Goal: Contribute content: Contribute content

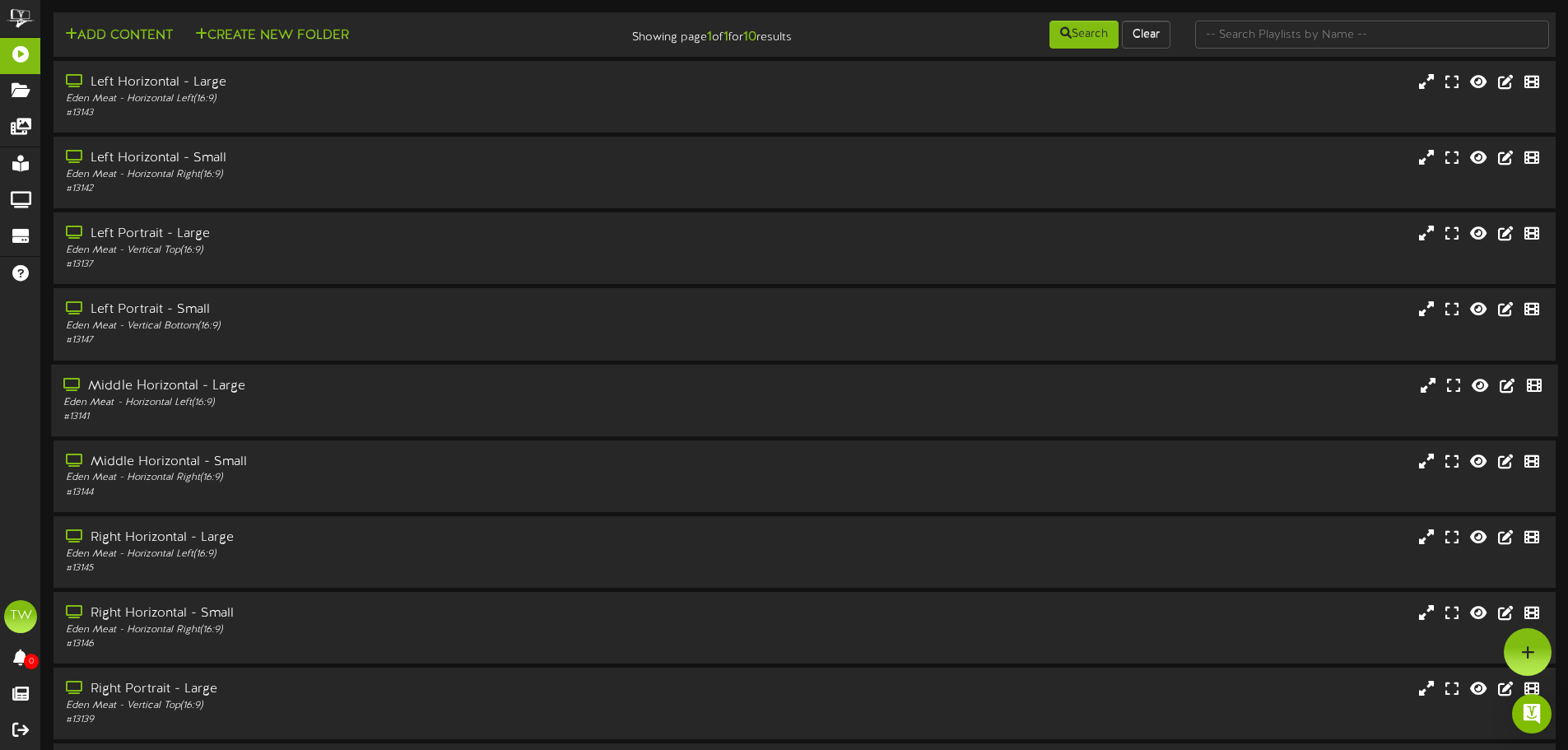
click at [198, 406] on div "Eden Meat - Horizontal Left ( 16:9 )" at bounding box center [365, 402] width 603 height 14
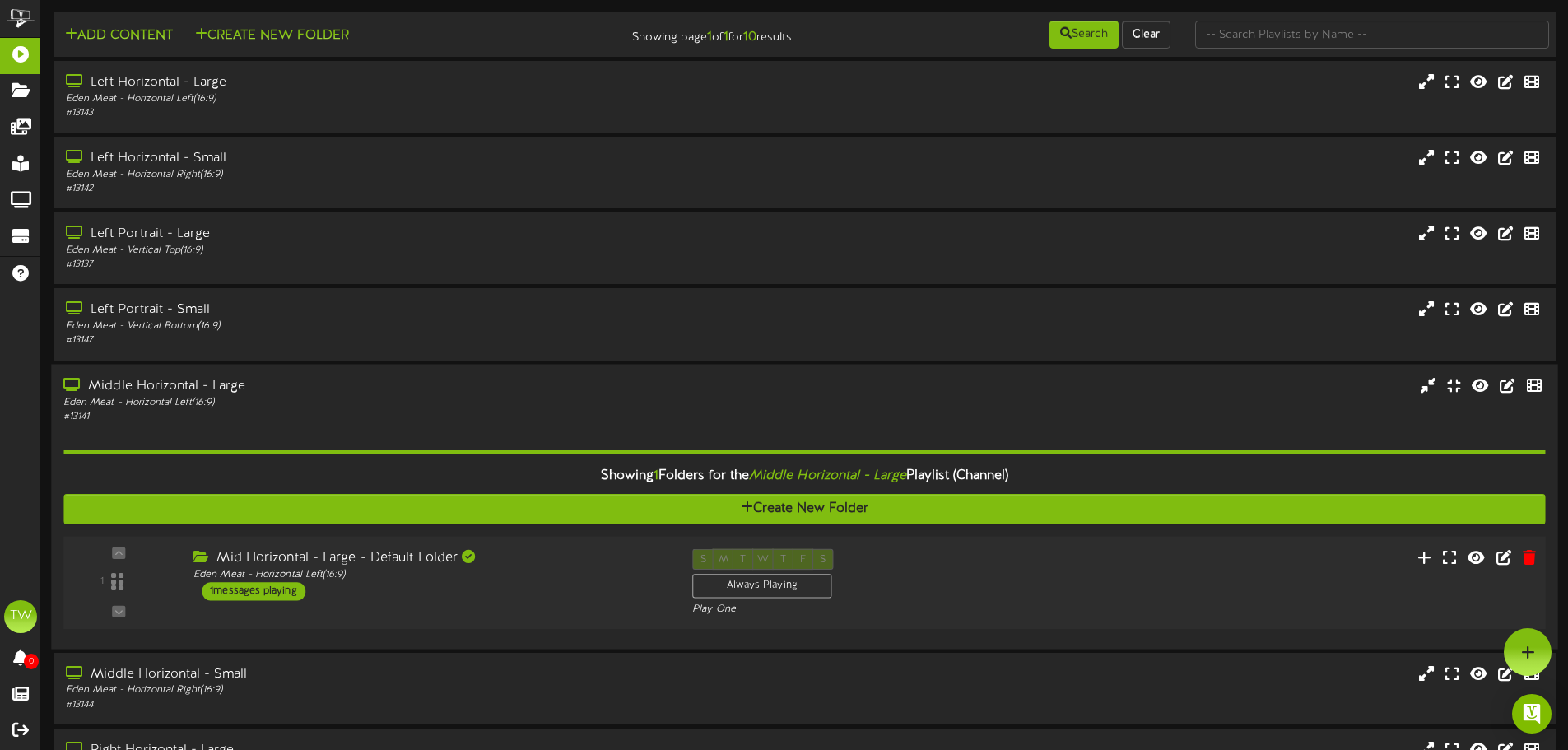
click at [421, 569] on div "Eden Meat - Horizontal Left ( 16:9 )" at bounding box center [430, 574] width 475 height 14
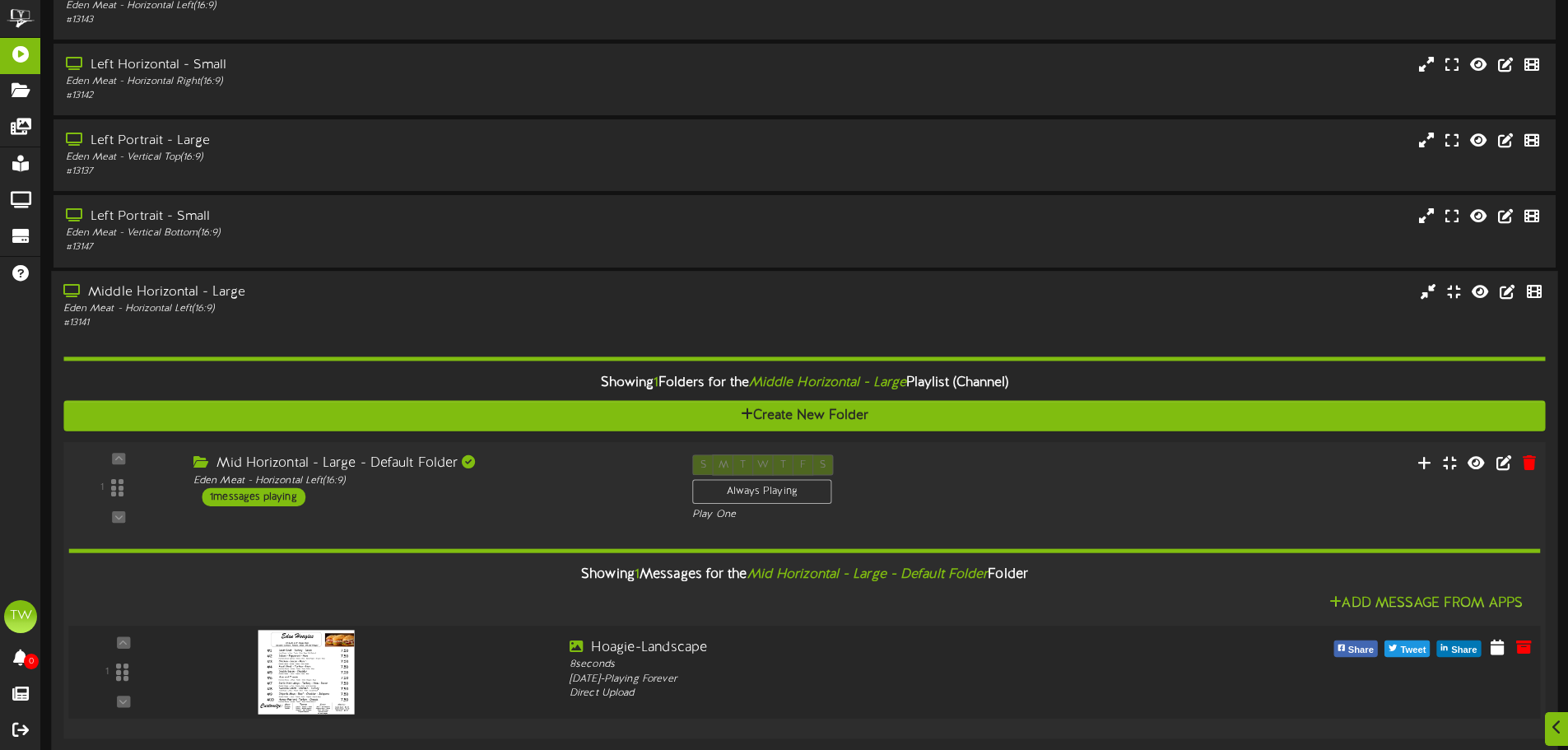
scroll to position [247, 0]
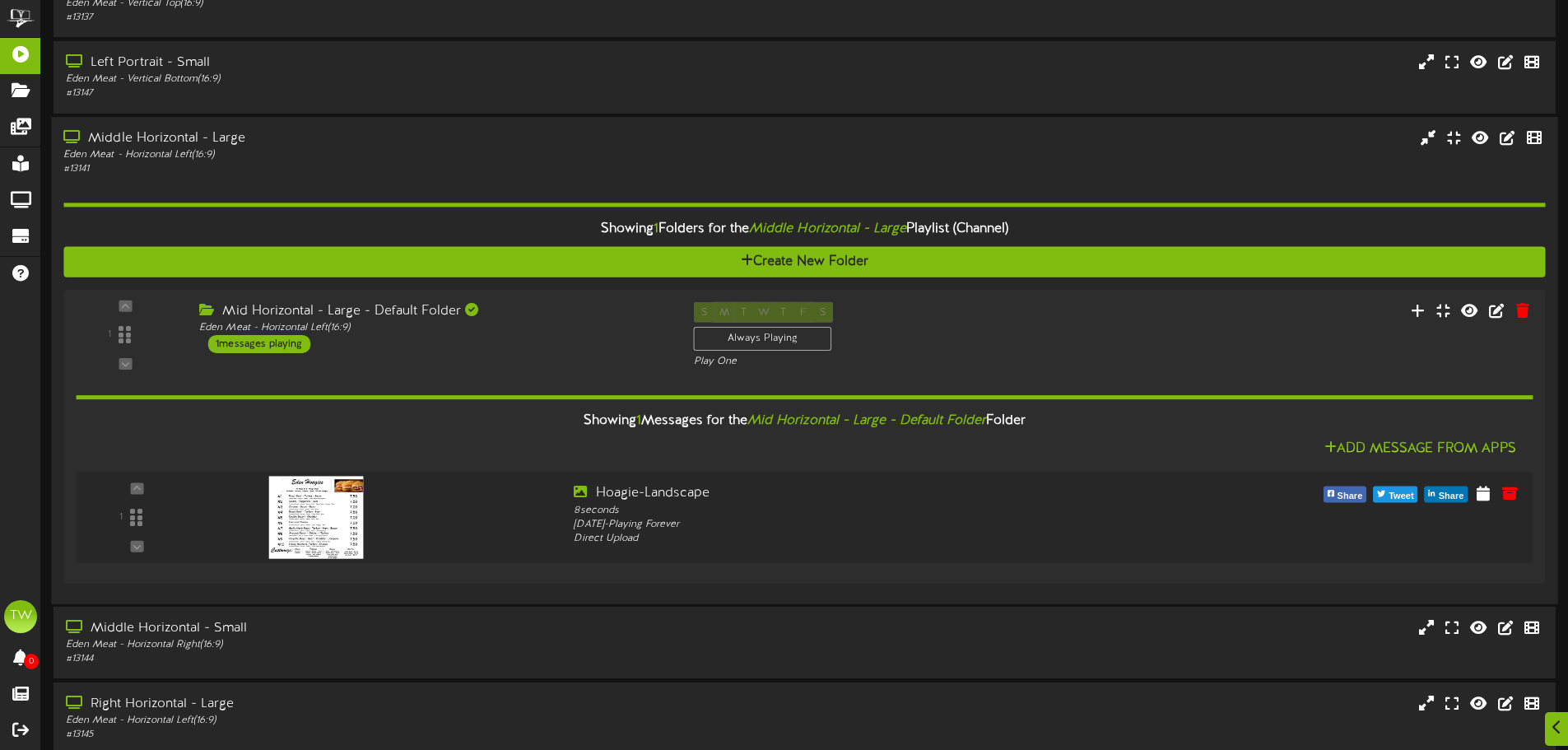
click at [283, 133] on div "Middle Horizontal - Large" at bounding box center [365, 139] width 603 height 19
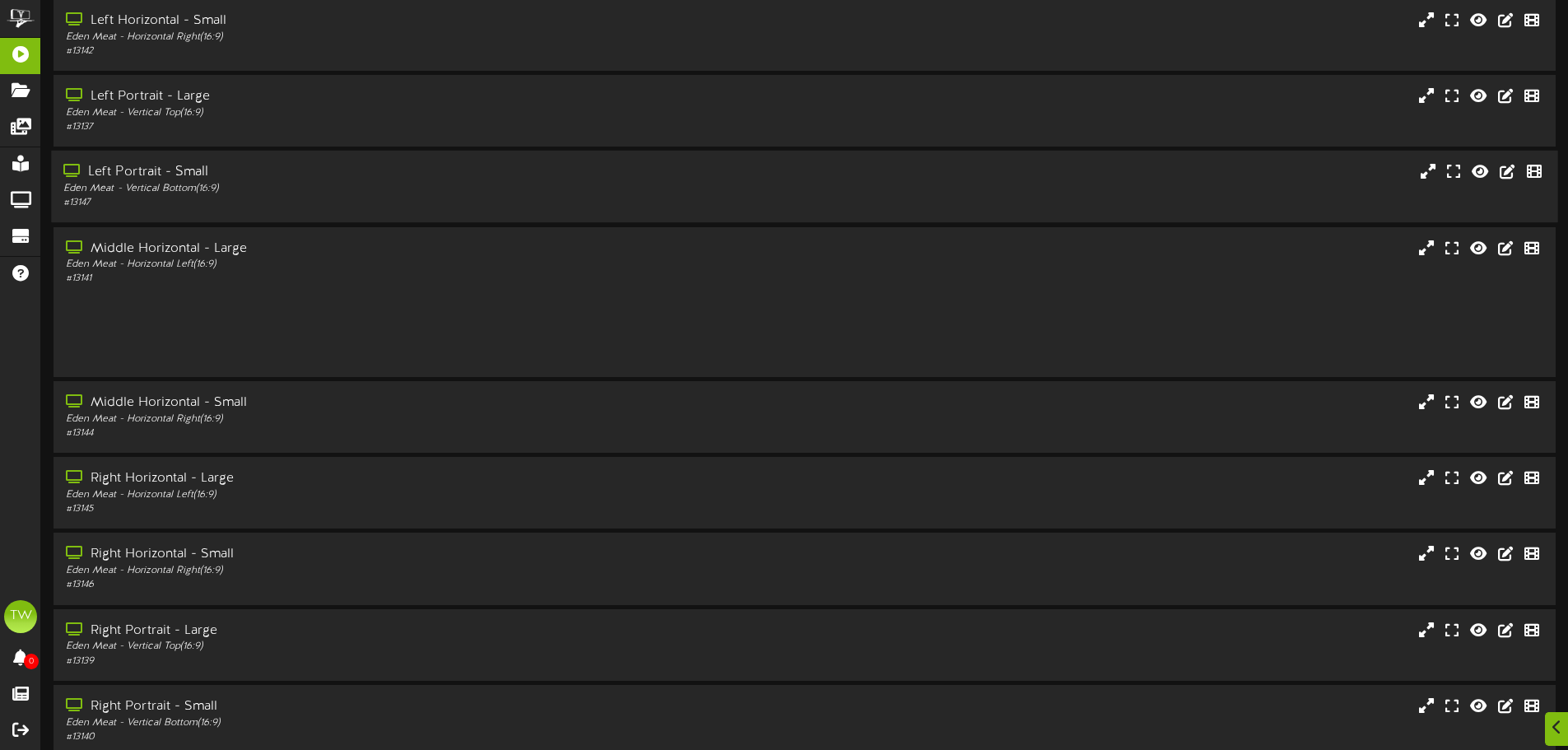
scroll to position [131, 0]
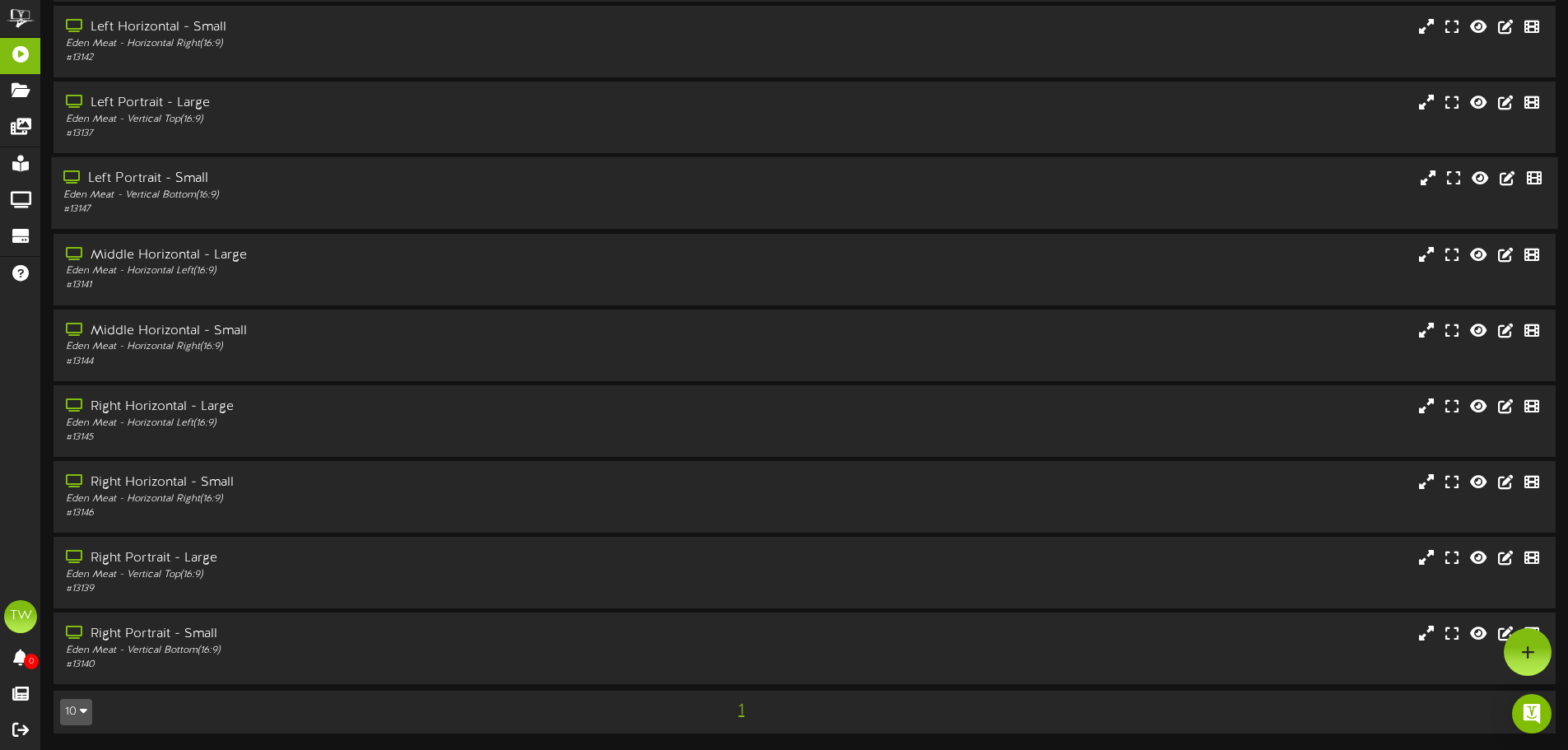
click at [273, 202] on div "Eden Meat - Vertical Bottom ( 16:9 )" at bounding box center [365, 196] width 603 height 14
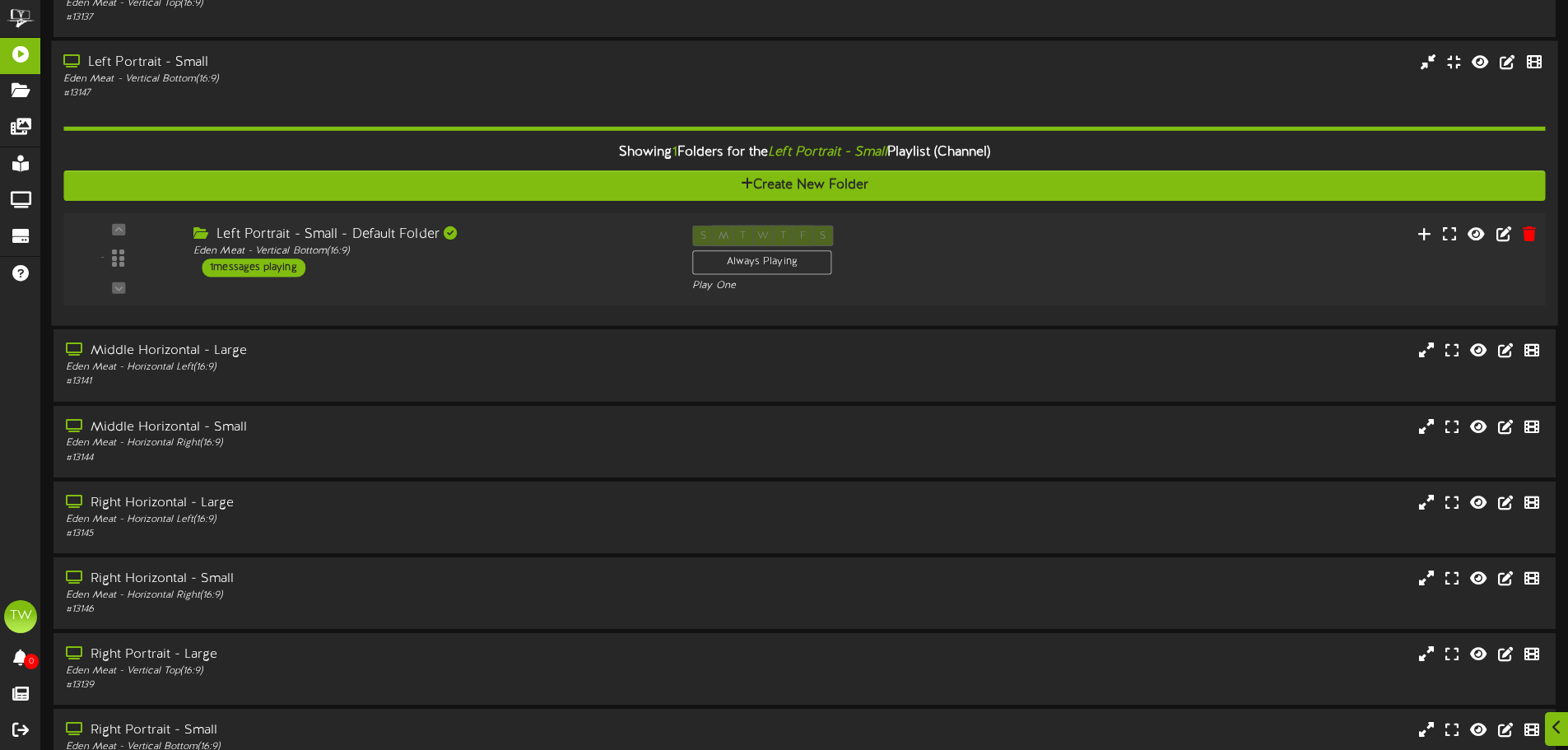
click at [415, 270] on div "Left Portrait - Small - Default Folder Eden Meat - Vertical Bottom ( 16:9 ) 1 m…" at bounding box center [430, 251] width 499 height 51
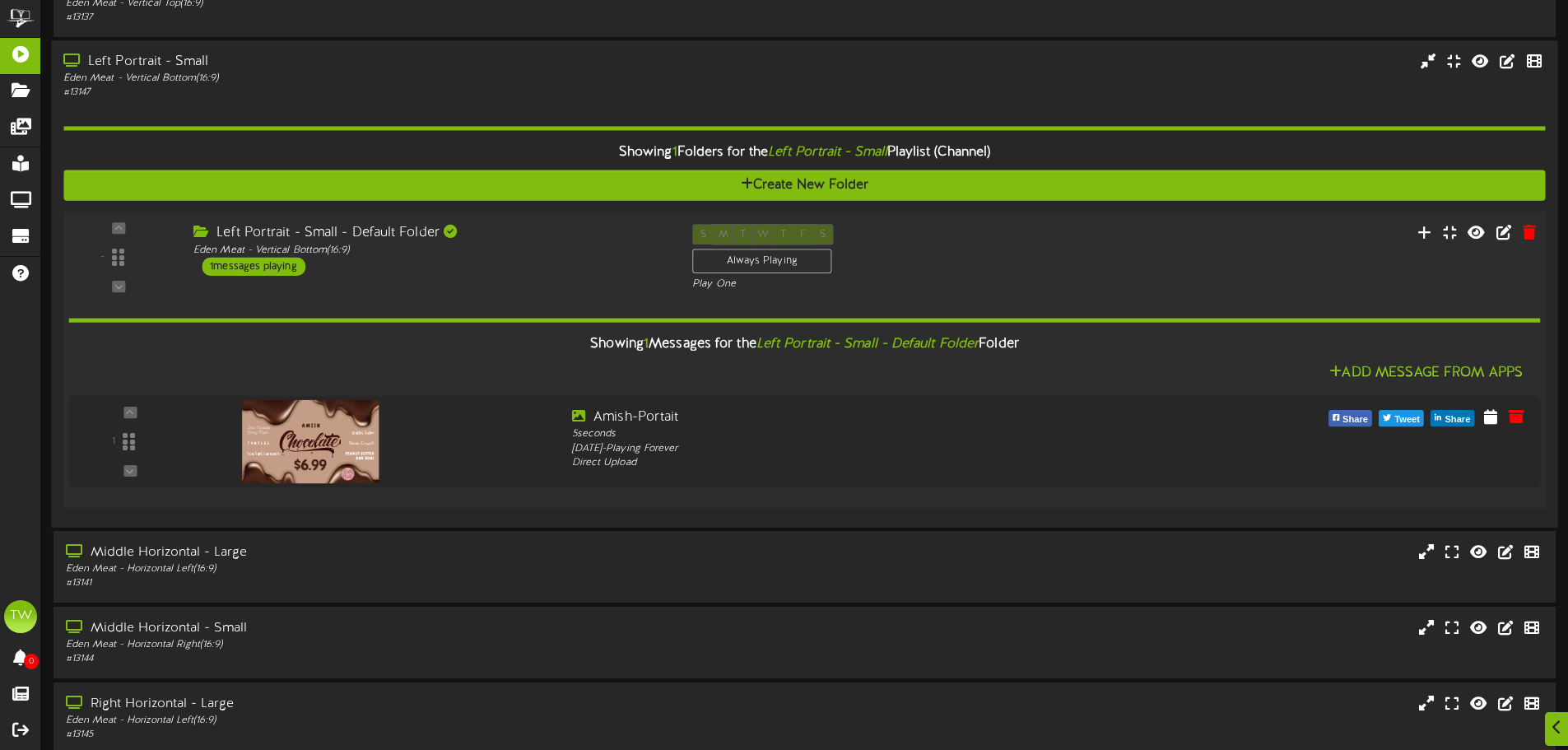
click at [411, 268] on div "Left Portrait - Small - Default Folder Eden Meat - Vertical Bottom ( 16:9 ) 1 m…" at bounding box center [430, 250] width 499 height 51
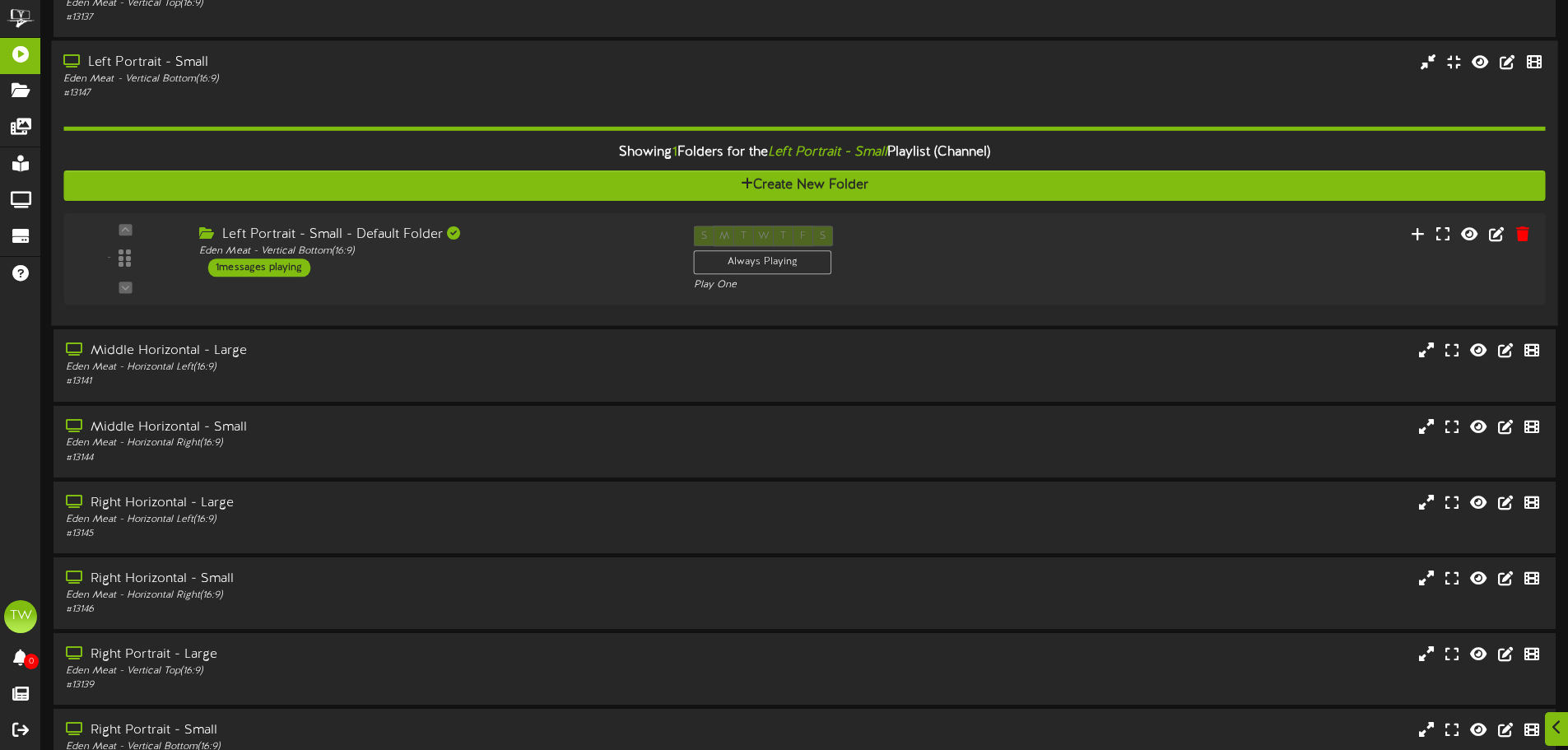
click at [331, 148] on div "Showing 1 Folders for the Left Portrait - Small Playlist (Channel)" at bounding box center [803, 152] width 1506 height 35
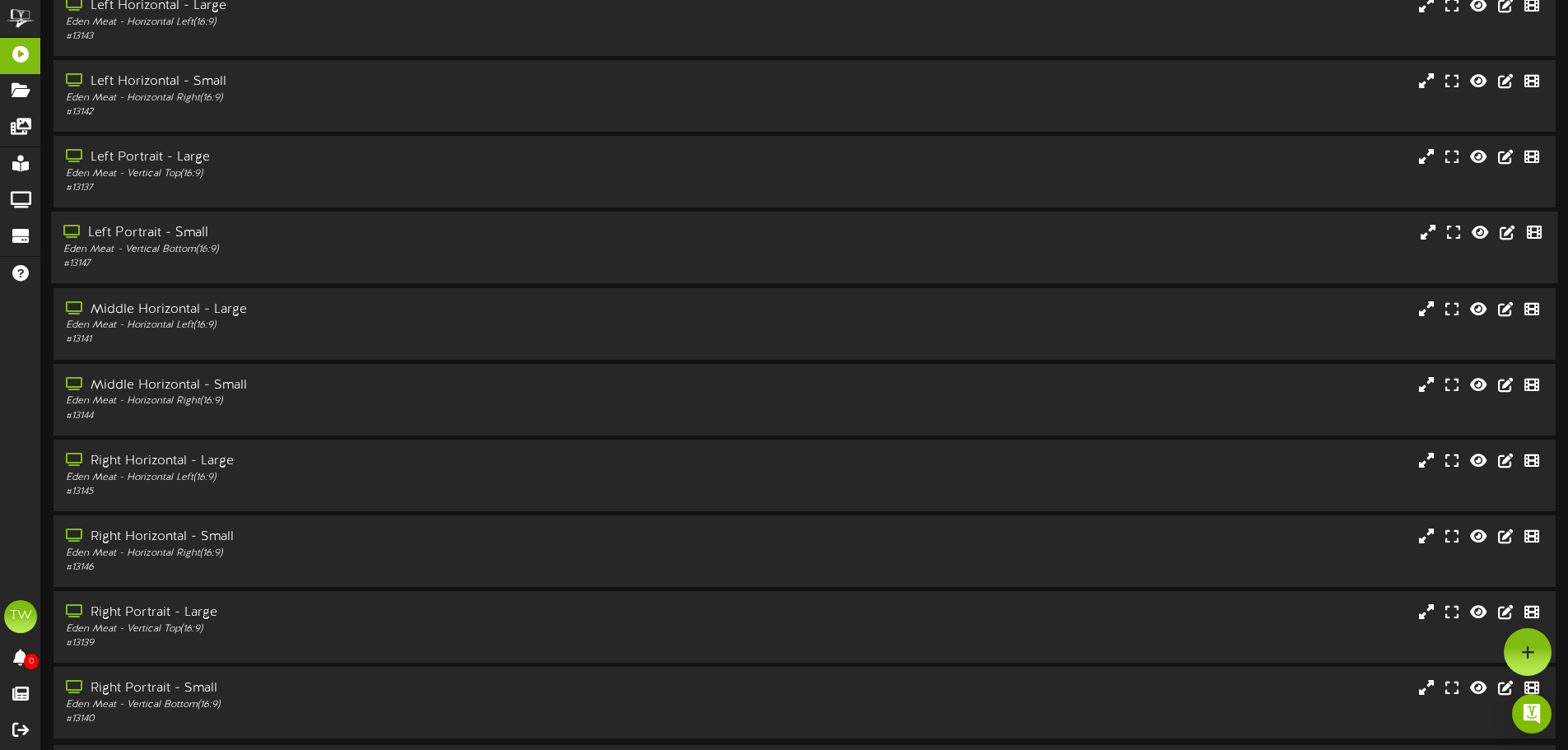
scroll to position [49, 0]
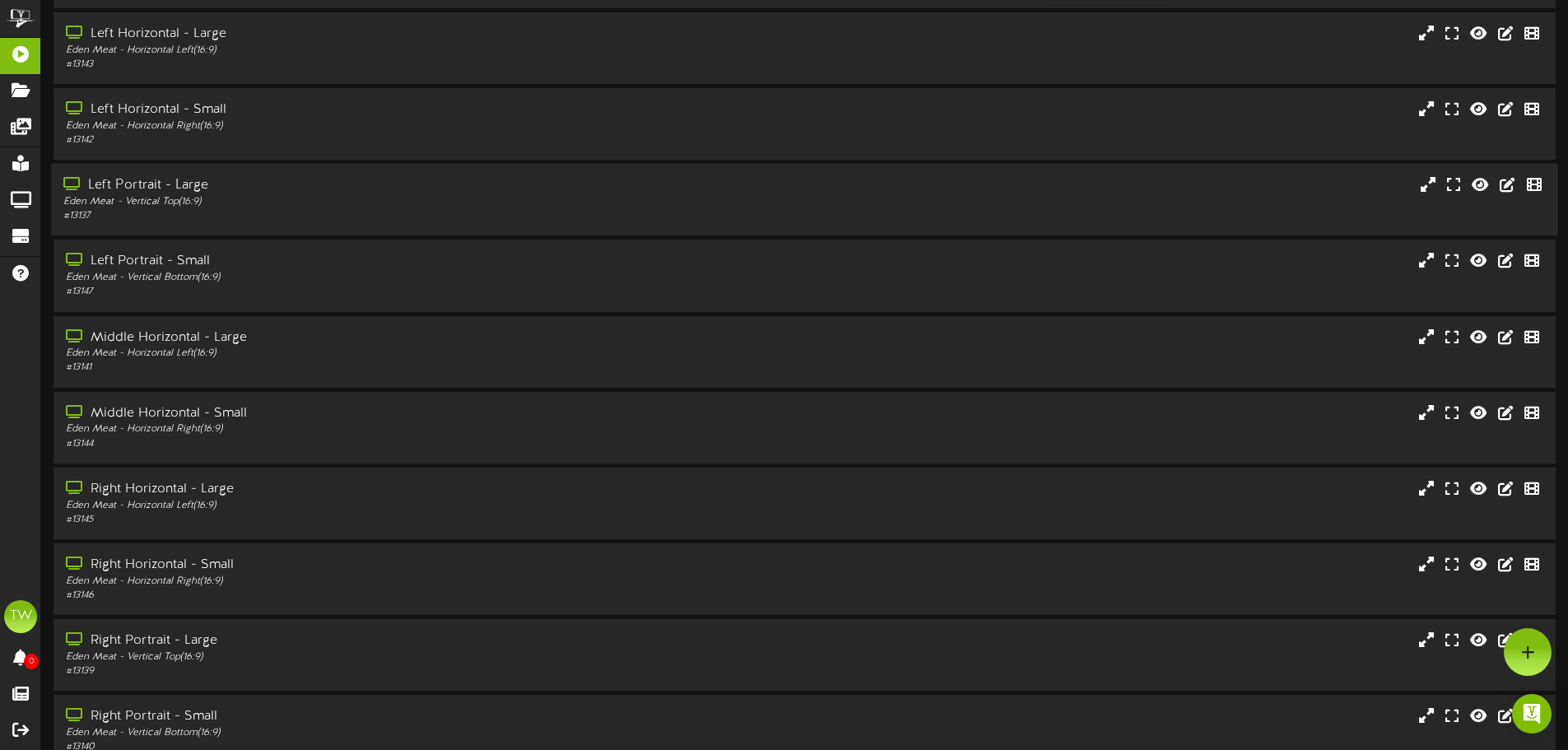
click at [297, 203] on div "Eden Meat - Vertical Top ( 16:9 )" at bounding box center [365, 202] width 603 height 14
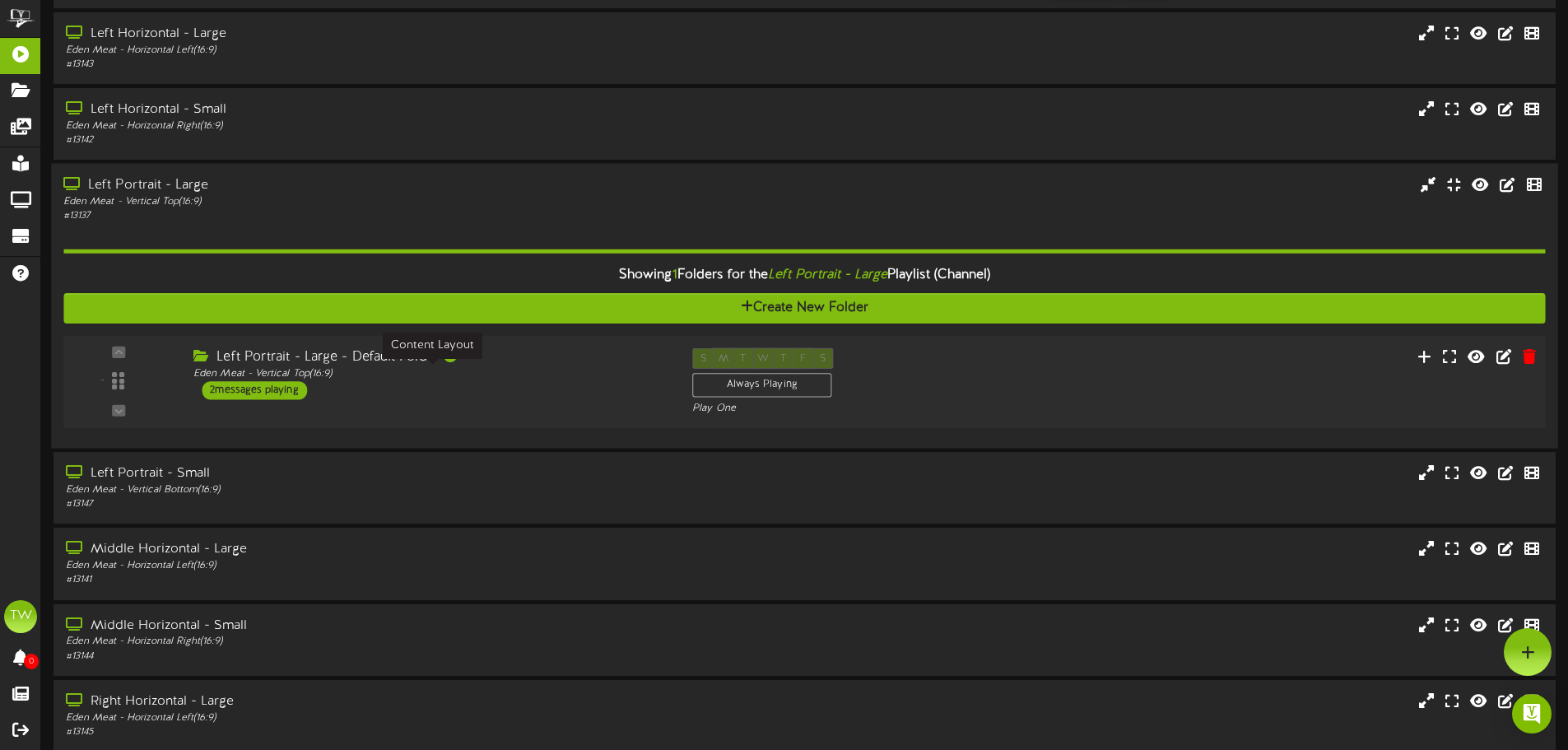
click at [420, 374] on div "Eden Meat - Vertical Top ( 16:9 )" at bounding box center [430, 374] width 475 height 14
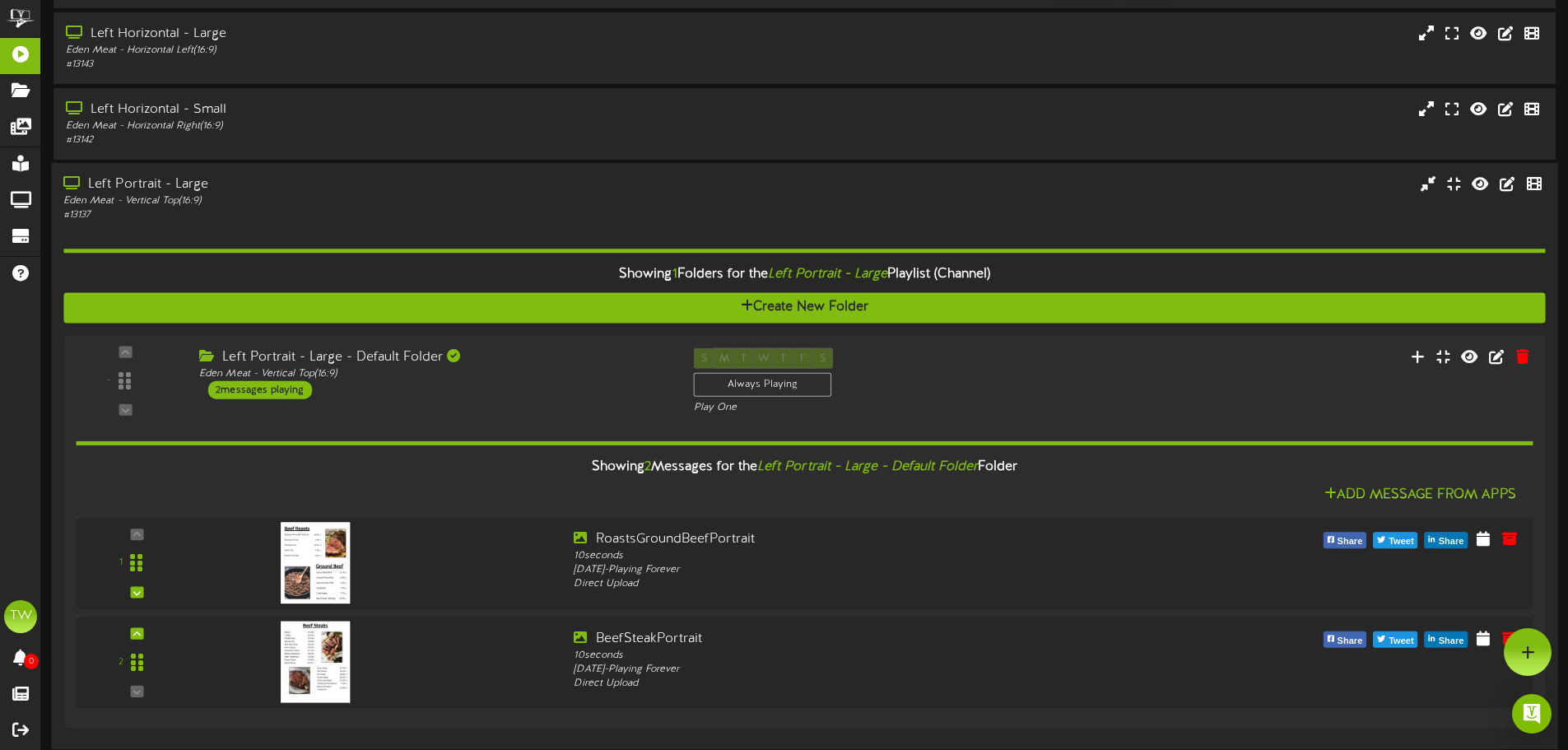
click at [383, 219] on div "# 13137" at bounding box center [365, 215] width 603 height 14
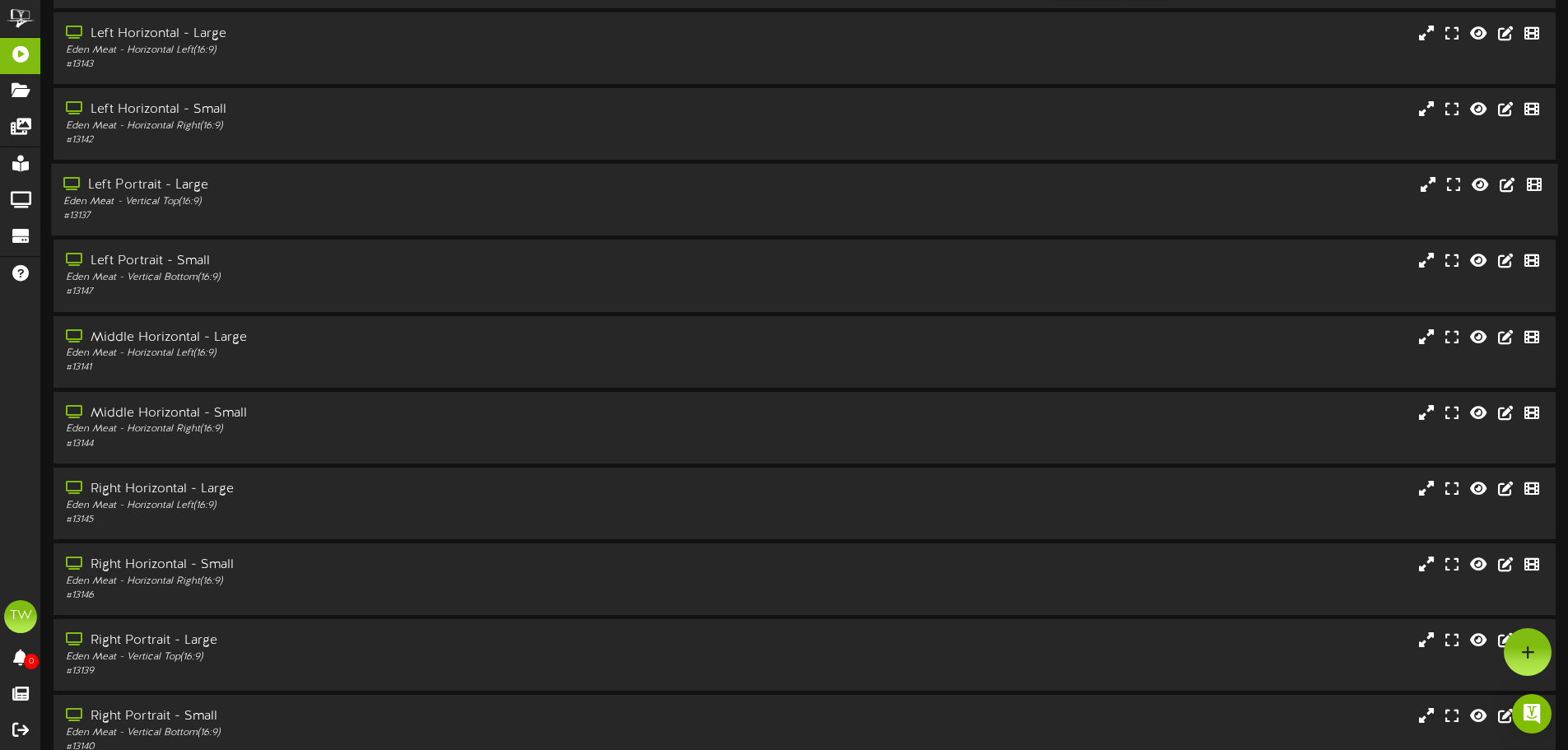
scroll to position [0, 0]
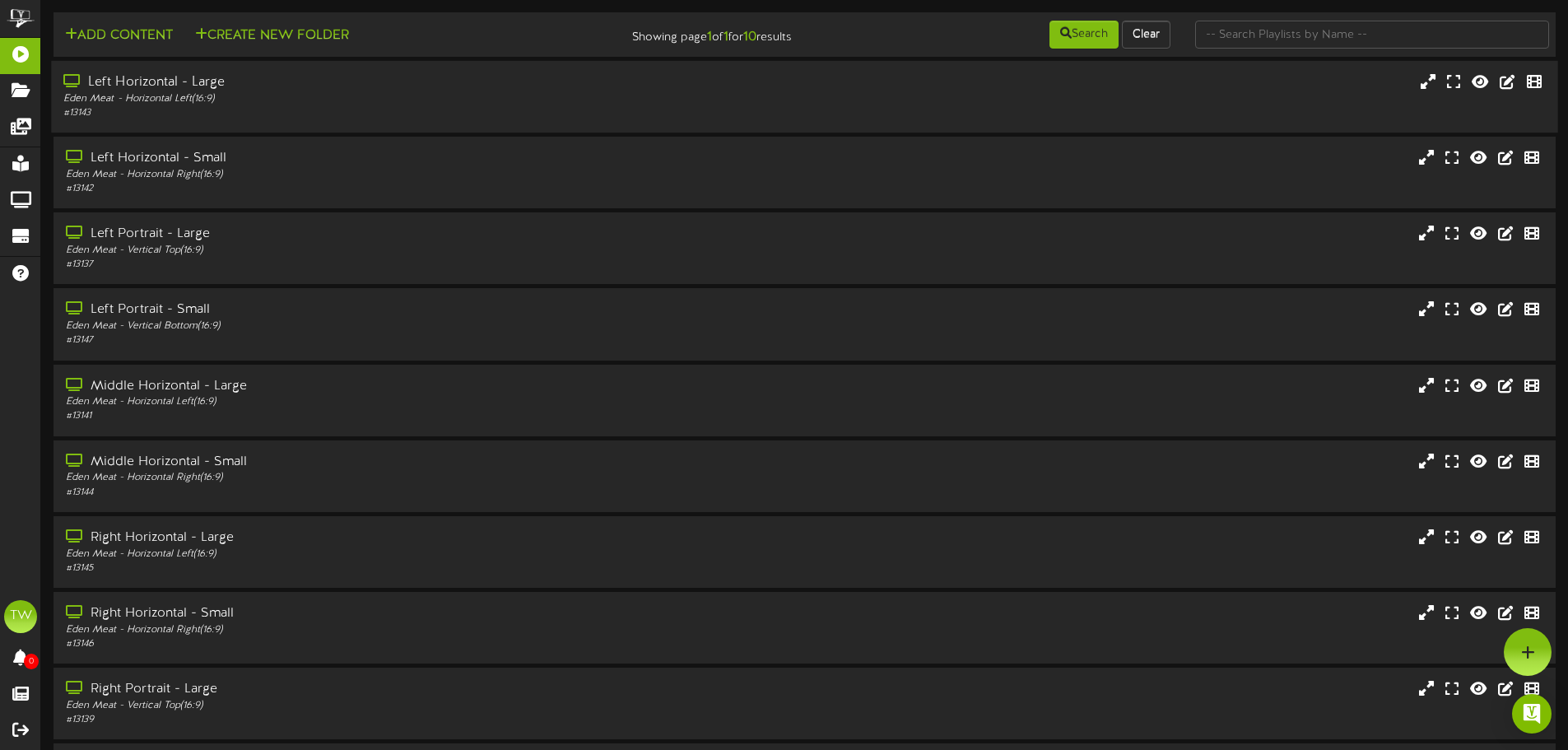
click at [301, 118] on div "# 13143" at bounding box center [365, 113] width 603 height 14
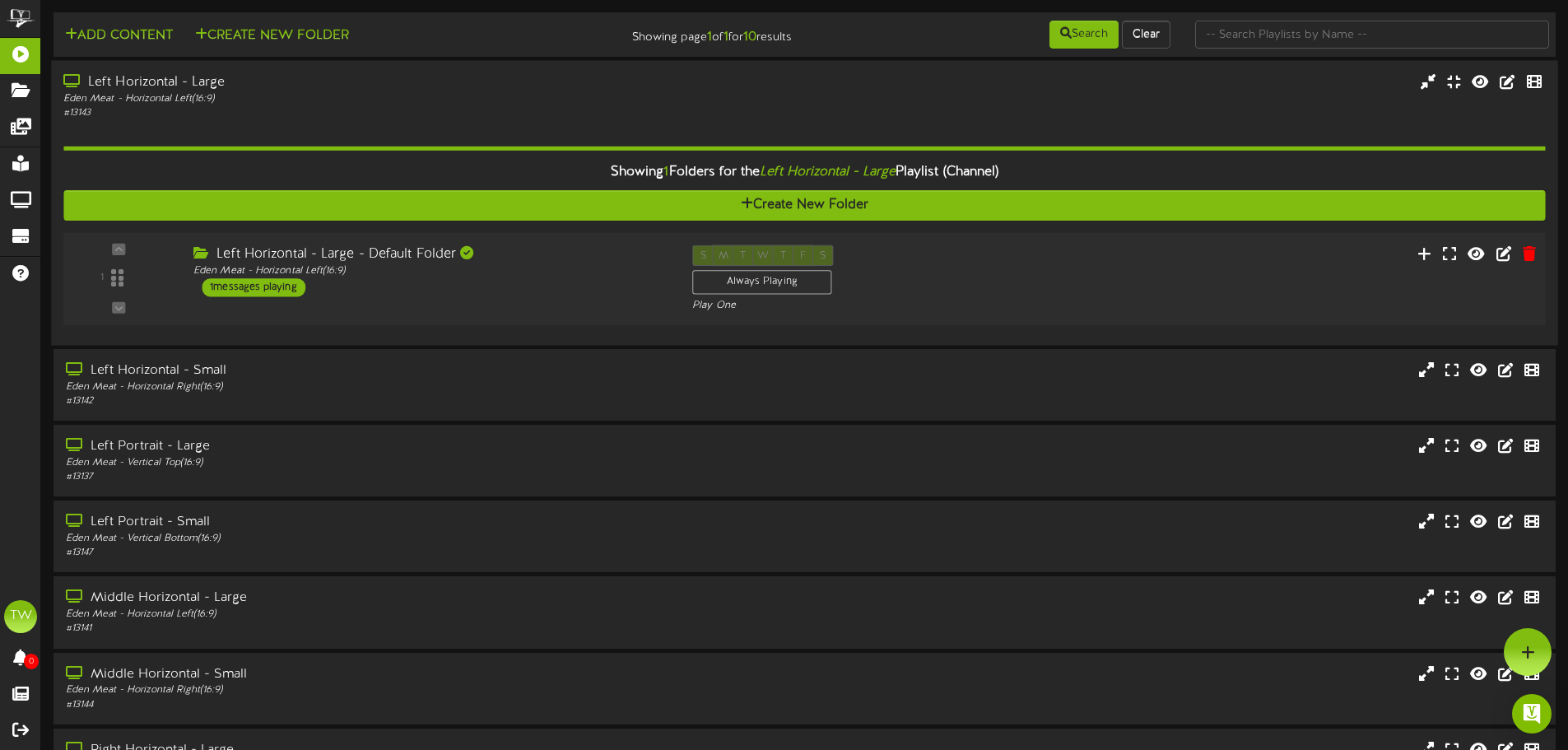
click at [481, 250] on div "Left Horizontal - Large - Default Folder" at bounding box center [430, 255] width 475 height 19
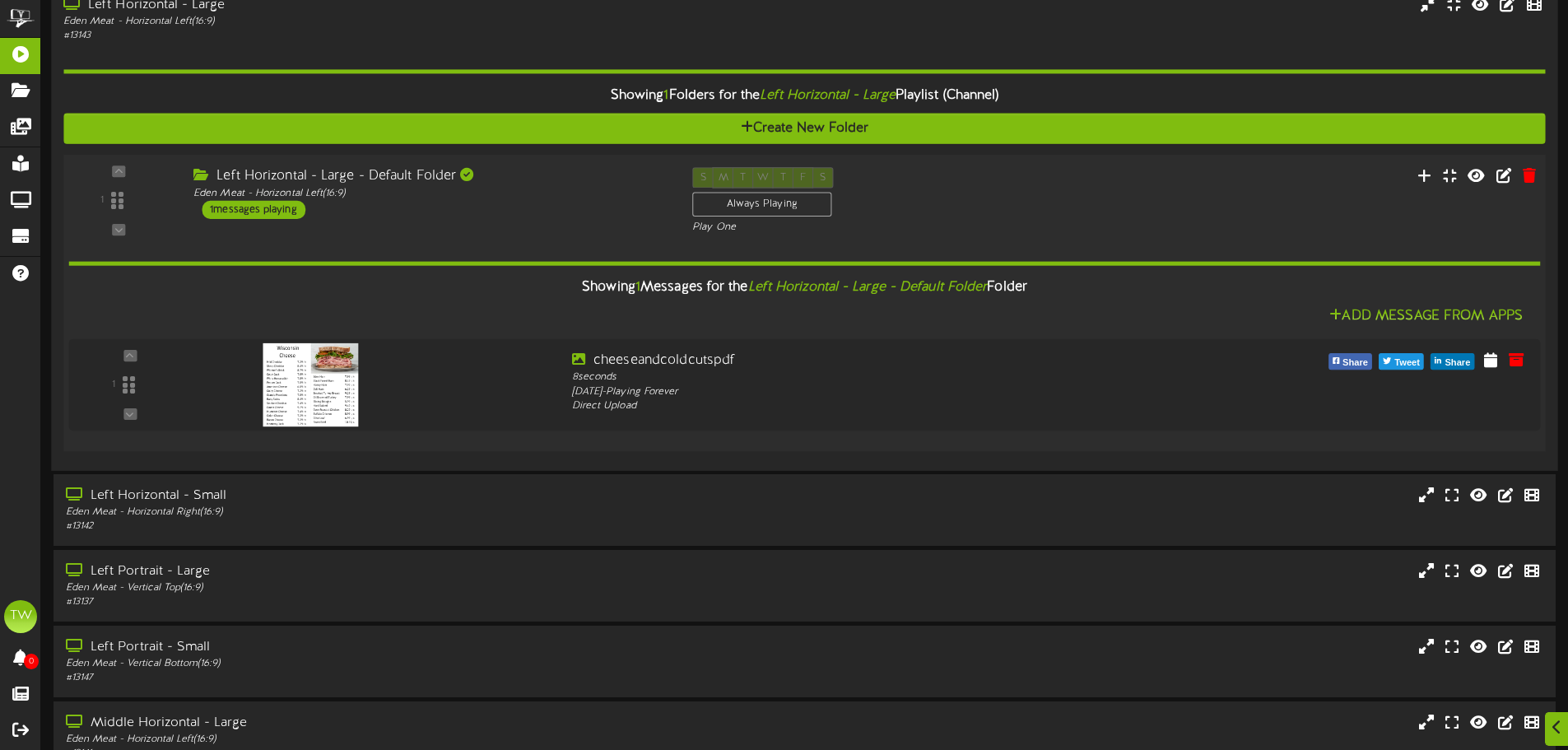
scroll to position [165, 0]
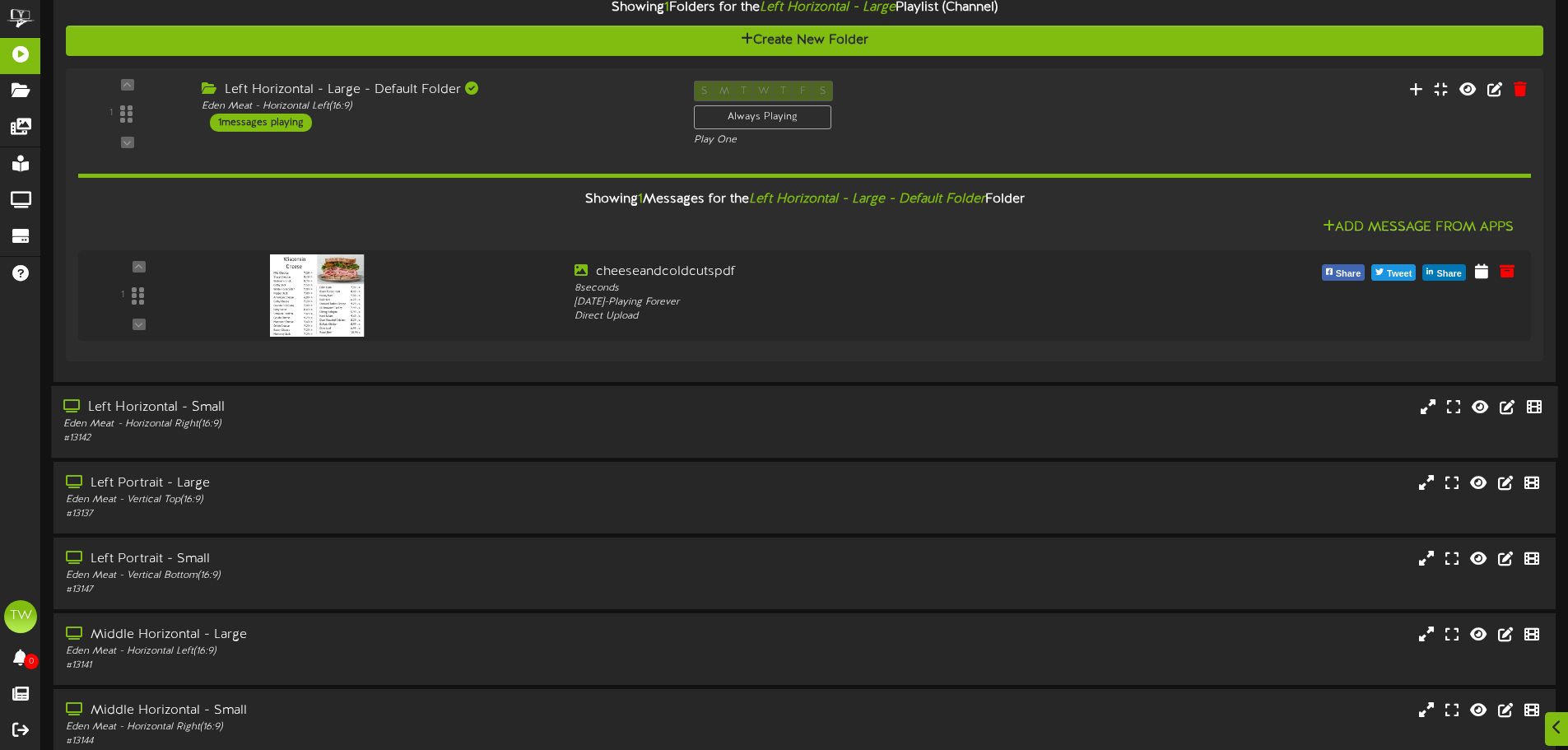
click at [391, 420] on div "Eden Meat - Horizontal Right ( 16:9 )" at bounding box center [365, 424] width 603 height 14
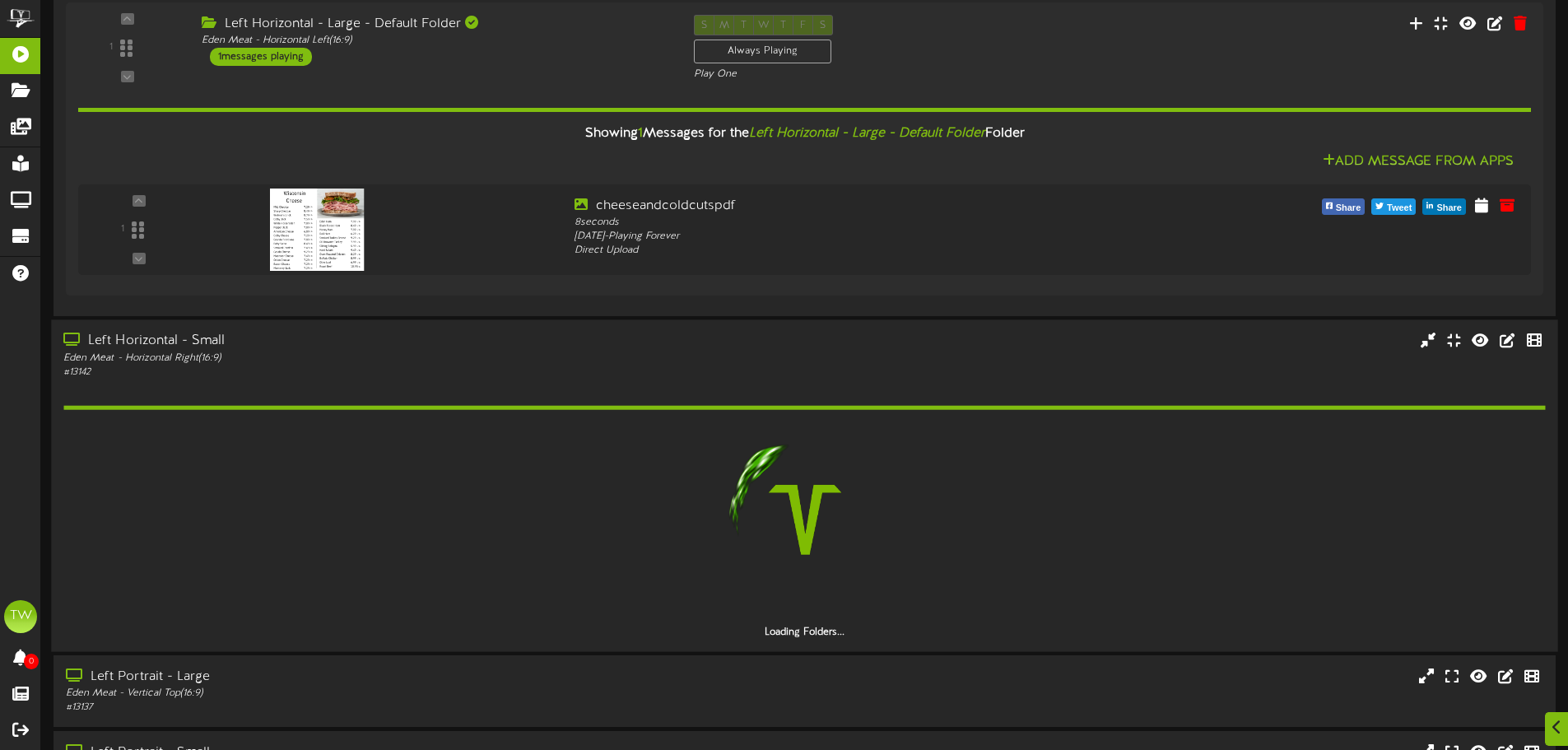
scroll to position [330, 0]
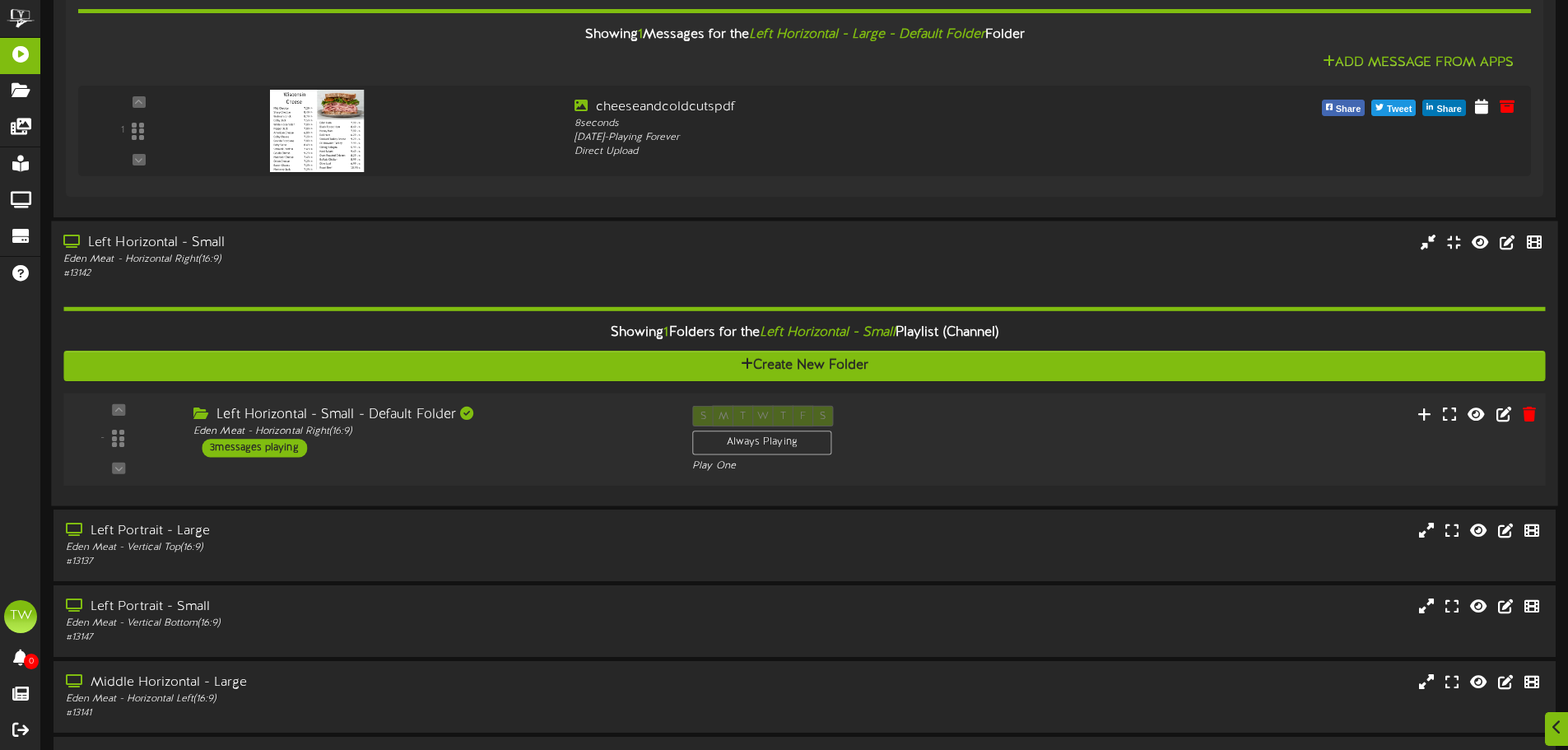
click at [432, 448] on div "Left Horizontal - Small - Default Folder Eden Meat - Horizontal Right ( 16:9 ) …" at bounding box center [430, 431] width 499 height 51
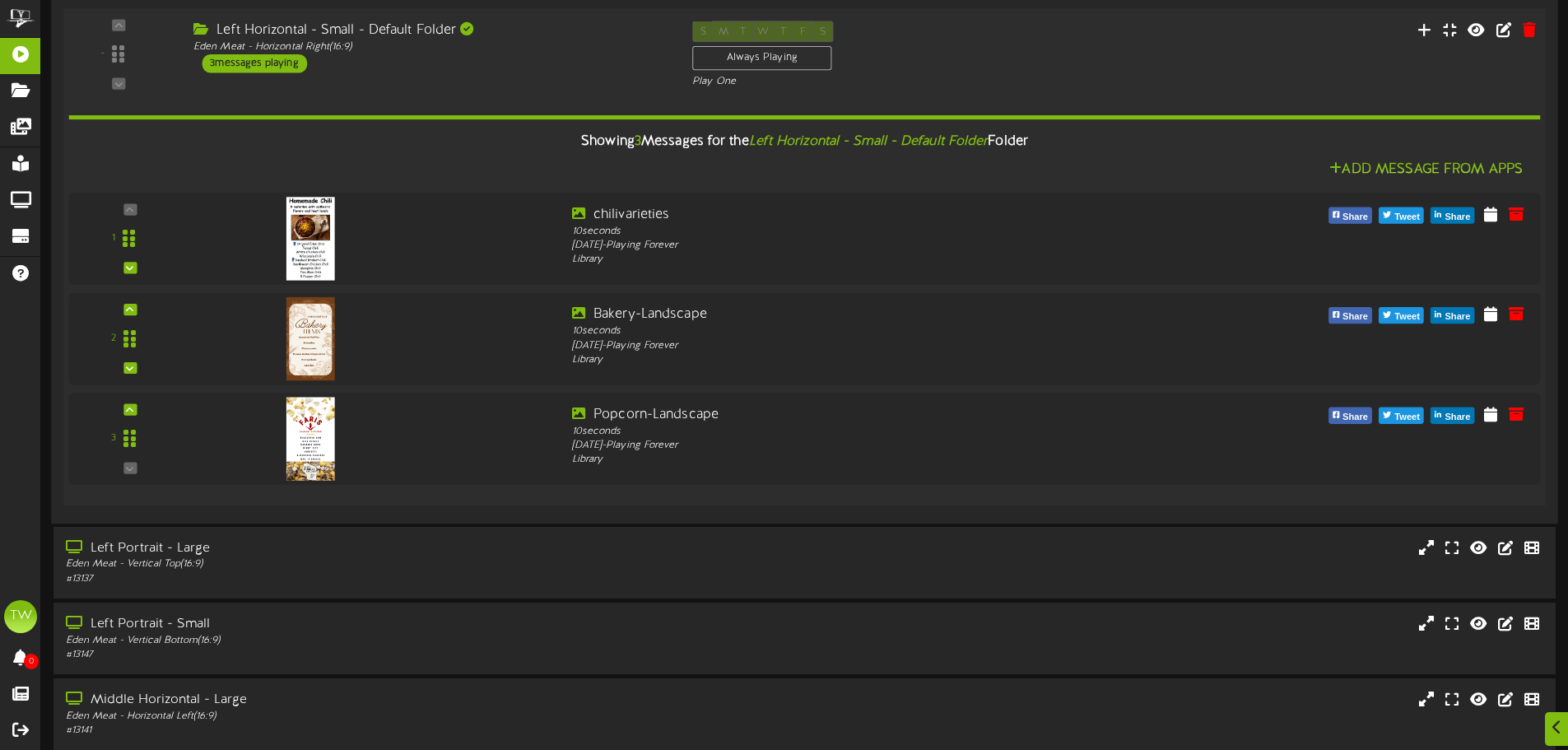
scroll to position [741, 0]
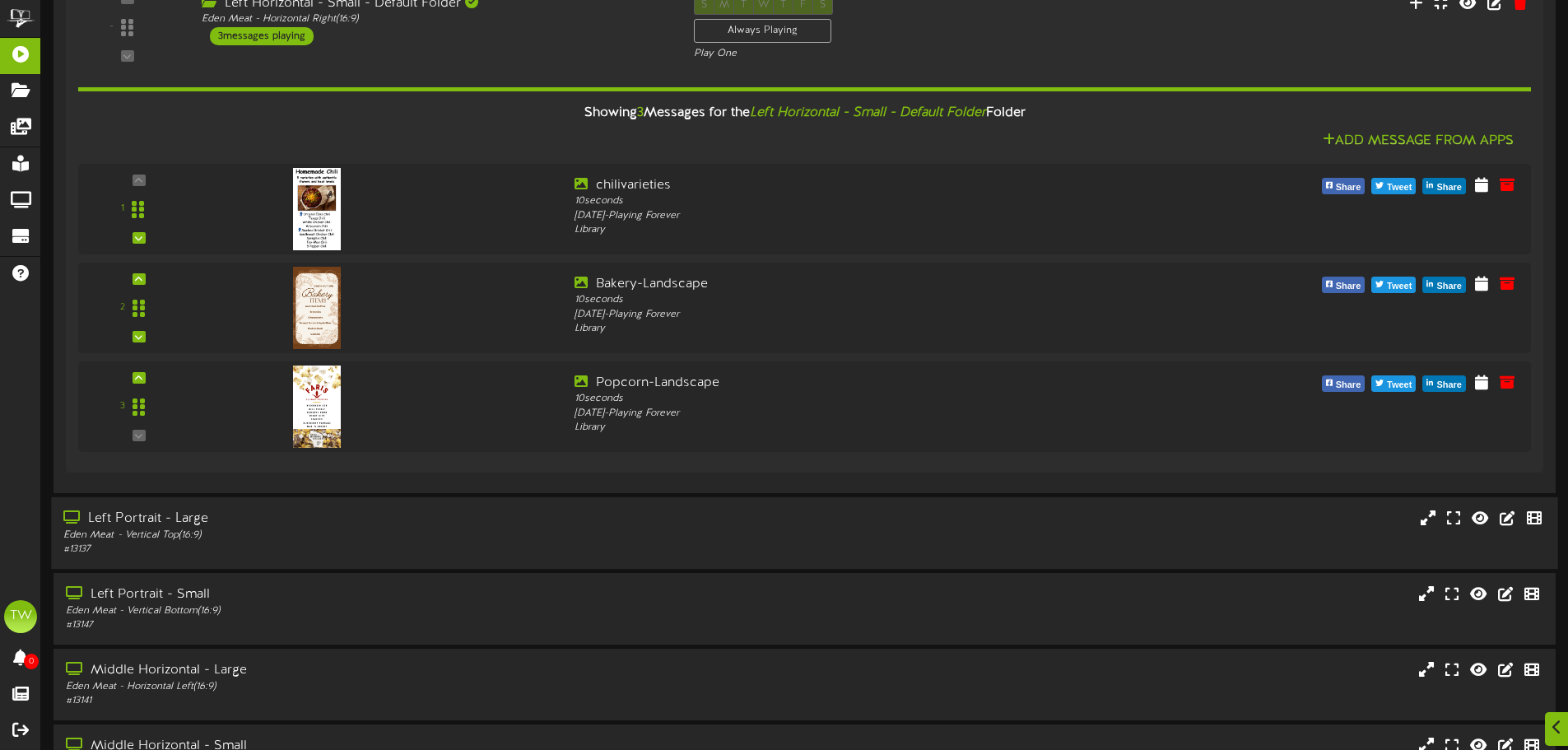
click at [407, 515] on div "Left Portrait - Large" at bounding box center [365, 518] width 603 height 19
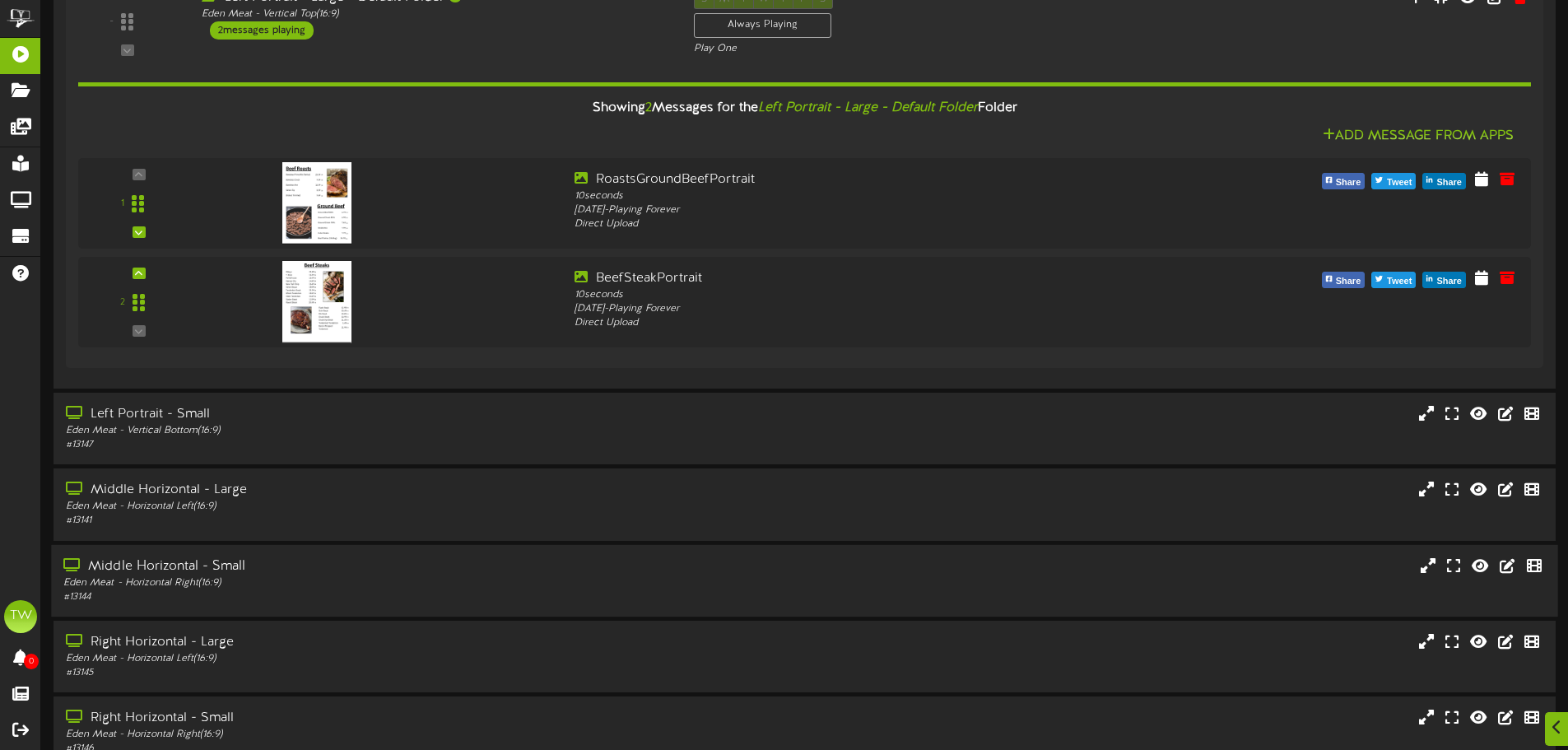
scroll to position [1482, 0]
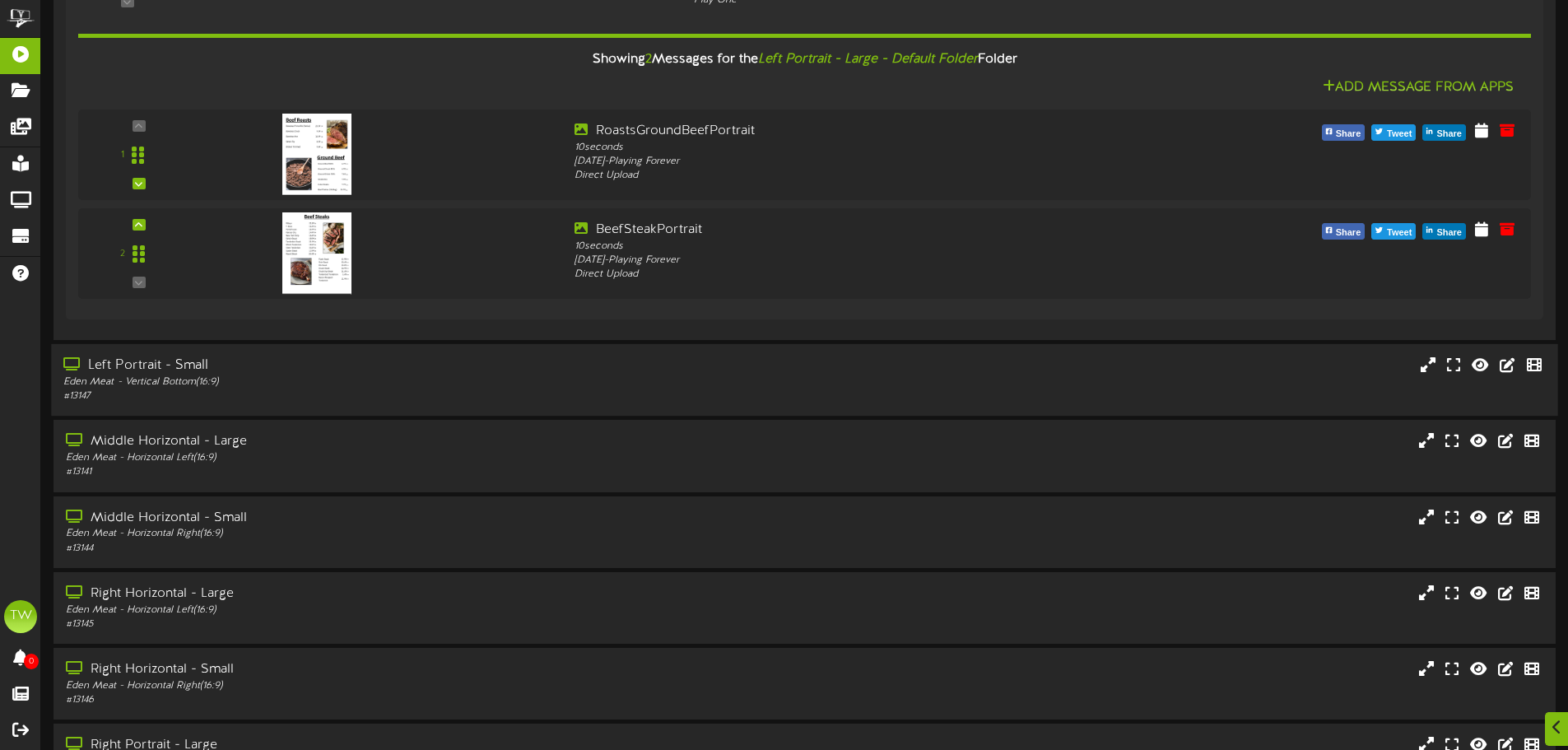
click at [424, 385] on div "Eden Meat - Vertical Bottom ( 16:9 )" at bounding box center [365, 382] width 603 height 14
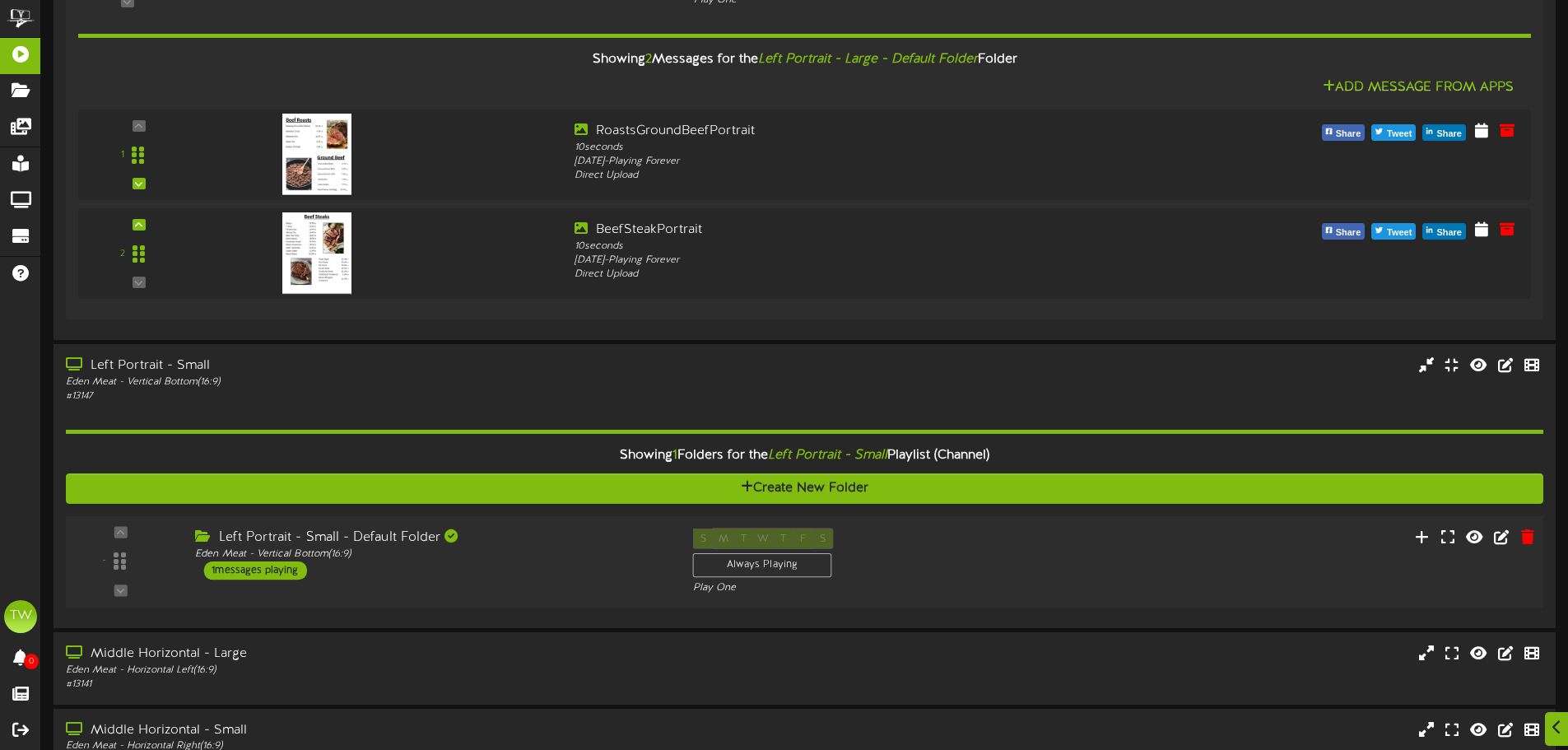
click at [490, 564] on div "Left Portrait - Small - Default Folder Eden Meat - Vertical Bottom ( 16:9 ) 1 m…" at bounding box center [431, 554] width 497 height 51
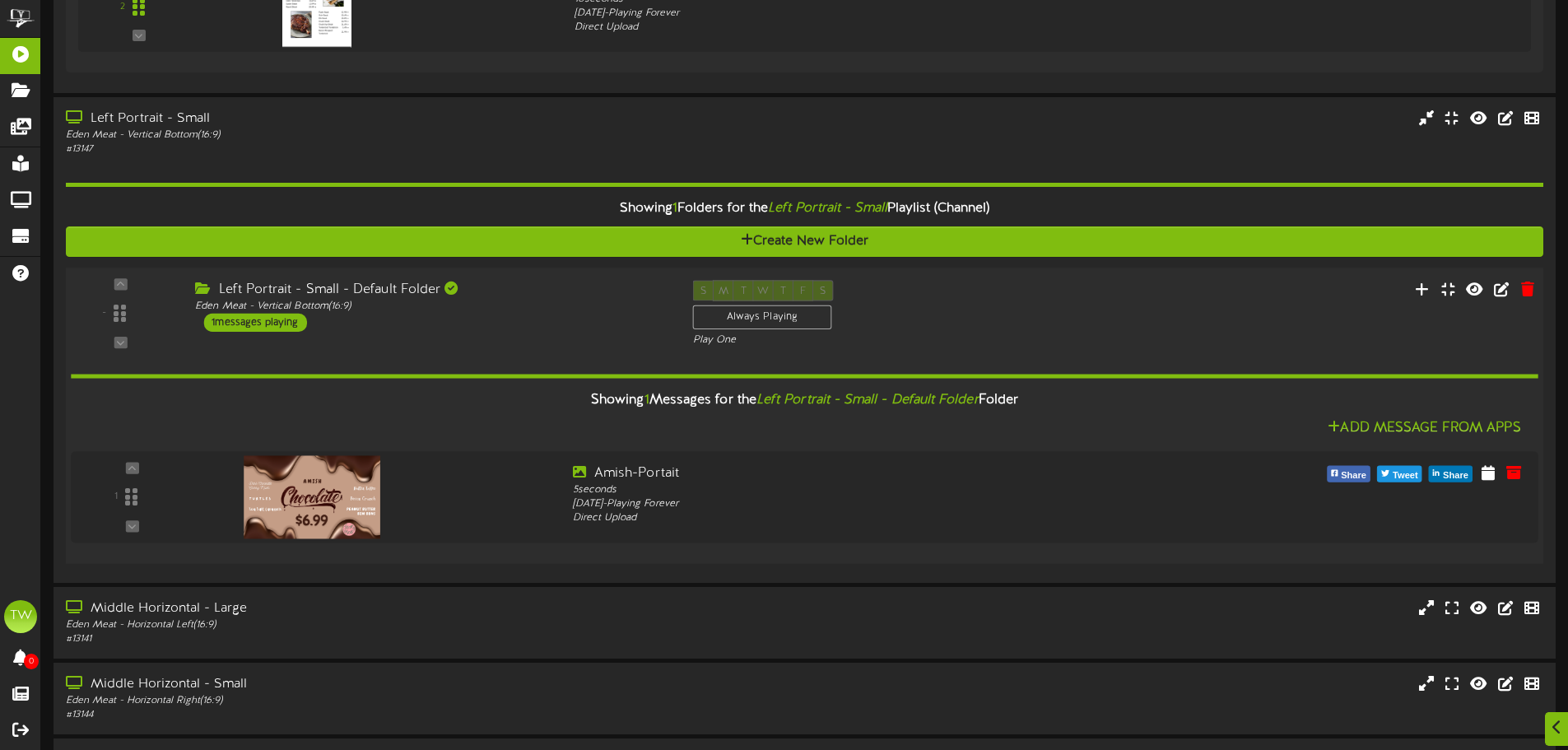
scroll to position [1811, 0]
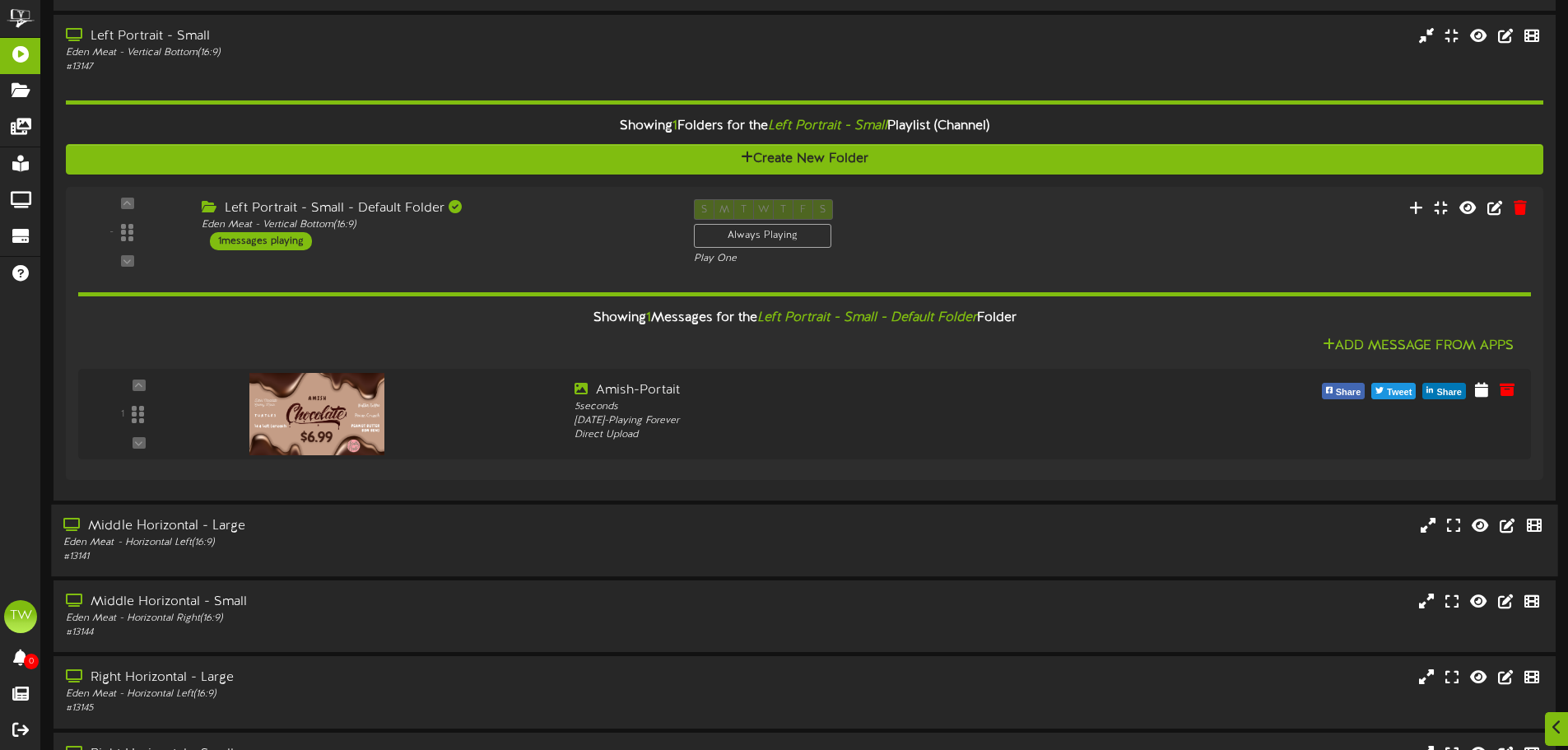
click at [475, 553] on div "# 13141" at bounding box center [365, 557] width 603 height 14
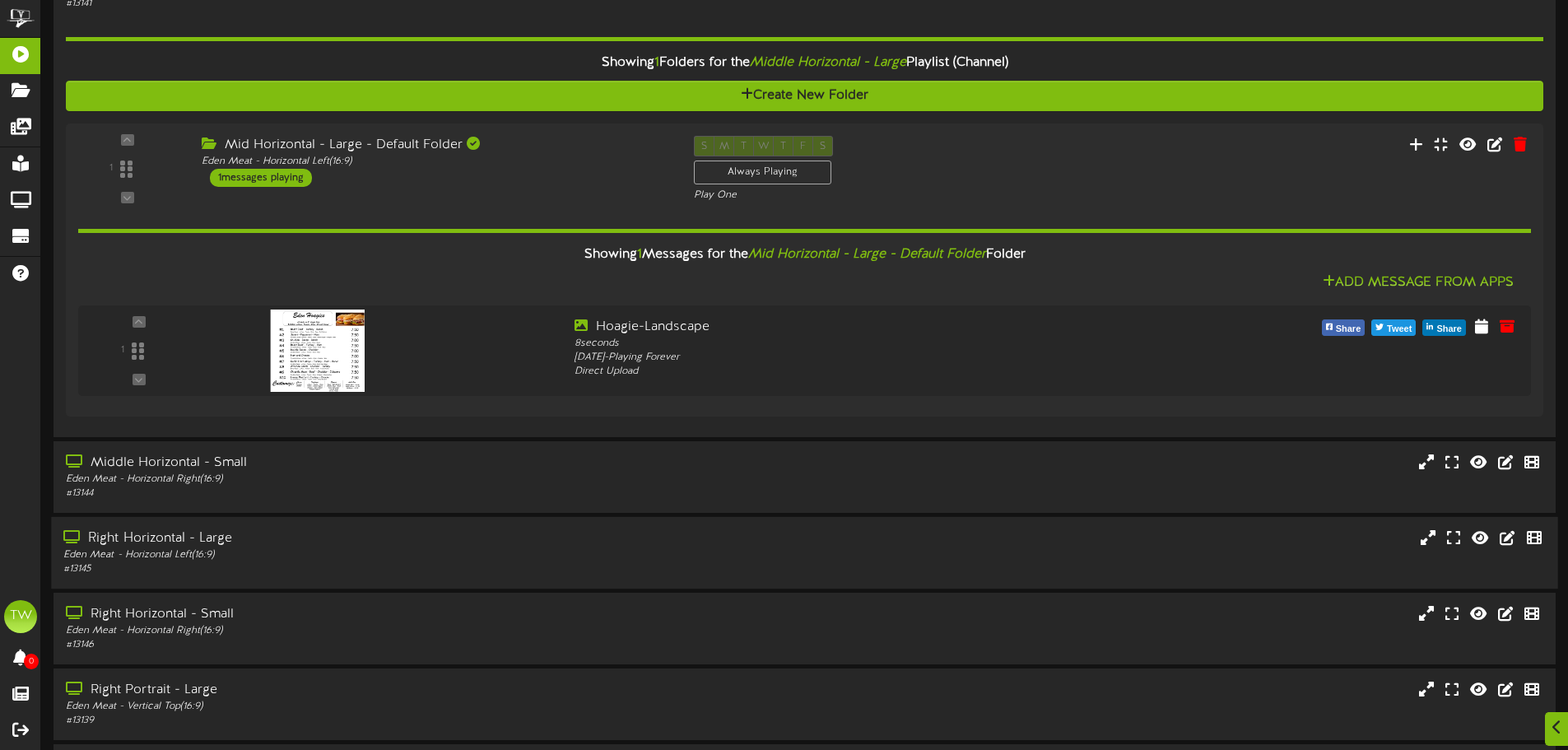
scroll to position [2387, 0]
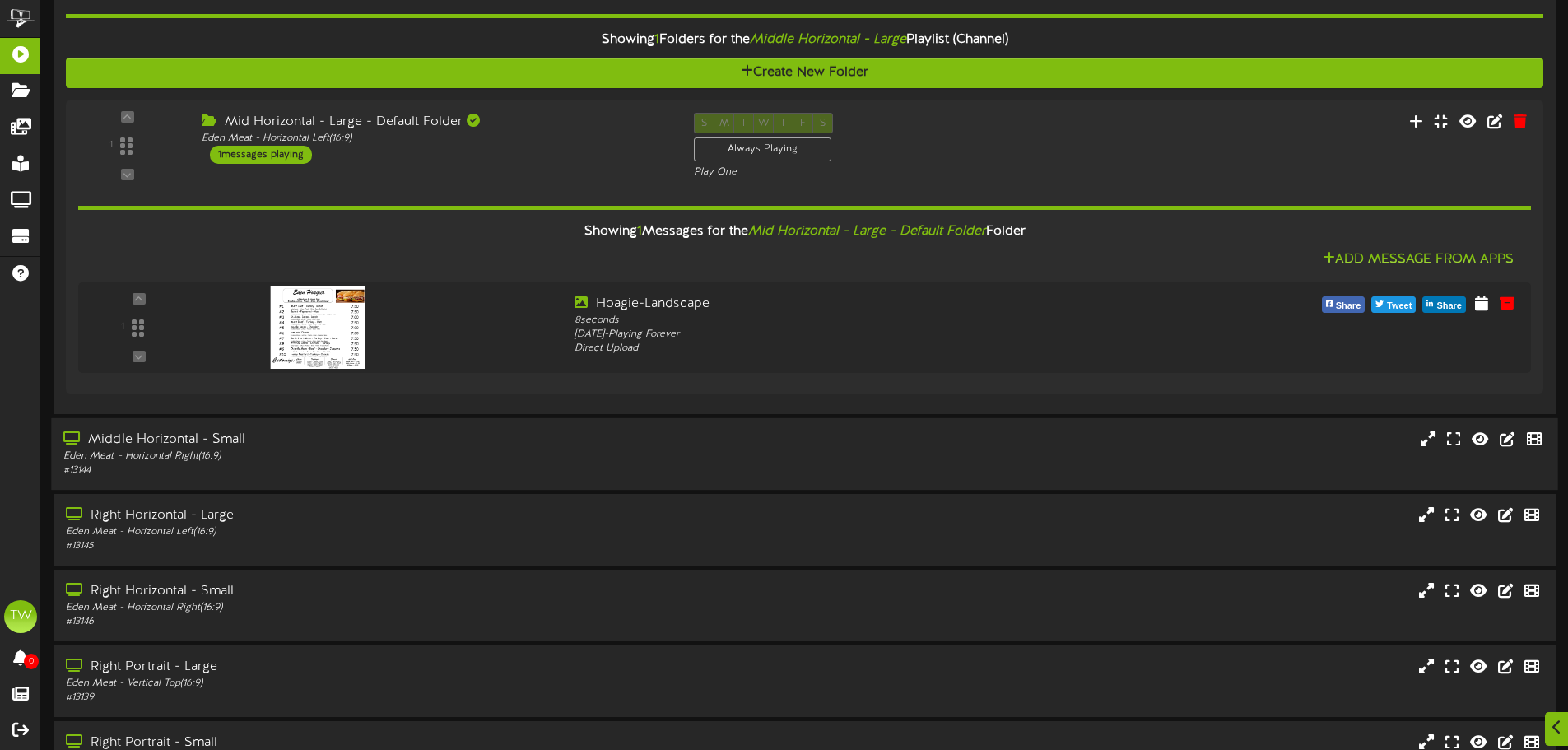
click at [423, 452] on div "Eden Meat - Horizontal Right ( 16:9 )" at bounding box center [365, 457] width 603 height 14
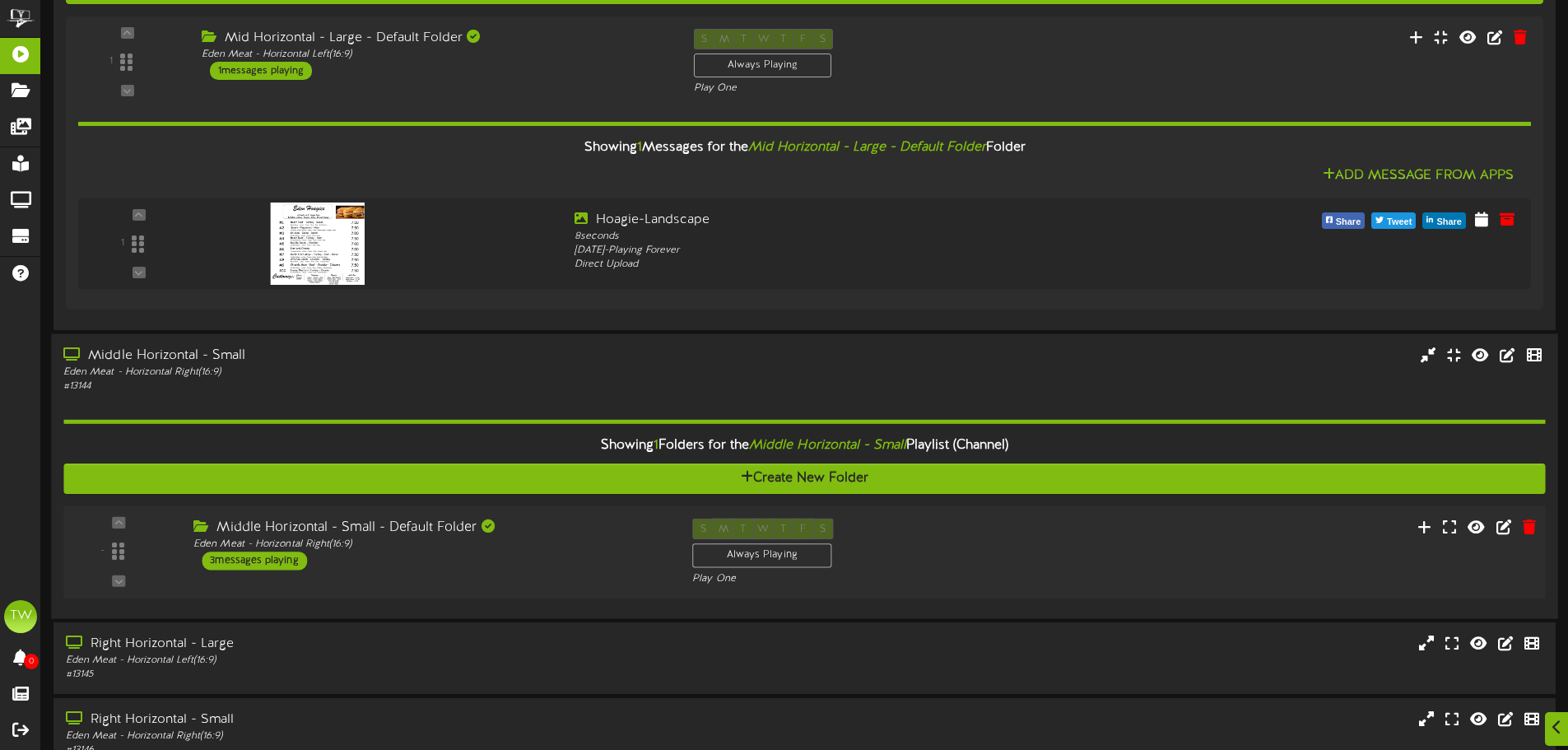
scroll to position [2552, 0]
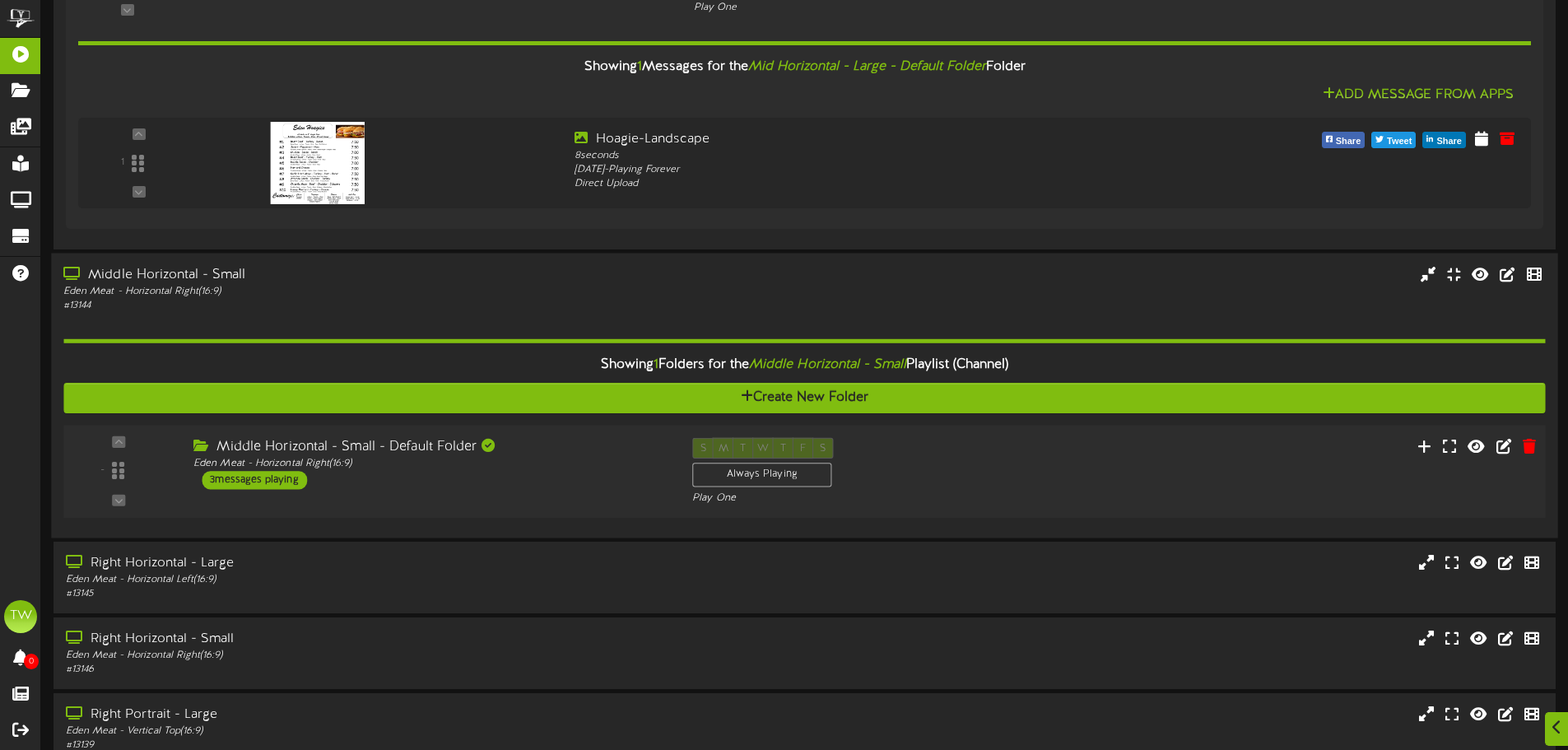
click at [475, 482] on div "Middle Horizontal - Small - Default Folder Eden Meat - Horizontal Right ( 16:9 …" at bounding box center [430, 463] width 499 height 51
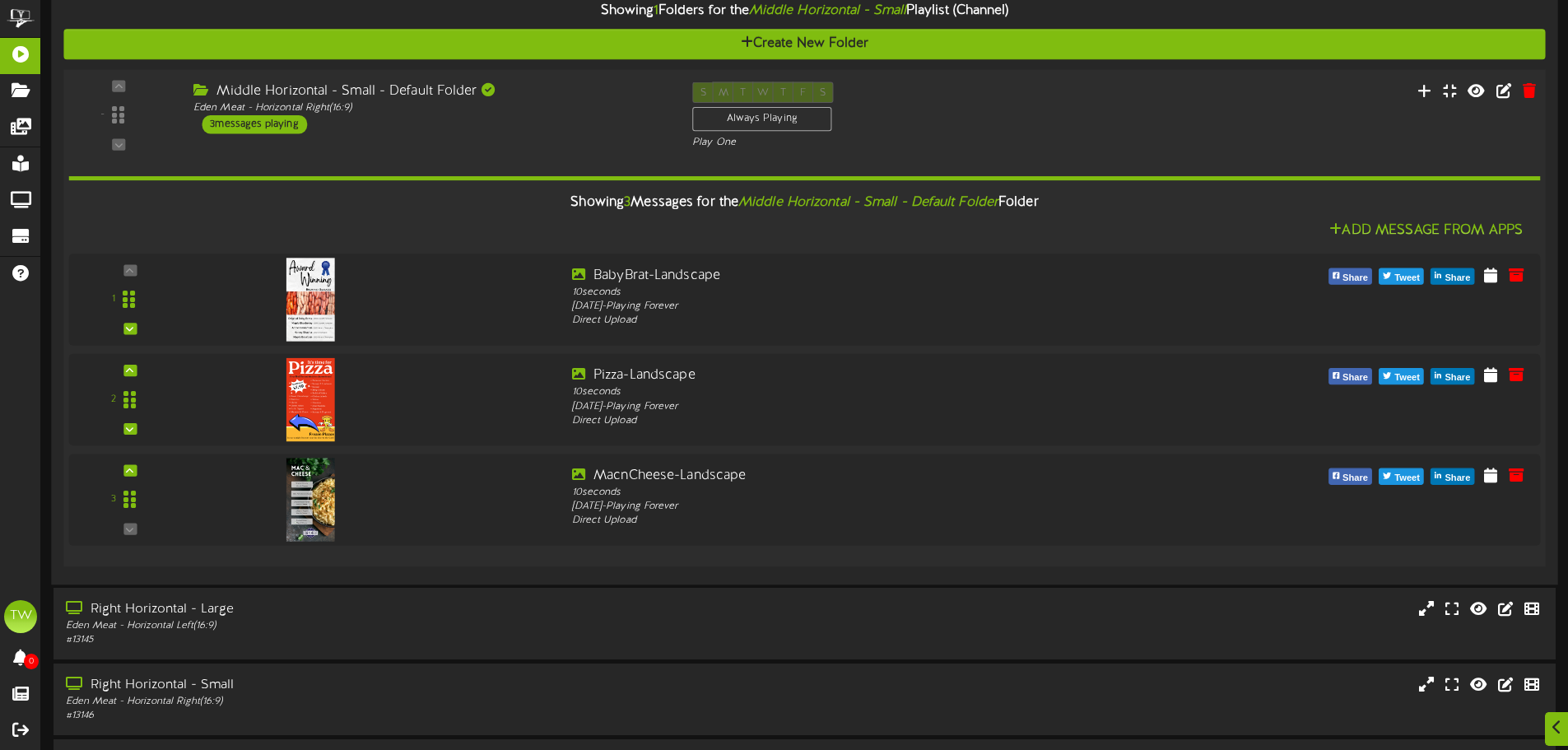
scroll to position [3045, 0]
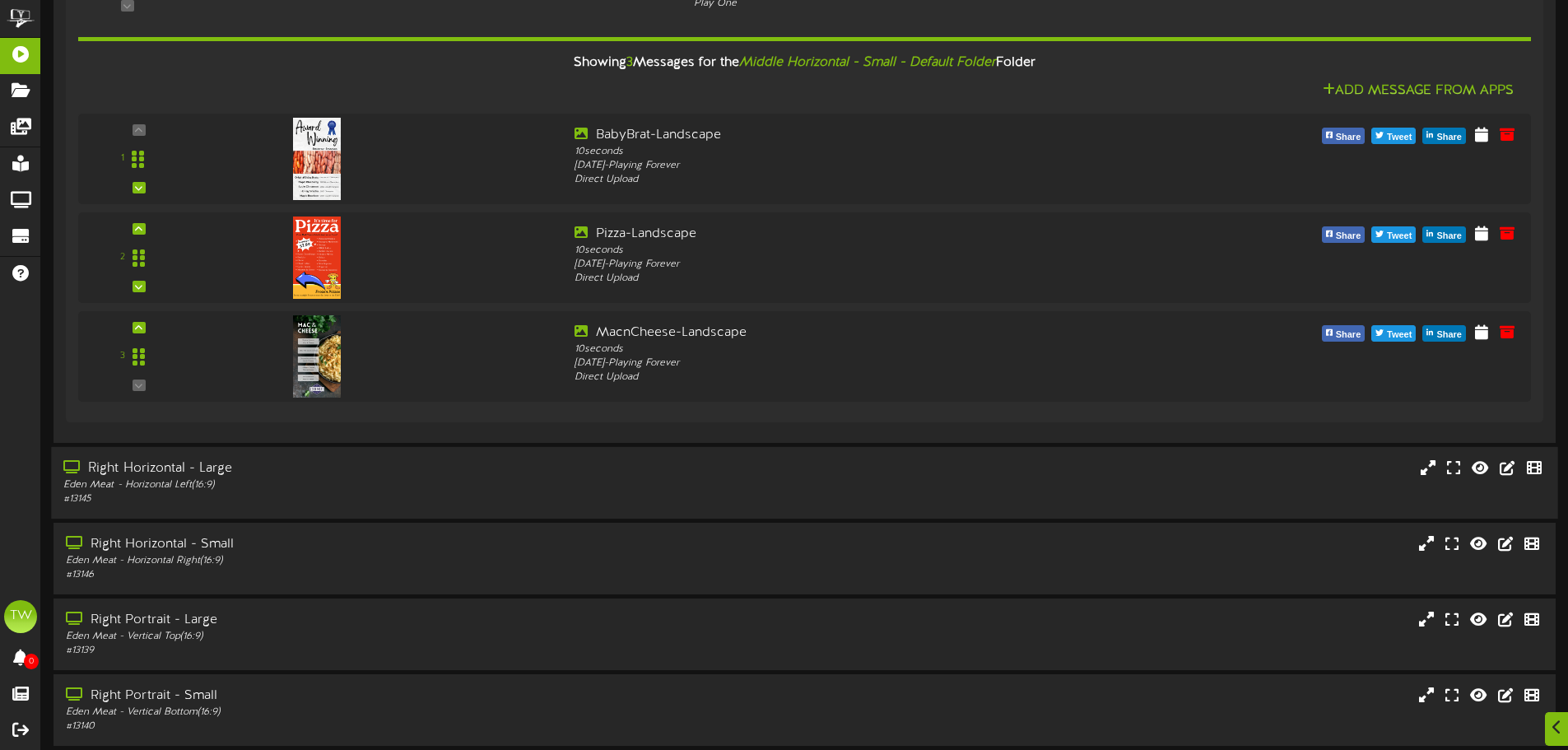
click at [455, 487] on div "Eden Meat - Horizontal Left ( 16:9 )" at bounding box center [365, 485] width 603 height 14
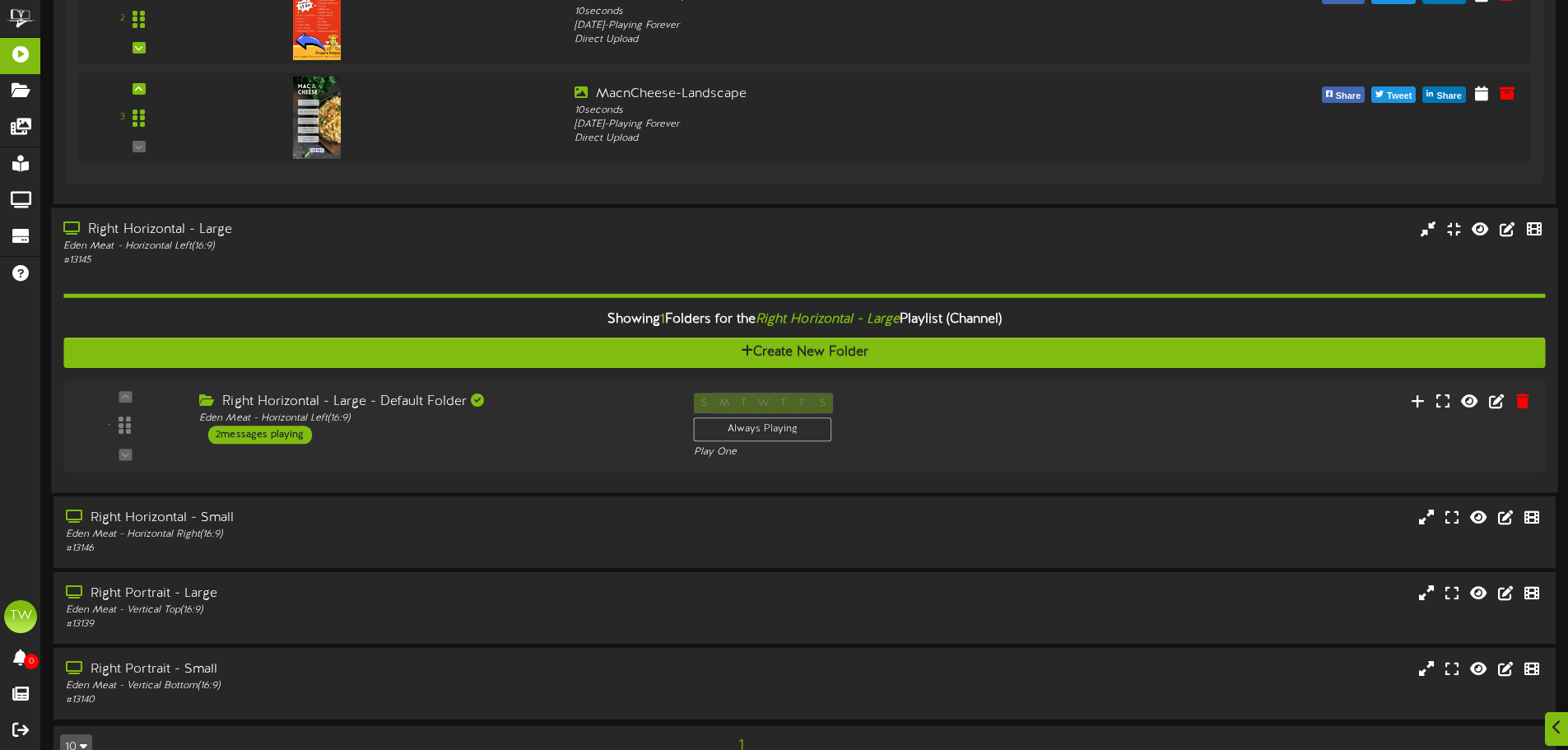
scroll to position [3293, 0]
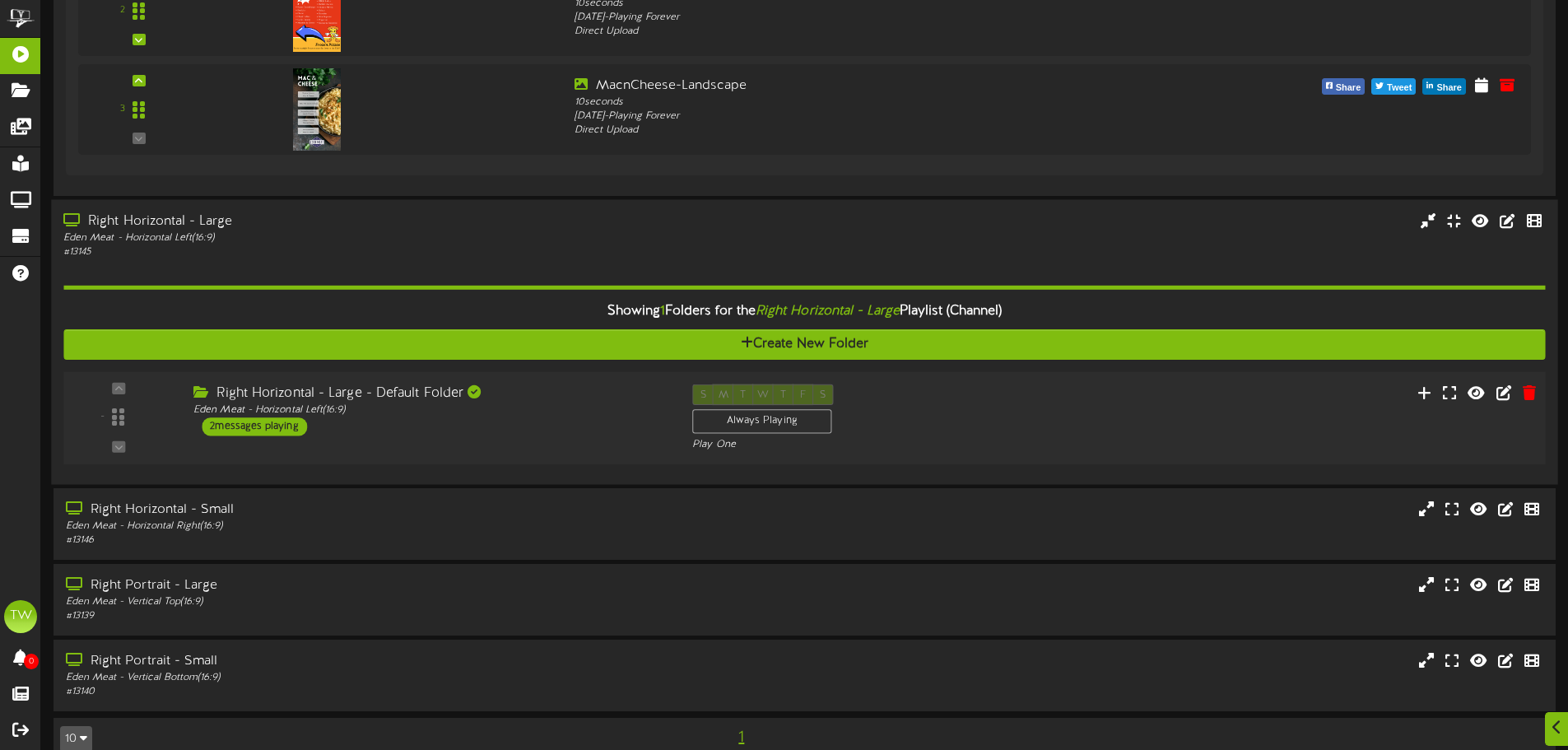
click at [475, 449] on div "- ( 16:9" at bounding box center [804, 417] width 1497 height 68
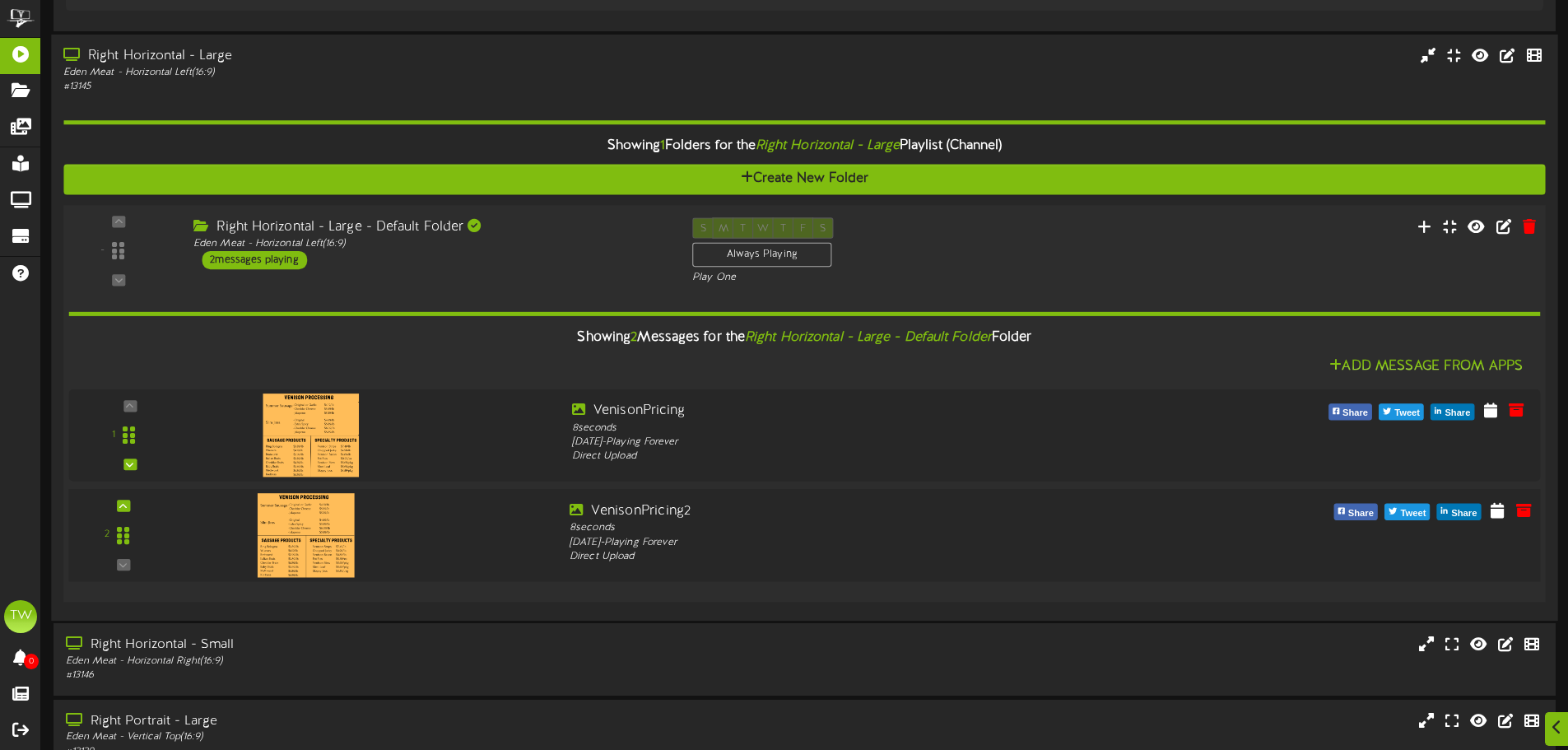
scroll to position [3620, 0]
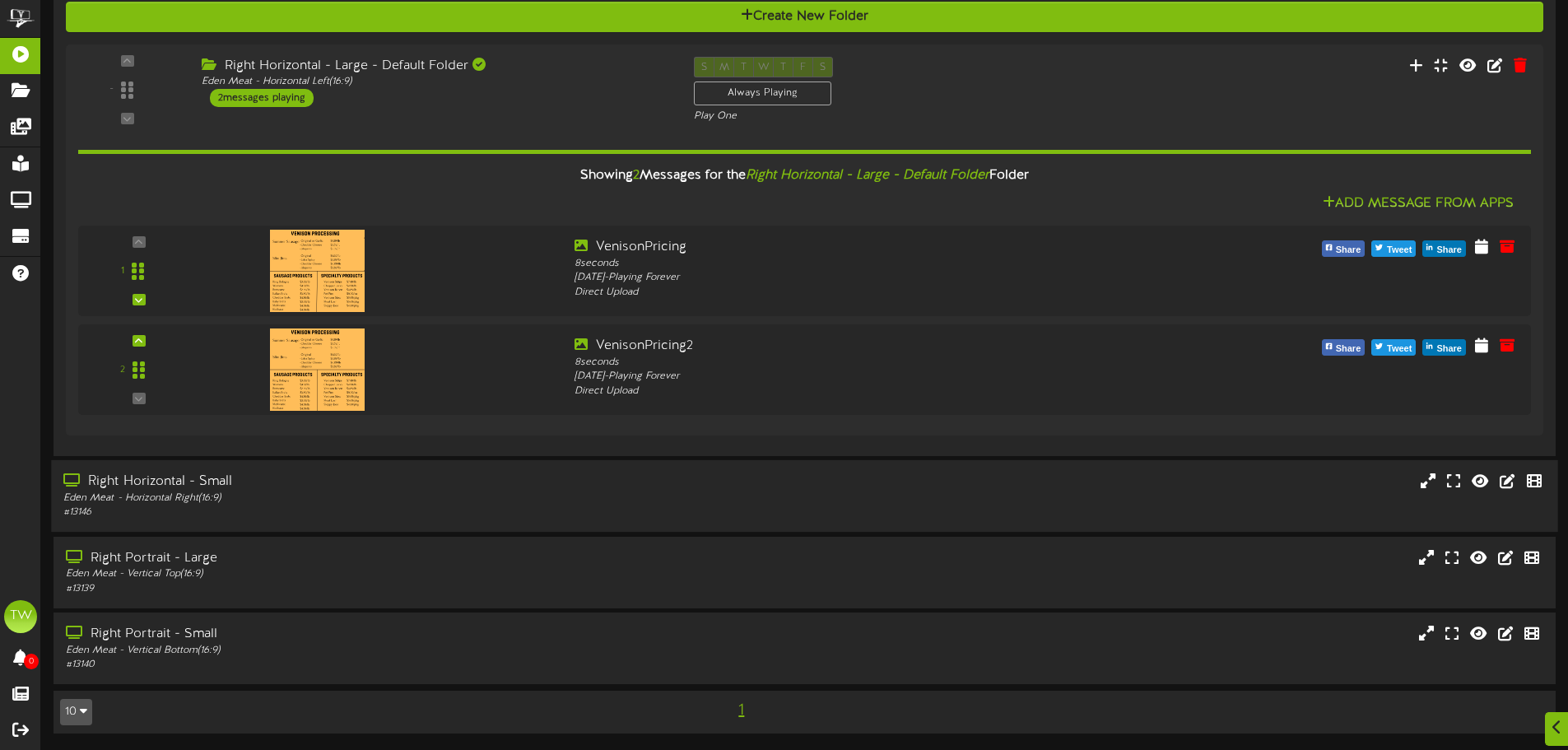
click at [443, 492] on div "Eden Meat - Horizontal Right ( 16:9 )" at bounding box center [365, 499] width 603 height 14
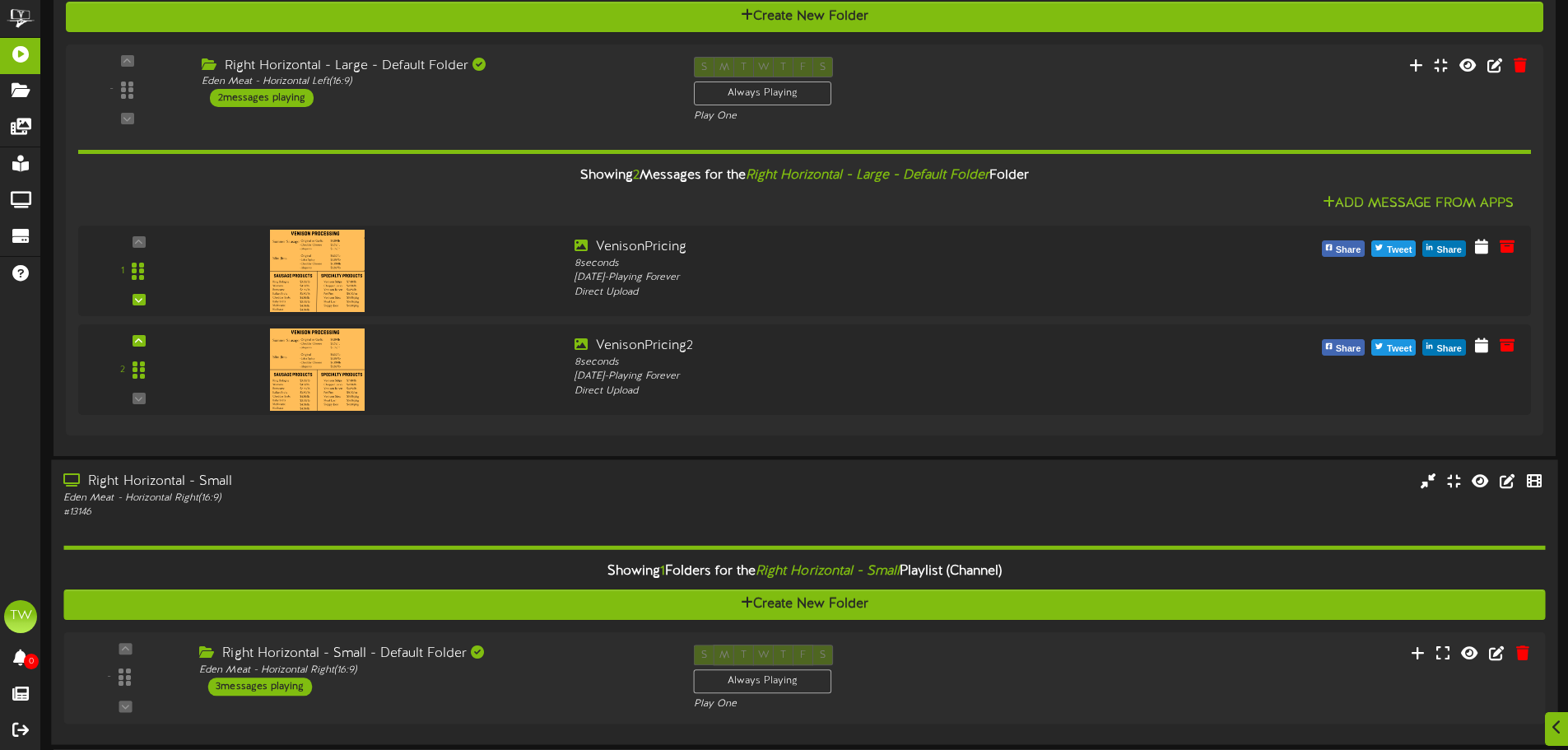
scroll to position [3785, 0]
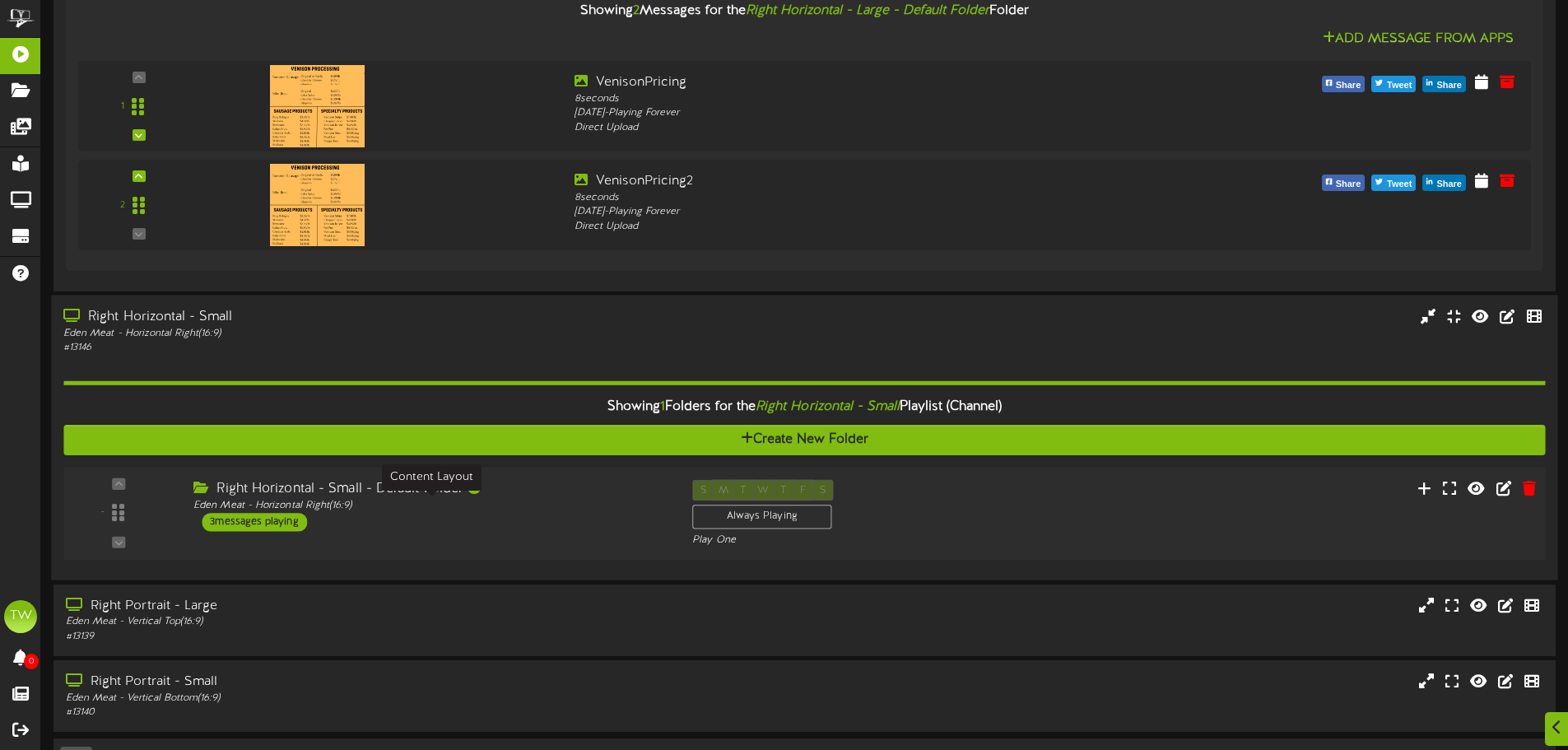
click at [457, 502] on div "Eden Meat - Horizontal Right ( 16:9 )" at bounding box center [430, 505] width 475 height 14
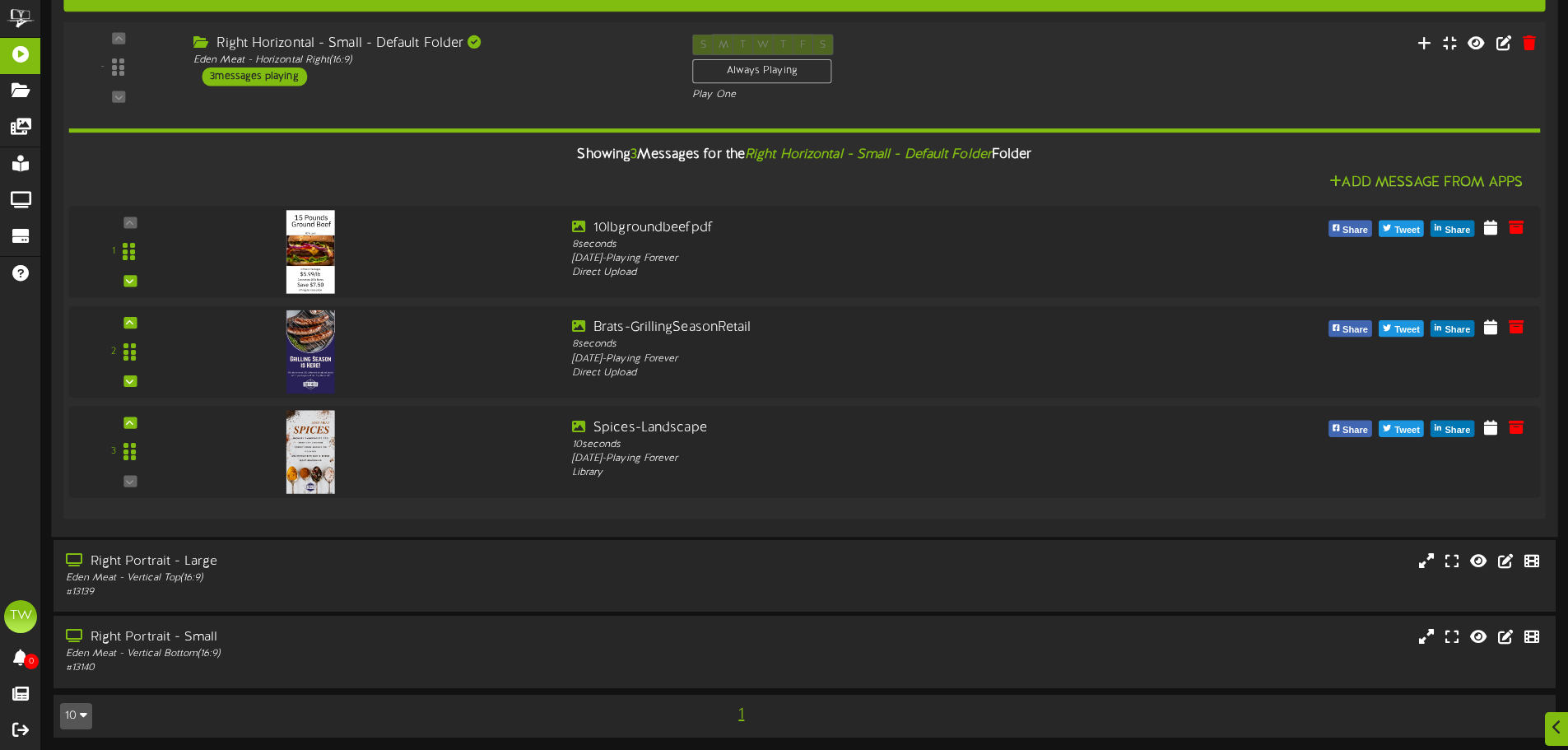
scroll to position [4232, 0]
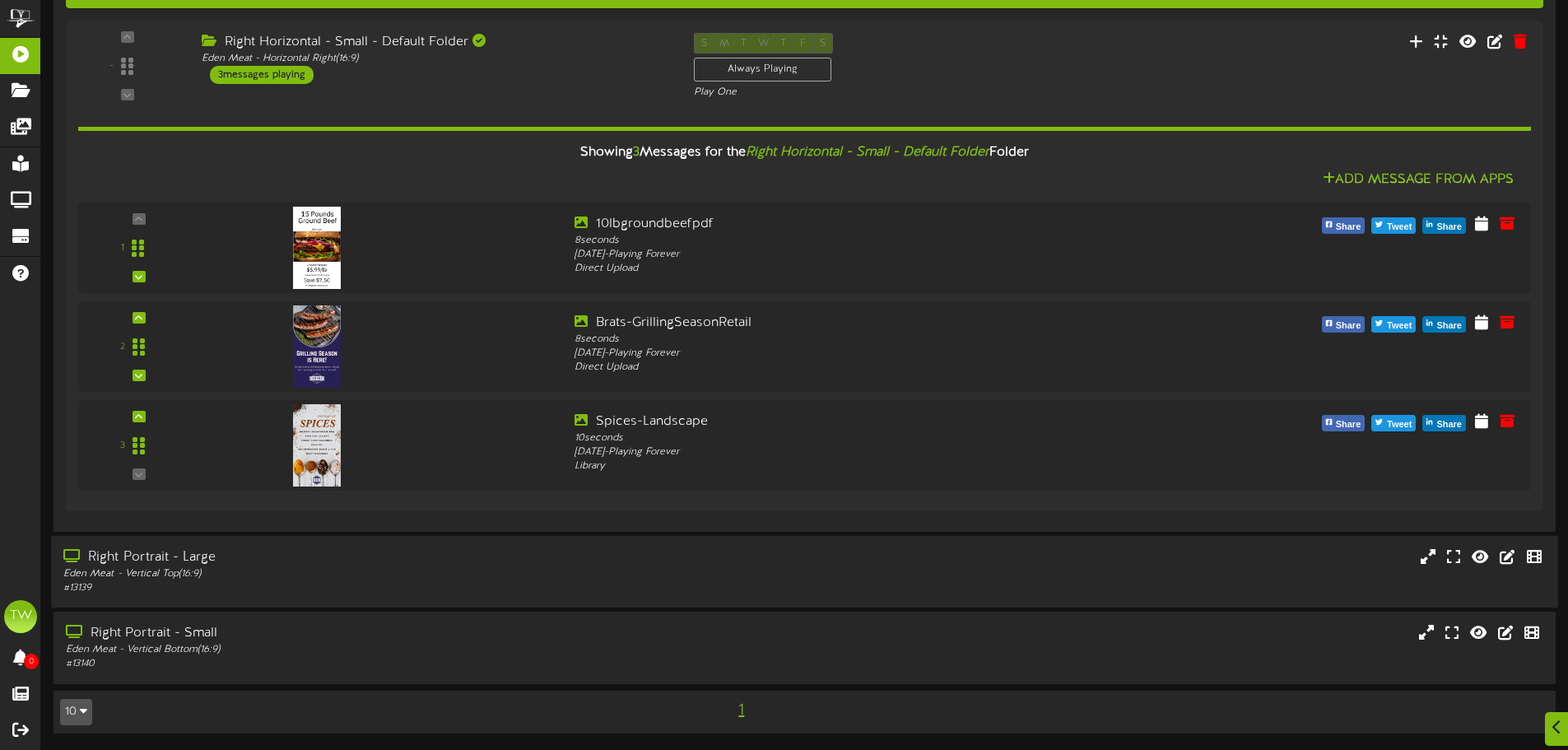
click at [423, 578] on div "Eden Meat - Vertical Top ( 16:9 )" at bounding box center [365, 574] width 603 height 14
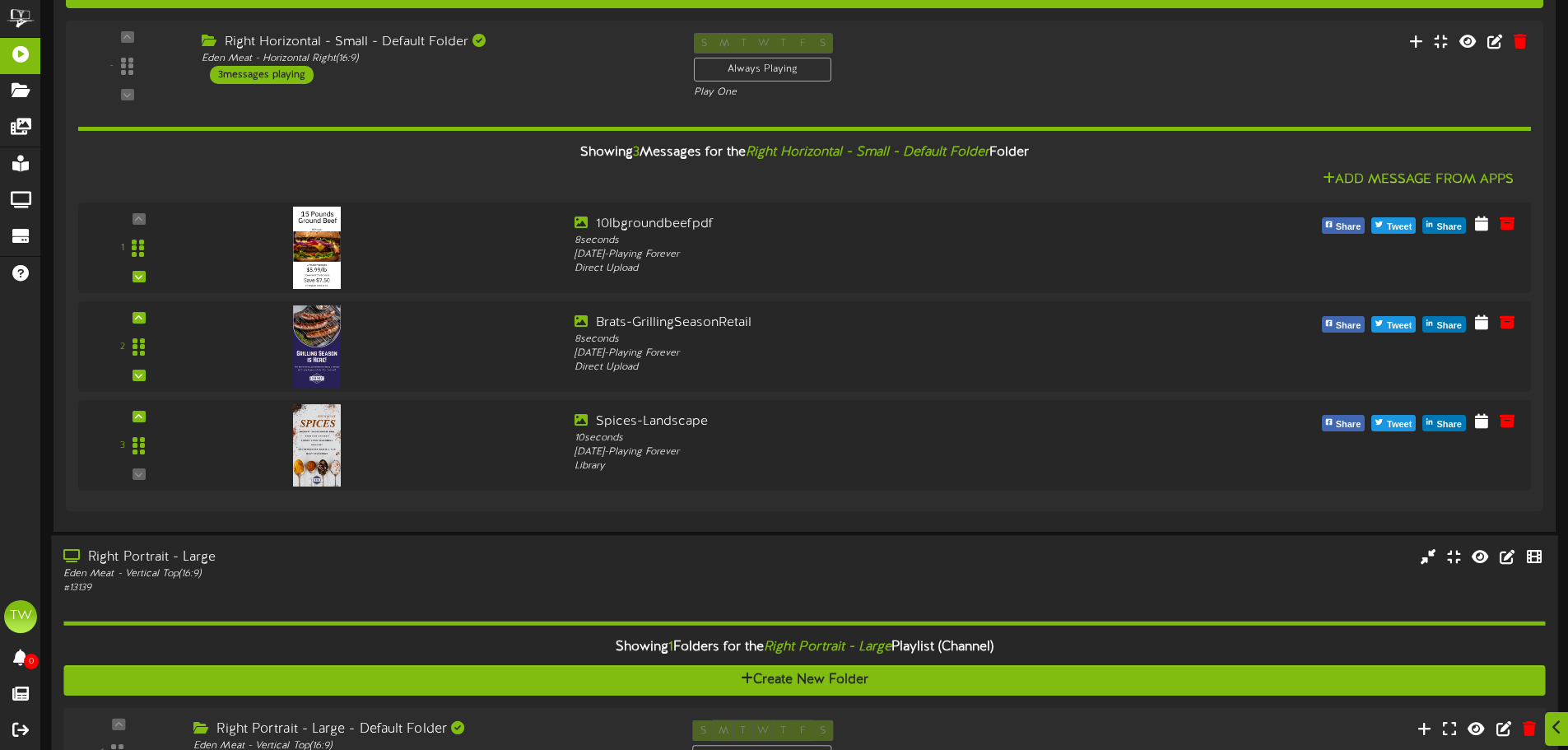
scroll to position [4397, 0]
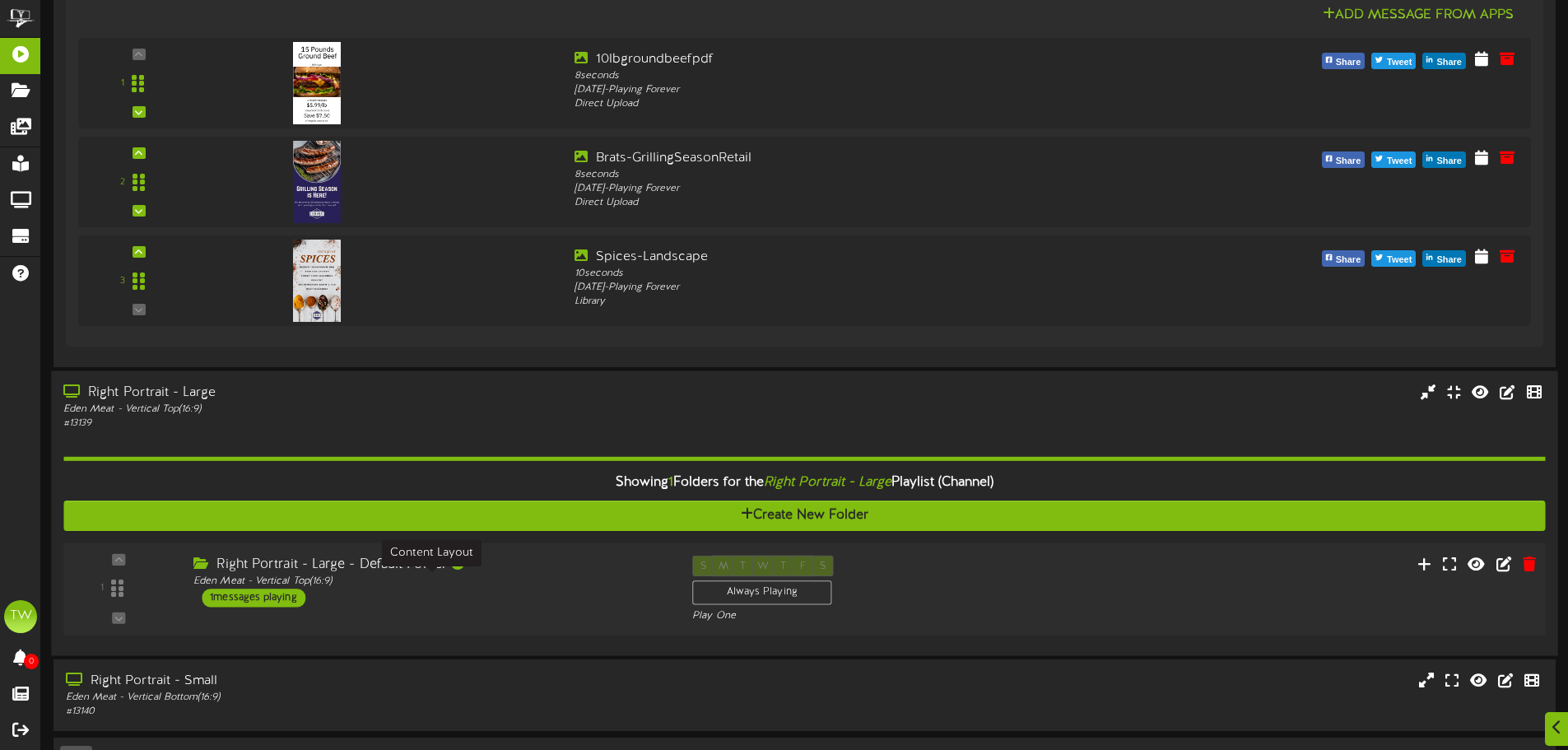
click at [486, 578] on div "Eden Meat - Vertical Top ( 16:9 )" at bounding box center [430, 582] width 475 height 14
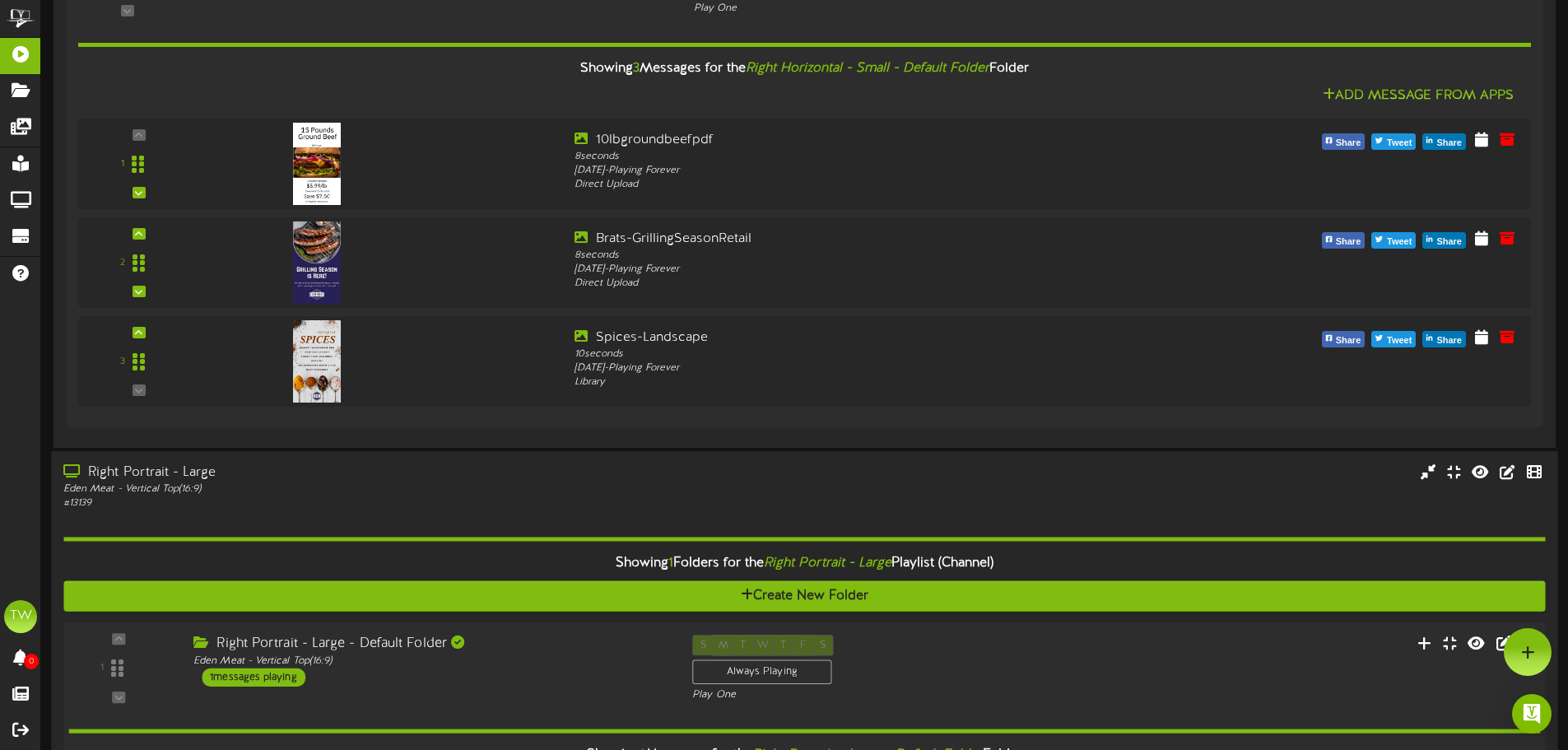
scroll to position [4645, 0]
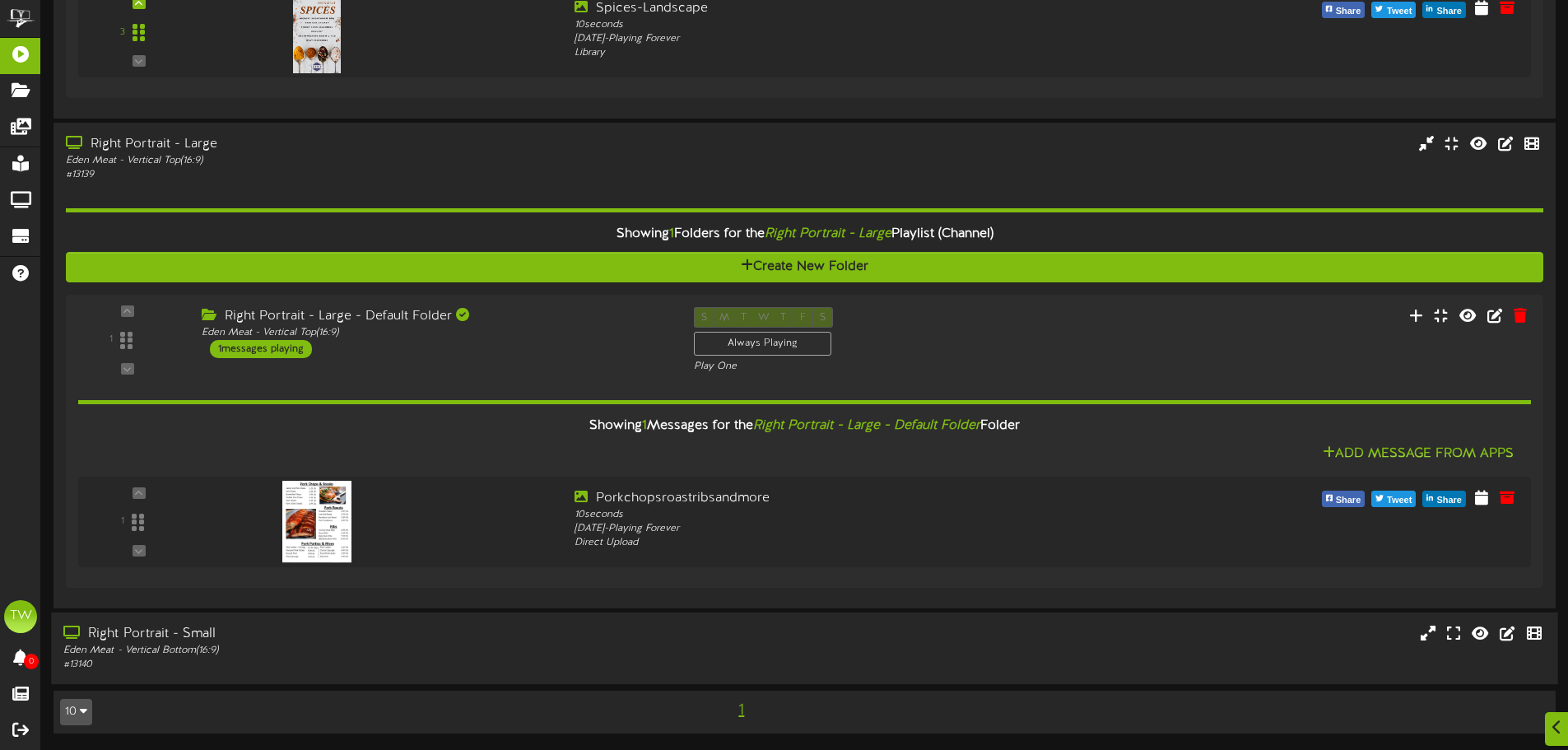
click at [527, 638] on div "Right Portrait - Small" at bounding box center [365, 634] width 603 height 19
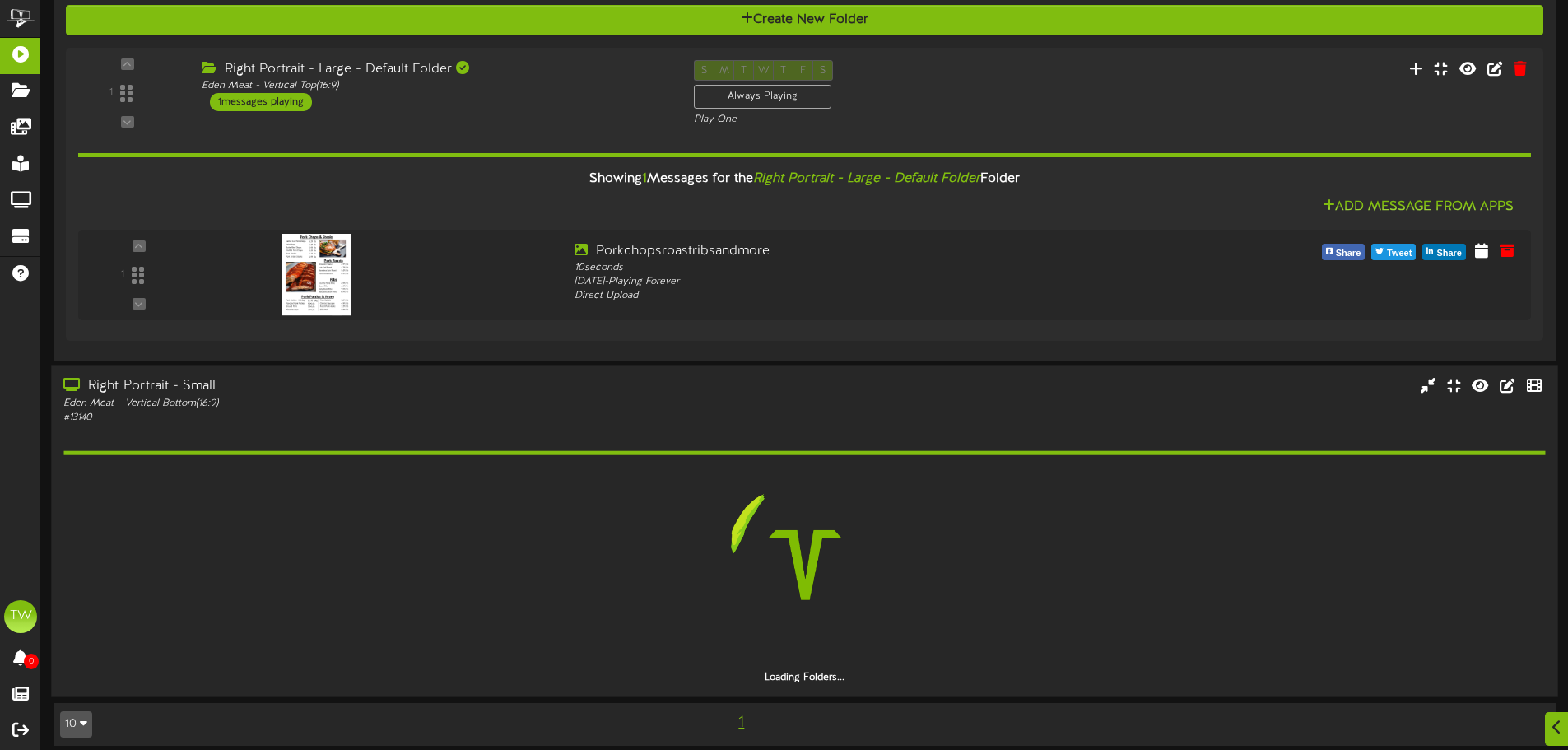
scroll to position [4858, 0]
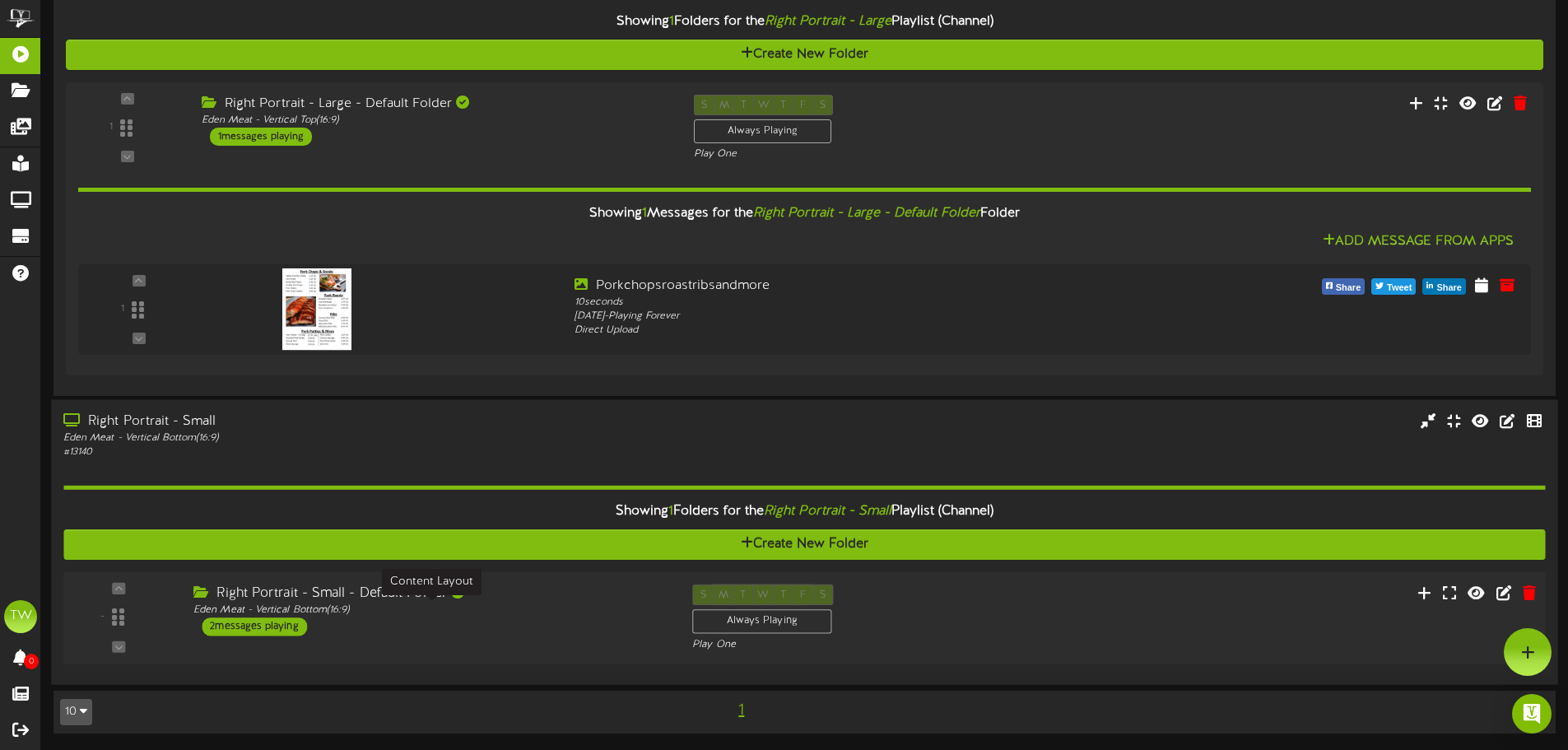
click at [512, 615] on div "Eden Meat - Vertical Bottom ( 16:9 )" at bounding box center [430, 610] width 475 height 14
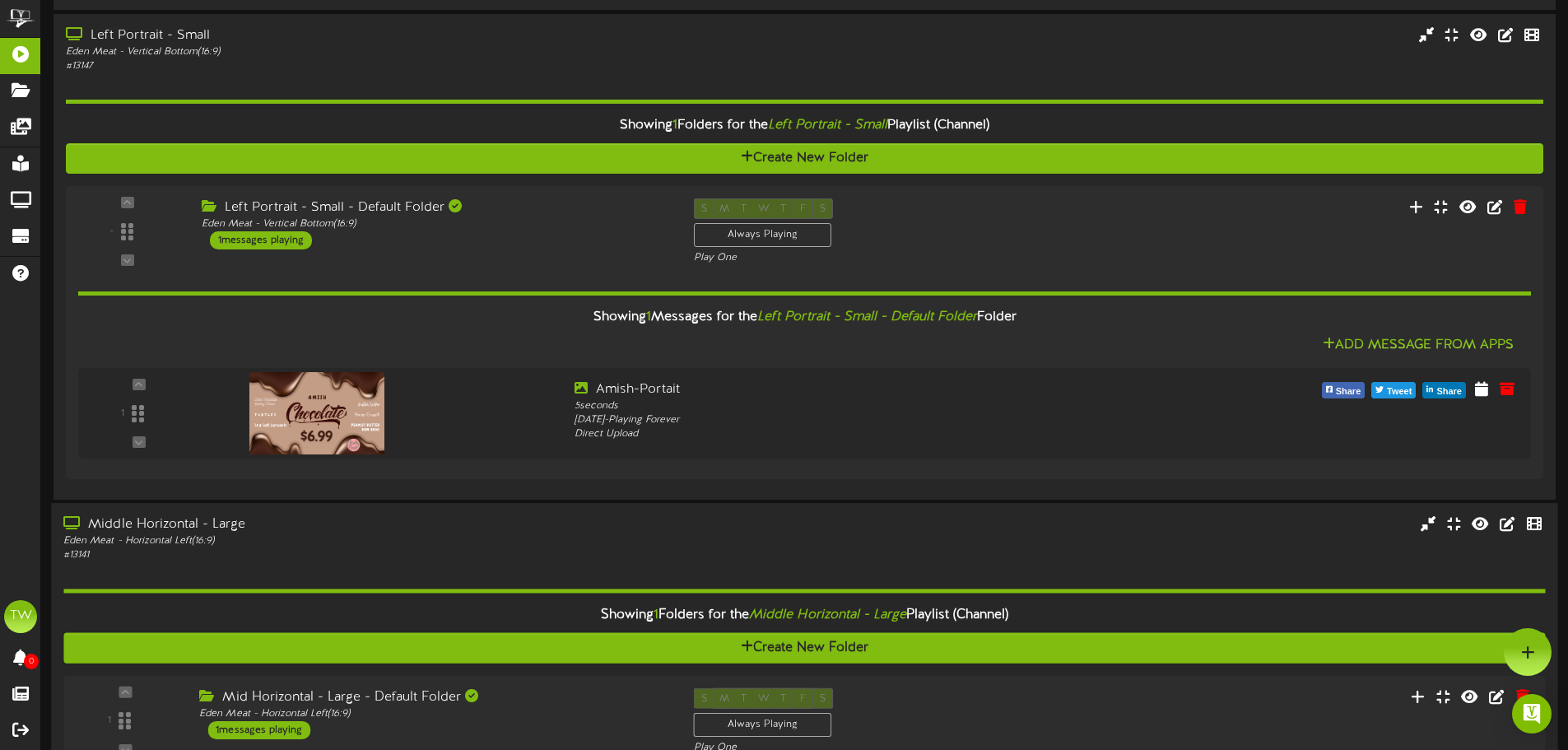
scroll to position [1729, 0]
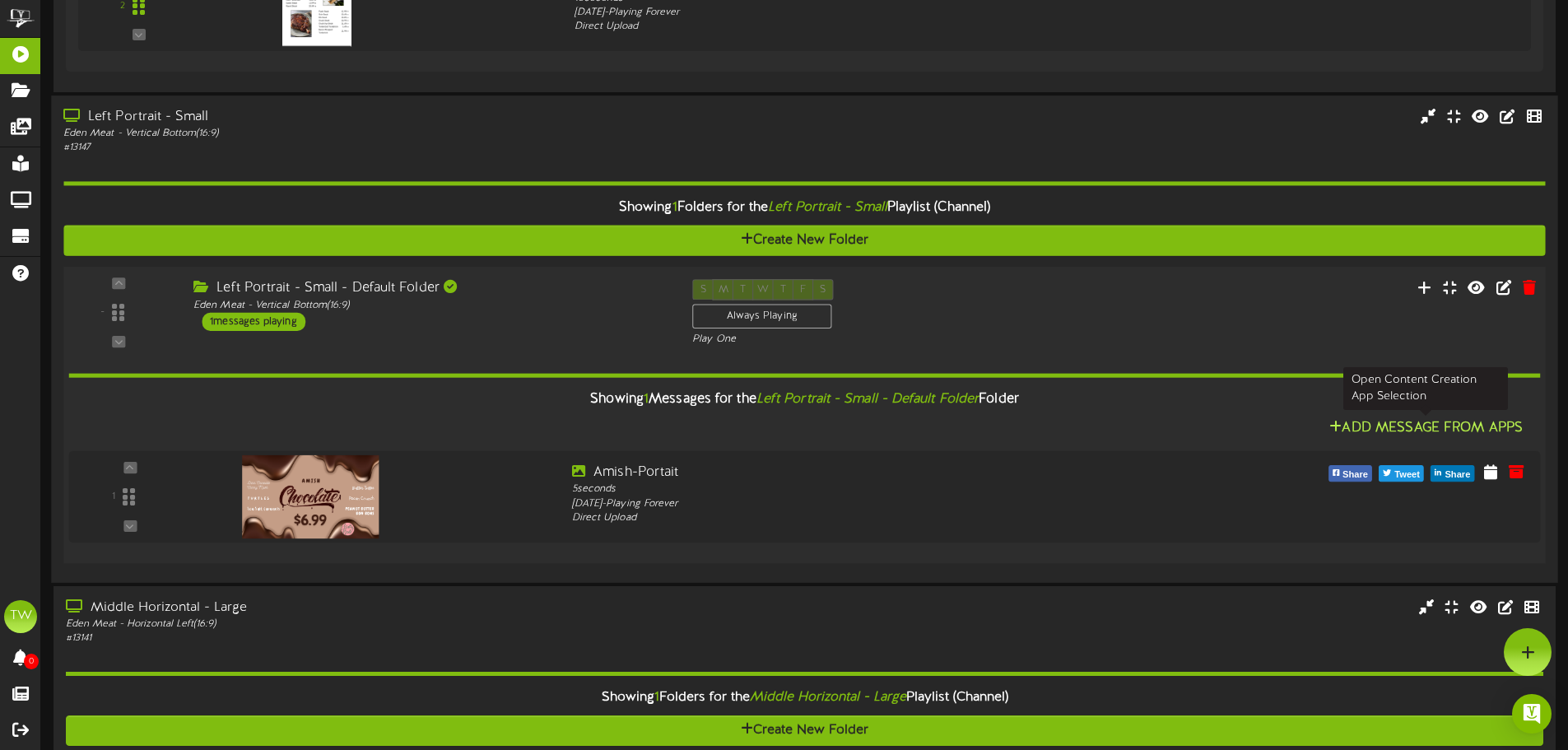
click at [1391, 430] on button "Add Message From Apps" at bounding box center [1426, 428] width 203 height 21
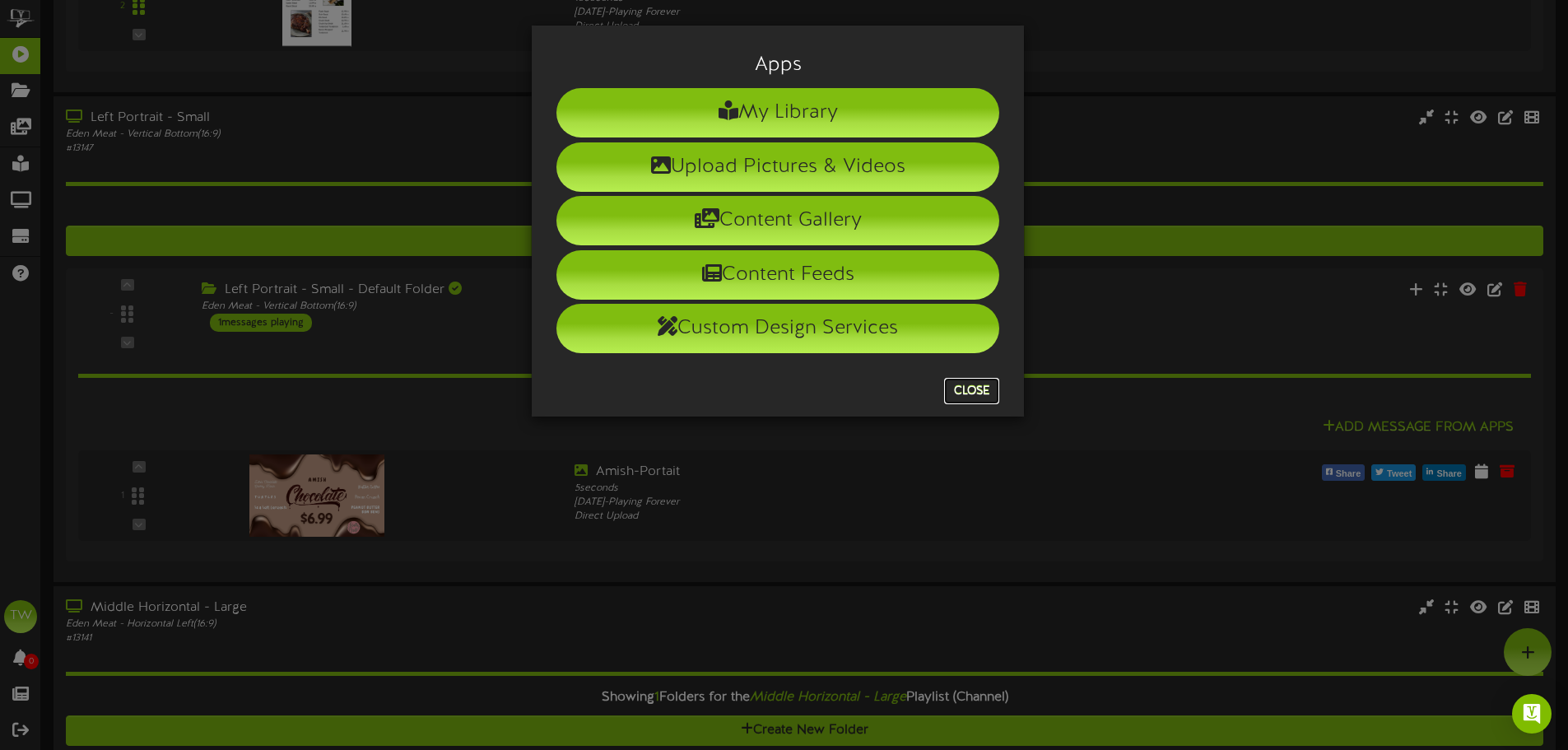
click at [981, 401] on button "Close" at bounding box center [972, 390] width 55 height 27
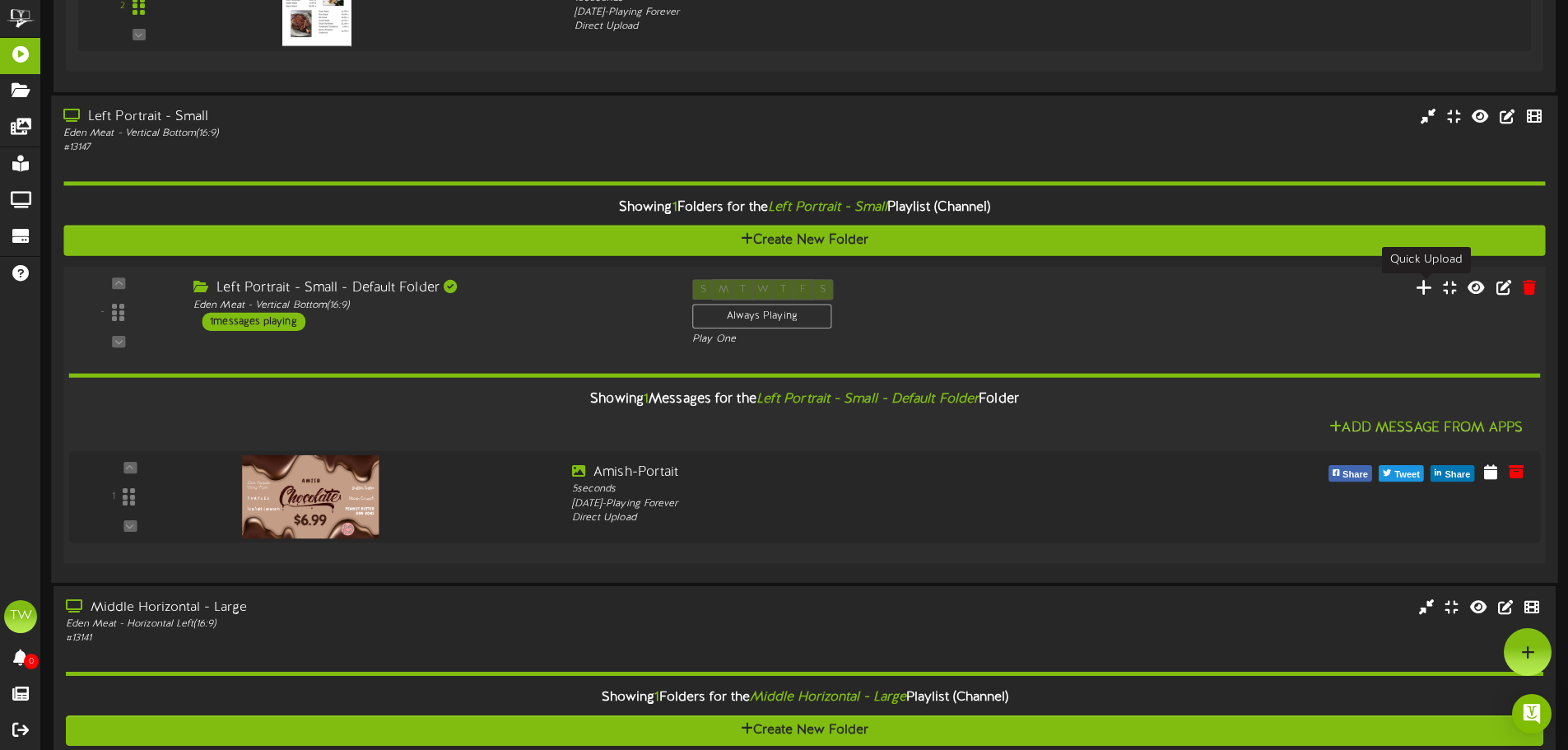
click at [1426, 292] on icon at bounding box center [1425, 287] width 17 height 18
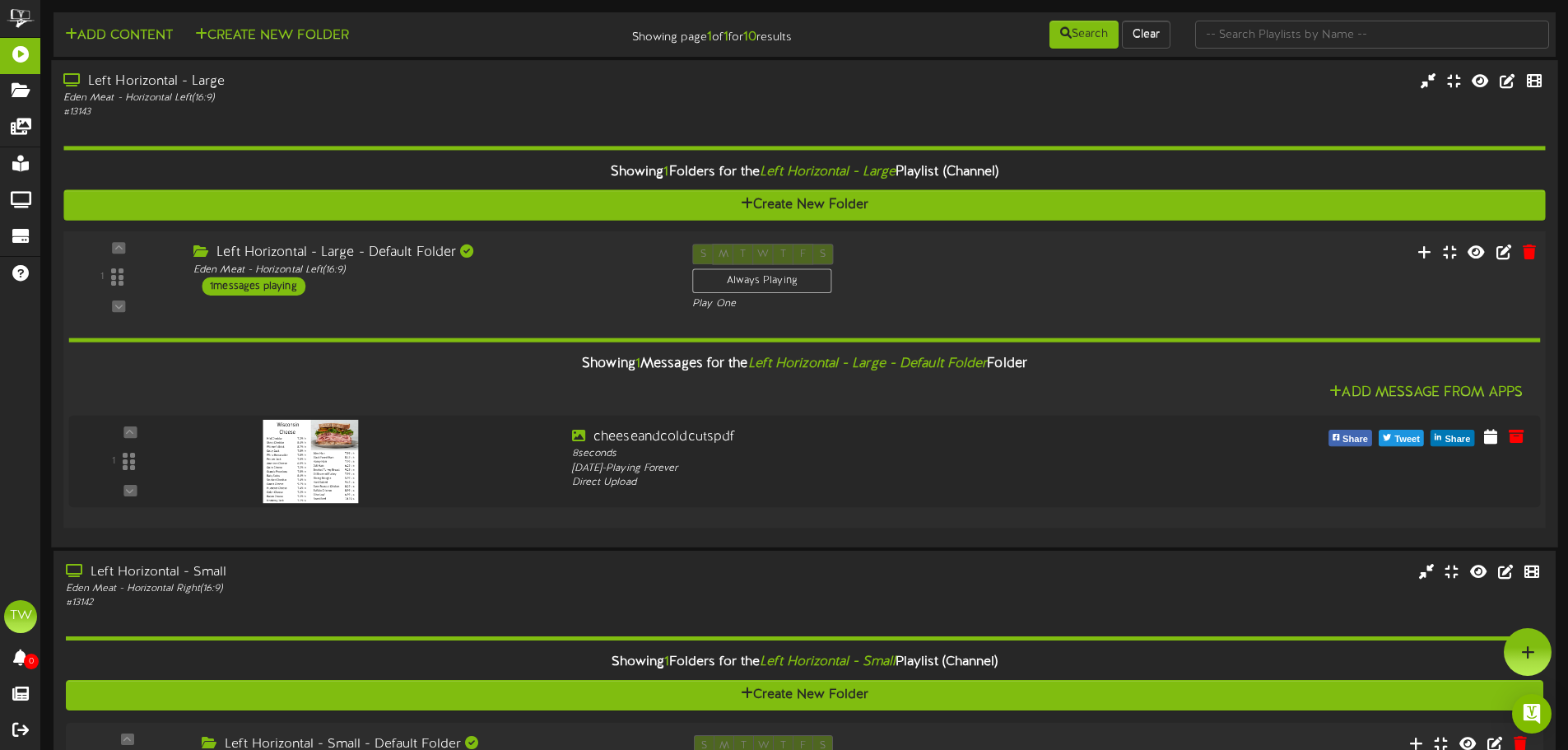
click at [374, 297] on div "1 ( 16:9" at bounding box center [804, 277] width 1497 height 68
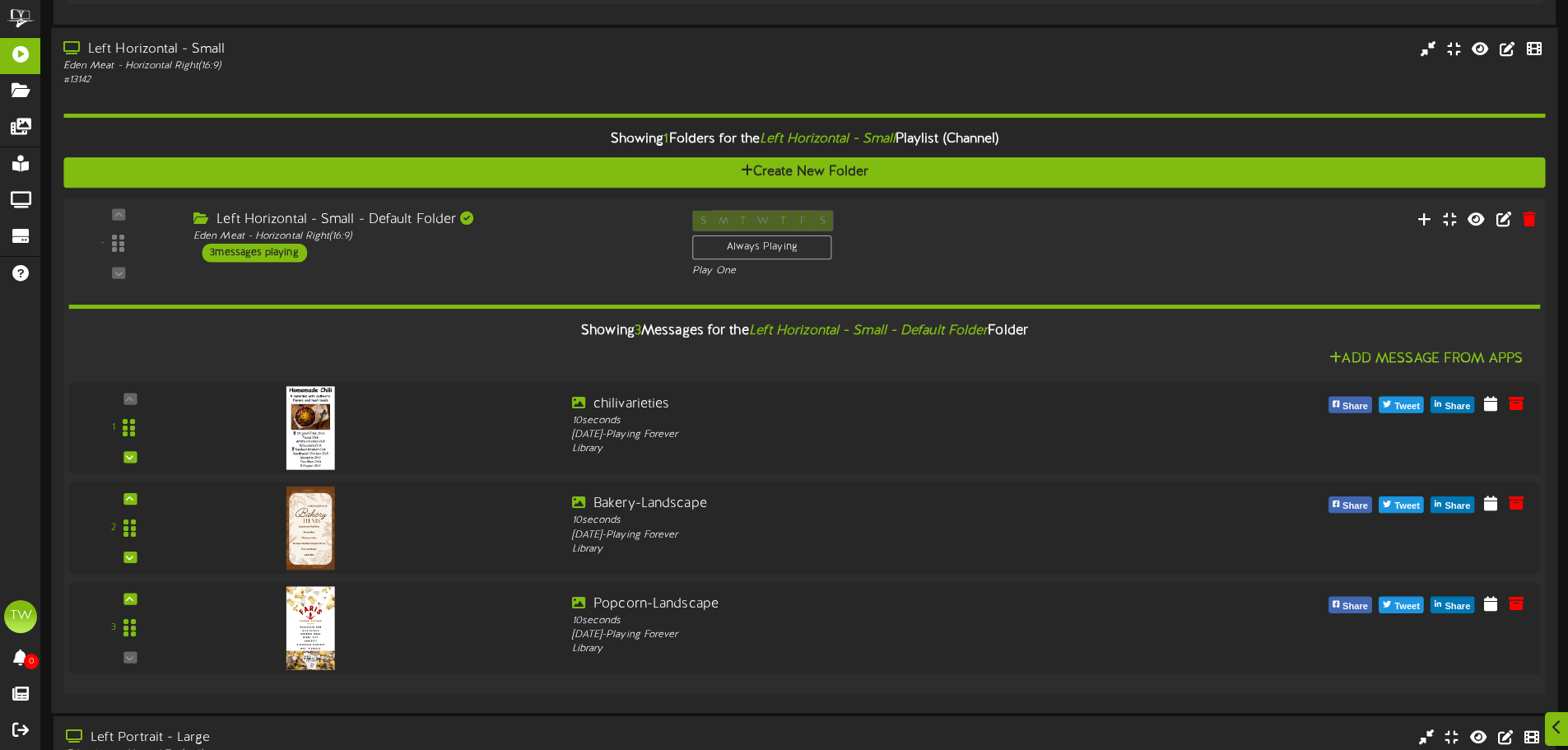
scroll to position [247, 0]
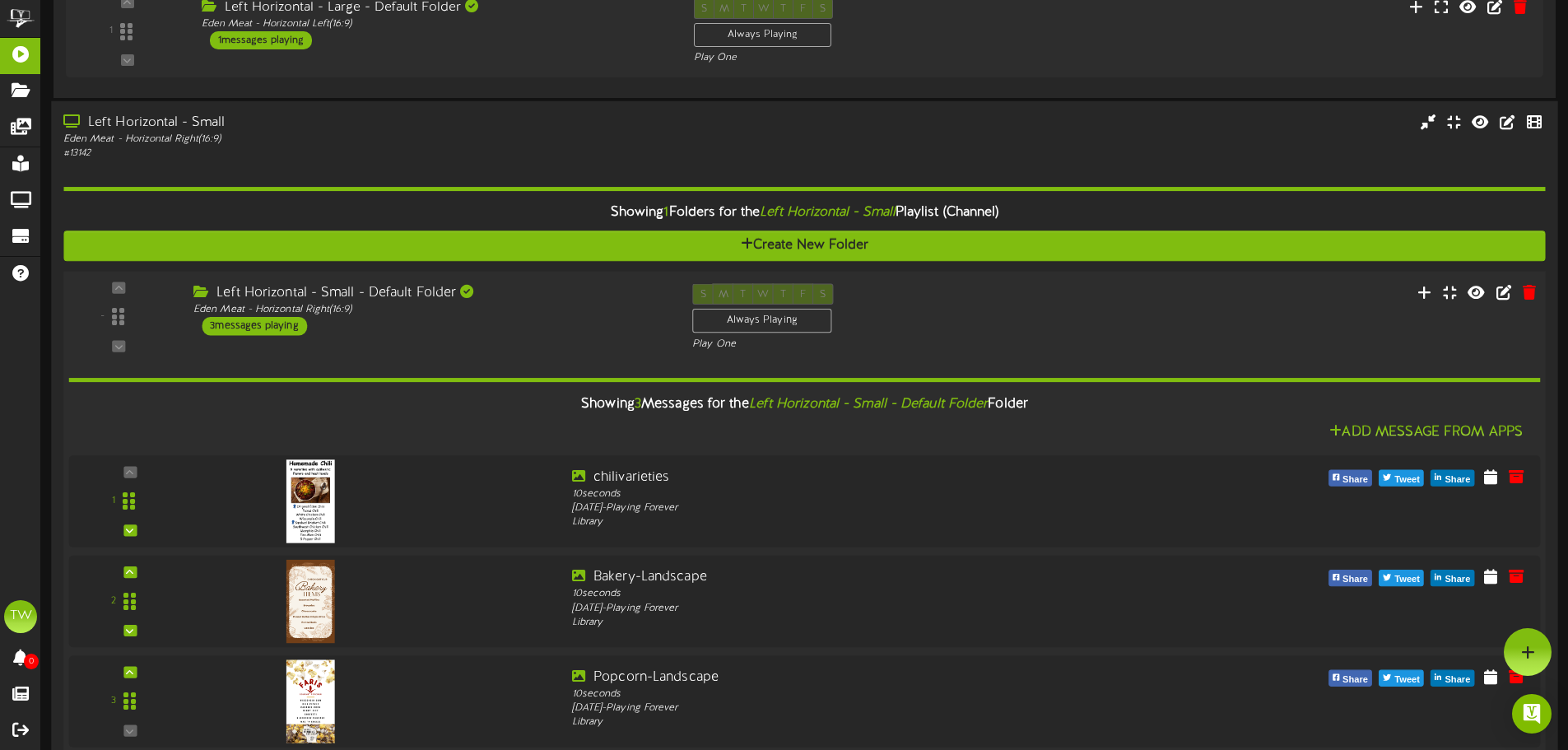
click at [415, 320] on div "Left Horizontal - Small - Default Folder Eden Meat - Horizontal Right ( 16:9 ) …" at bounding box center [430, 309] width 499 height 51
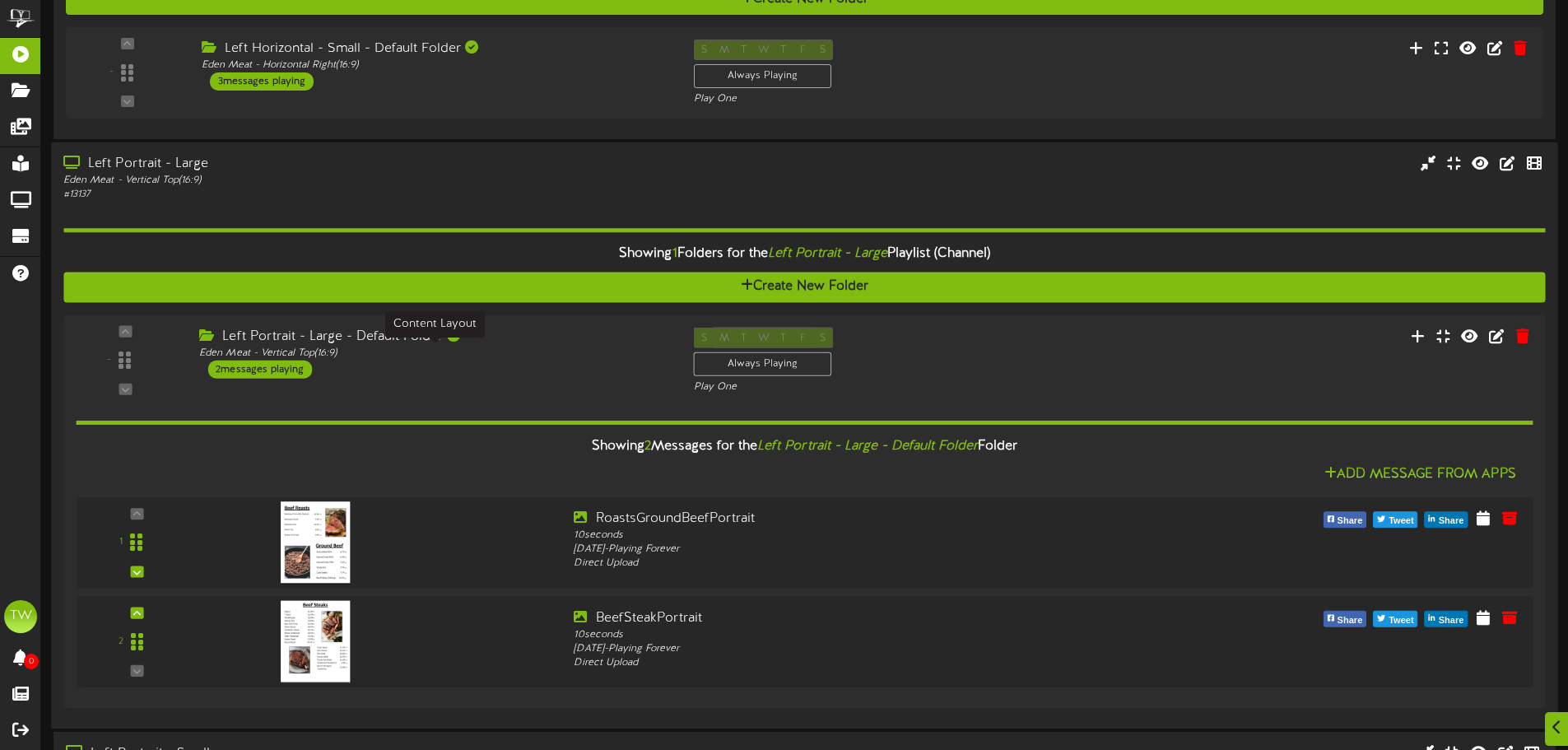
scroll to position [576, 0]
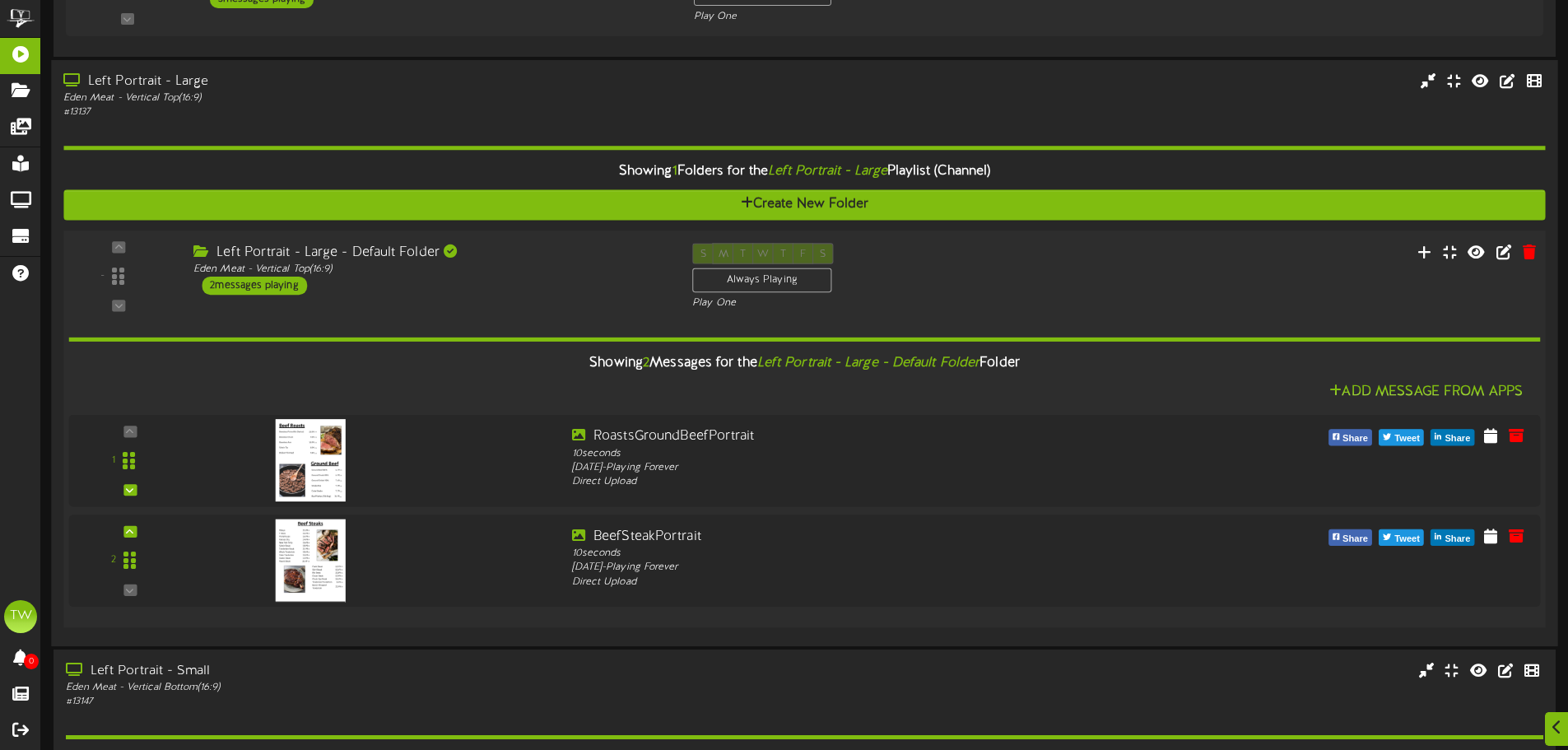
click at [415, 293] on div "Left Portrait - Large - Default Folder Eden Meat - Vertical Top ( 16:9 ) 2 mess…" at bounding box center [430, 269] width 499 height 51
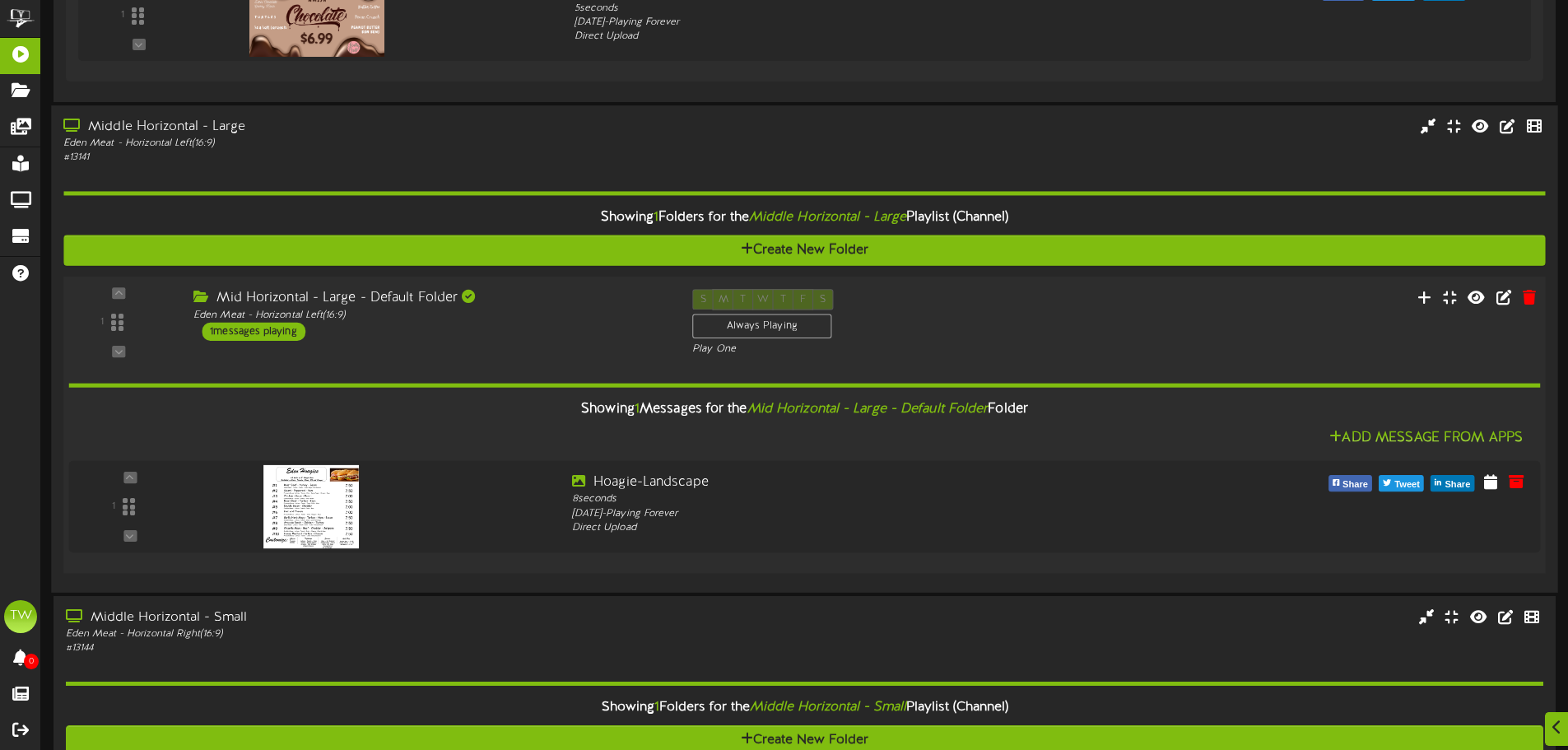
scroll to position [1317, 0]
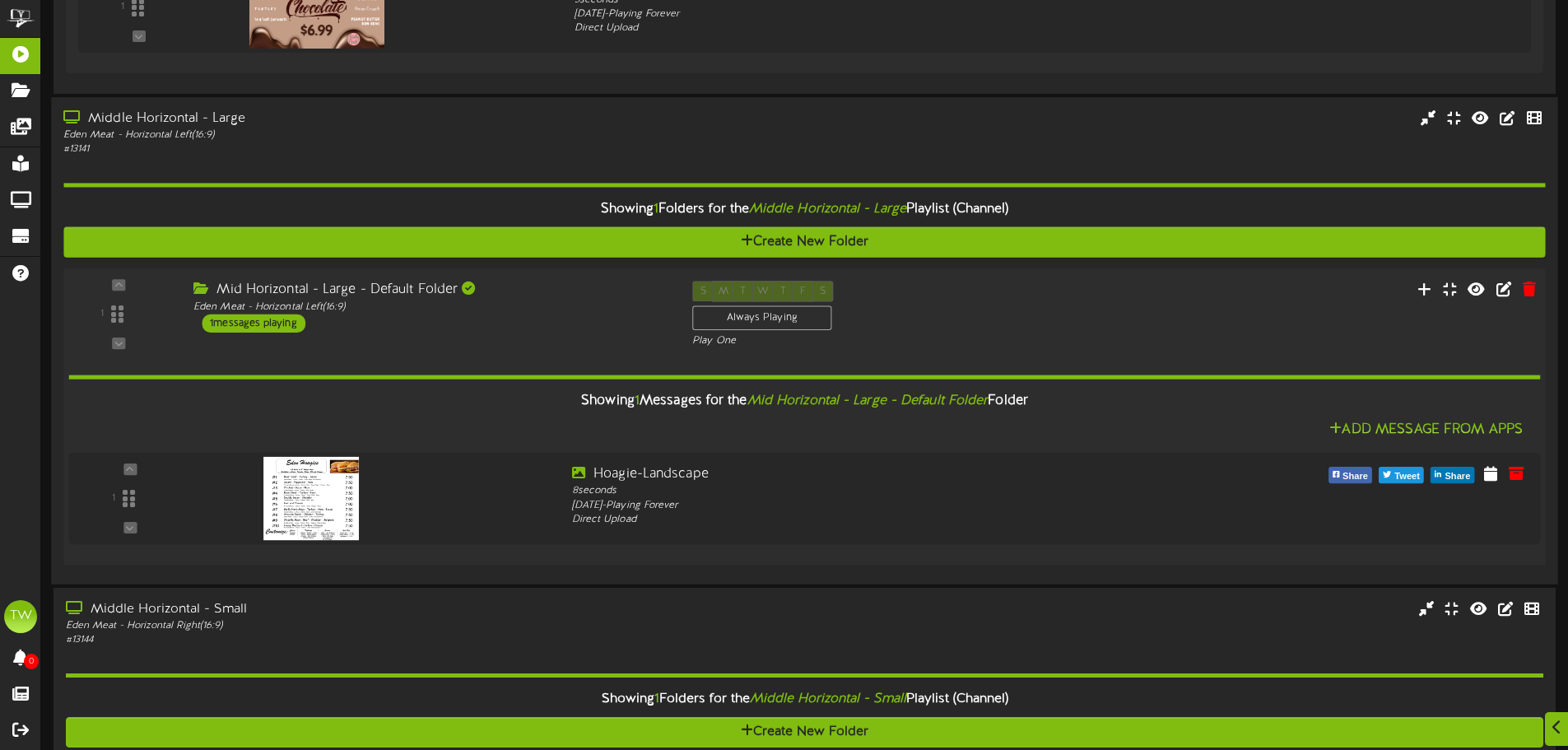
click at [442, 326] on div "Mid Horizontal - Large - Default Folder Eden Meat - Horizontal Left ( 16:9 ) 1 …" at bounding box center [430, 306] width 499 height 51
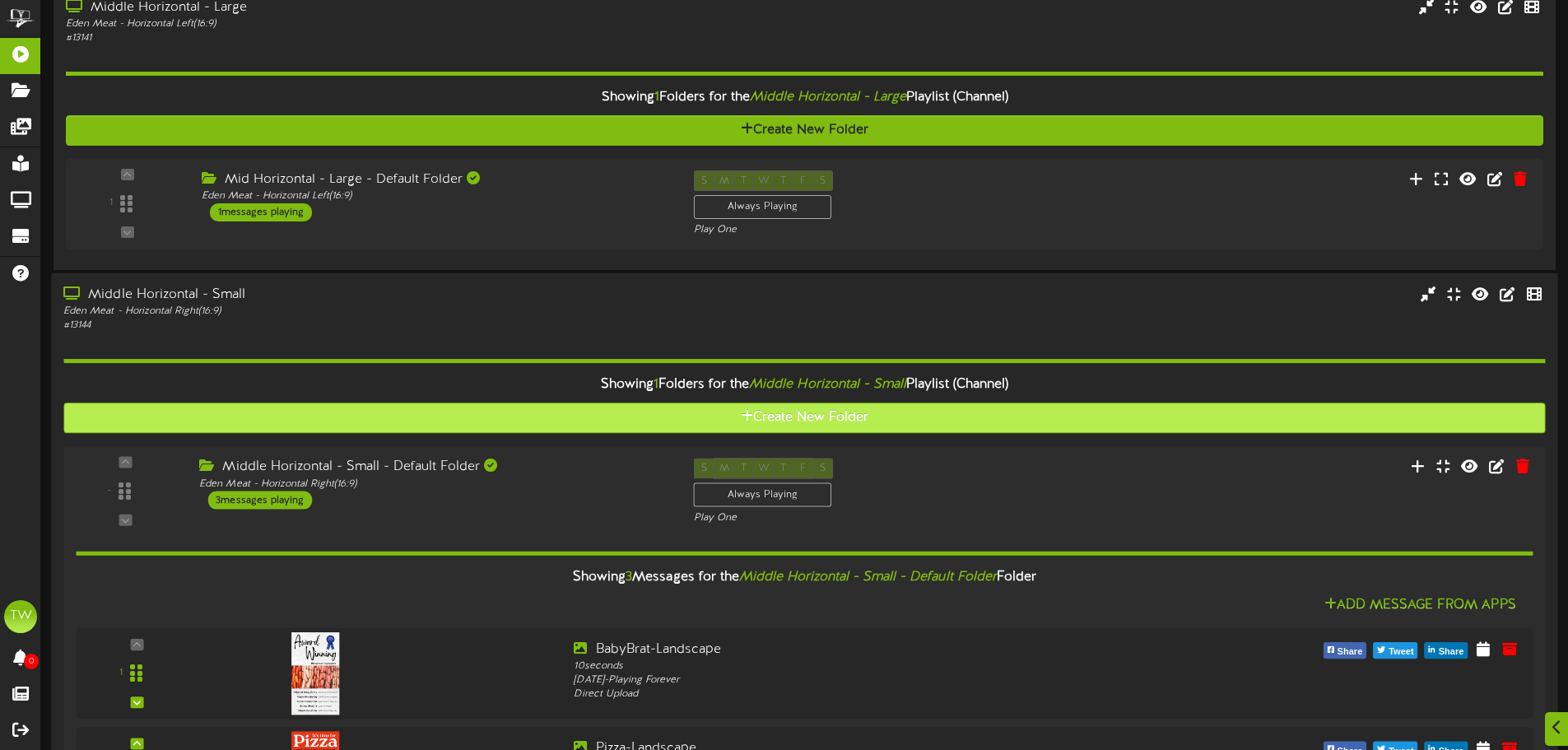
scroll to position [1482, 0]
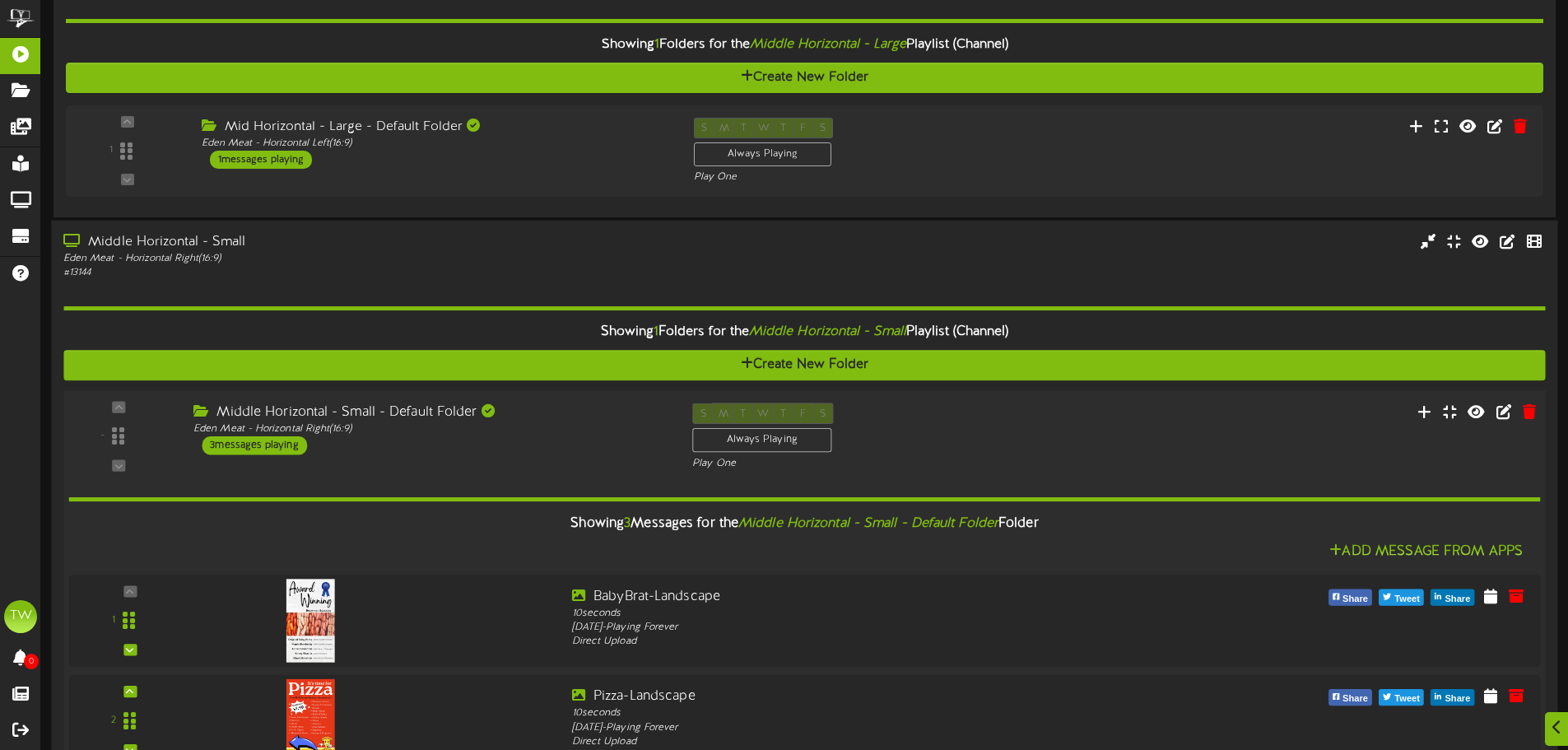
click at [441, 473] on div "Showing 3 Messages for the Middle Horizontal - Small - Default Folder Folder Ad…" at bounding box center [805, 673] width 1472 height 404
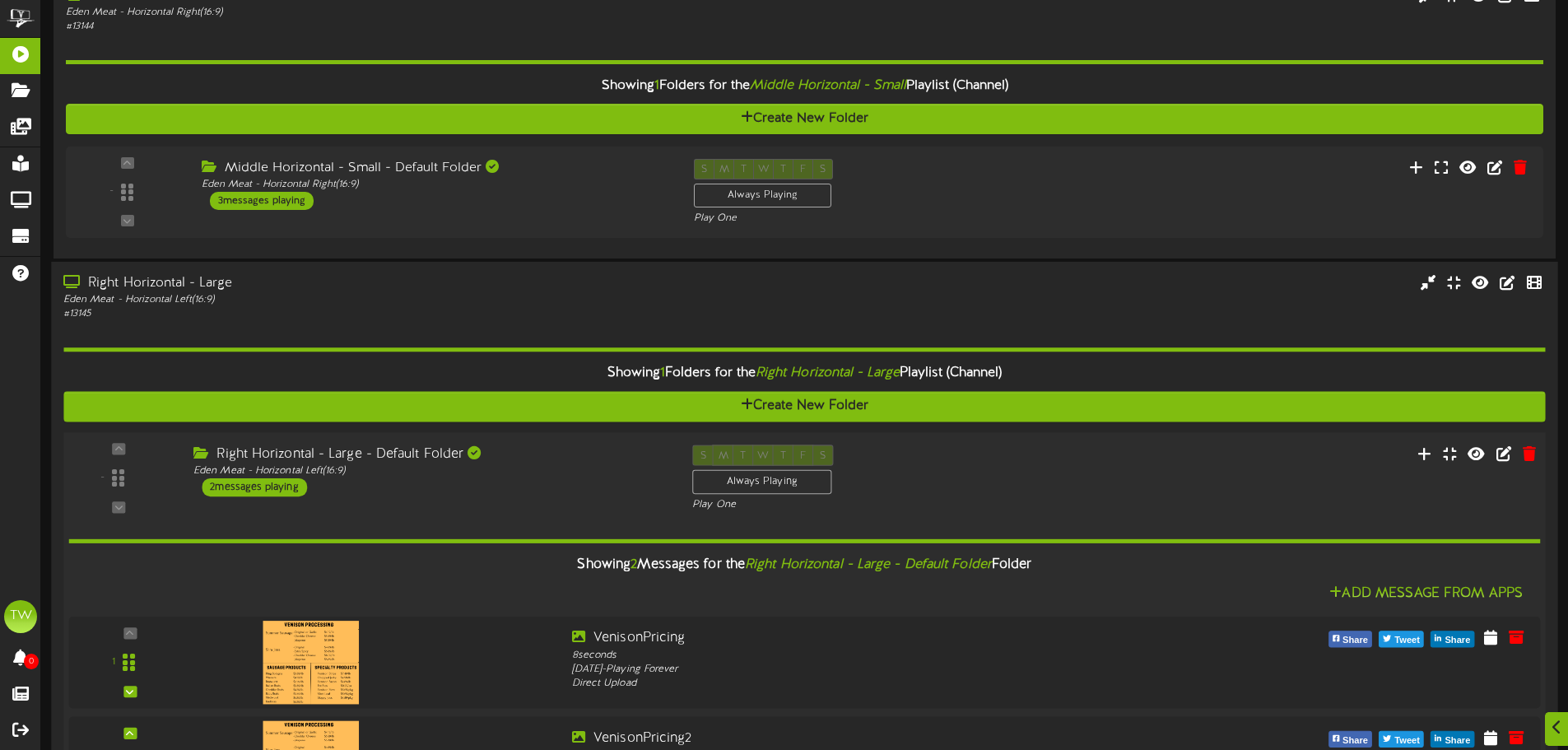
click at [440, 461] on div "Right Horizontal - Large - Default Folder" at bounding box center [430, 454] width 475 height 19
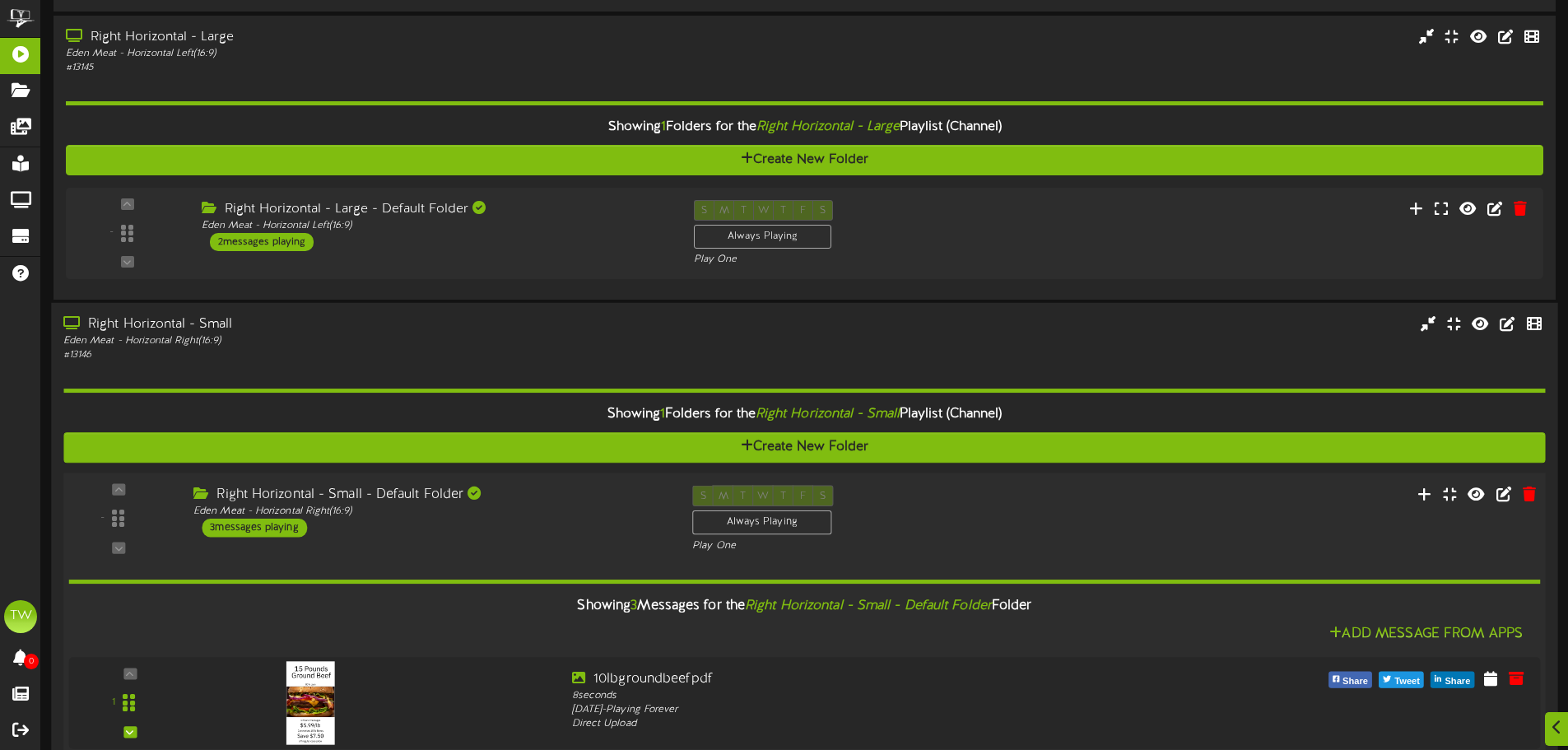
click at [446, 496] on div "Right Horizontal - Small - Default Folder" at bounding box center [430, 495] width 475 height 19
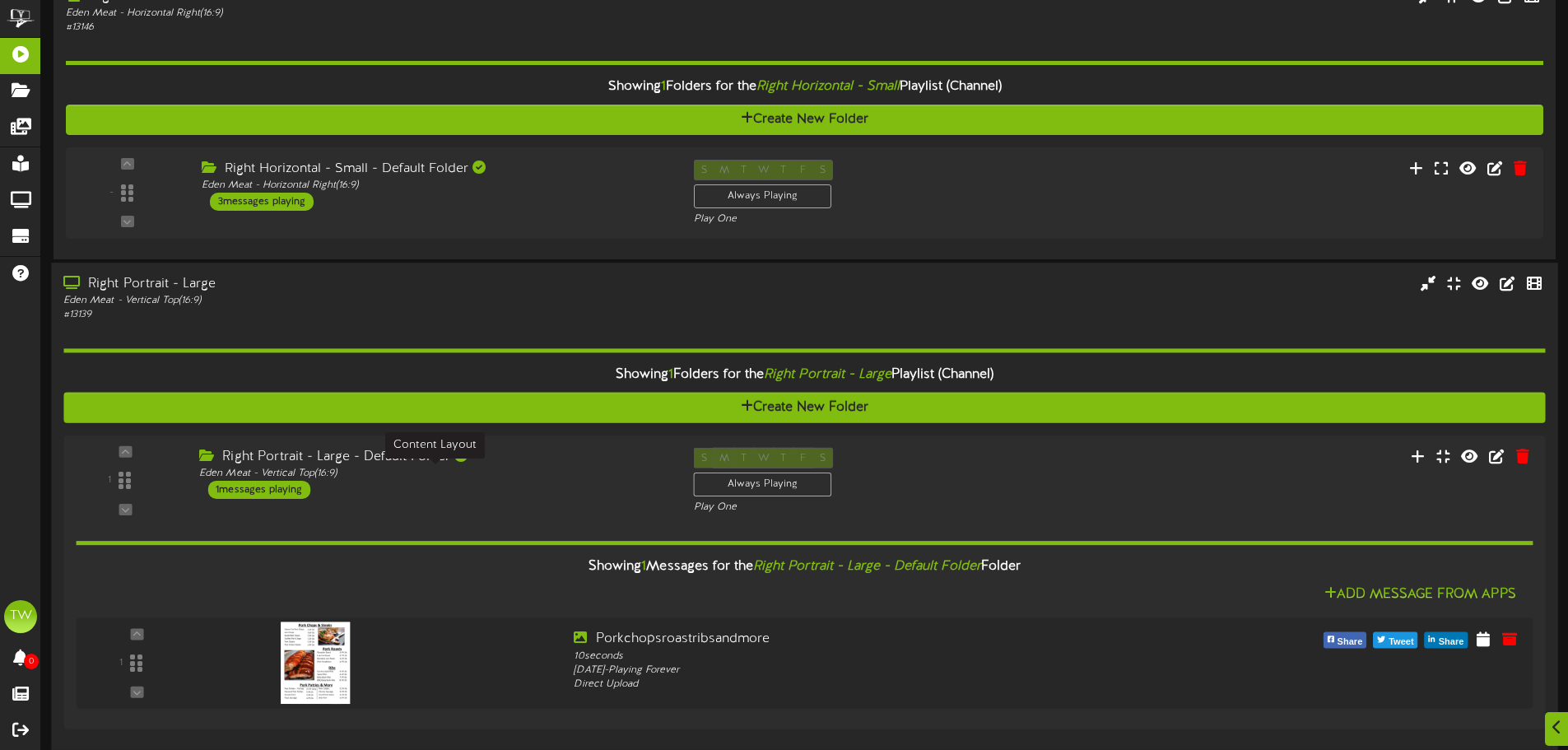
scroll to position [2305, 0]
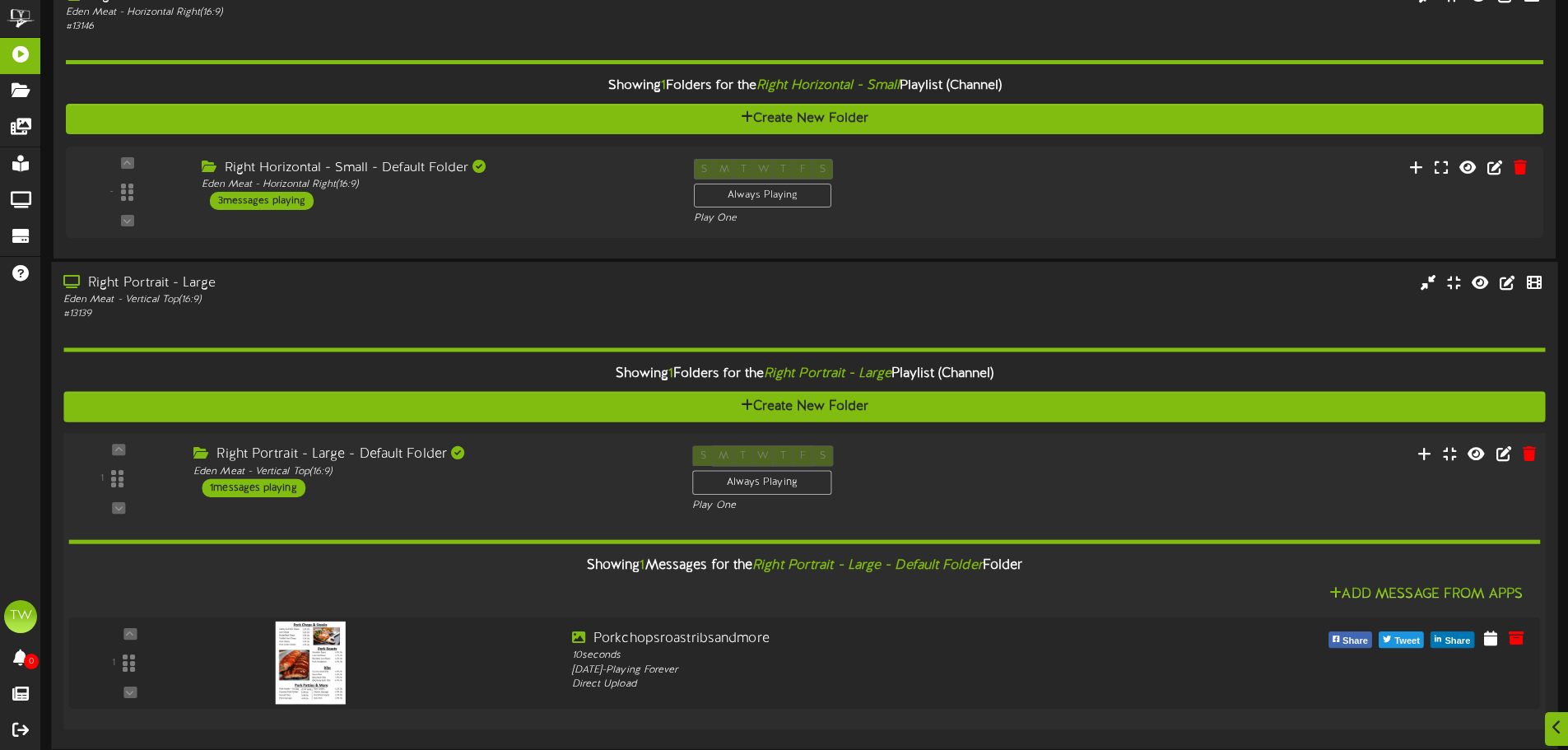
click at [438, 480] on div "Right Portrait - Large - Default Folder Eden Meat - Vertical Top ( 16:9 ) 1 mes…" at bounding box center [430, 471] width 499 height 51
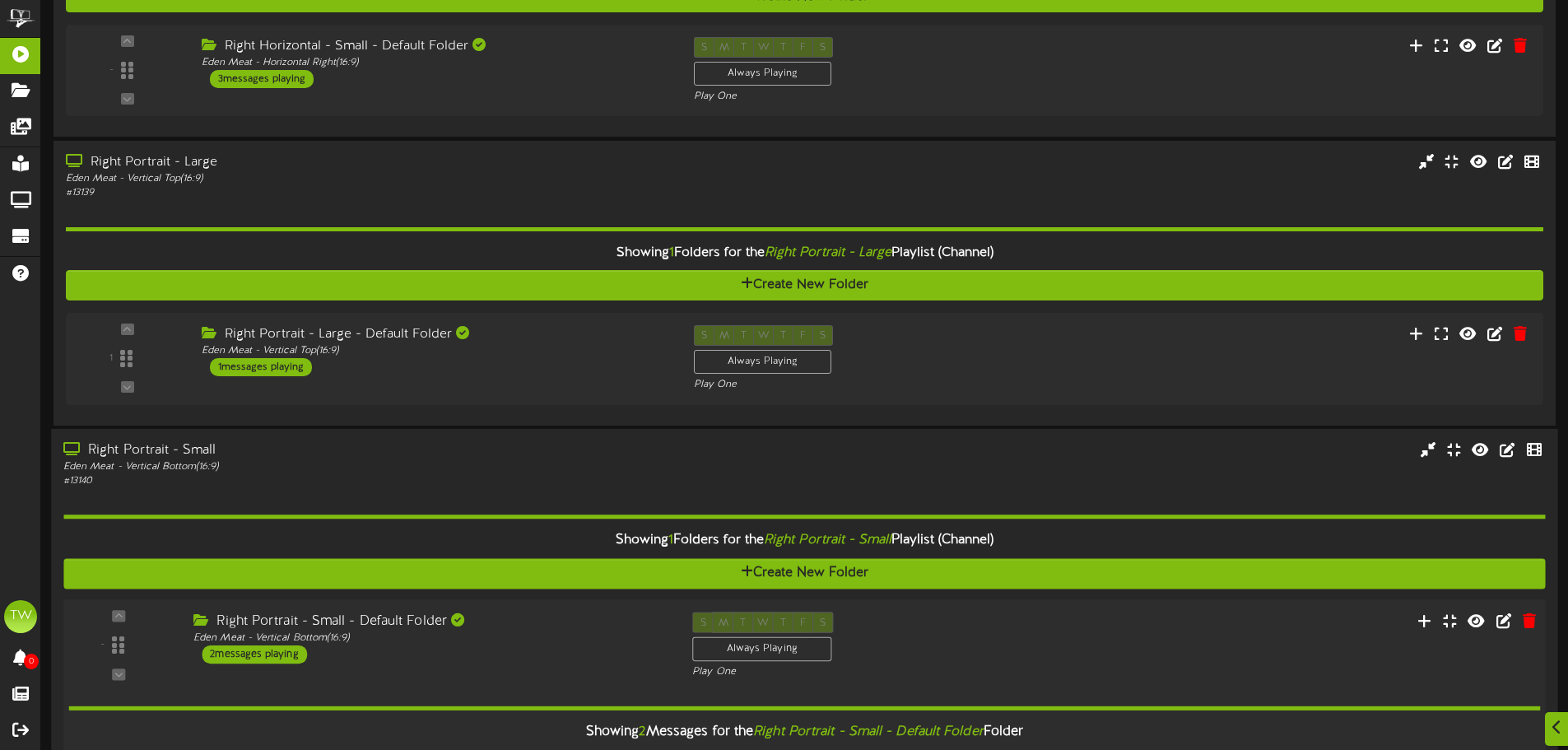
scroll to position [2552, 0]
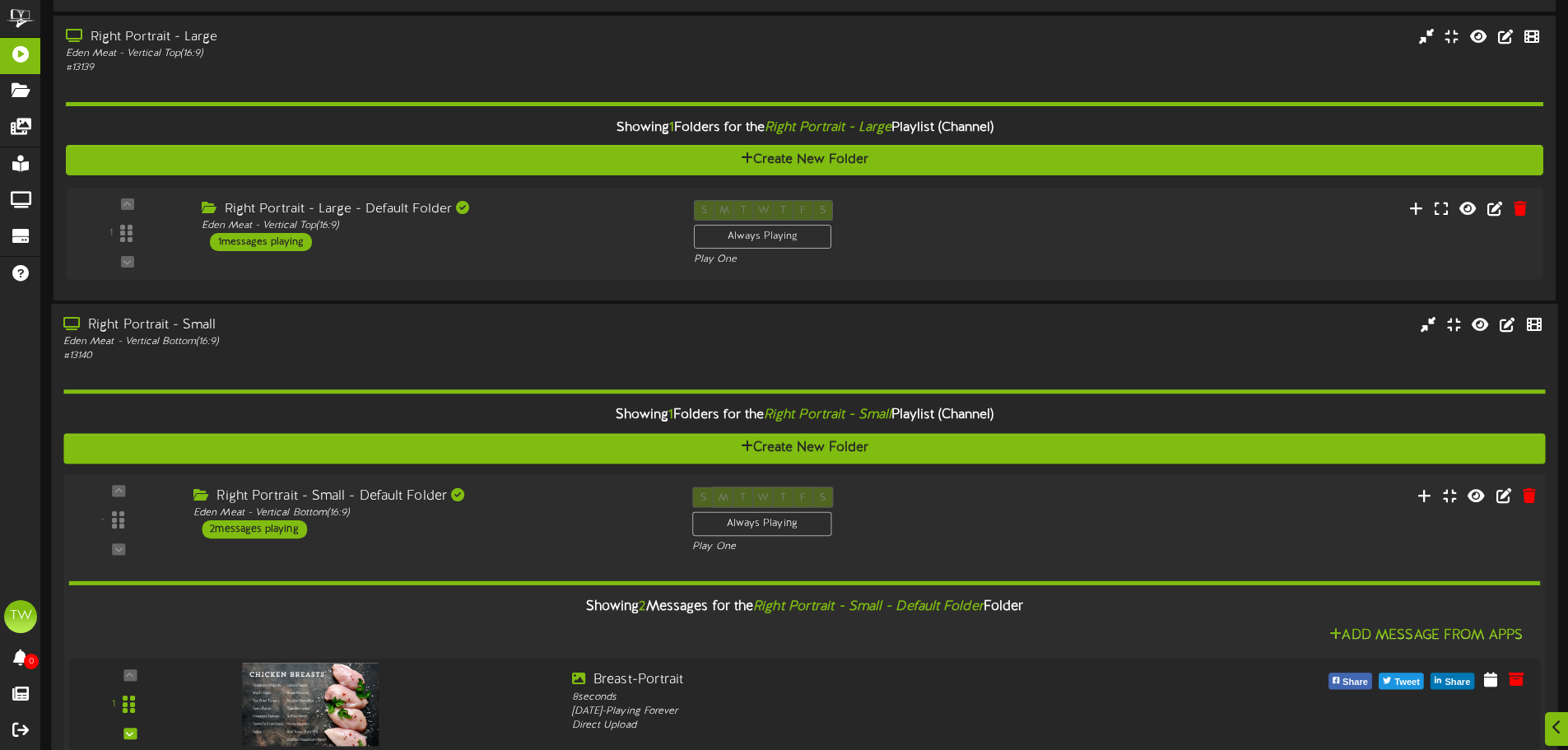
click at [433, 491] on div "Right Portrait - Small - Default Folder" at bounding box center [430, 496] width 475 height 19
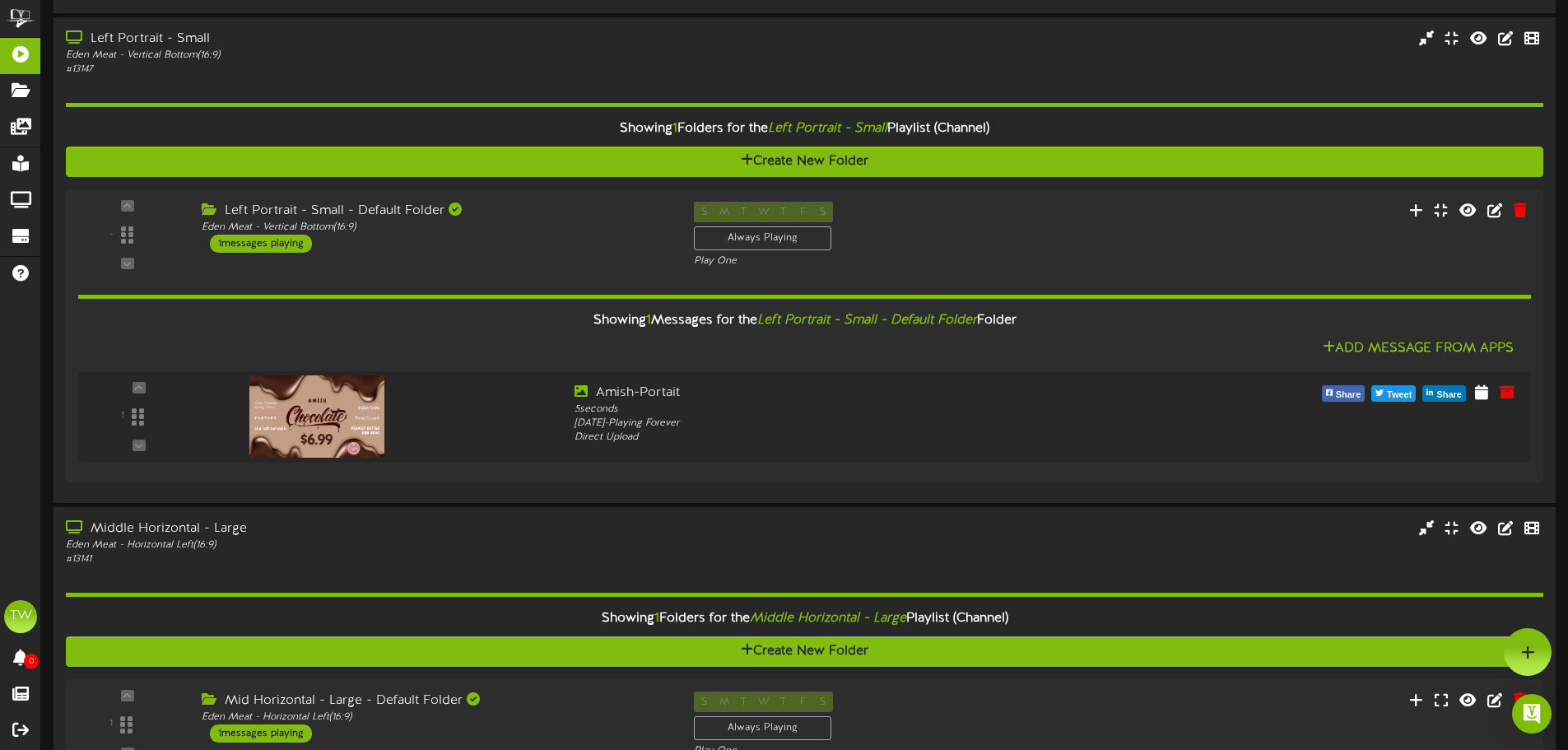
scroll to position [892, 0]
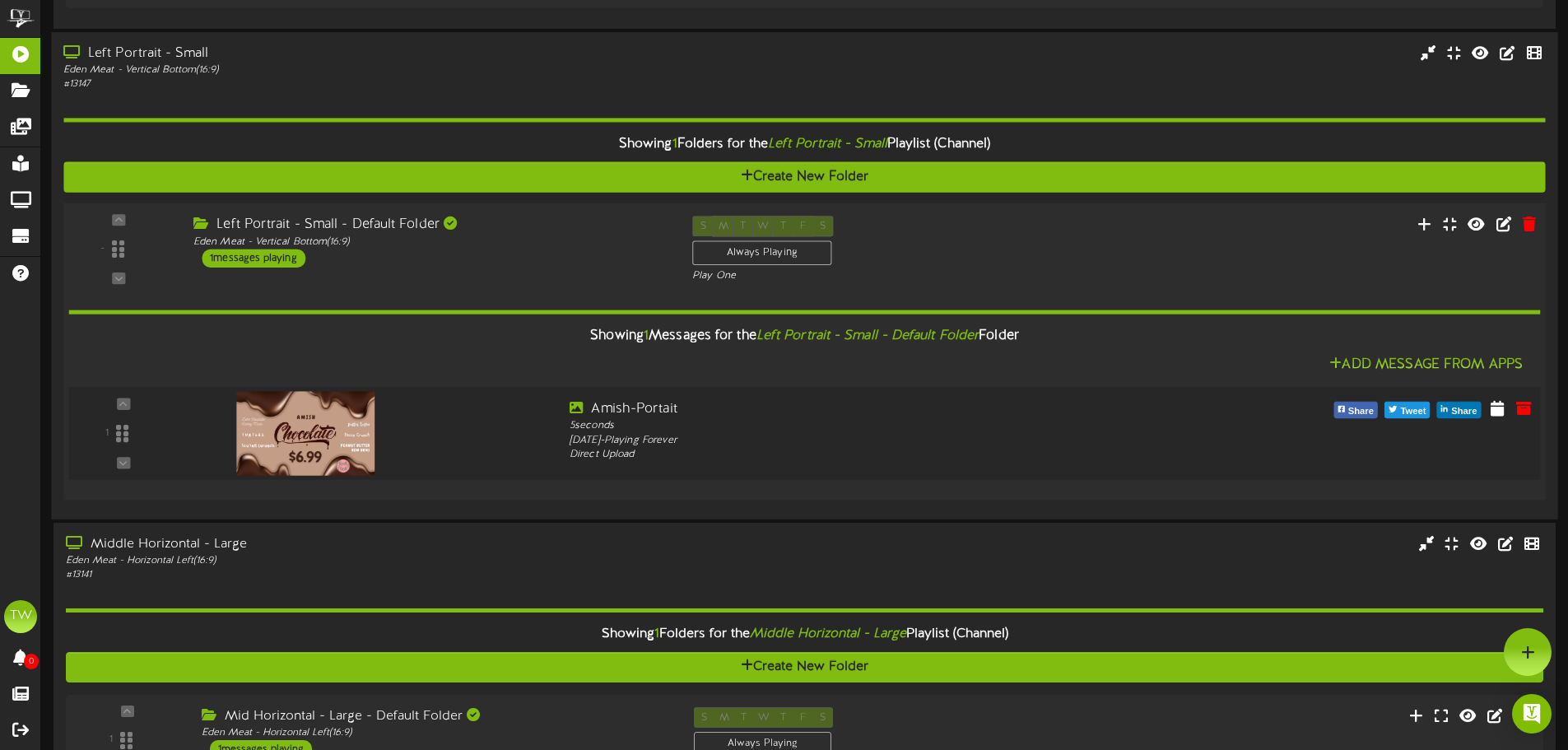
click at [122, 459] on div "1" at bounding box center [123, 433] width 99 height 68
click at [1392, 355] on button "Add Message From Apps" at bounding box center [1426, 365] width 203 height 21
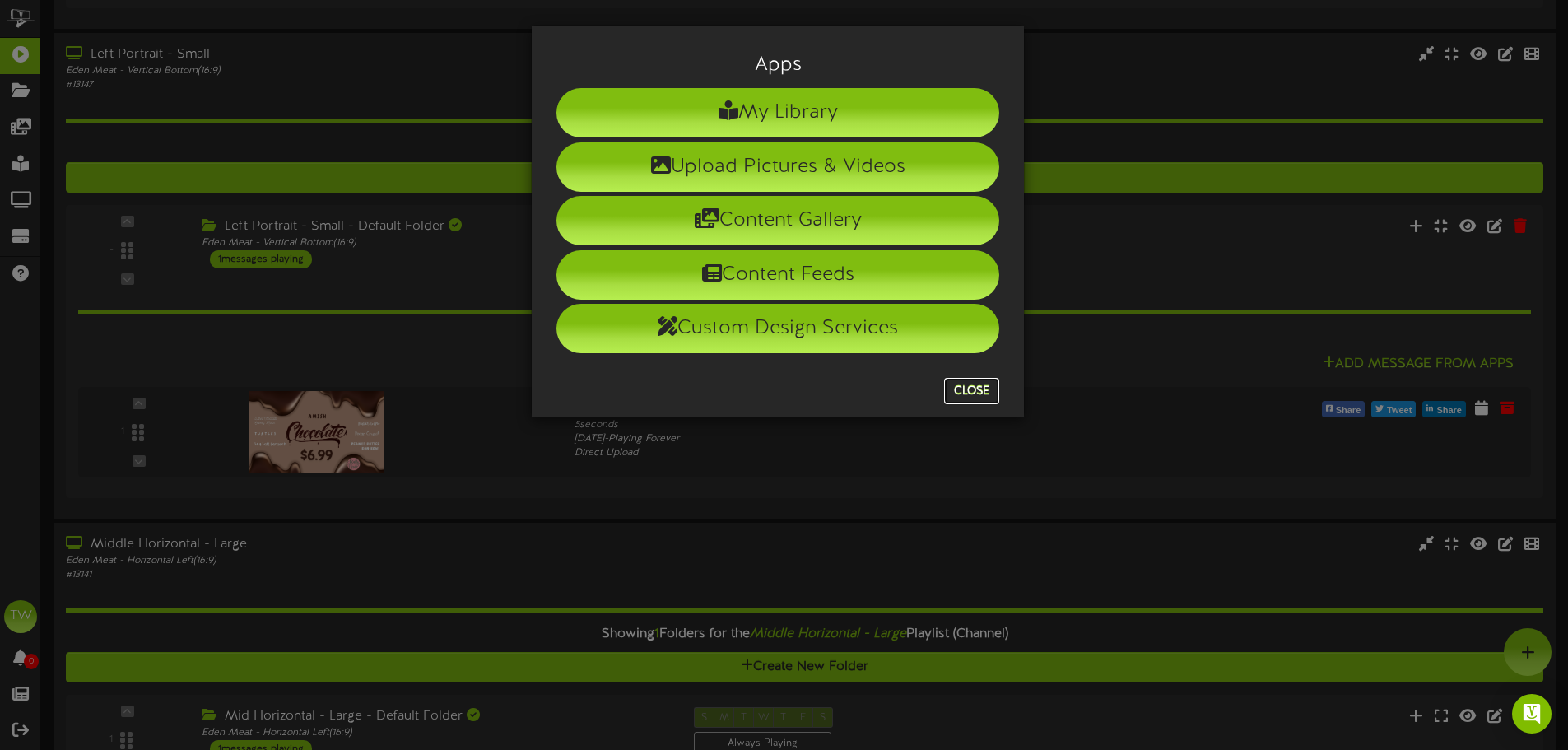
click at [966, 390] on button "Close" at bounding box center [972, 390] width 55 height 27
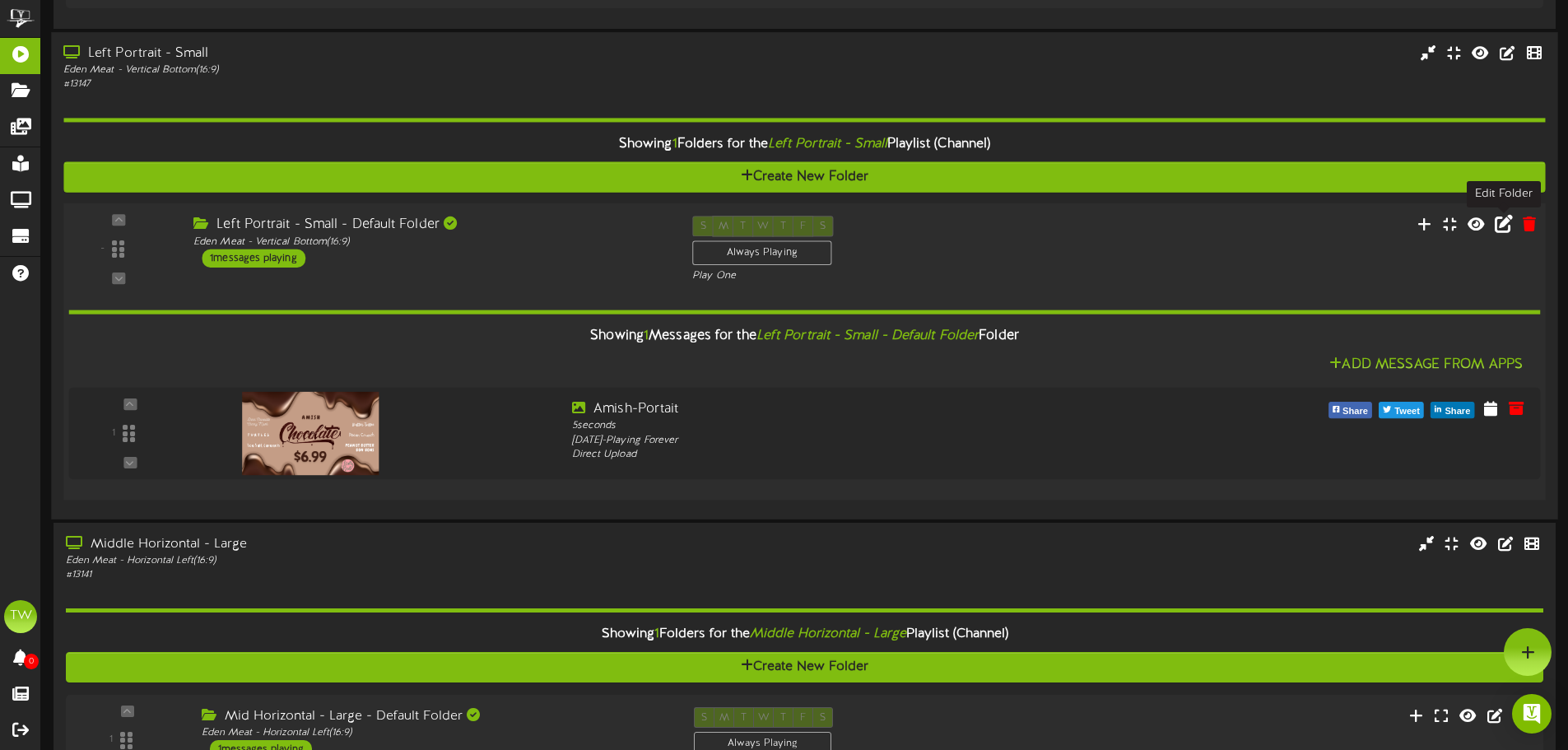
click at [1500, 232] on icon at bounding box center [1504, 223] width 18 height 18
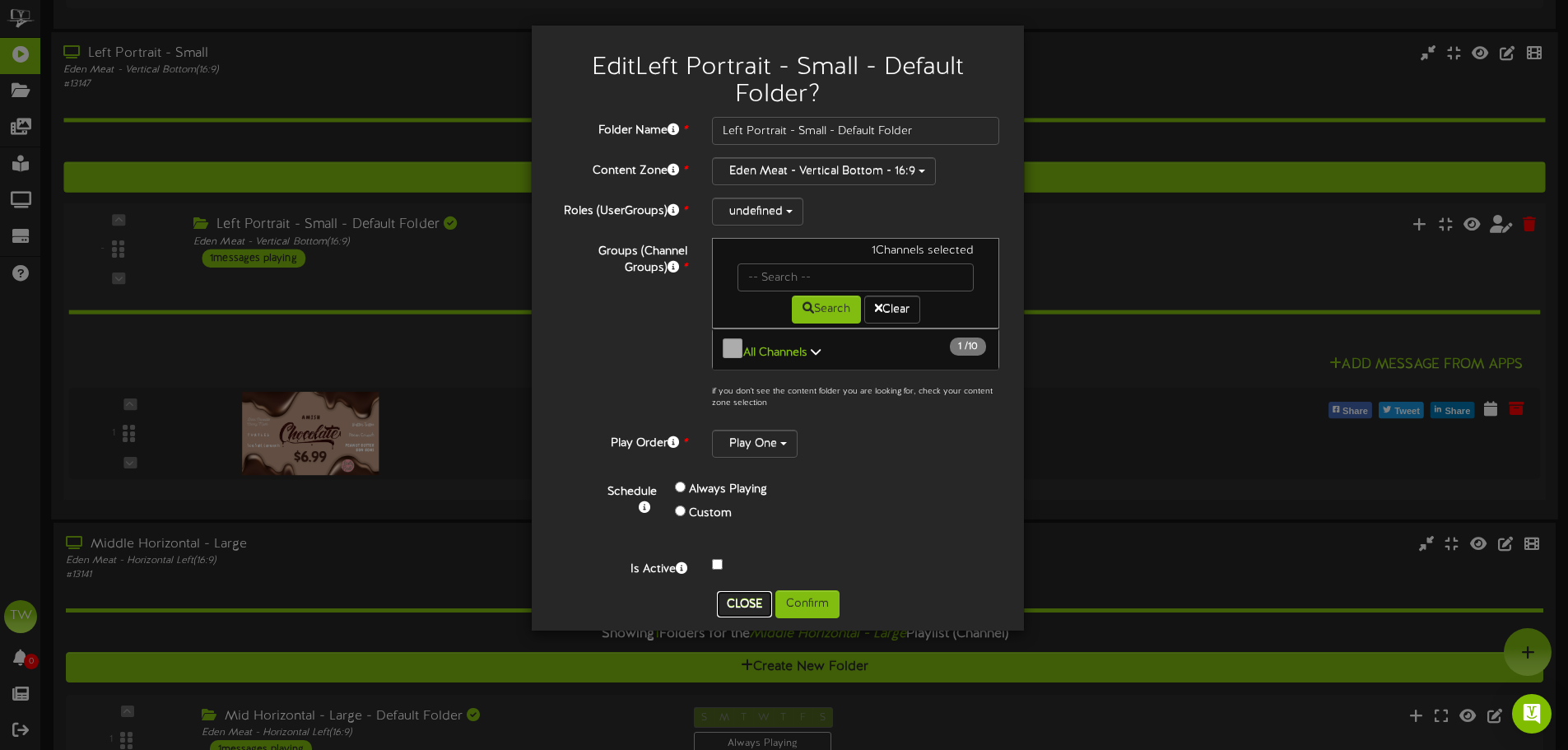
click at [744, 592] on button "Close" at bounding box center [745, 604] width 55 height 27
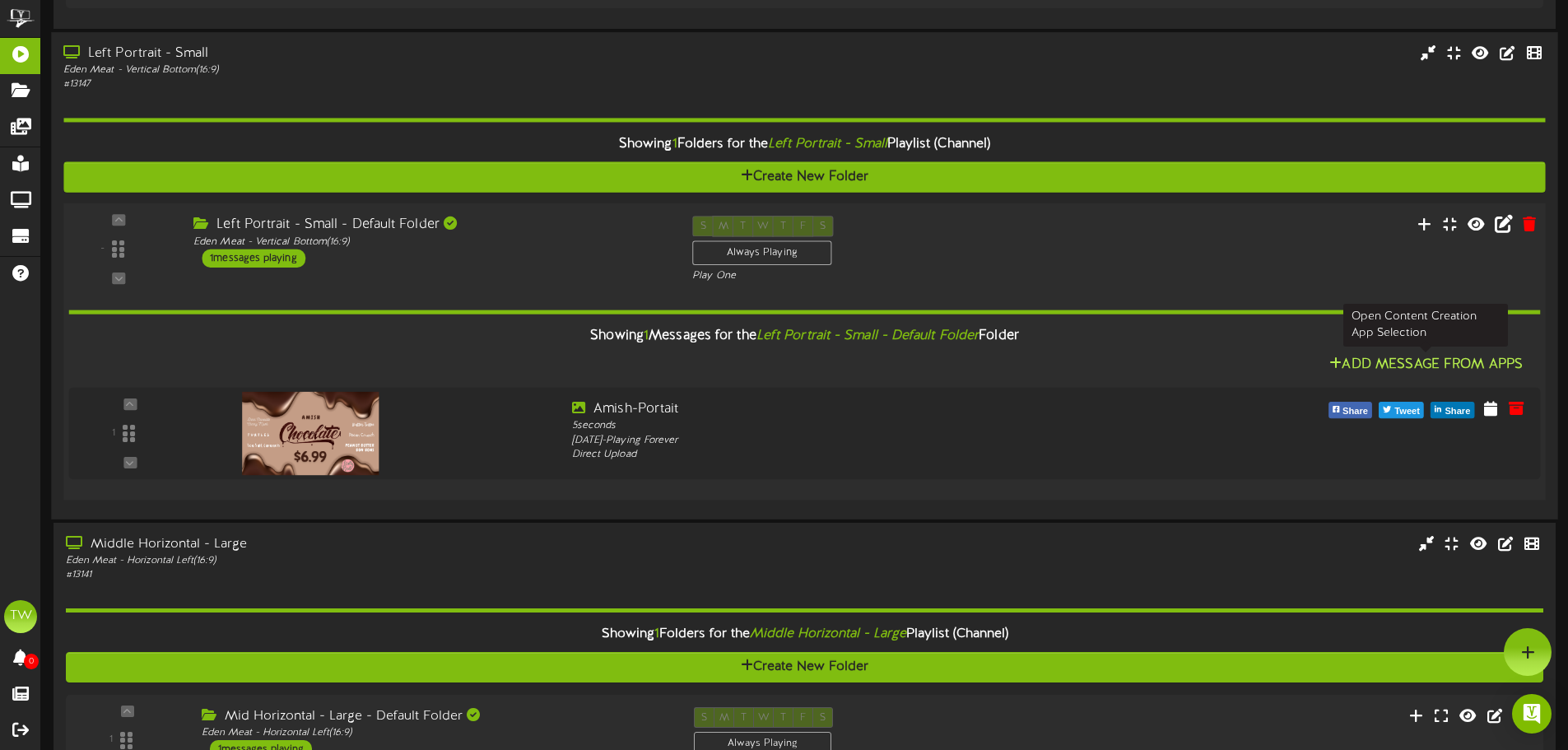
click at [1391, 370] on button "Add Message From Apps" at bounding box center [1426, 365] width 203 height 21
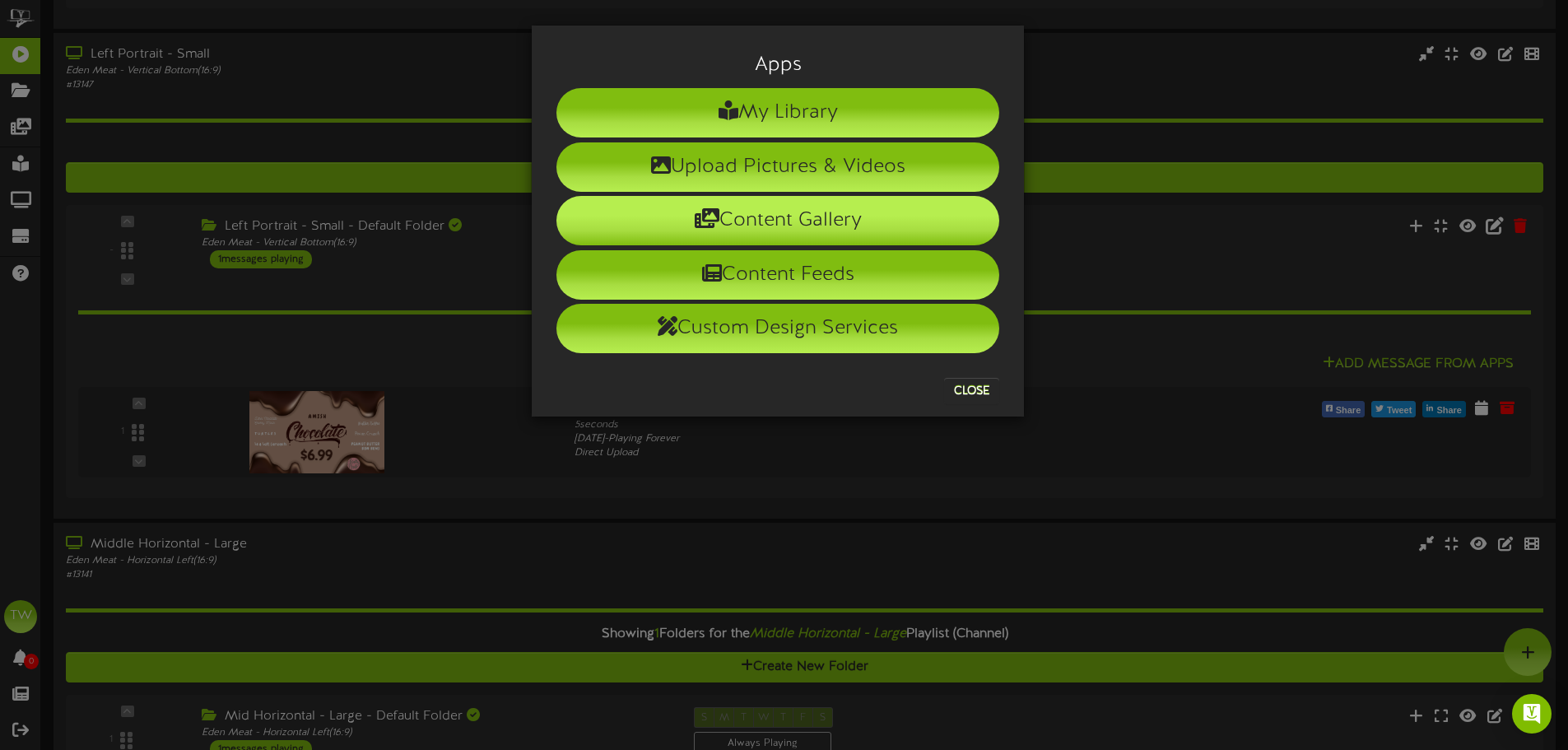
click at [845, 226] on li "Content Gallery" at bounding box center [778, 221] width 443 height 50
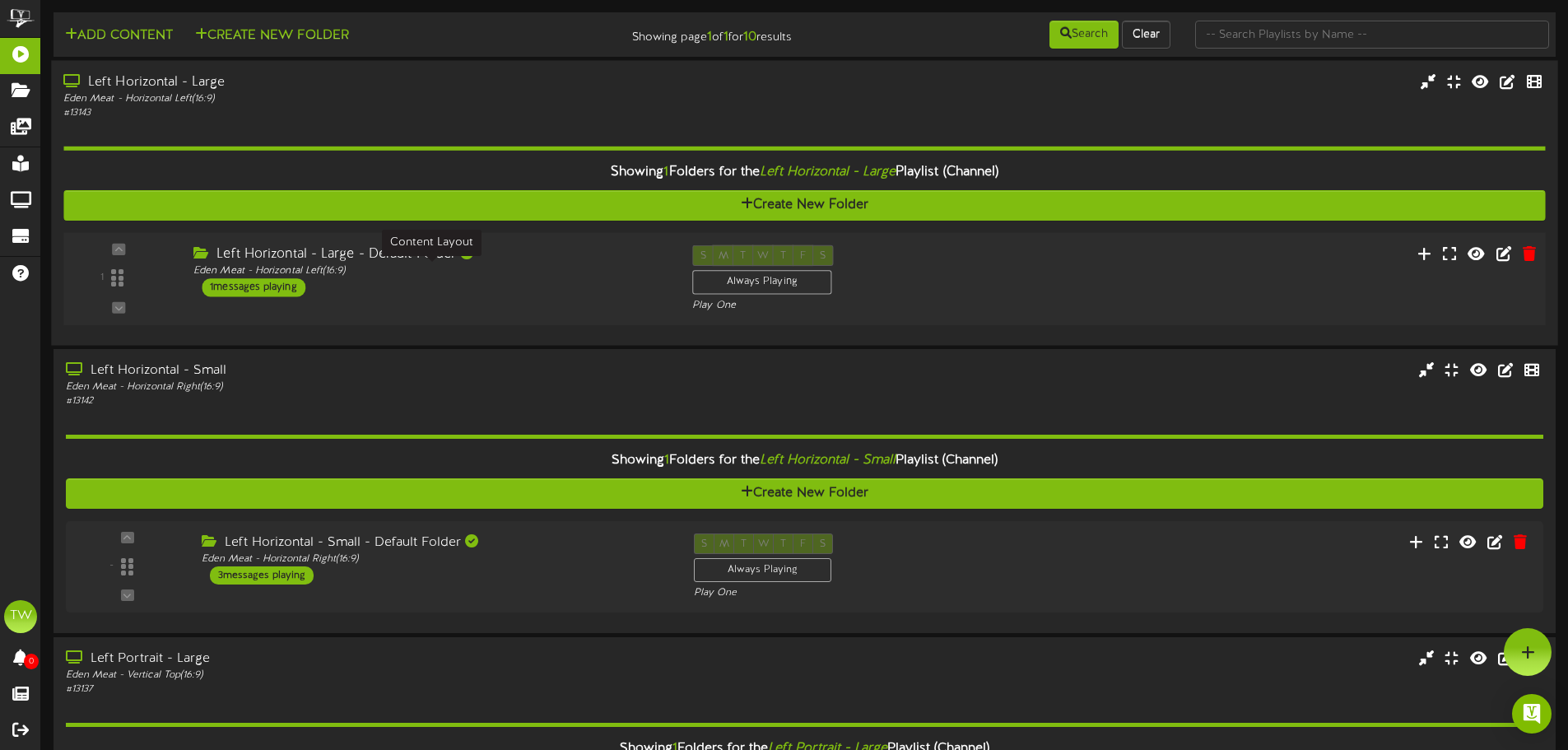
click at [433, 270] on div "Eden Meat - Horizontal Left ( 16:9 )" at bounding box center [430, 271] width 475 height 14
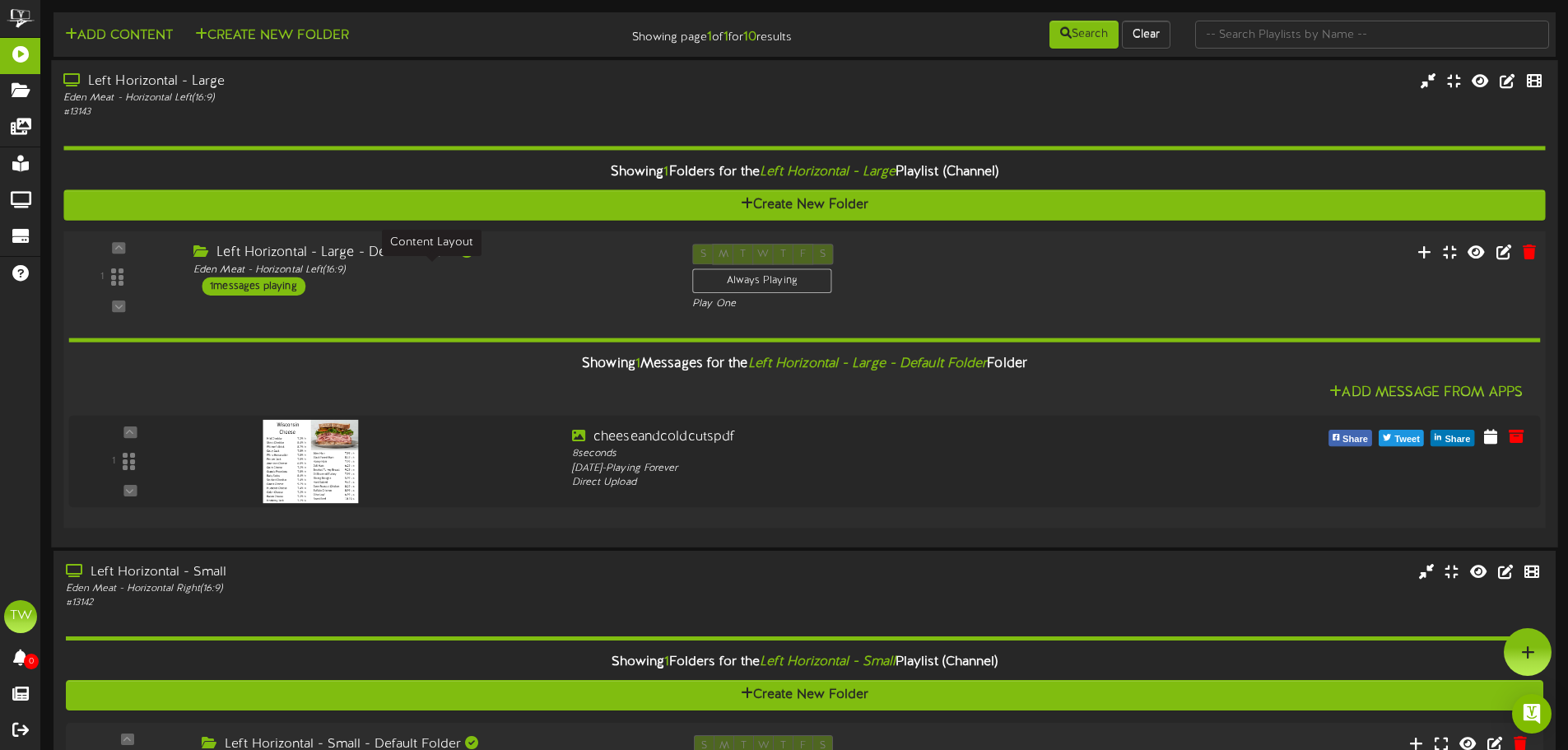
click at [433, 270] on div "Eden Meat - Horizontal Left ( 16:9 )" at bounding box center [430, 269] width 475 height 14
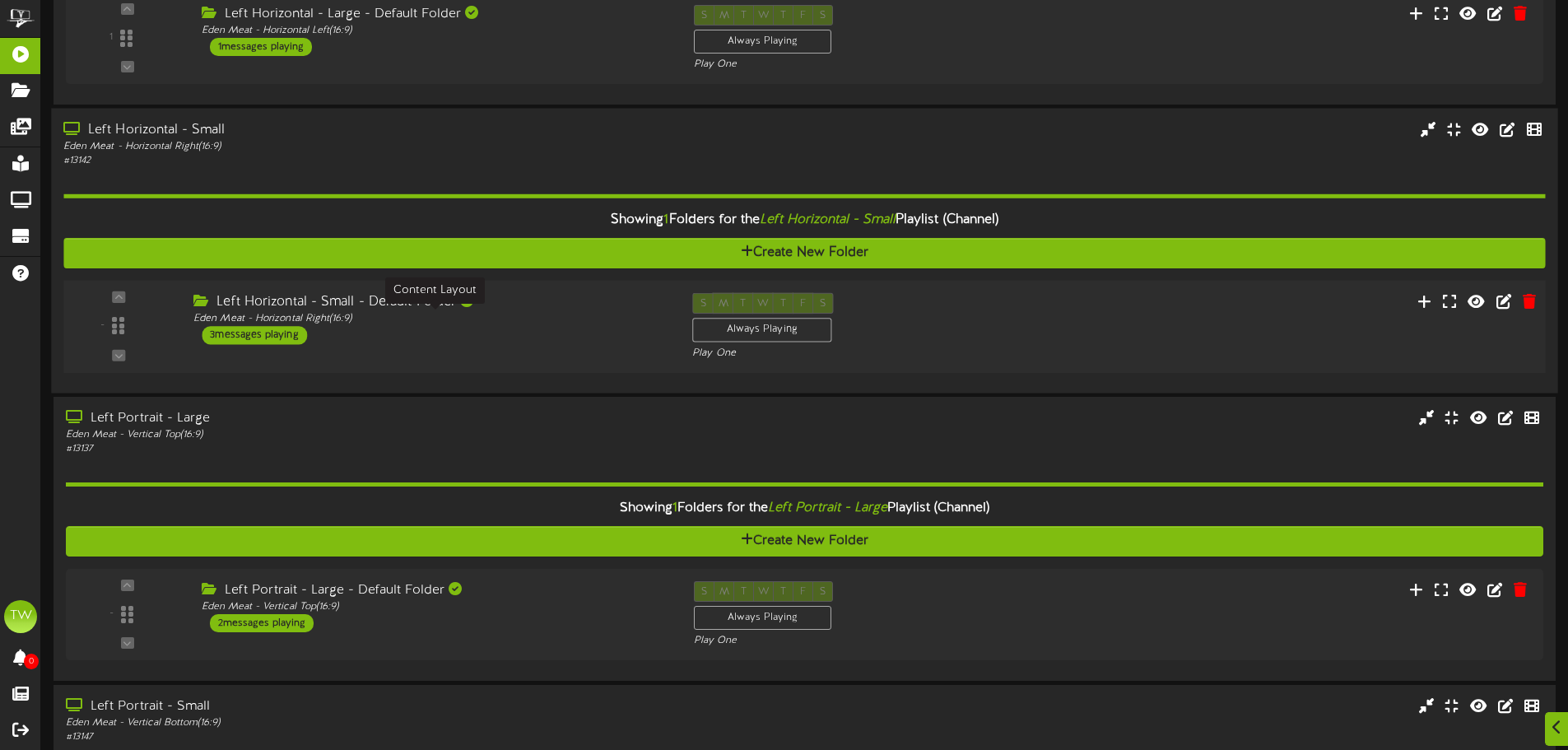
scroll to position [247, 0]
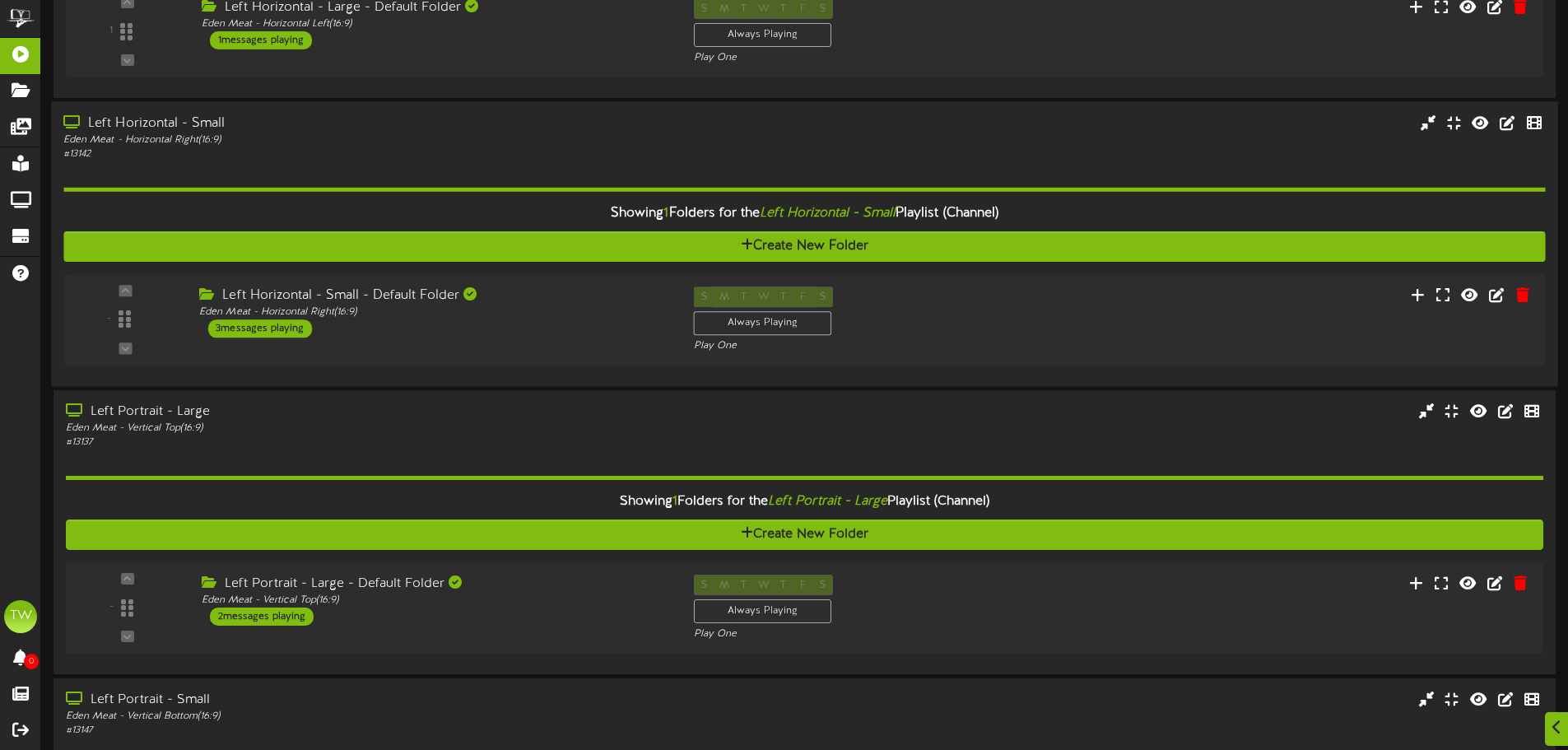
click at [328, 207] on div "Showing 1 Folders for the Left Horizontal - Small Playlist (Channel)" at bounding box center [803, 213] width 1506 height 35
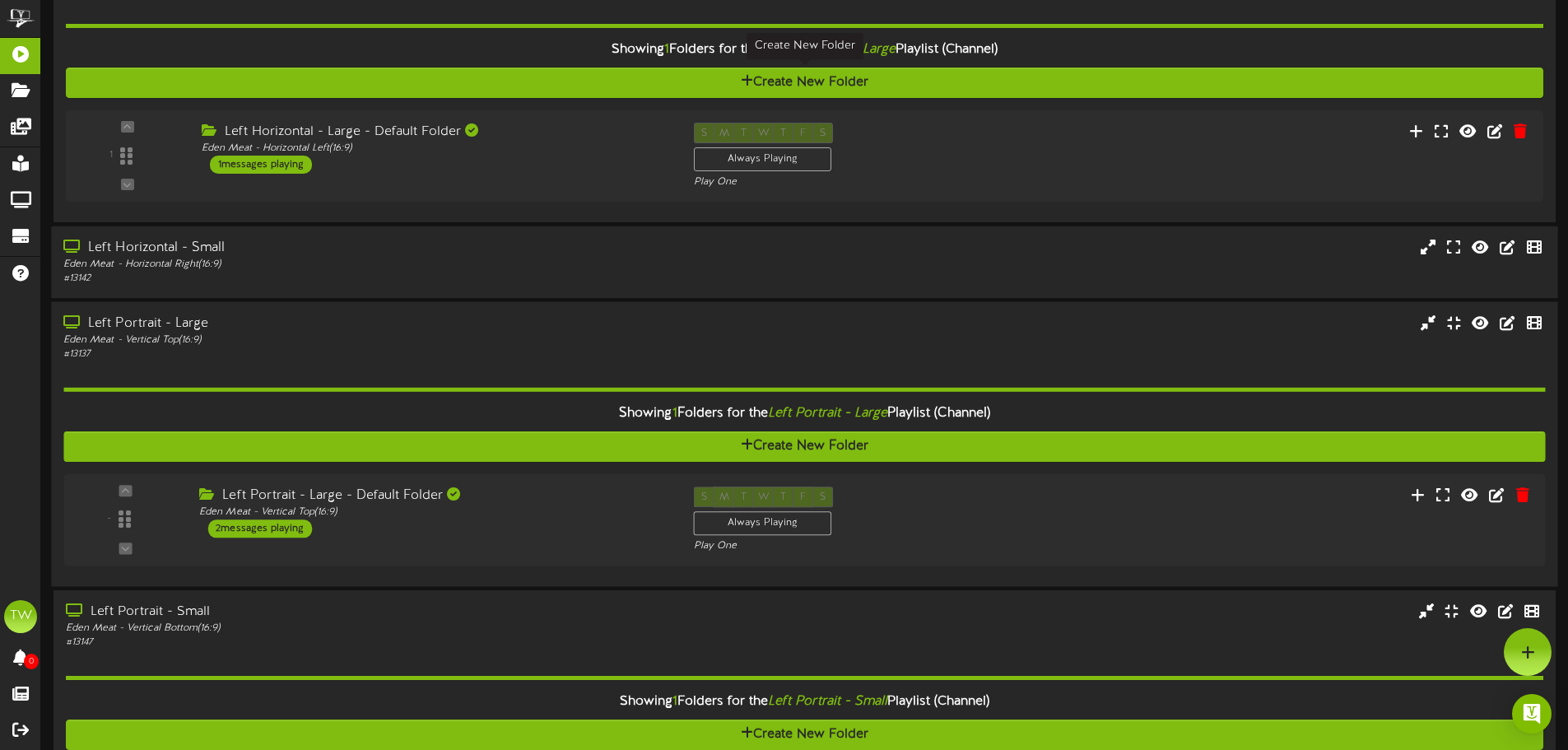
scroll to position [0, 0]
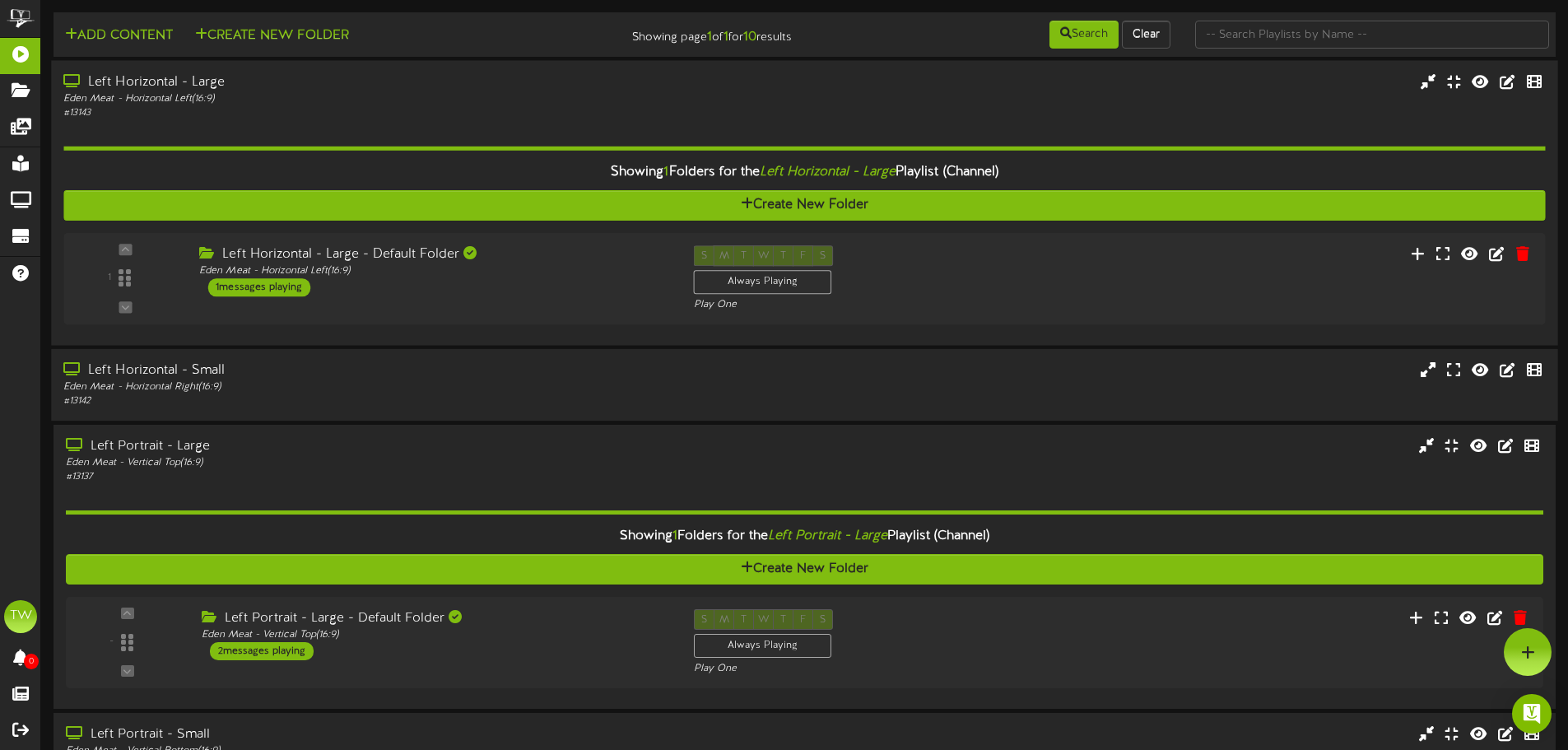
click at [333, 166] on div "Showing 1 Folders for the Left Horizontal - Large Playlist (Channel)" at bounding box center [803, 172] width 1506 height 35
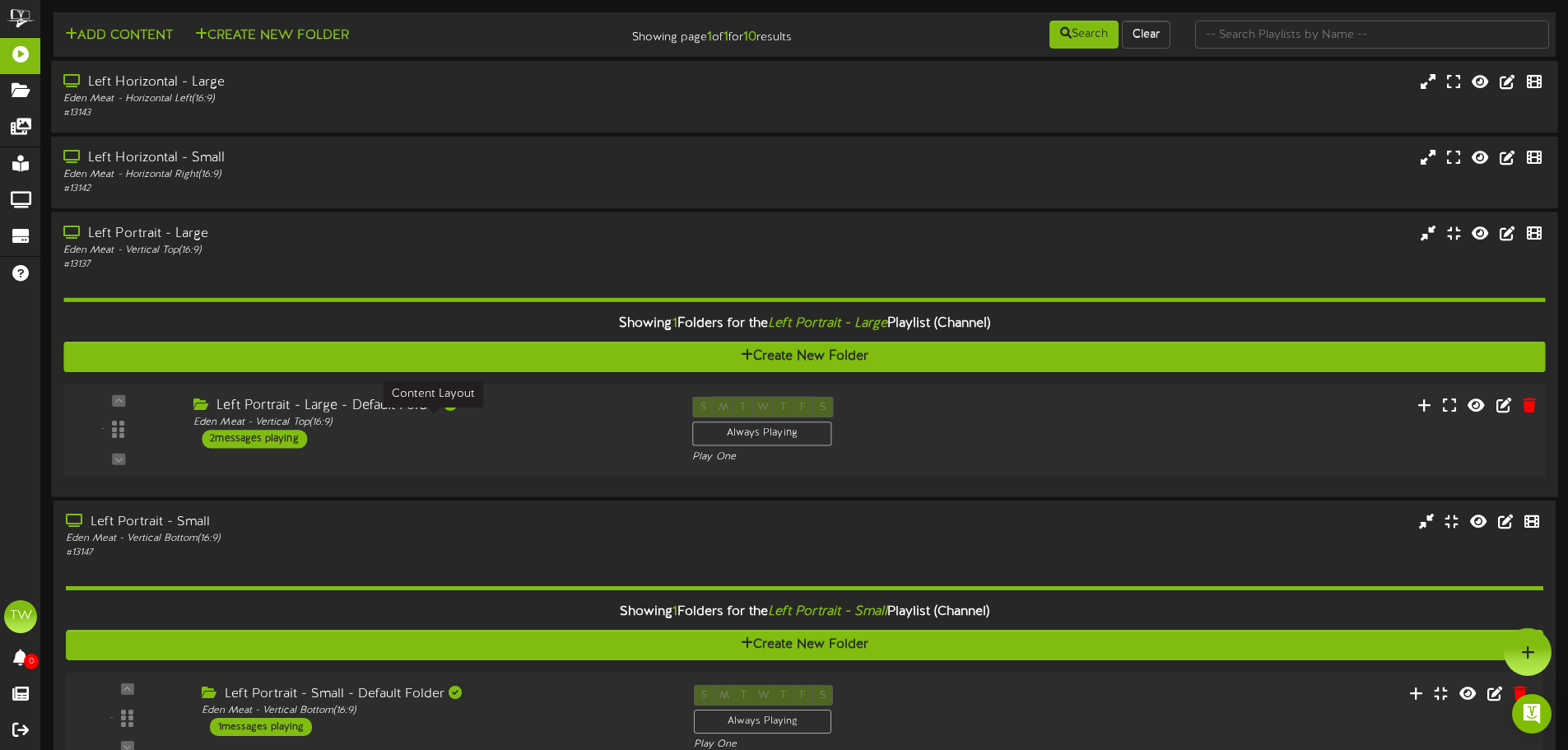
click at [505, 420] on div "Eden Meat - Vertical Top ( 16:9 )" at bounding box center [430, 422] width 475 height 14
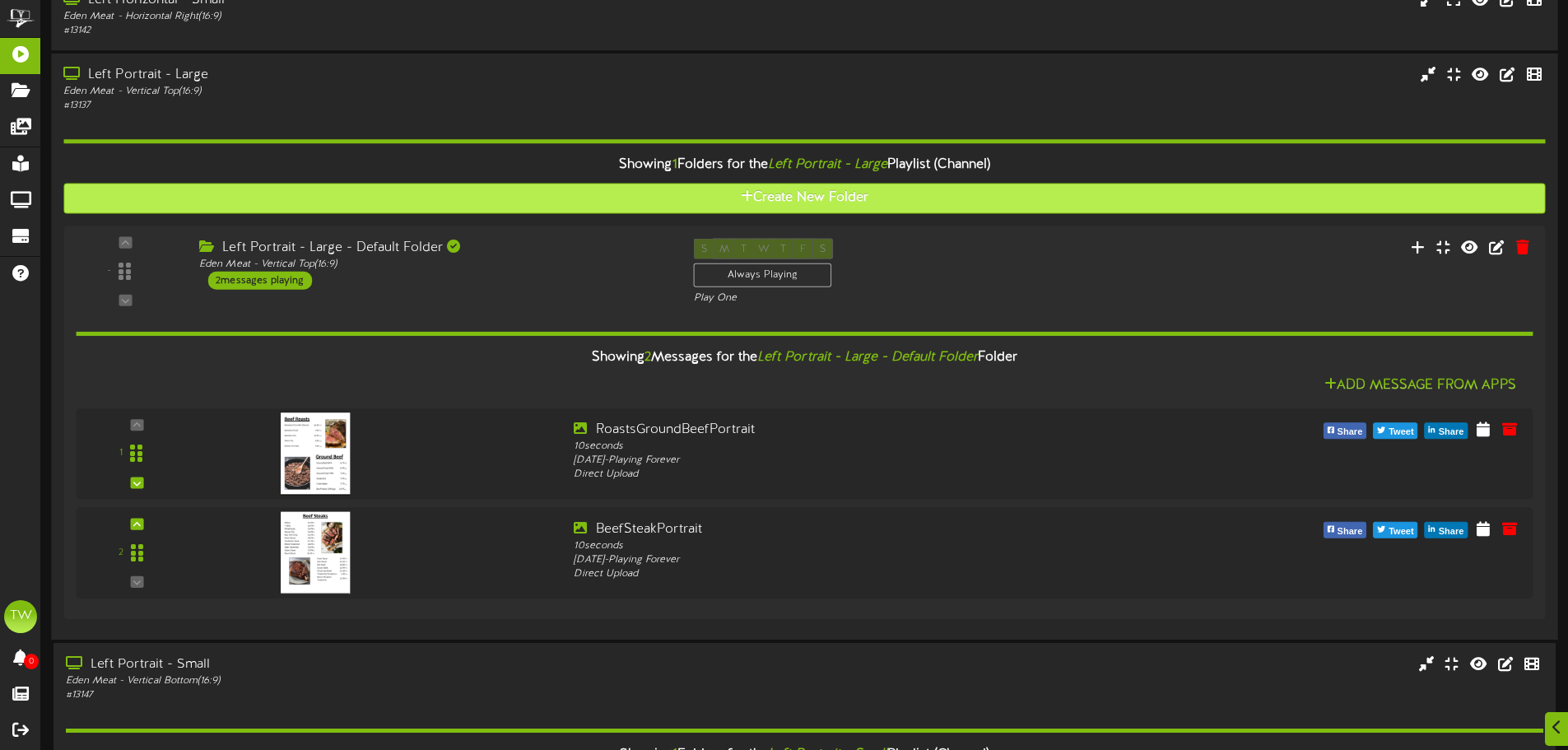
scroll to position [165, 0]
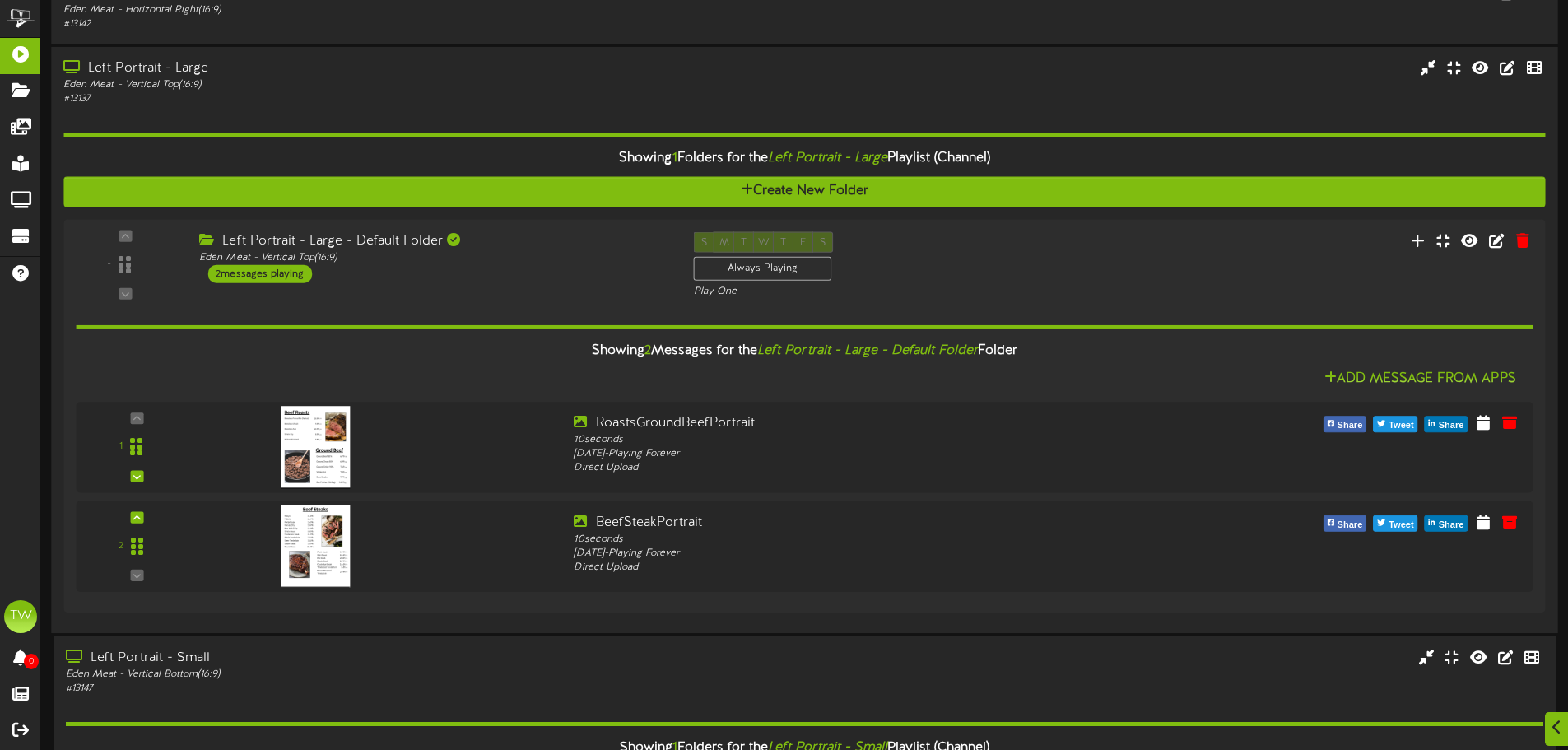
click at [288, 161] on div "Showing 1 Folders for the Left Portrait - Large Playlist (Channel)" at bounding box center [803, 159] width 1506 height 35
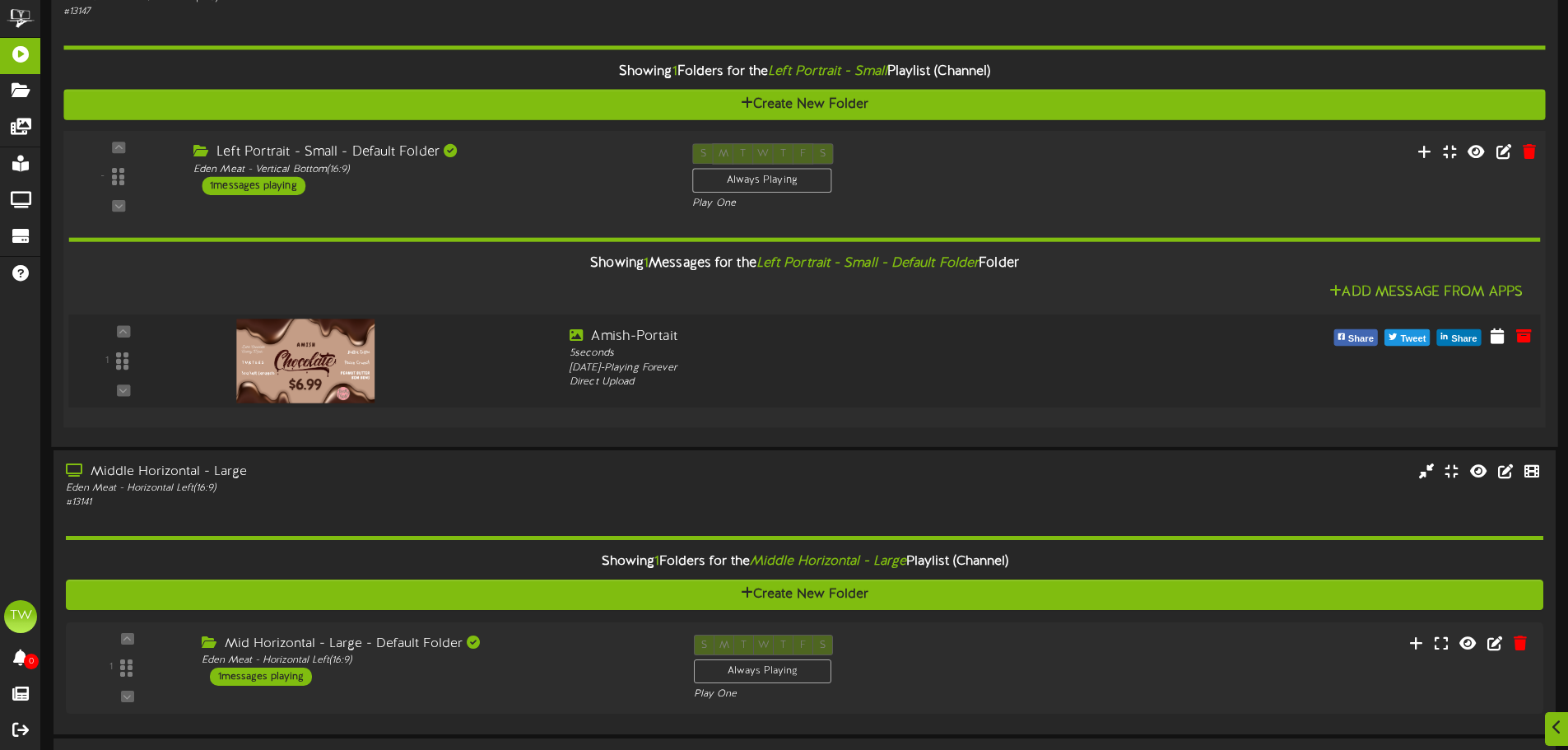
scroll to position [330, 0]
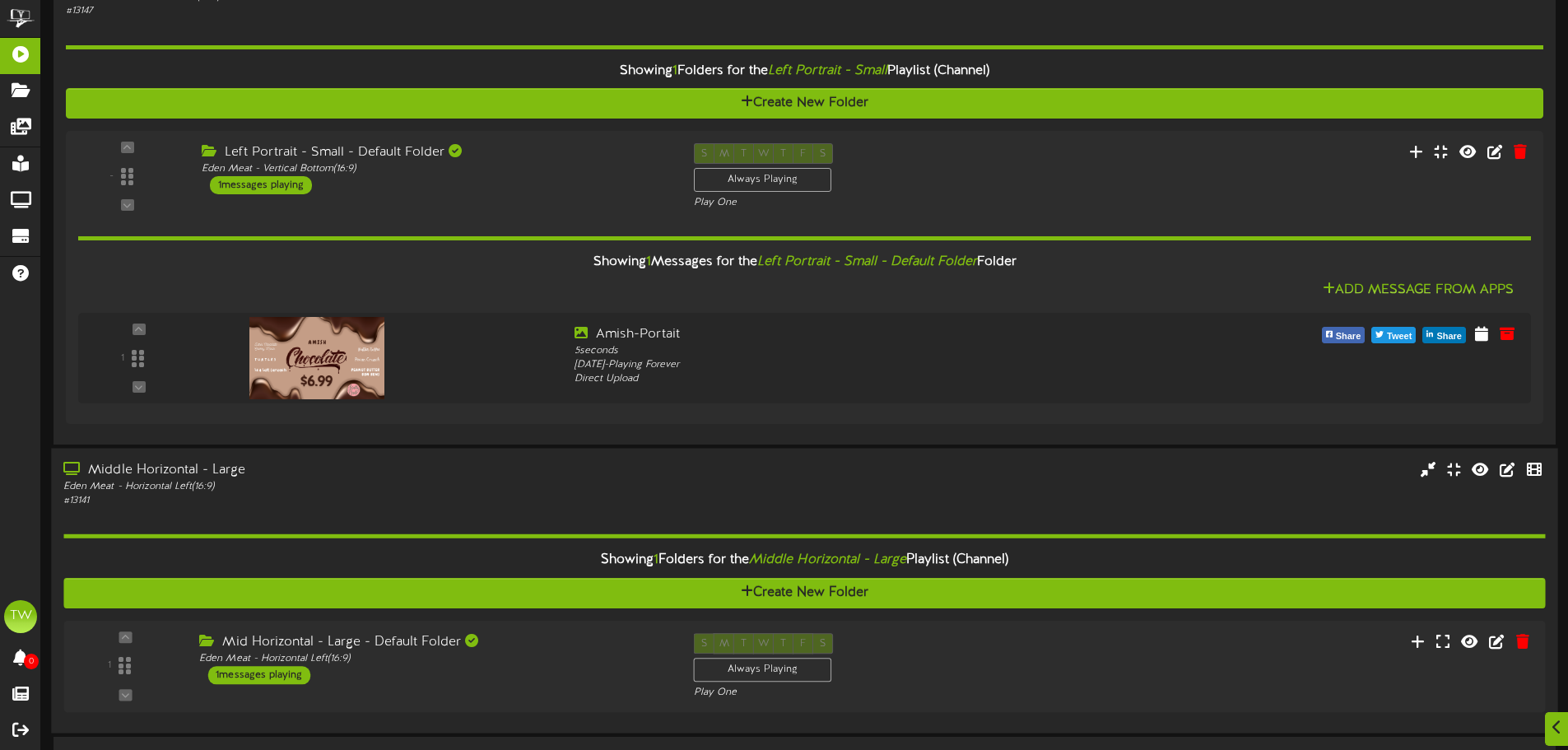
click at [562, 569] on div "Showing 1 Folders for the Middle Horizontal - Large Playlist (Channel)" at bounding box center [803, 559] width 1506 height 35
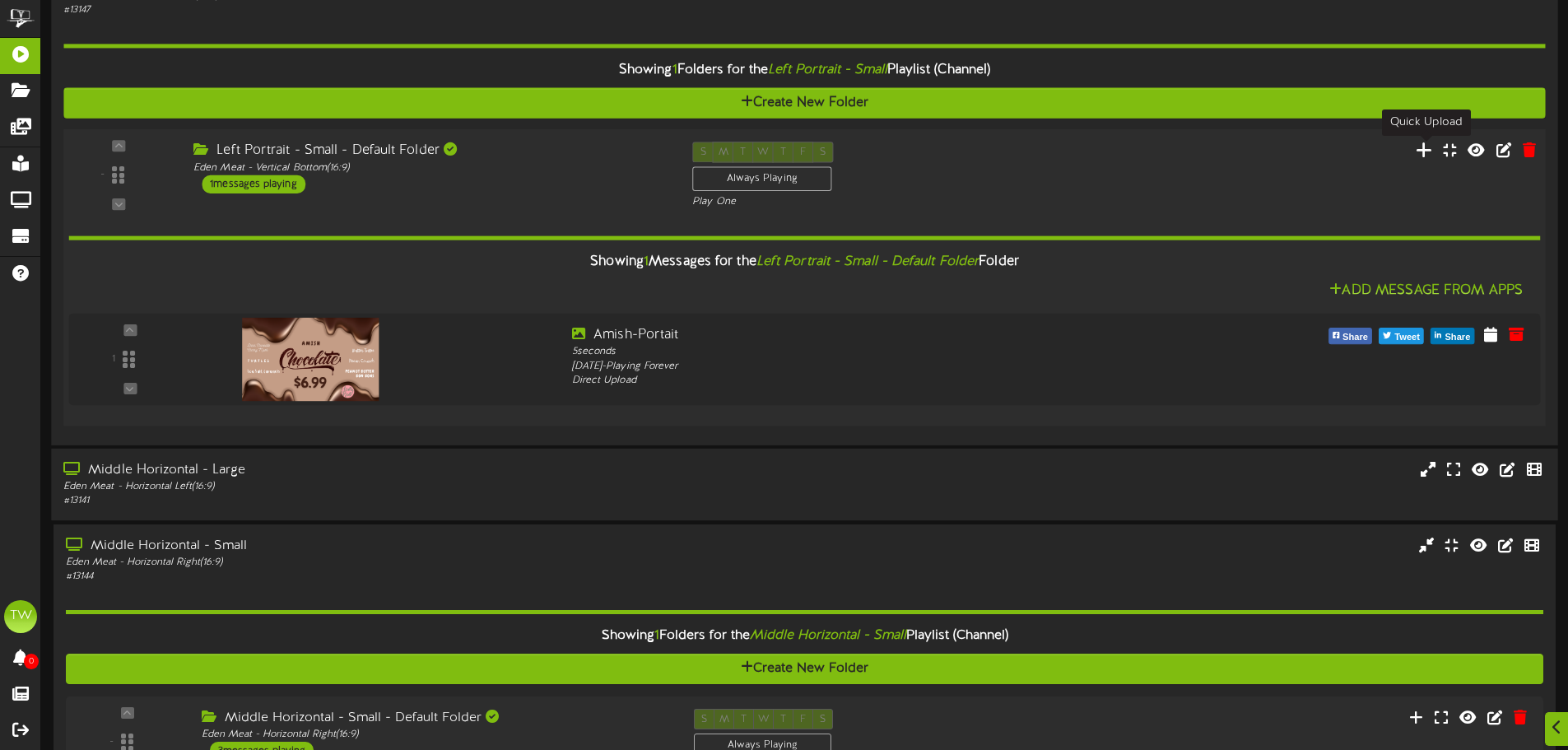
click at [1424, 154] on icon at bounding box center [1425, 149] width 17 height 18
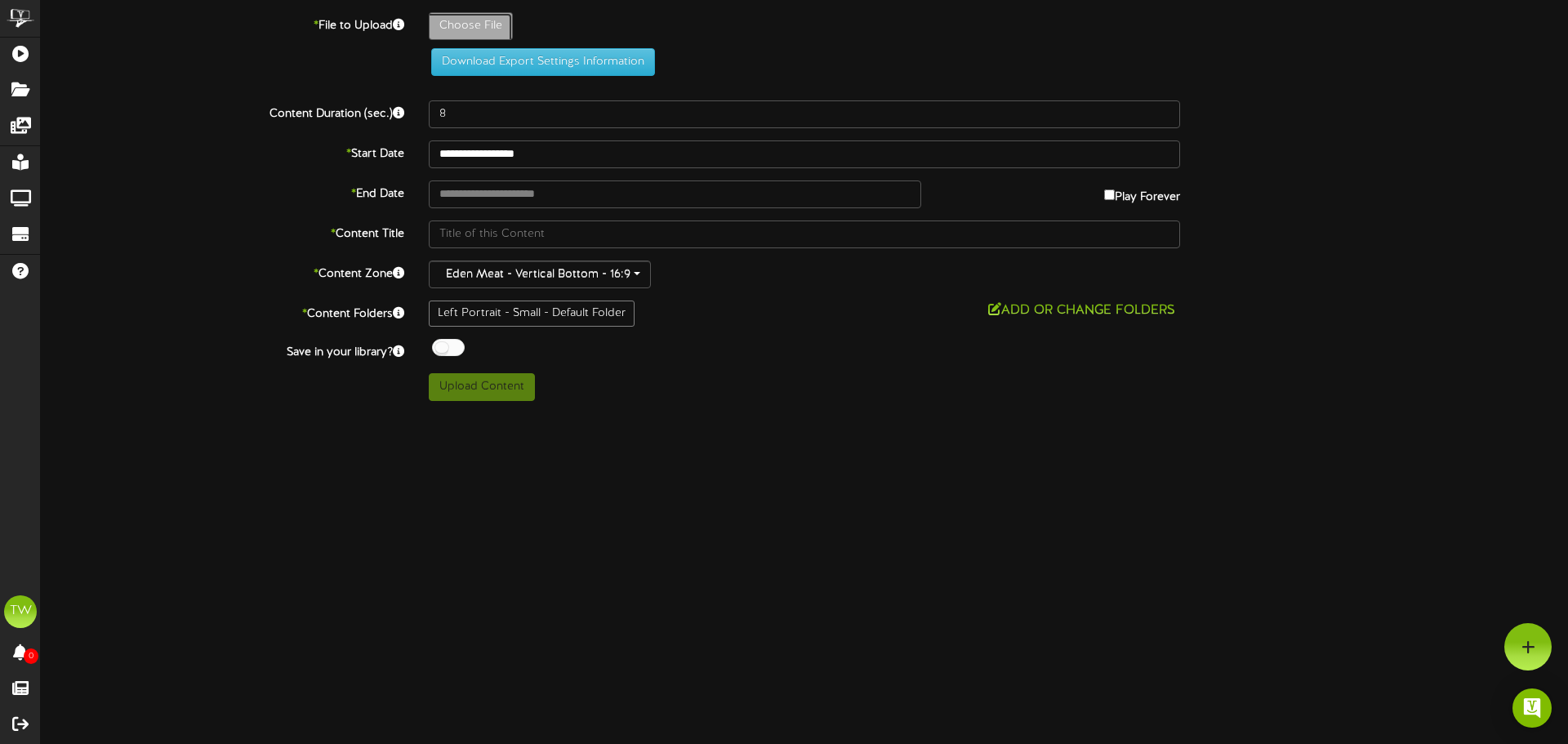
type input "**********"
type input "RetailSpecials"
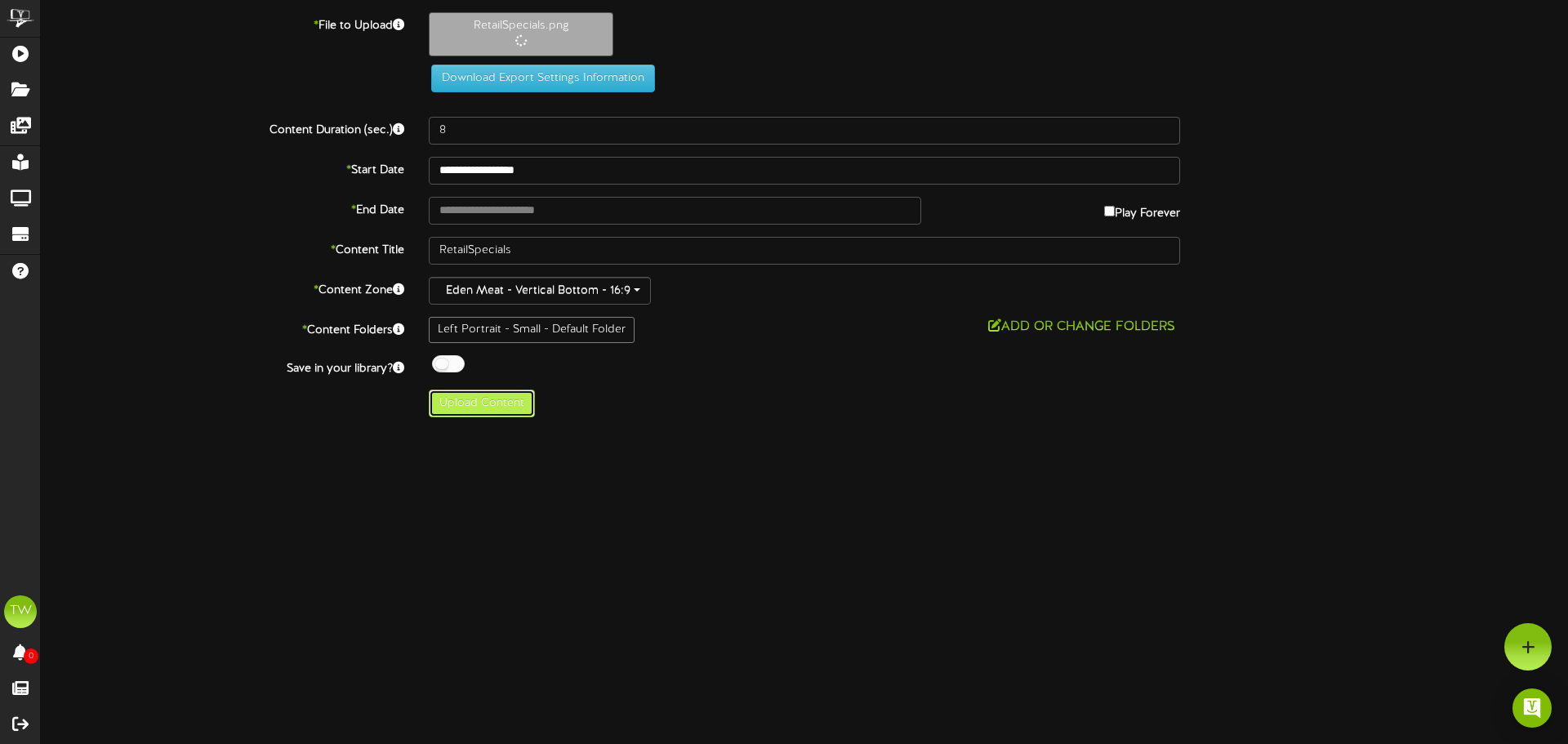
click at [491, 410] on button "Upload Content" at bounding box center [482, 403] width 106 height 28
type input "**********"
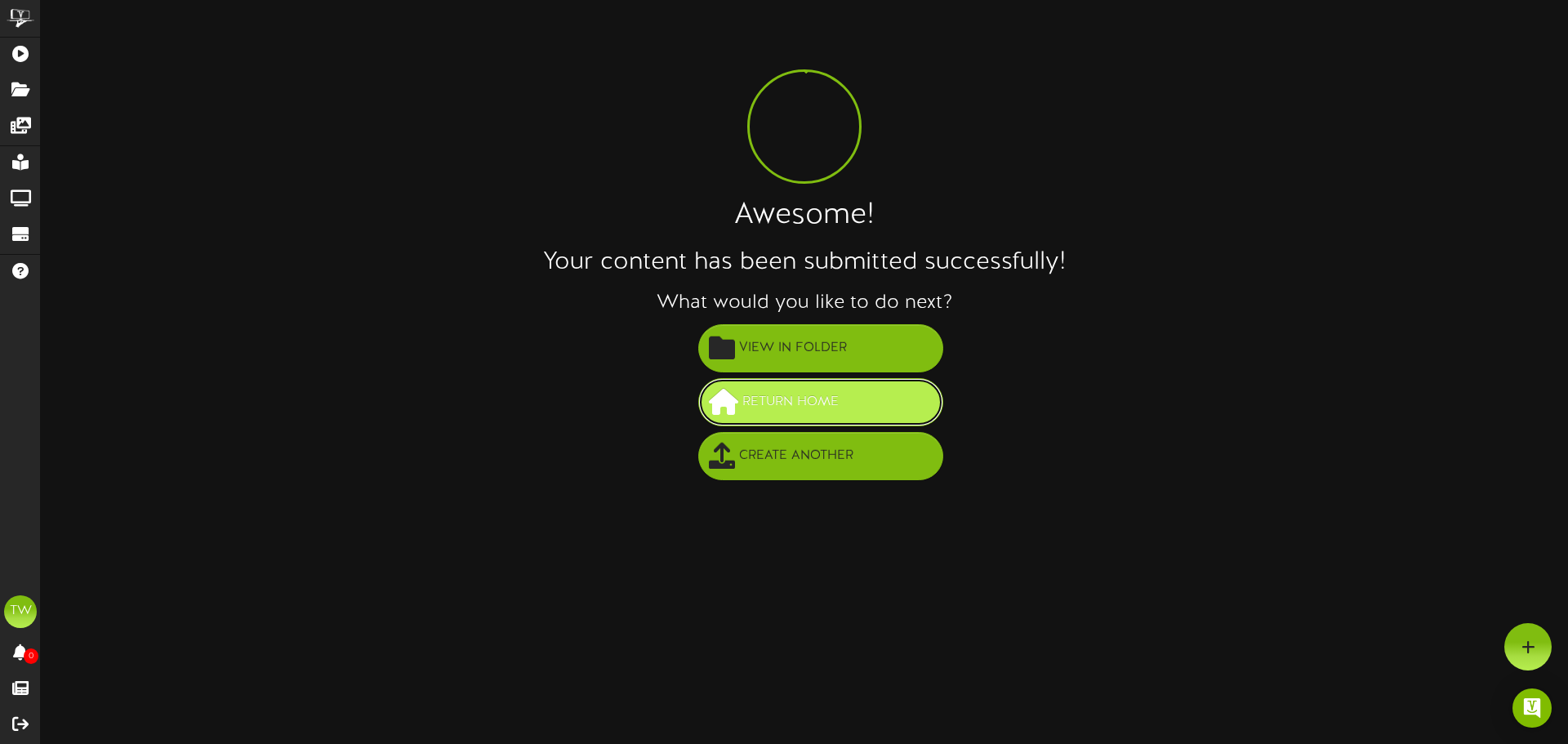
click at [786, 389] on span "Return Home" at bounding box center [790, 403] width 105 height 27
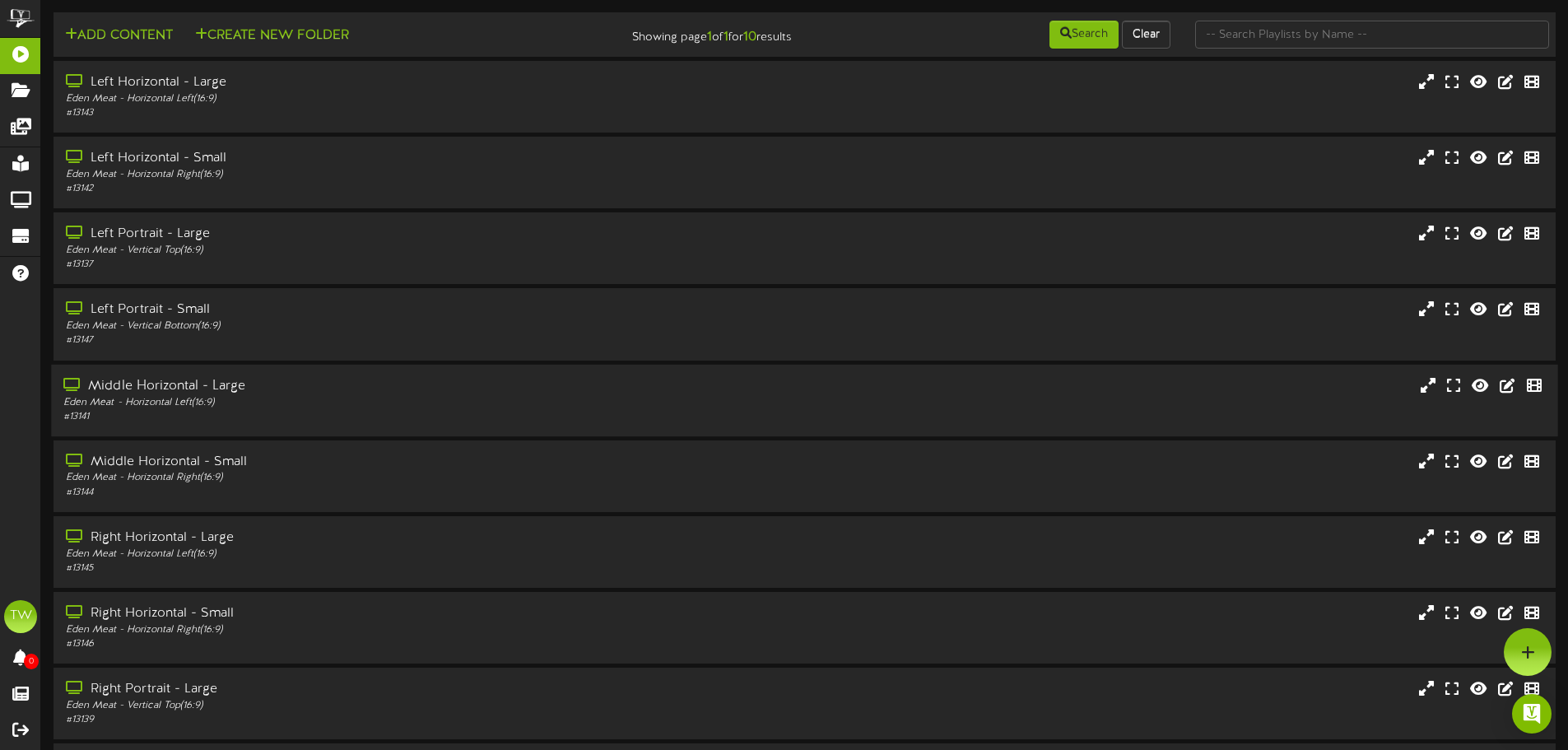
click at [253, 393] on div "Middle Horizontal - Large" at bounding box center [365, 385] width 603 height 19
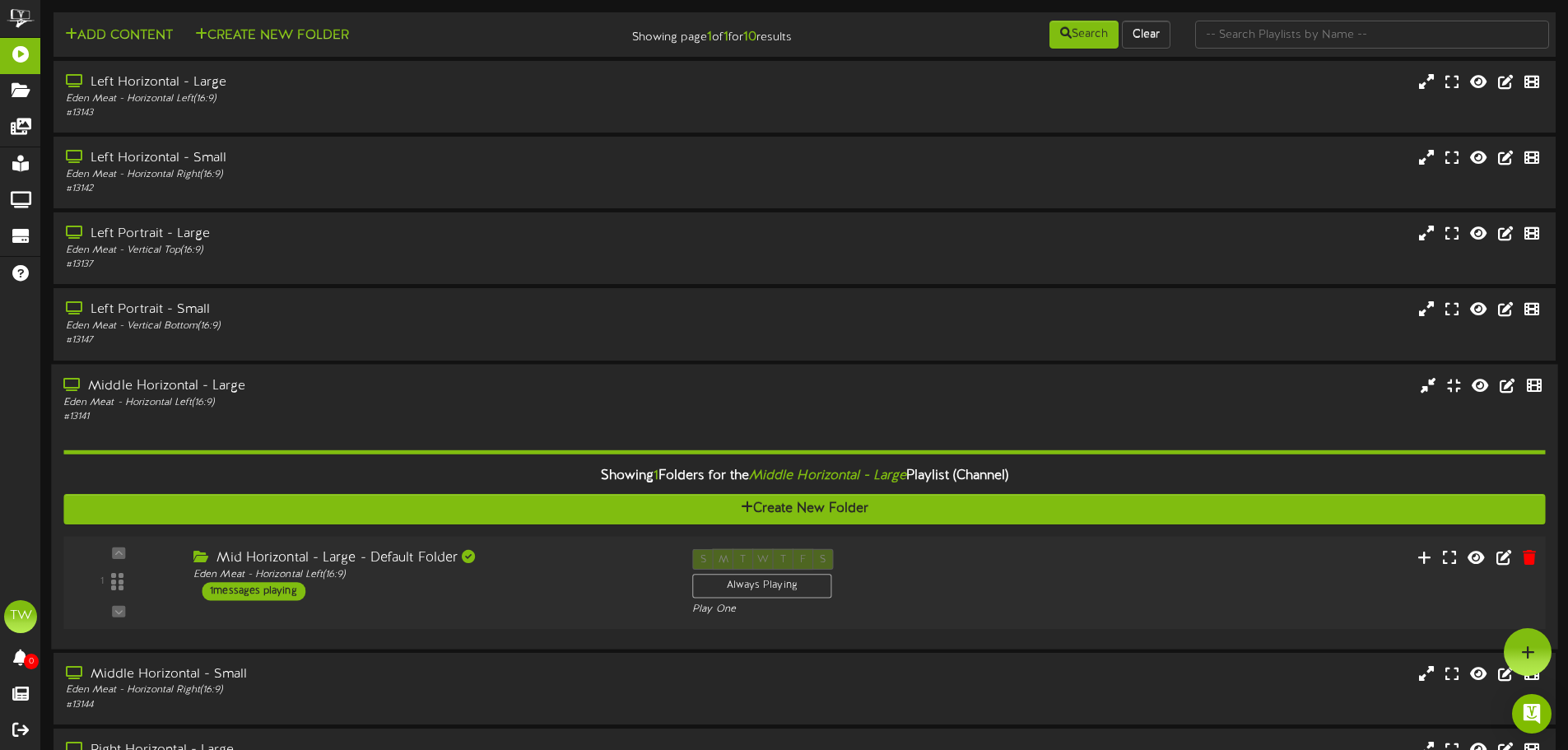
click at [539, 584] on div "Mid Horizontal - Large - Default Folder Eden Meat - Horizontal Left ( 16:9 ) 1 …" at bounding box center [430, 574] width 499 height 51
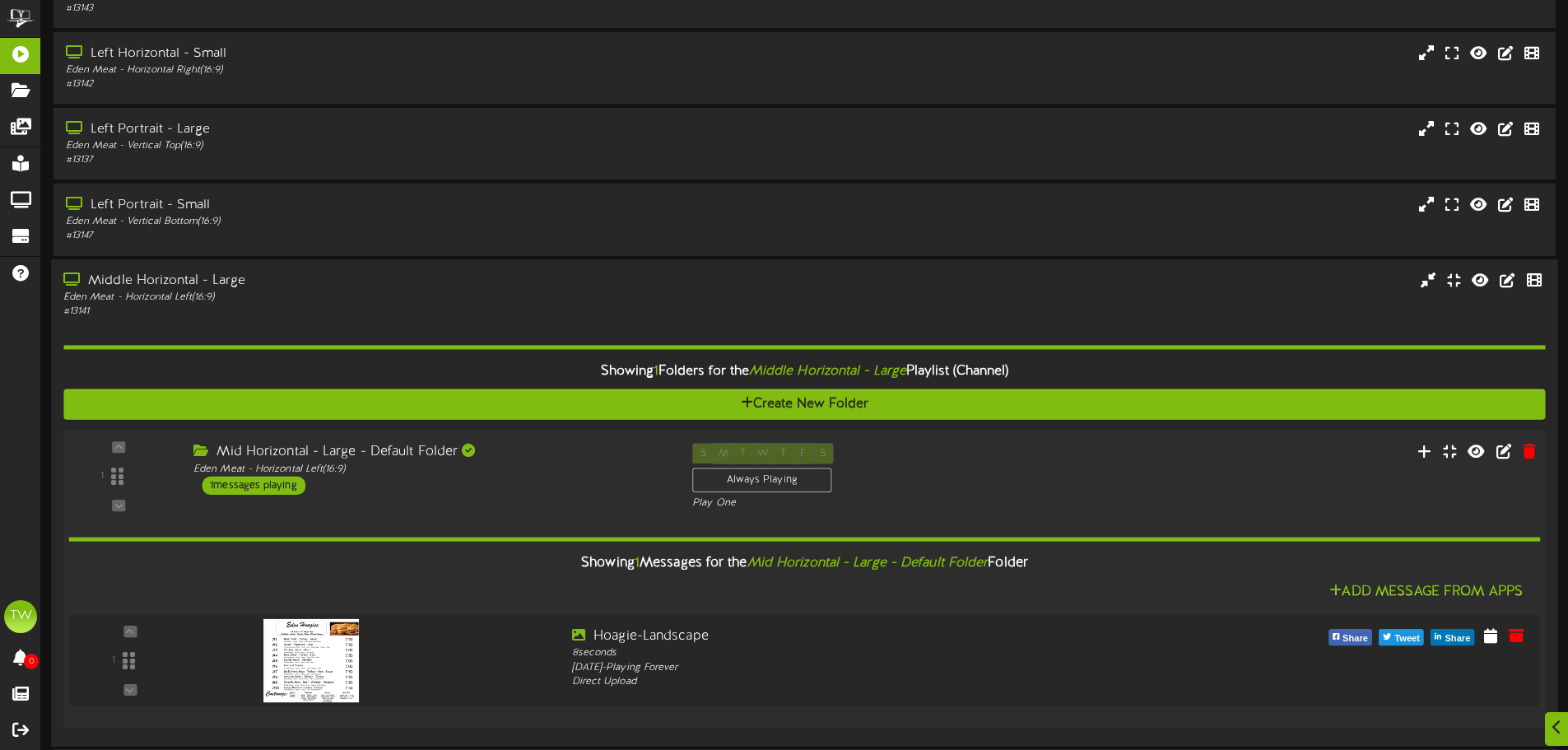
scroll to position [165, 0]
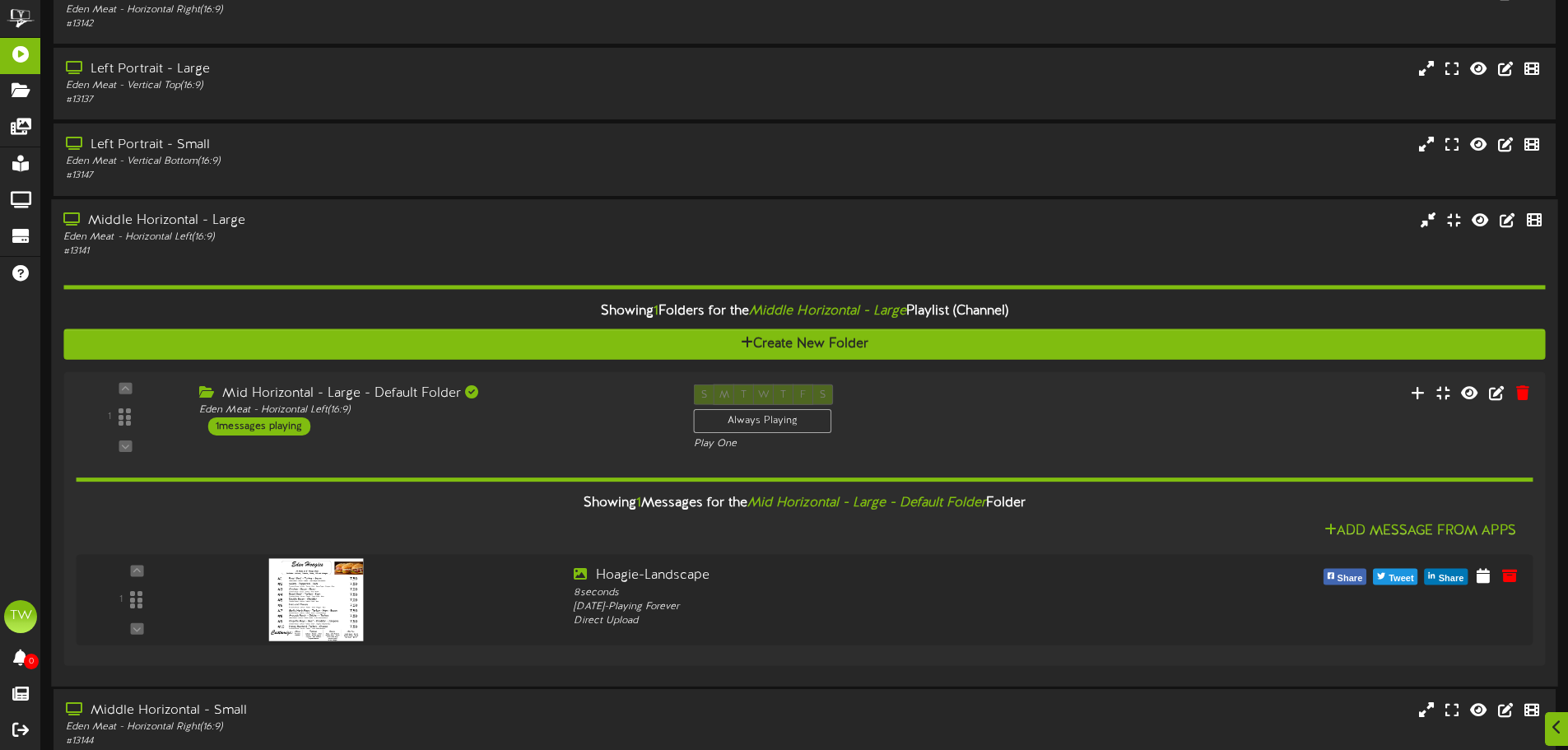
click at [469, 307] on div "Showing 1 Folders for the Middle Horizontal - Large Playlist (Channel)" at bounding box center [803, 311] width 1506 height 35
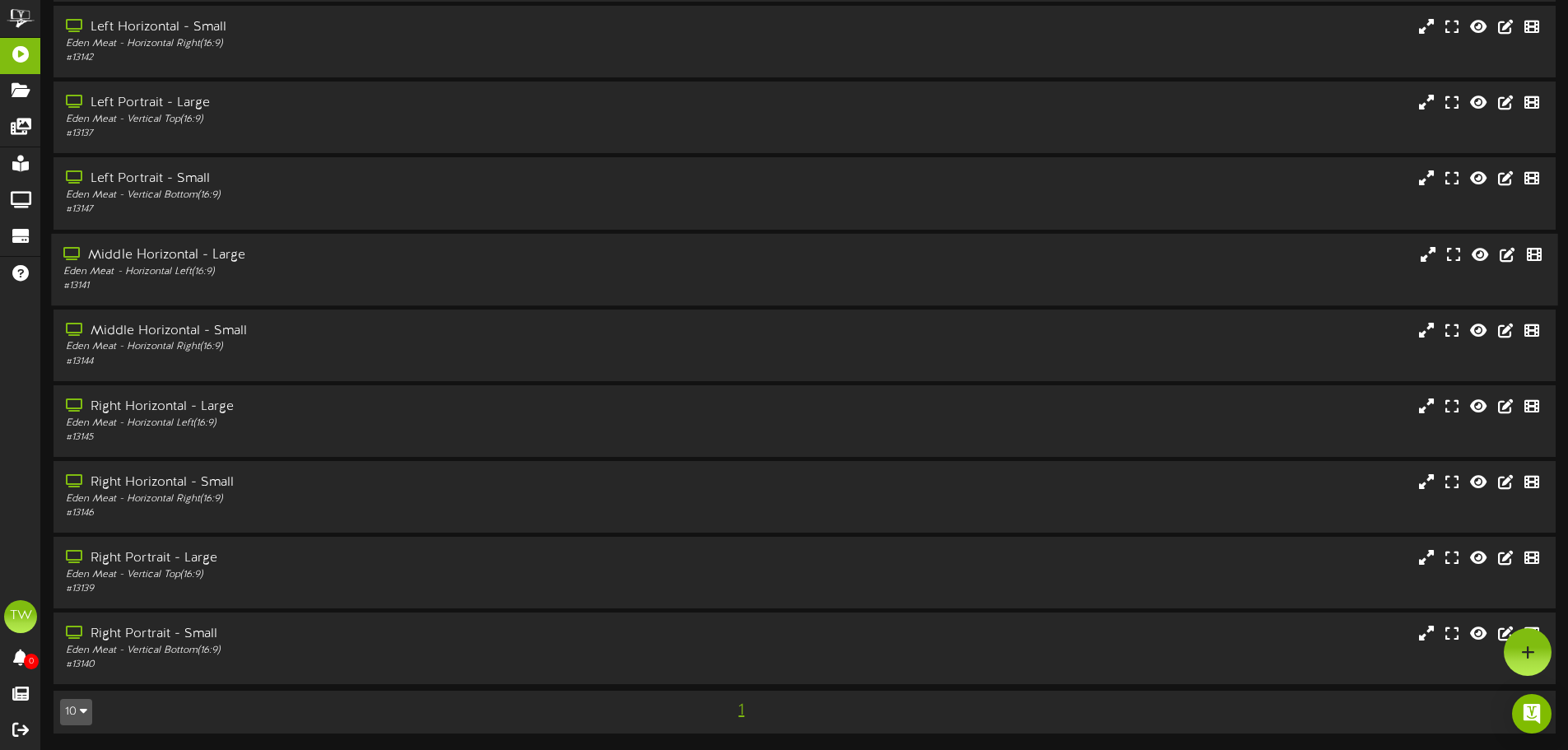
click at [439, 258] on div "Middle Horizontal - Large" at bounding box center [365, 255] width 603 height 19
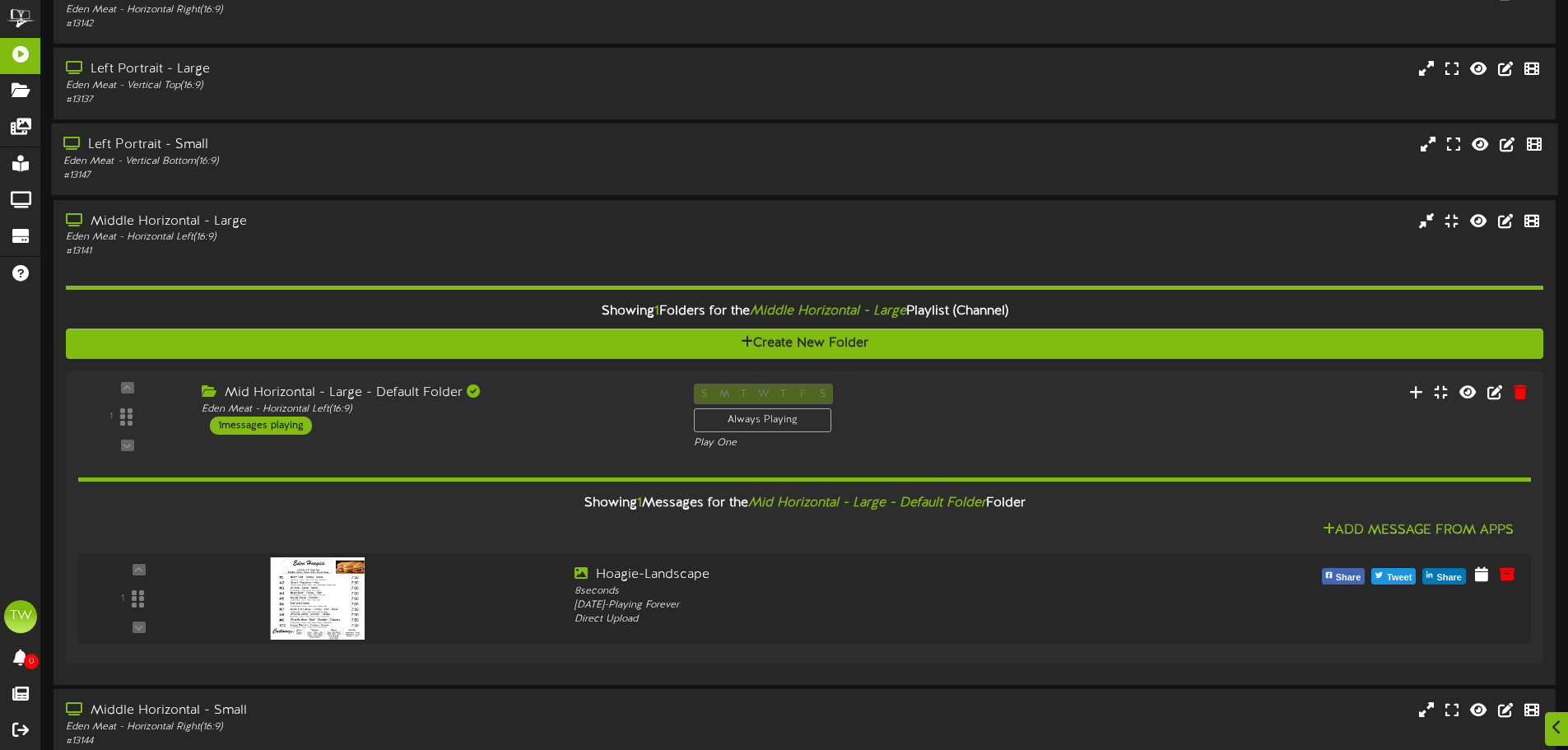
click at [403, 147] on div "Left Portrait - Small" at bounding box center [365, 145] width 603 height 19
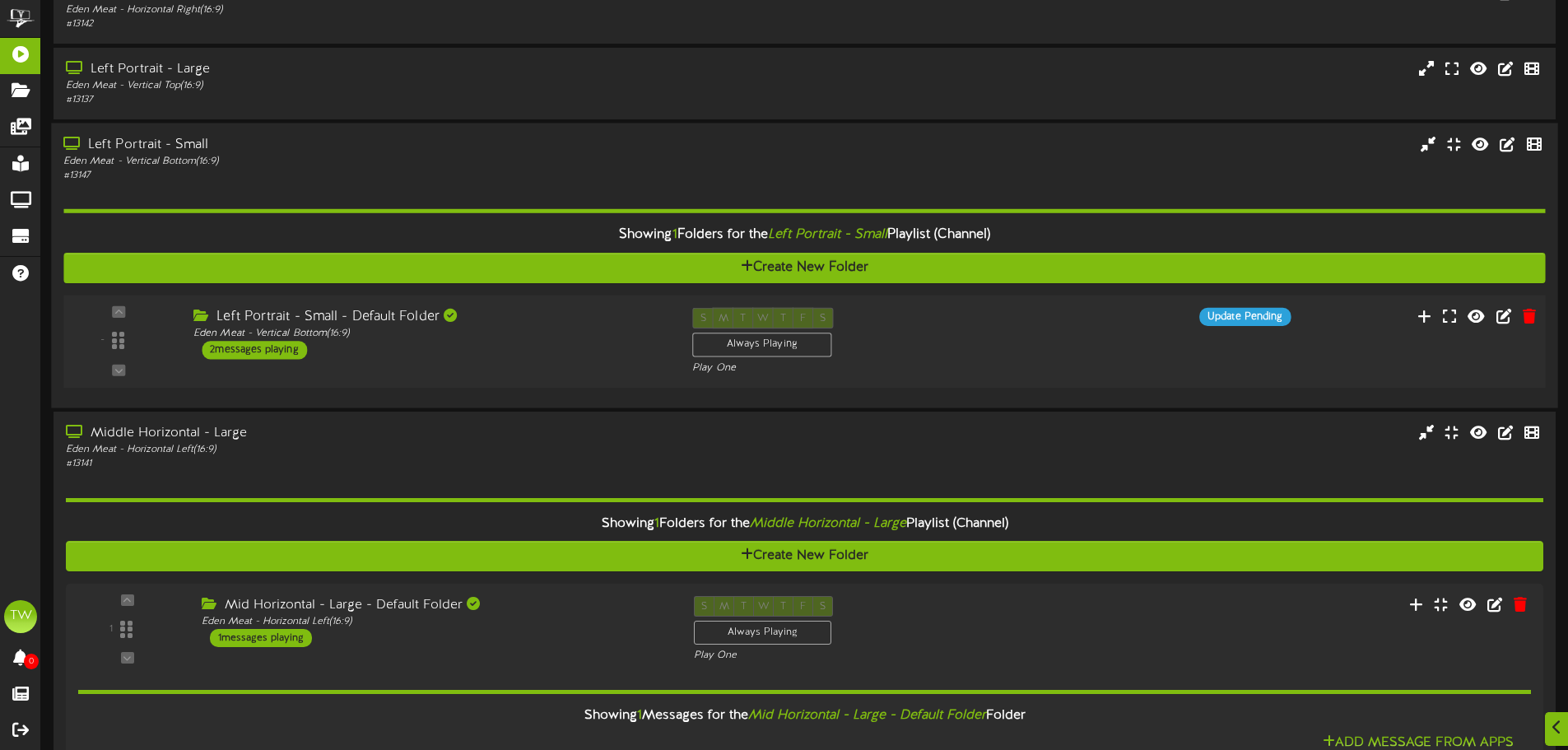
click at [471, 365] on div "-" at bounding box center [804, 342] width 1497 height 68
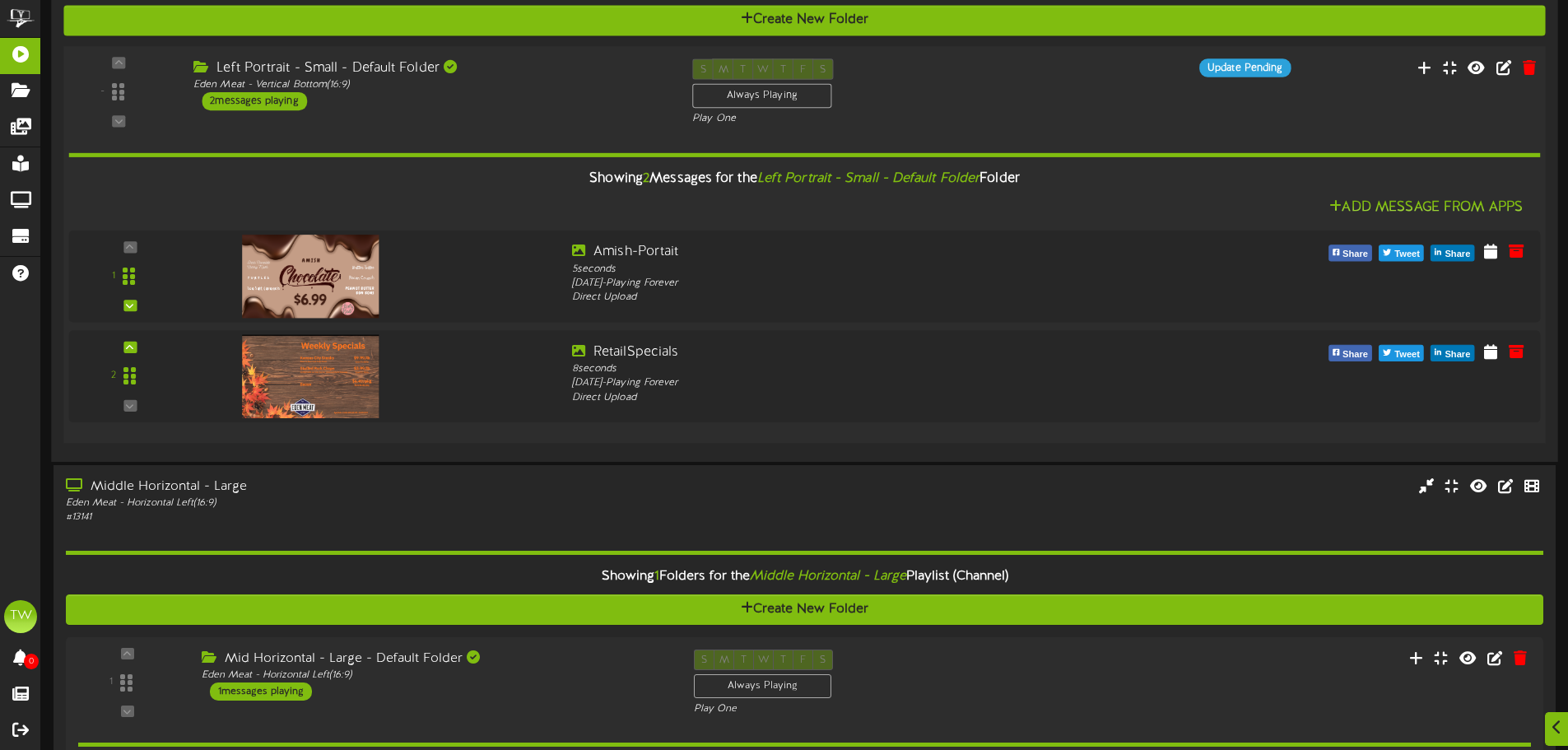
scroll to position [494, 0]
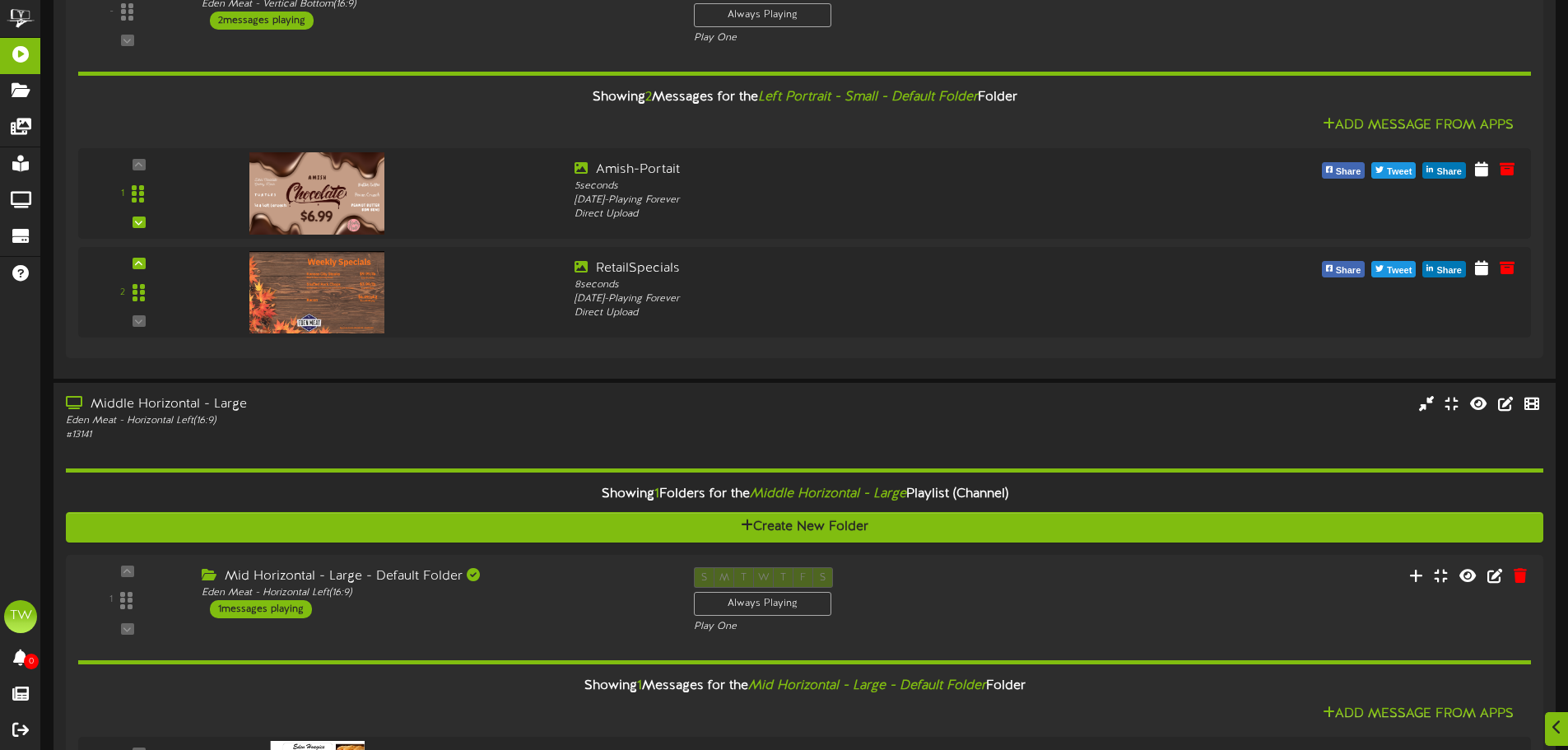
click at [536, 451] on div "Showing 1 Folders for the Middle Horizontal - Large Playlist (Channel) Create N…" at bounding box center [805, 649] width 1478 height 414
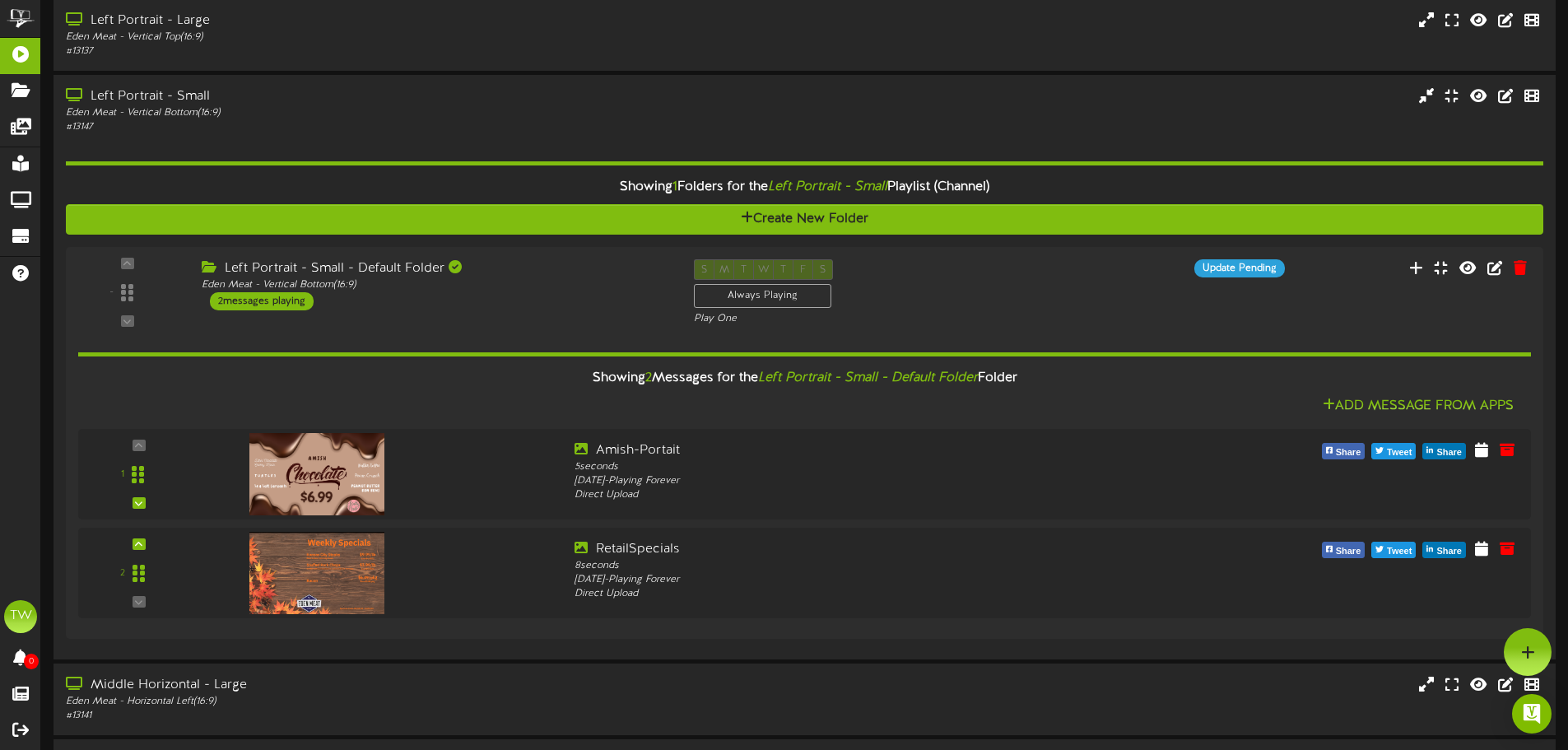
scroll to position [165, 0]
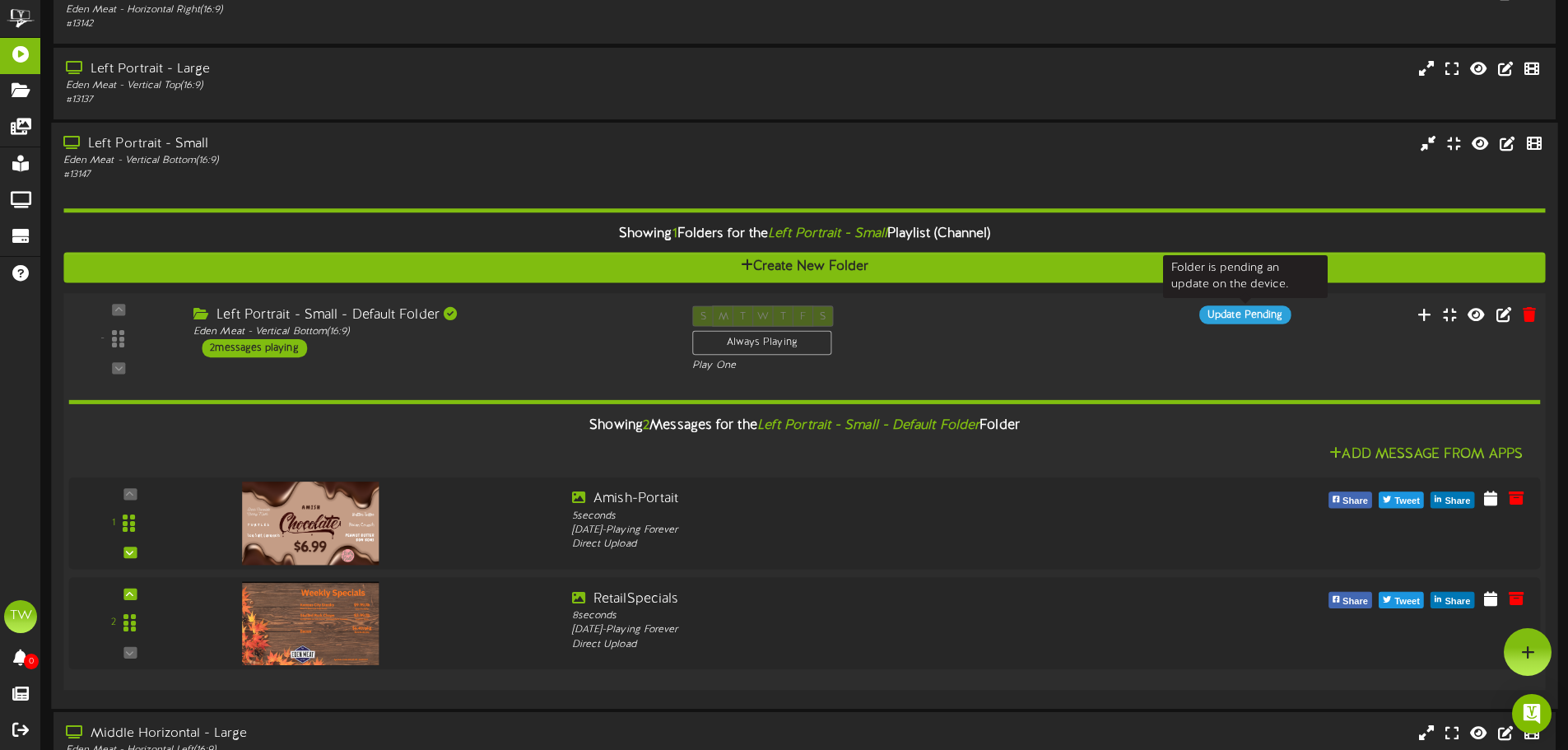
click at [1264, 318] on div "Update Pending" at bounding box center [1245, 315] width 91 height 18
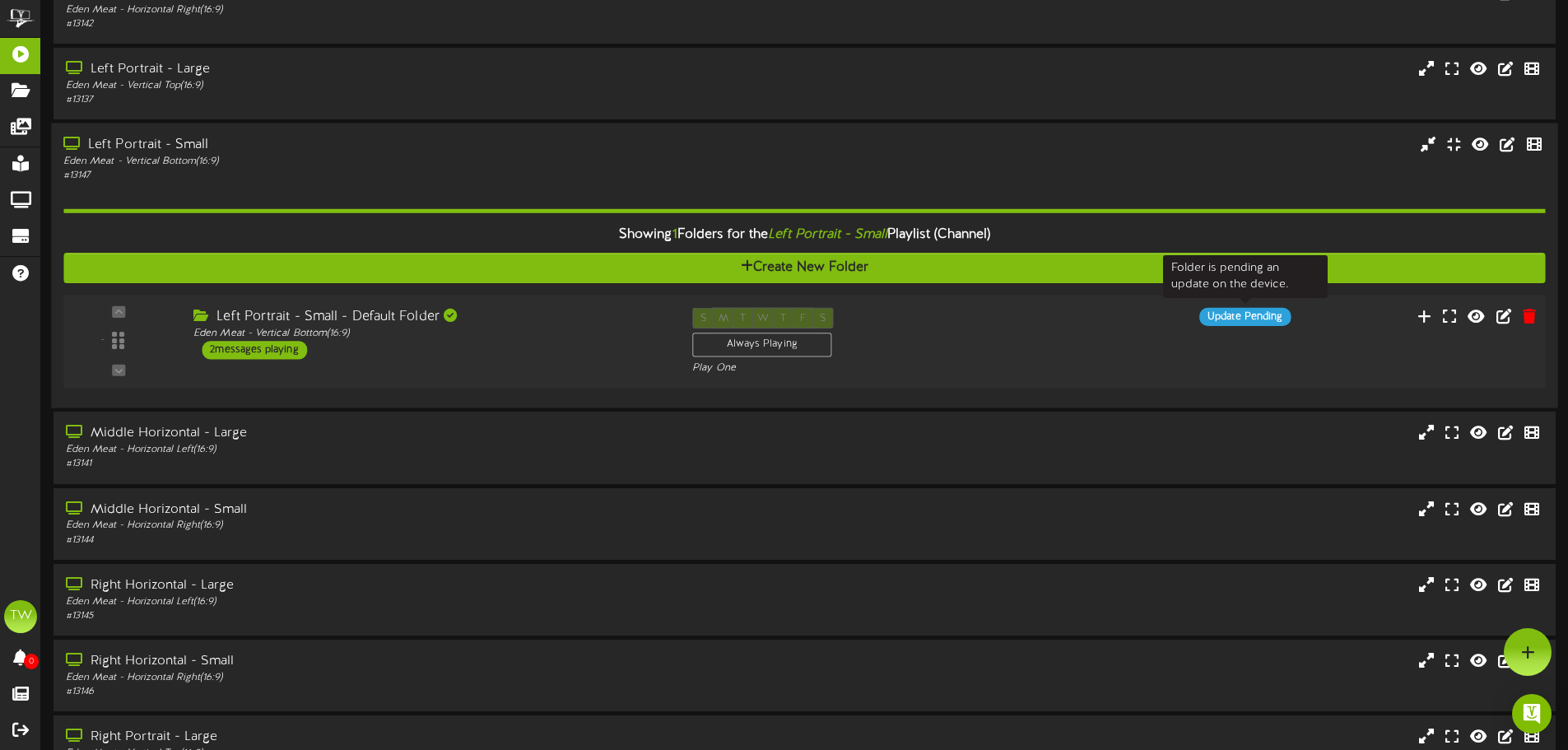
click at [1266, 316] on div "Update Pending" at bounding box center [1245, 317] width 91 height 18
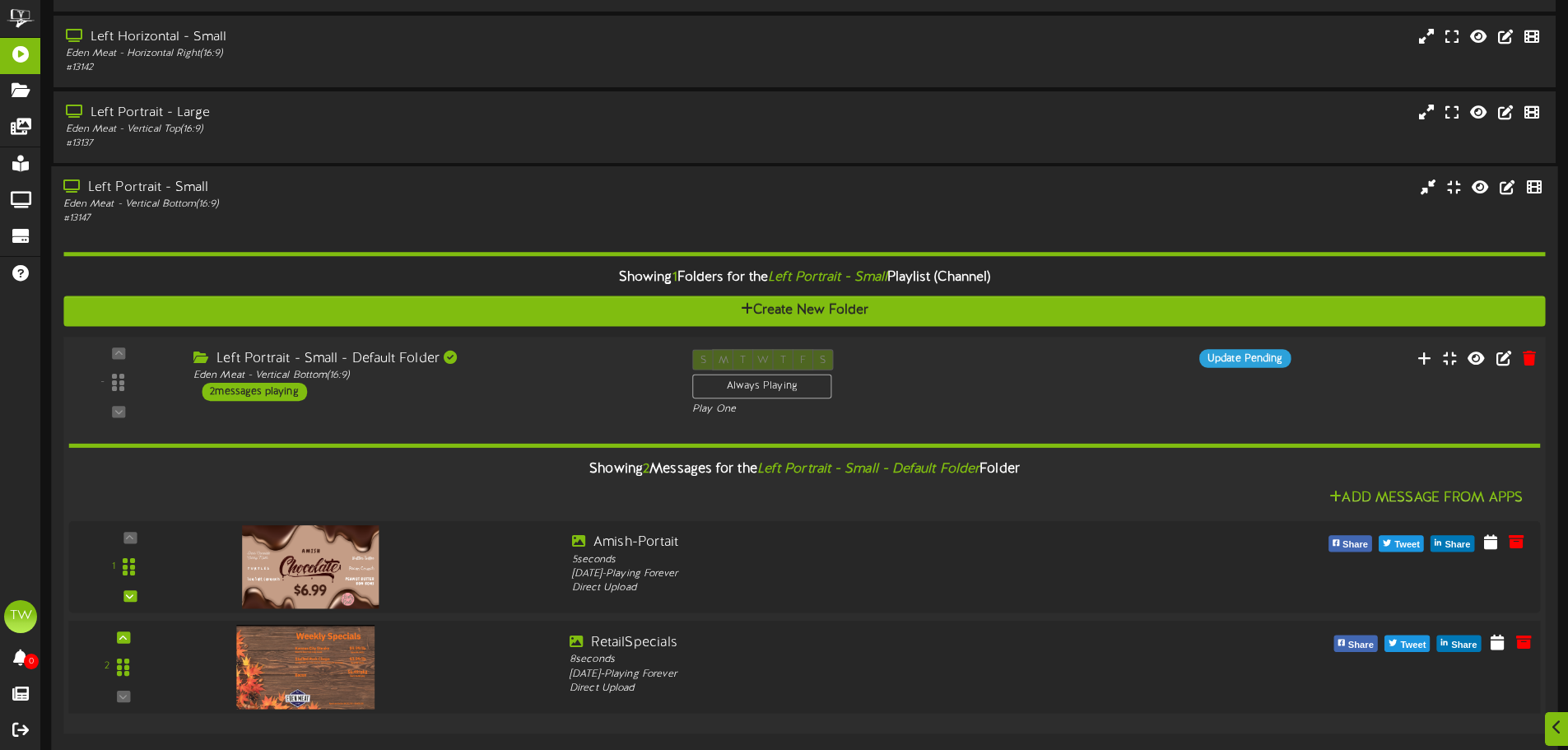
scroll to position [330, 0]
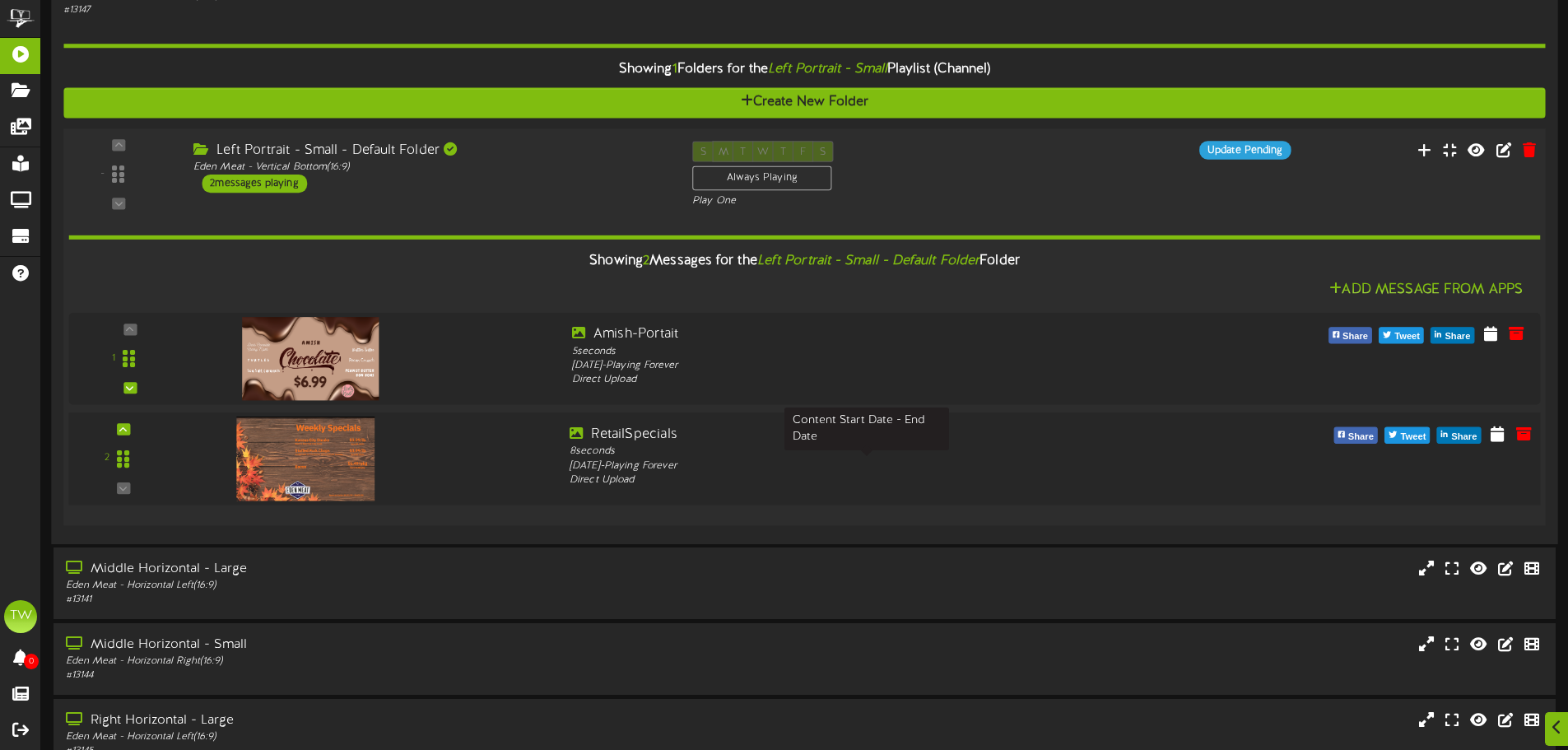
click at [864, 458] on div "[DATE] - Playing Forever" at bounding box center [867, 465] width 595 height 15
click at [1502, 432] on icon at bounding box center [1497, 432] width 16 height 18
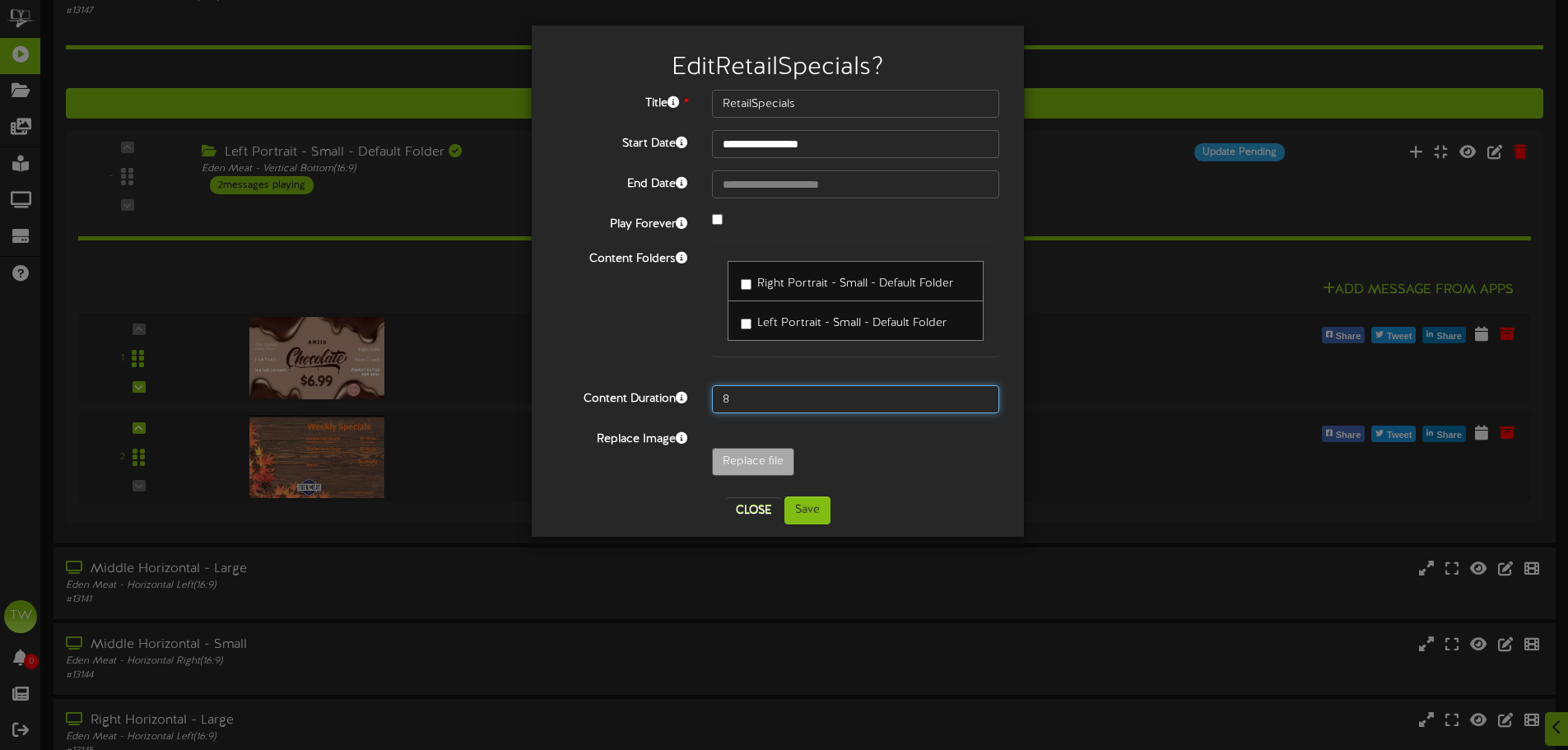
click at [793, 399] on input "8" at bounding box center [856, 399] width 288 height 28
click at [809, 499] on button "Save" at bounding box center [808, 510] width 46 height 28
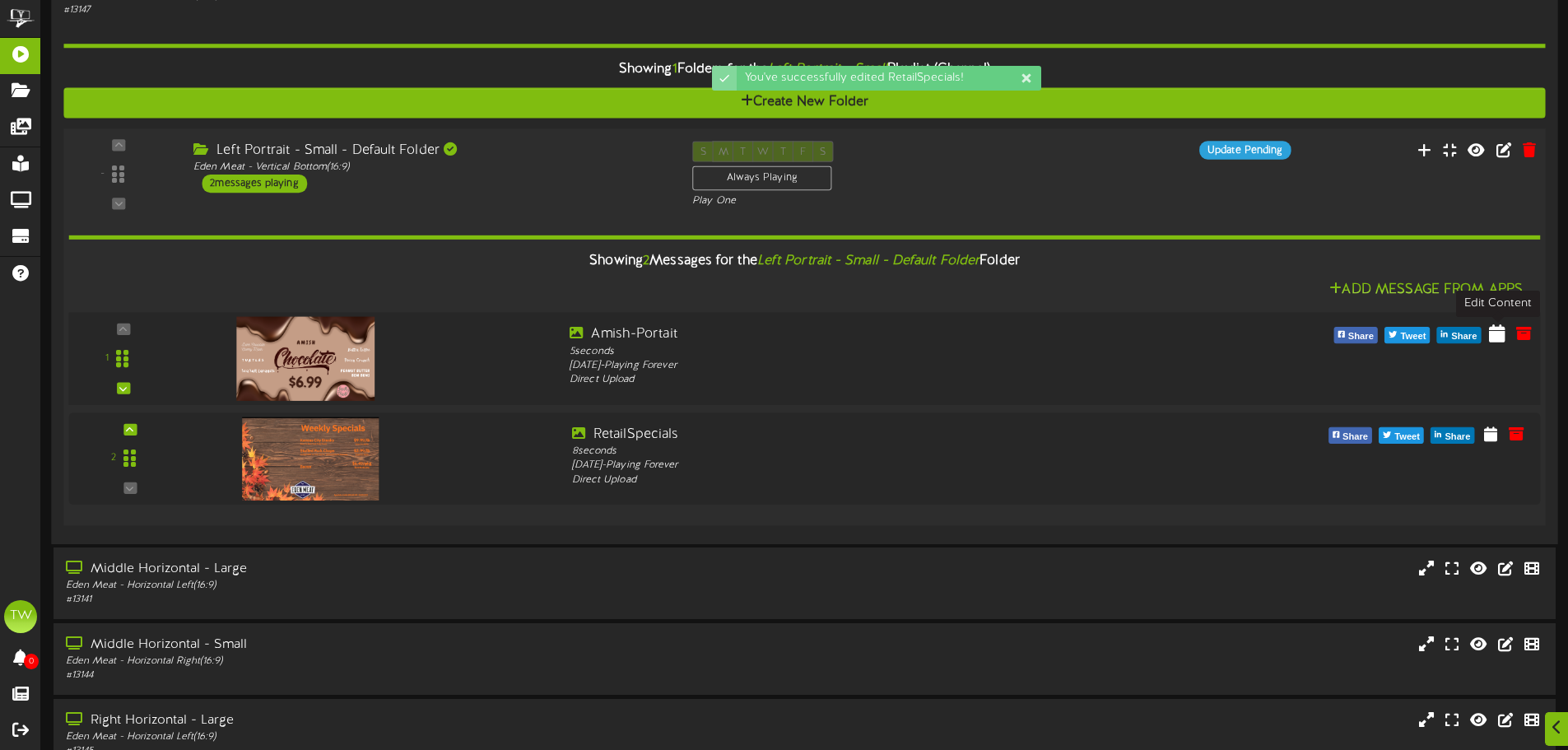
click at [1500, 332] on icon at bounding box center [1497, 333] width 16 height 18
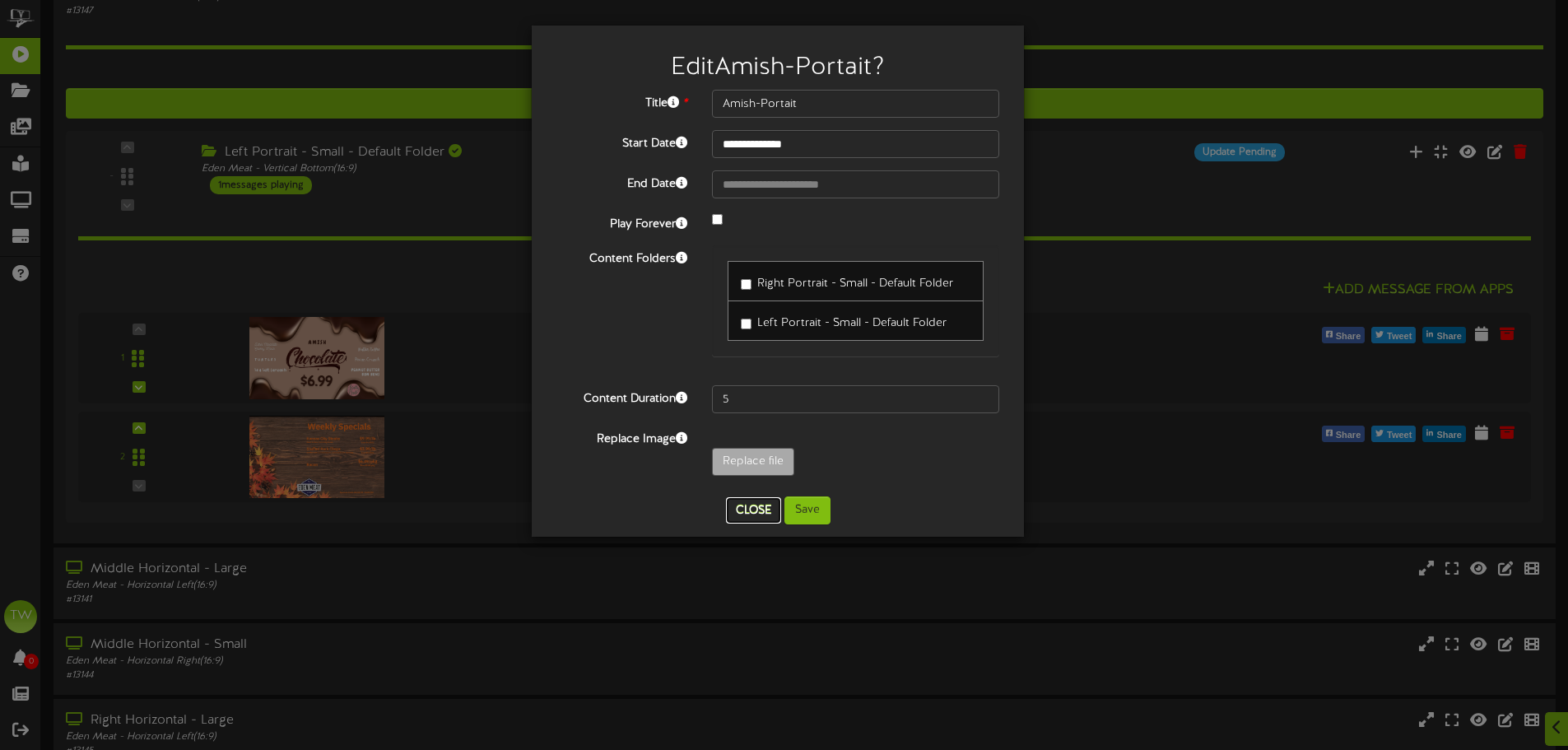
click at [771, 509] on button "Close" at bounding box center [754, 510] width 55 height 27
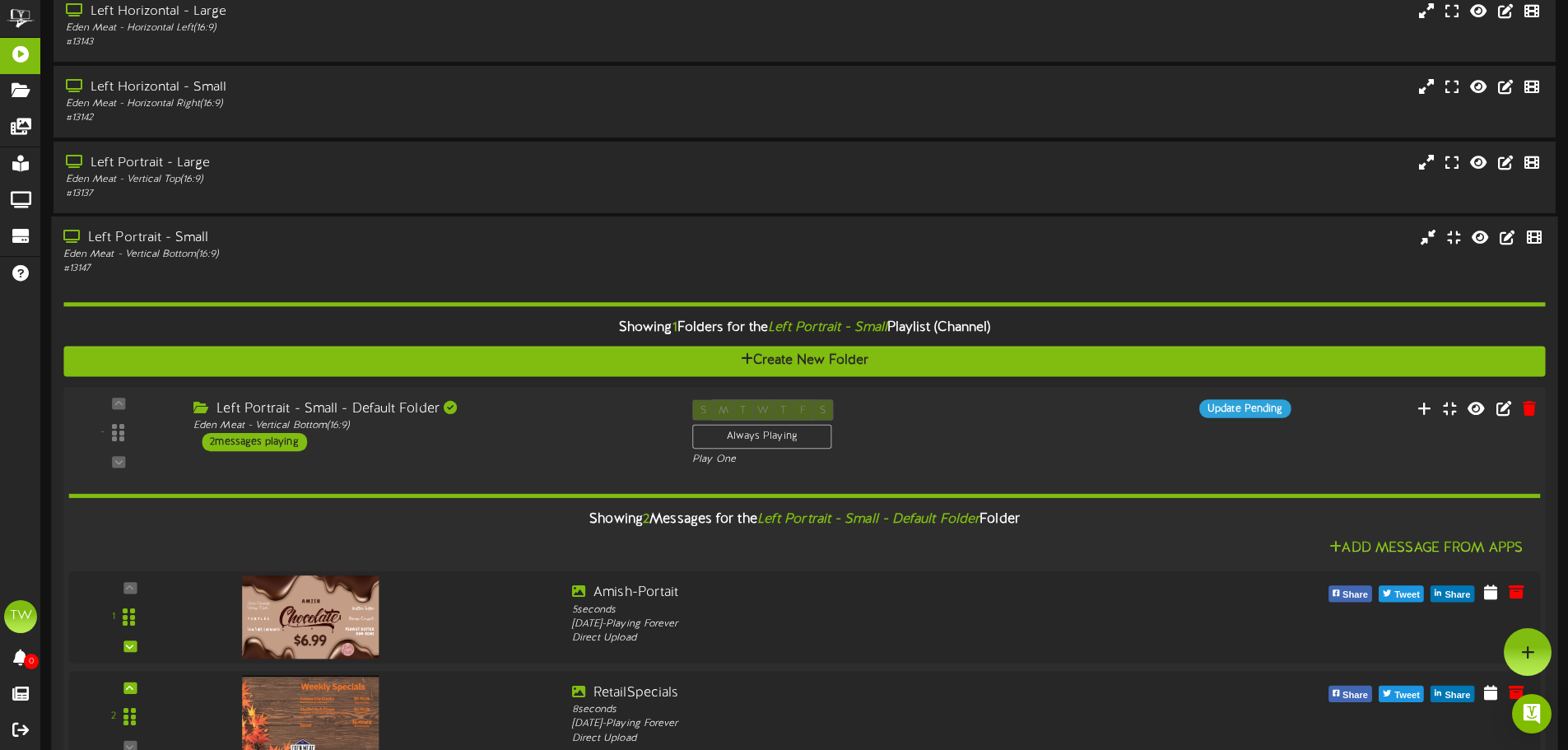
scroll to position [0, 0]
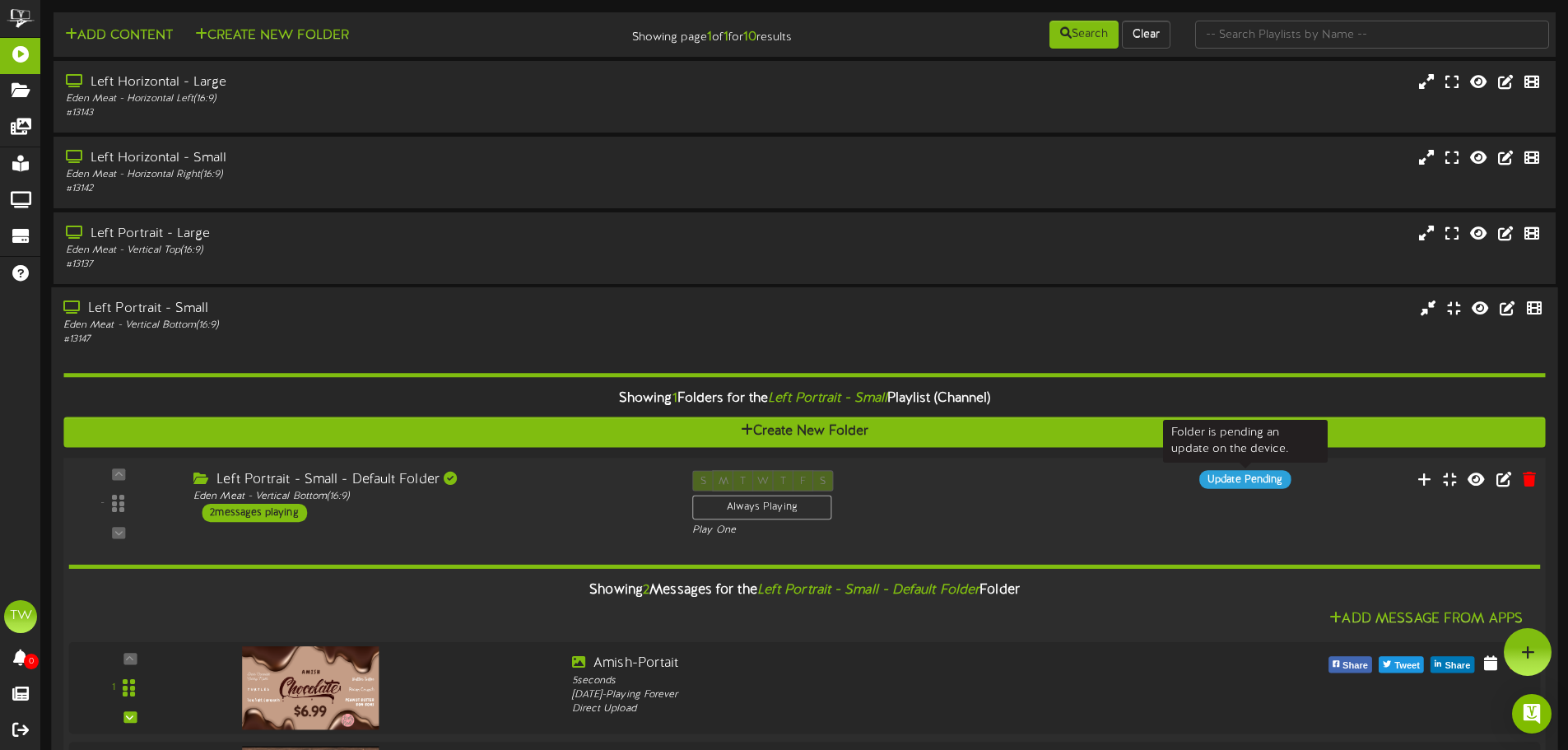
click at [1239, 485] on div "Update Pending" at bounding box center [1245, 480] width 91 height 18
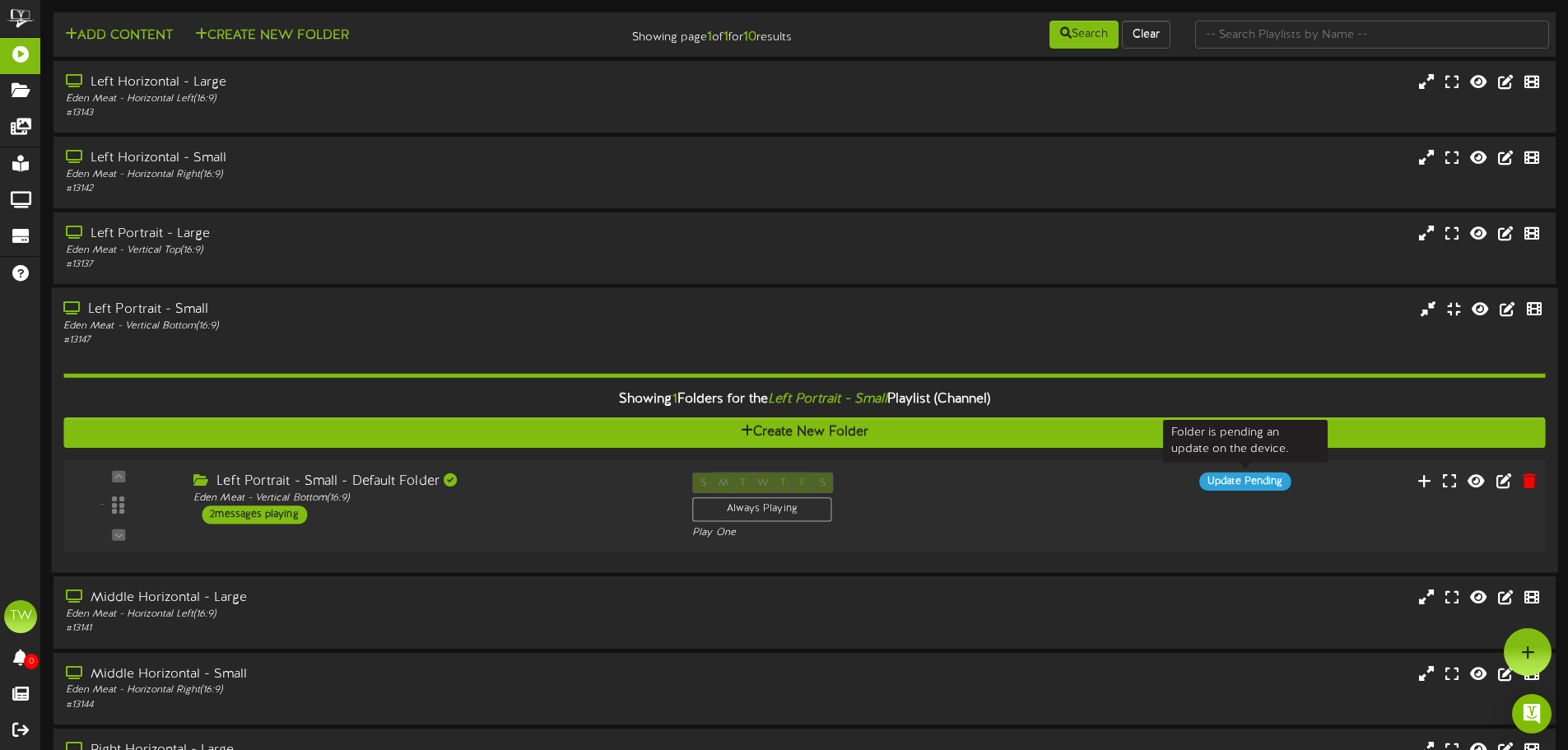
click at [1239, 485] on div "Update Pending" at bounding box center [1245, 481] width 91 height 18
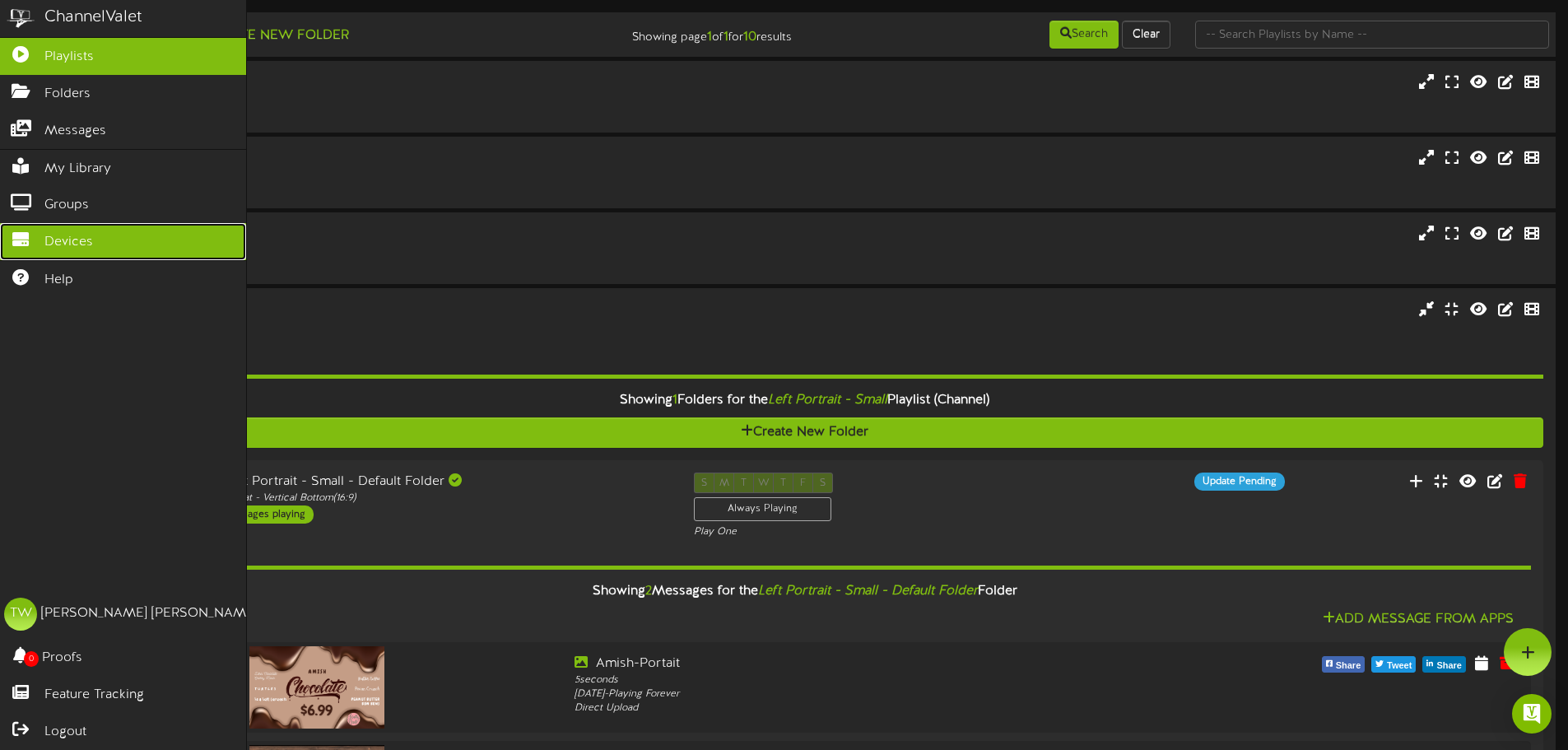
click at [84, 237] on span "Devices" at bounding box center [69, 242] width 49 height 19
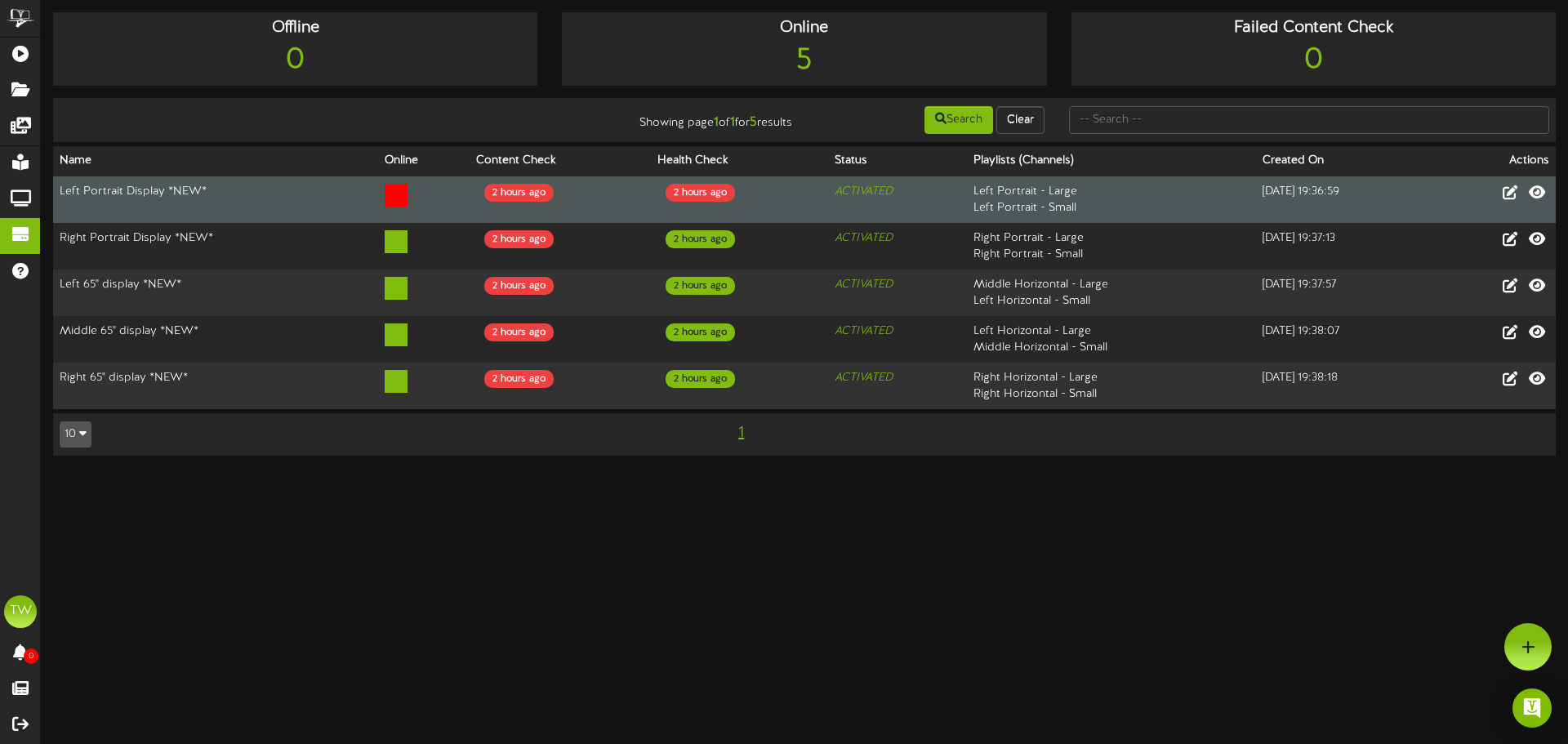
click at [429, 197] on td at bounding box center [423, 200] width 90 height 48
click at [390, 197] on icon at bounding box center [396, 195] width 23 height 23
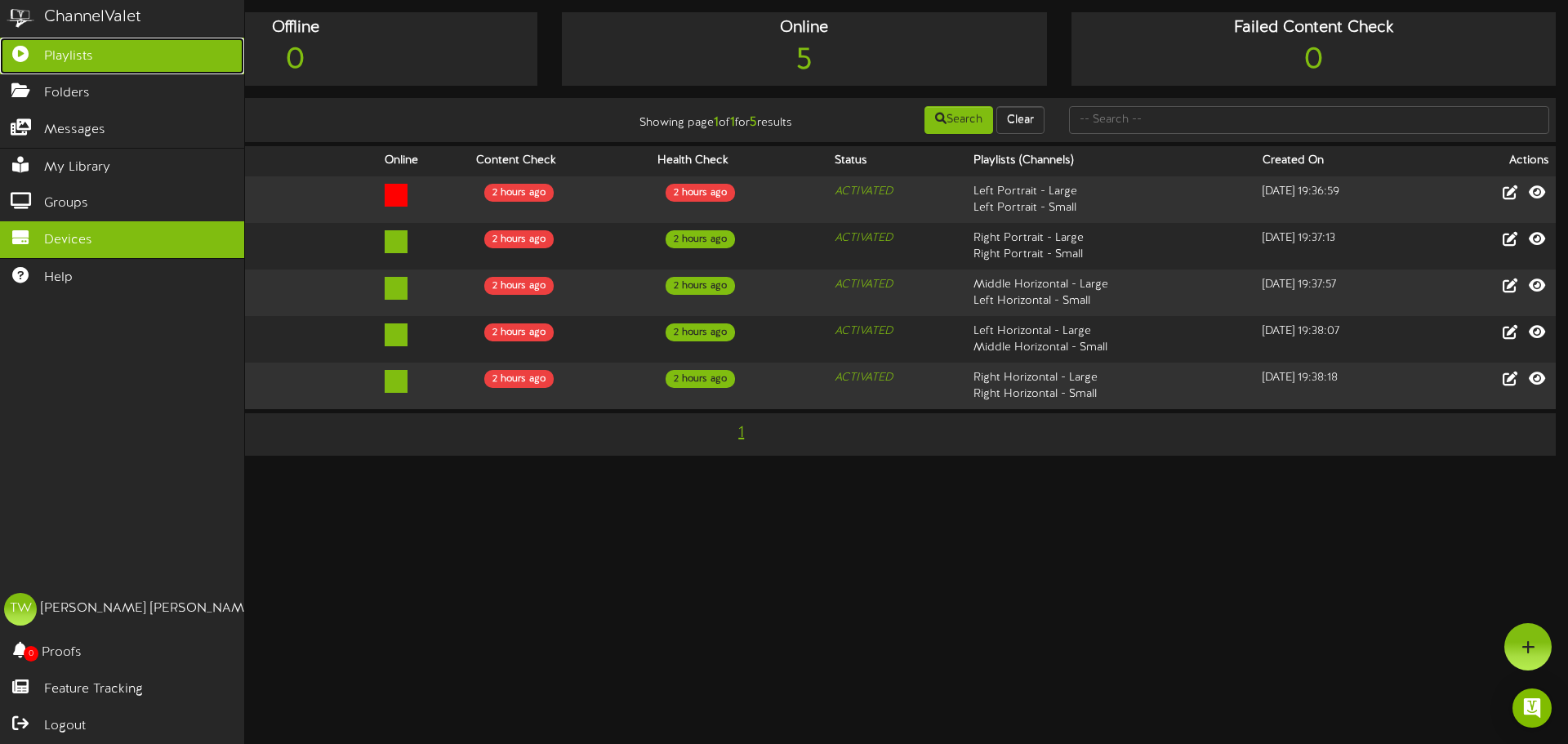
click at [26, 58] on icon at bounding box center [20, 52] width 41 height 12
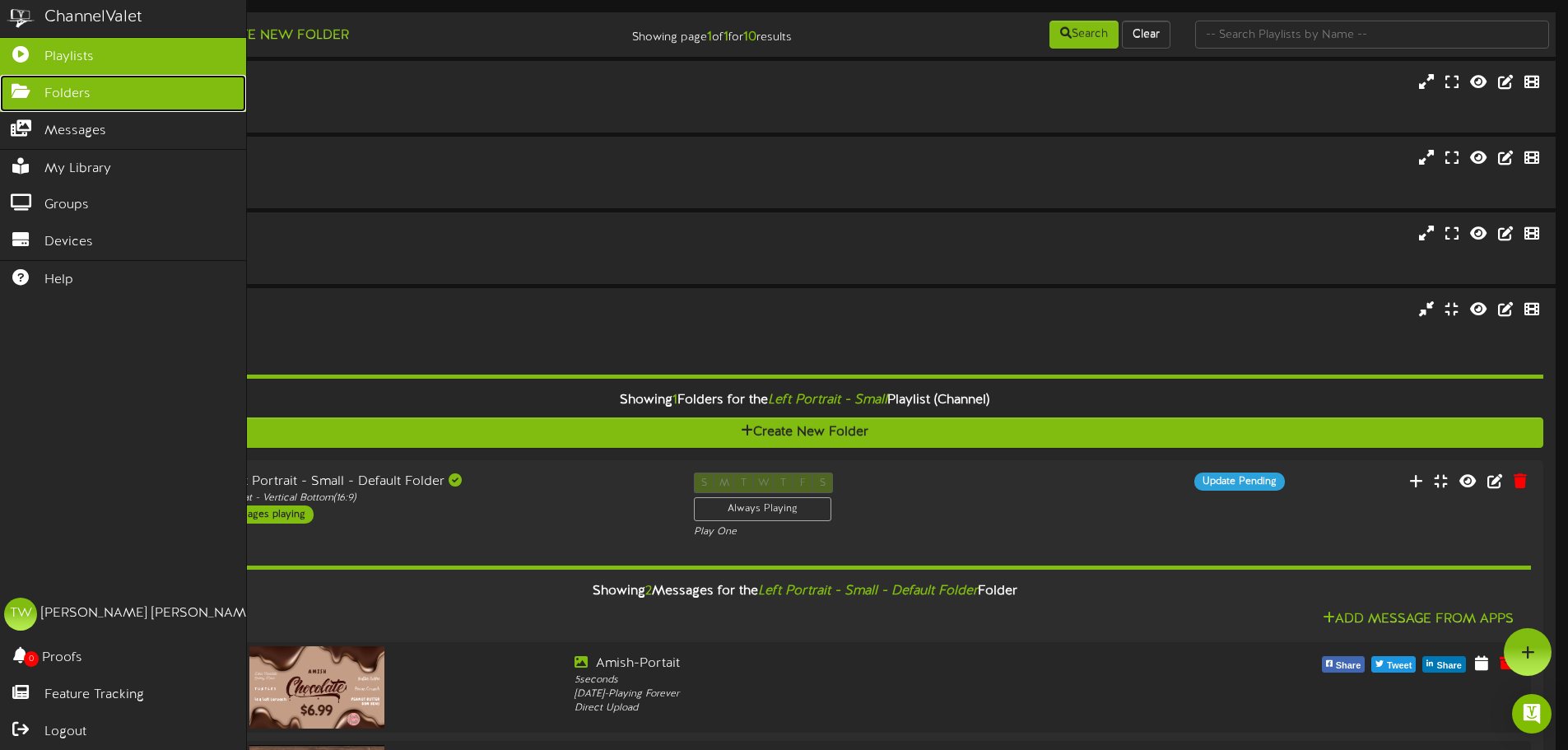
click at [37, 94] on link "Folders" at bounding box center [123, 93] width 246 height 37
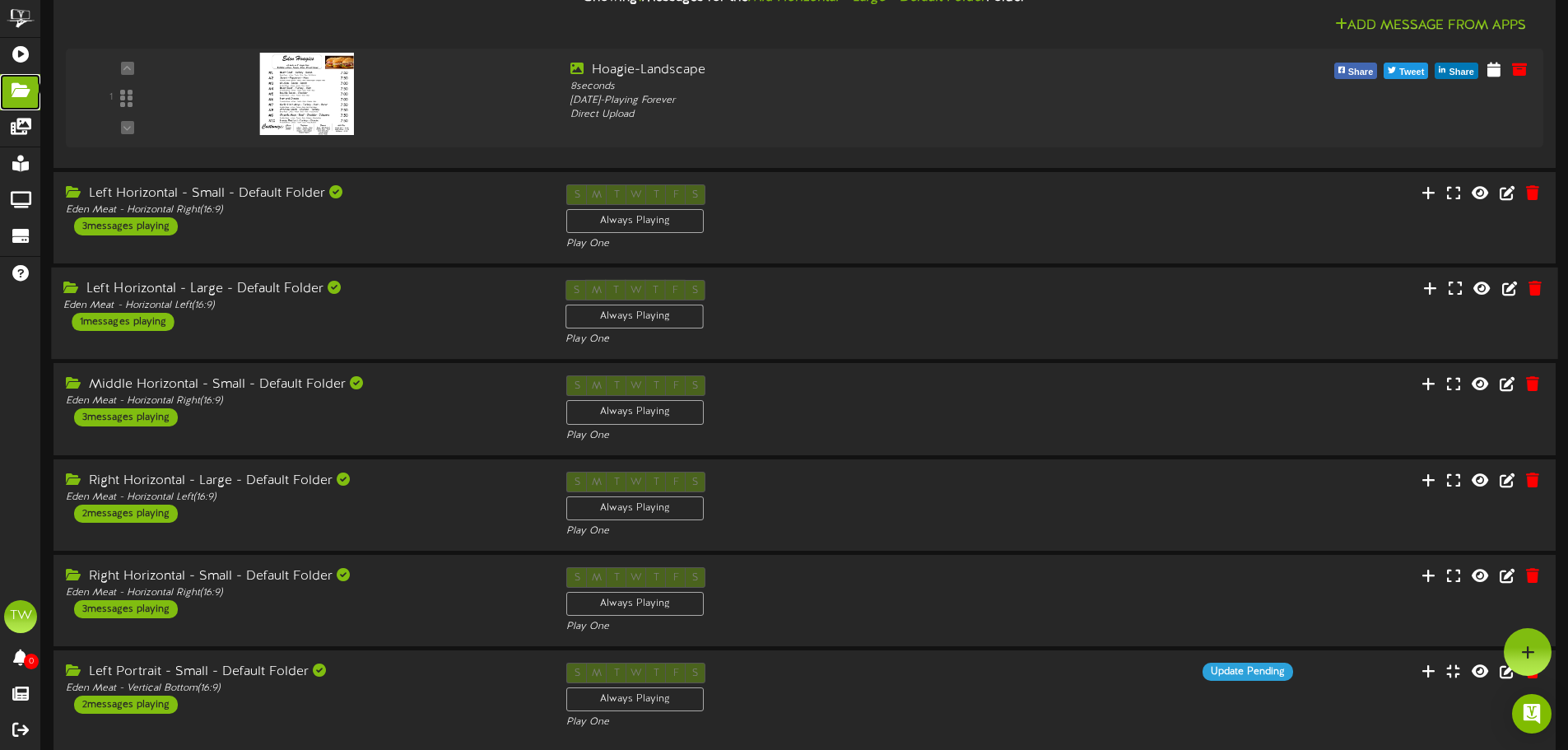
scroll to position [412, 0]
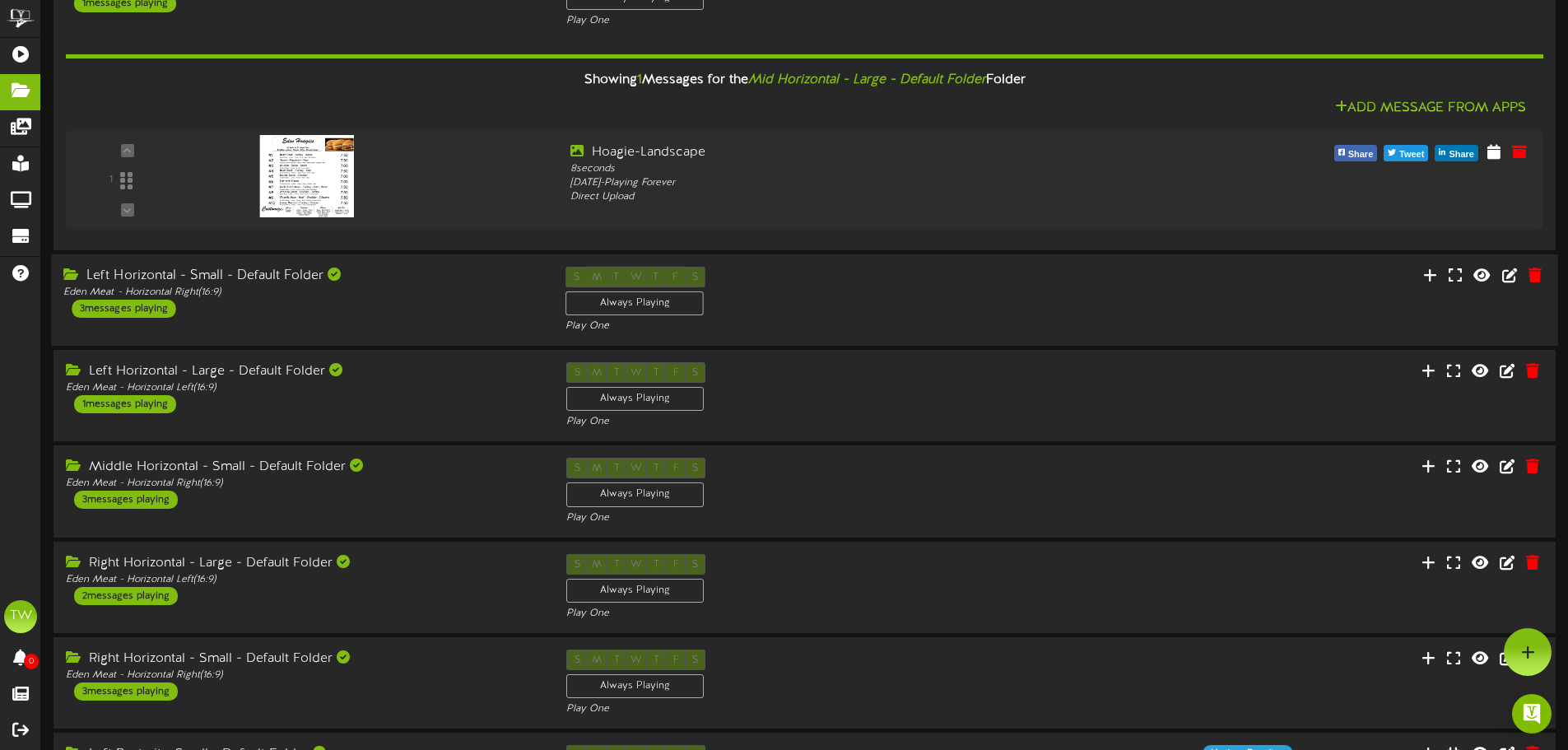
click at [475, 312] on div "Left Horizontal - Small - Default Folder Eden Meat - Horizontal Right ( 16:9 ) …" at bounding box center [301, 292] width 502 height 51
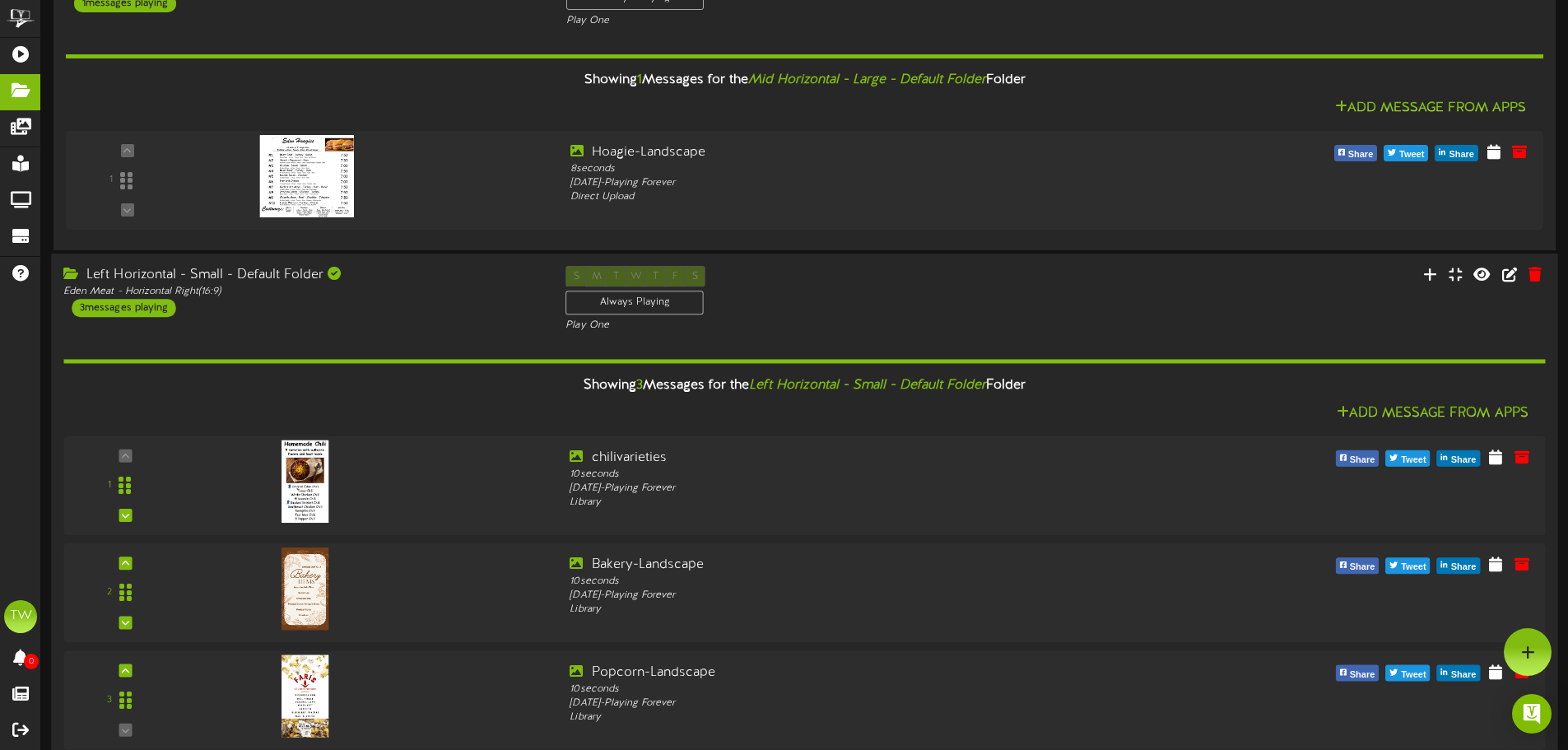
click at [475, 312] on div "Left Horizontal - Small - Default Folder Eden Meat - Horizontal Right ( 16:9 ) …" at bounding box center [301, 291] width 502 height 51
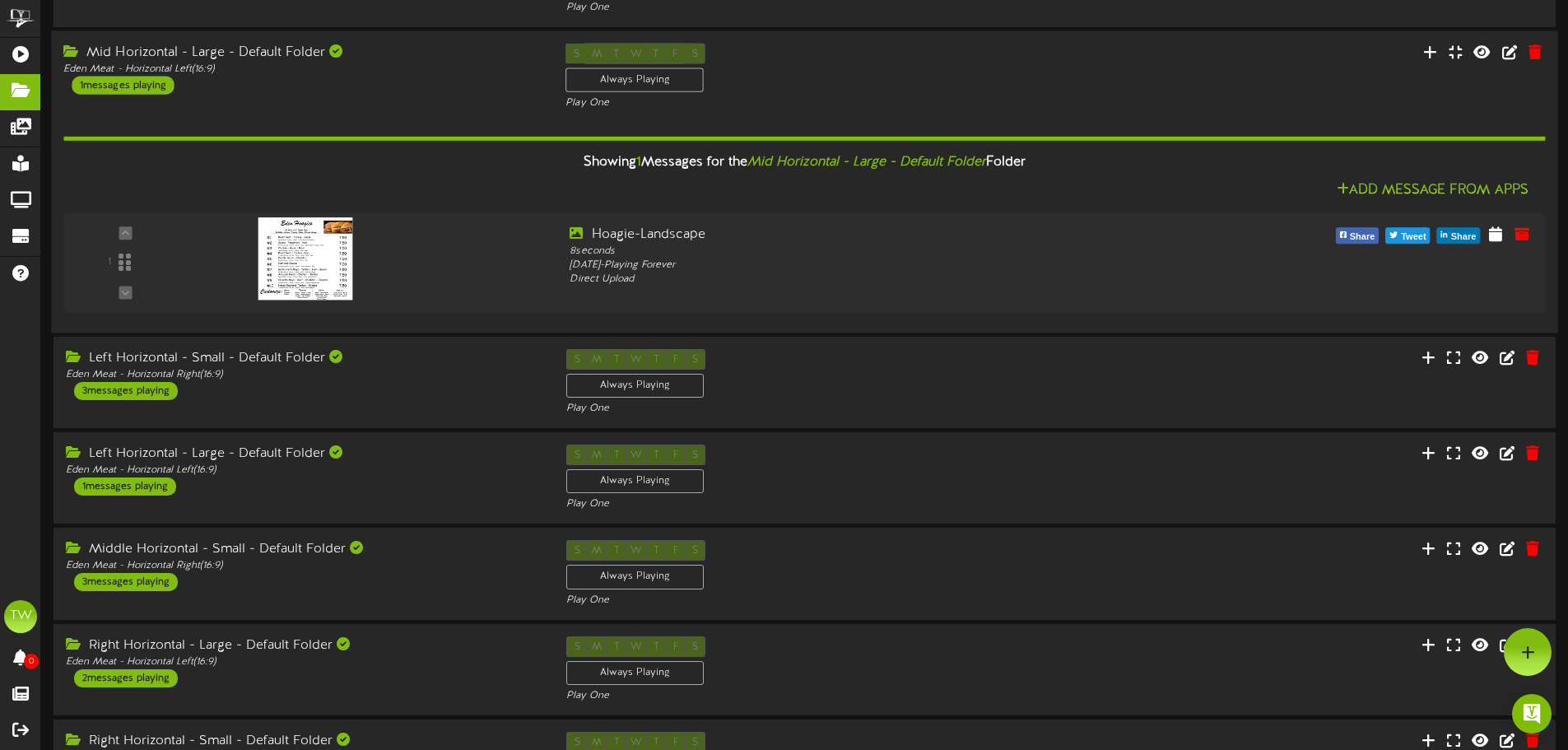
click at [473, 186] on div "Add Message From Apps" at bounding box center [804, 191] width 1482 height 21
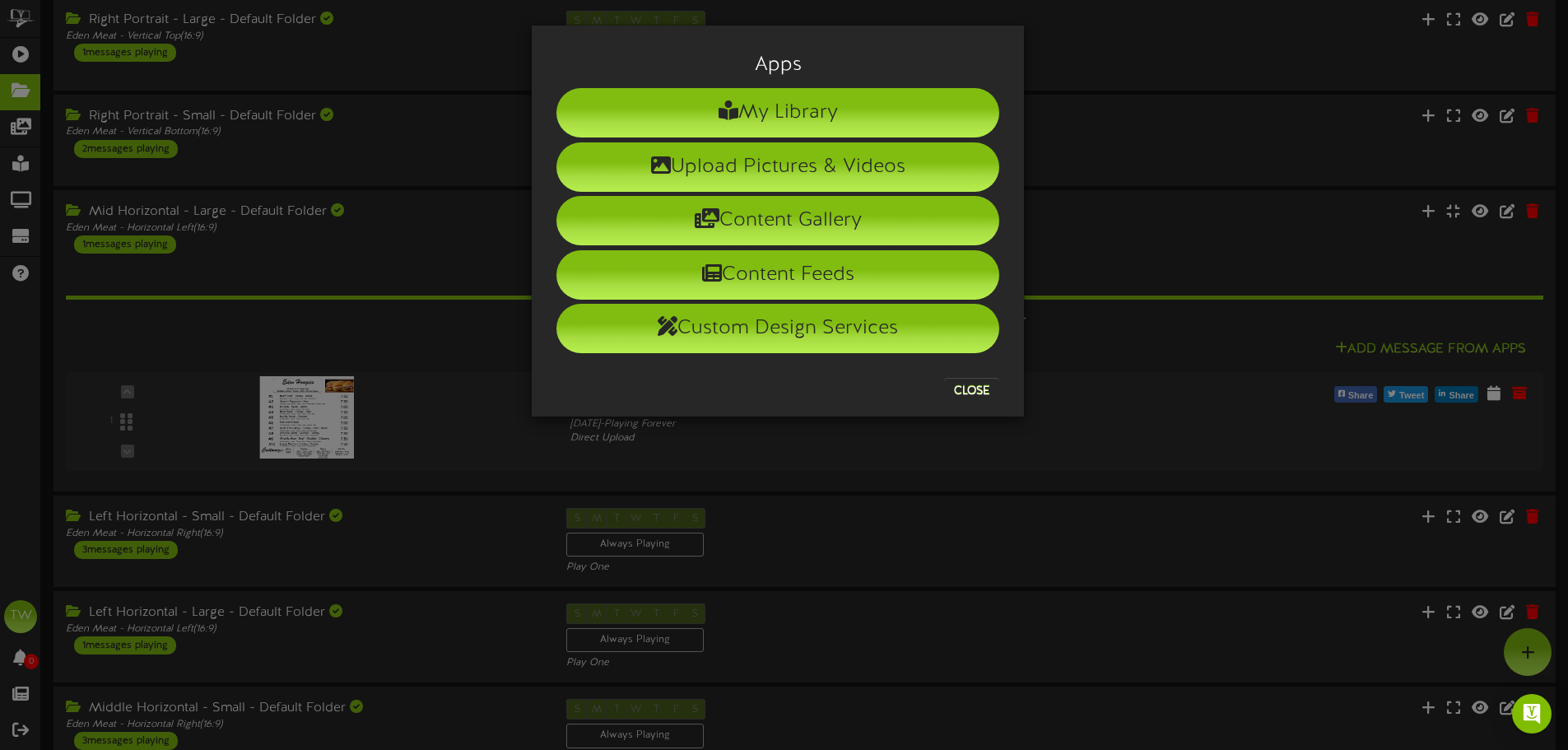
scroll to position [165, 0]
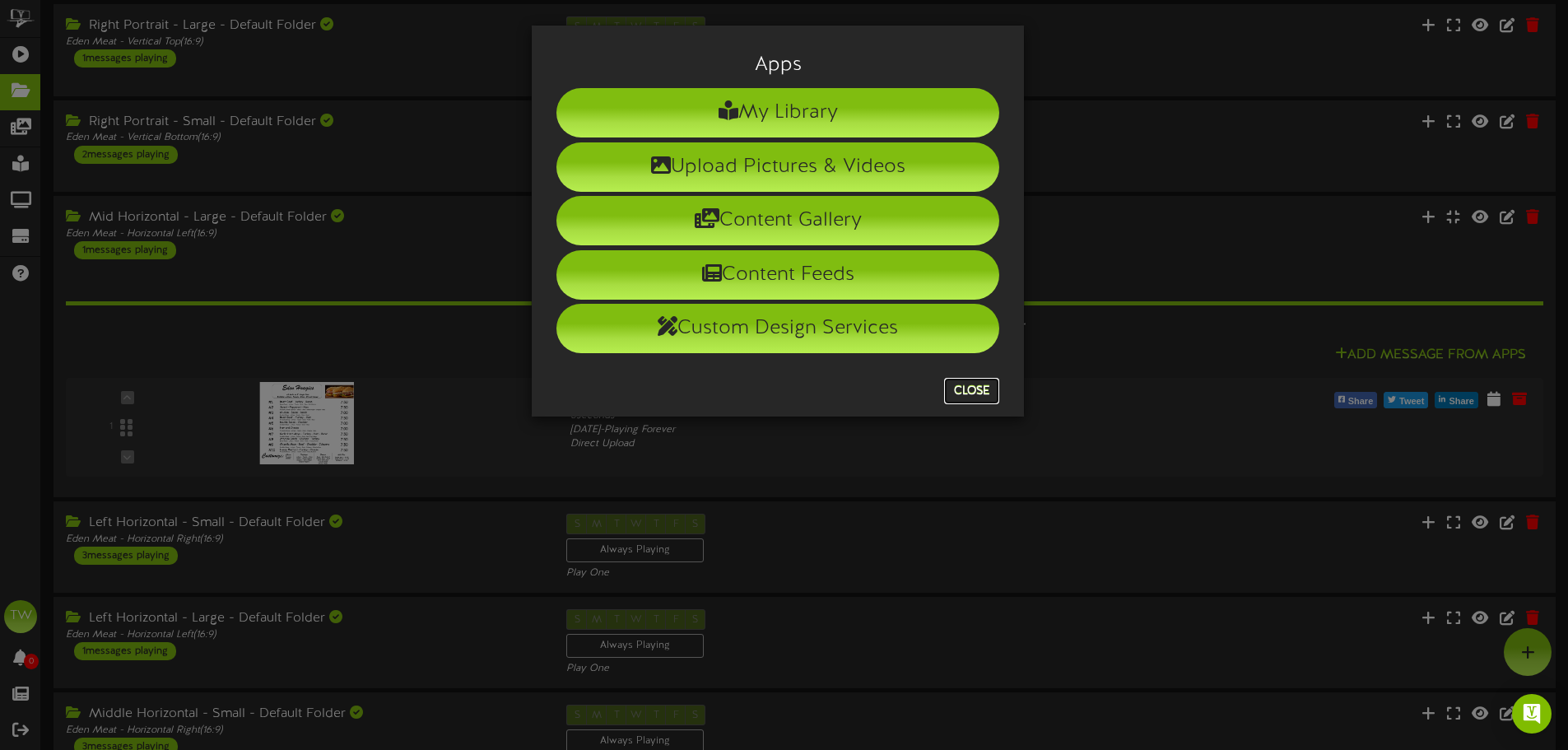
click at [990, 388] on button "Close" at bounding box center [972, 390] width 55 height 27
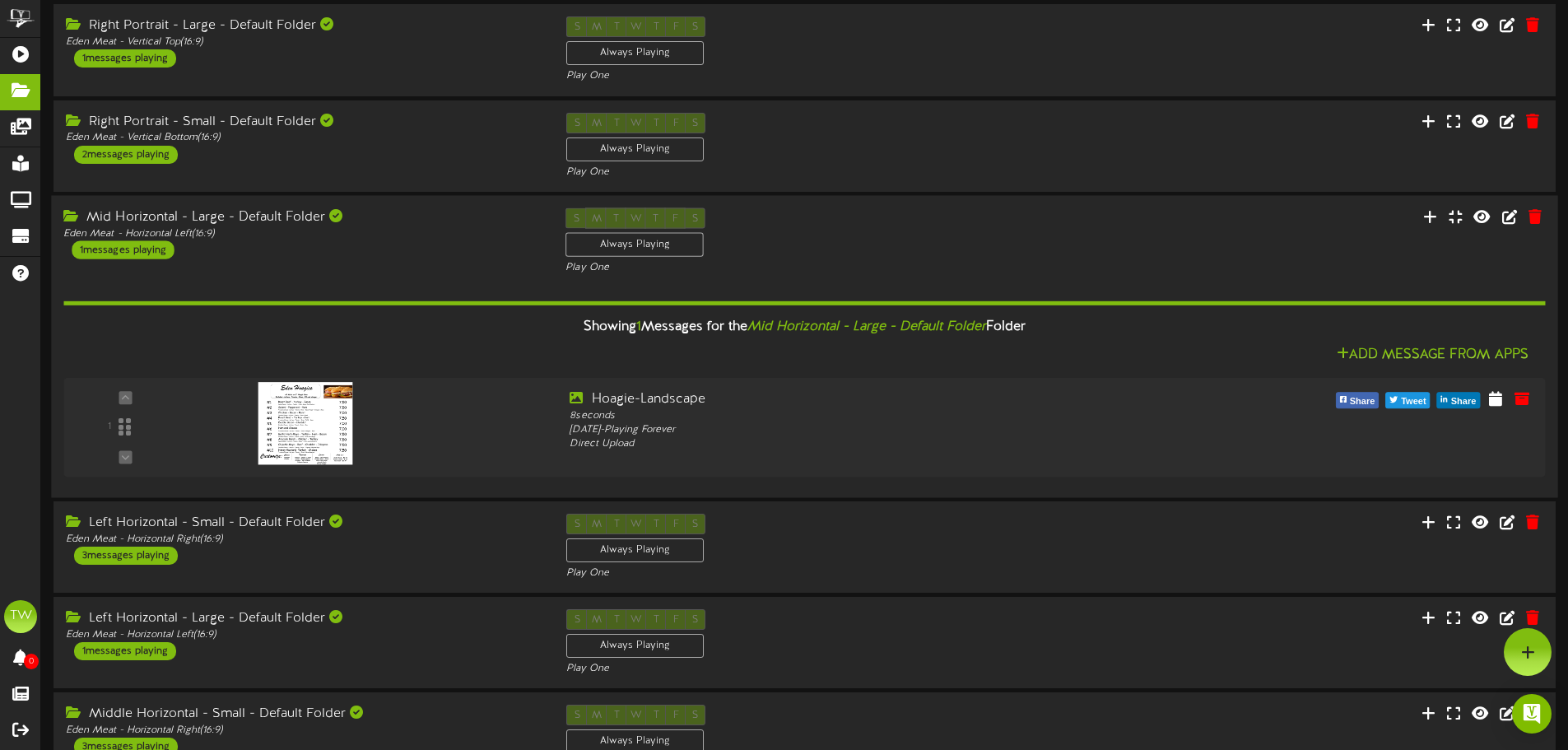
click at [451, 255] on div "Mid Horizontal - Large - Default Folder Eden Meat - Horizontal Left ( 16:9 ) 1 …" at bounding box center [301, 233] width 502 height 51
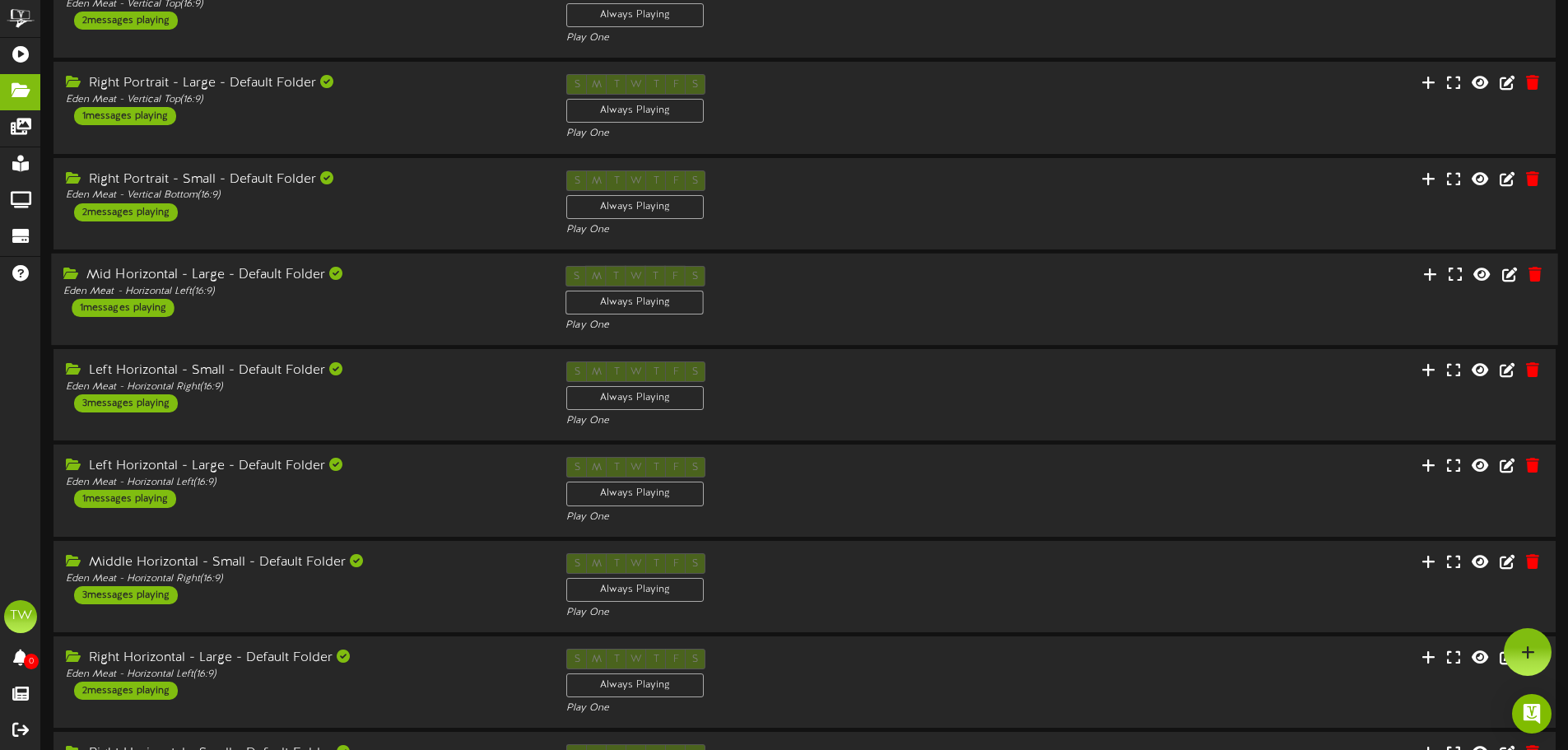
scroll to position [0, 0]
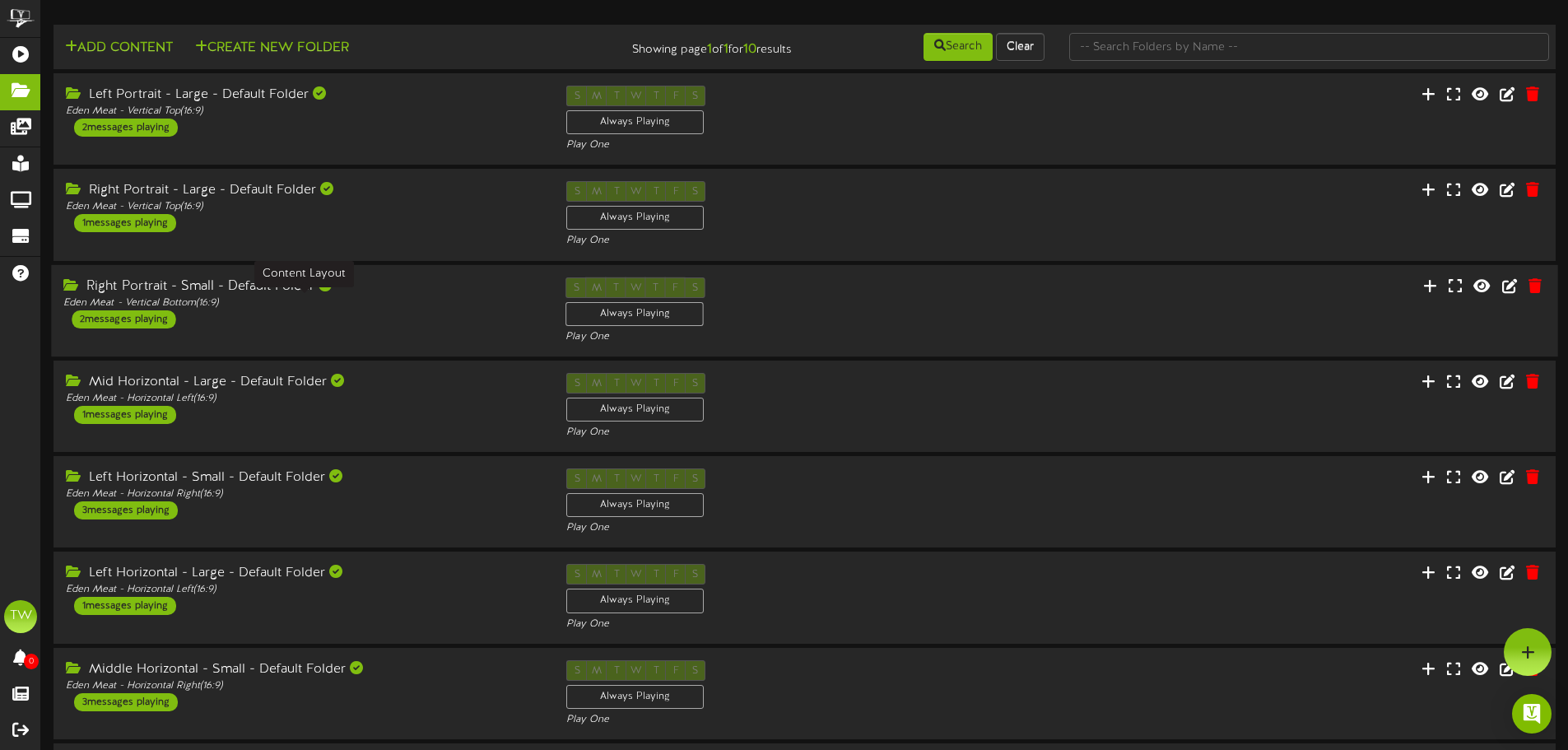
click at [467, 305] on div "Eden Meat - Vertical Bottom ( 16:9 )" at bounding box center [302, 302] width 477 height 14
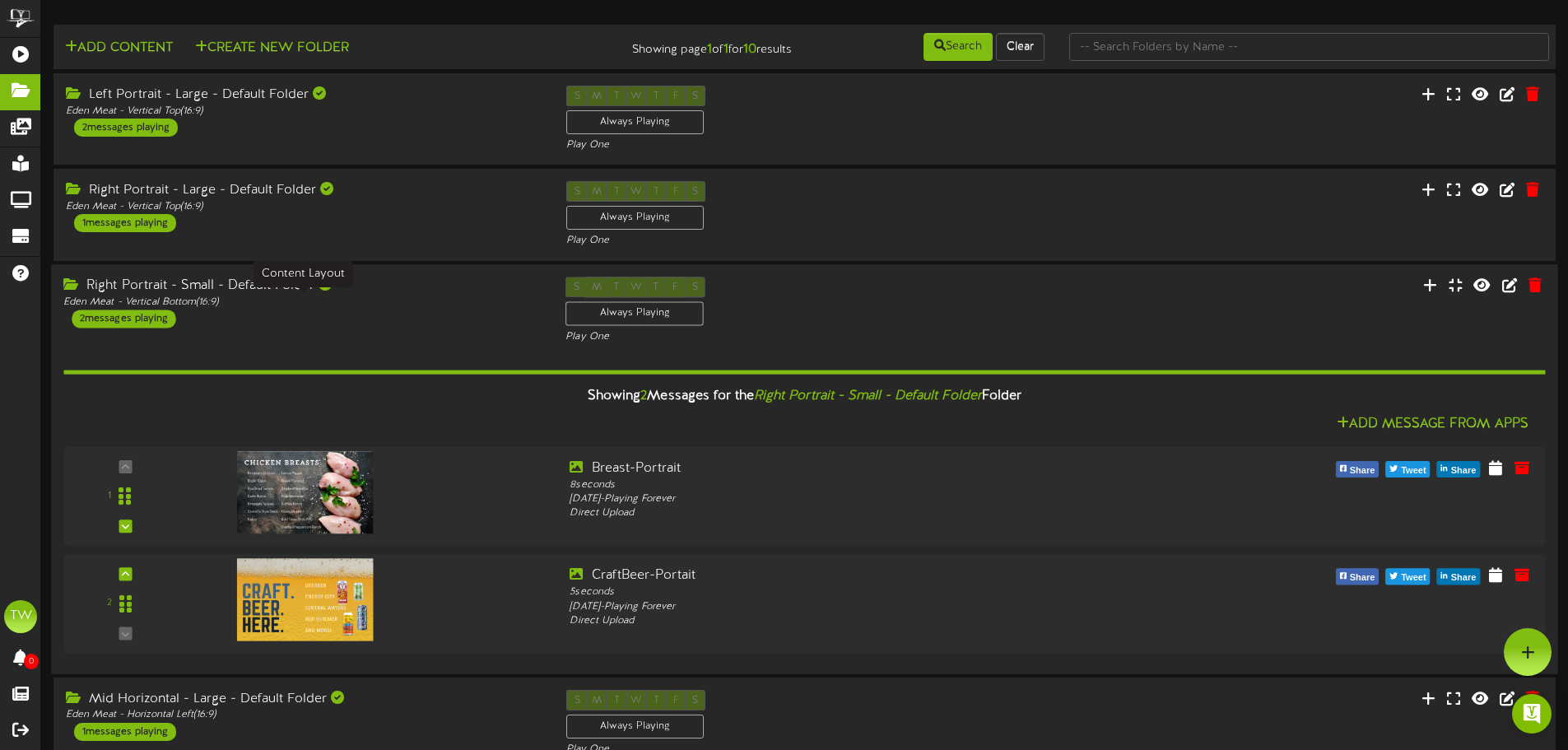
click at [467, 301] on div "Eden Meat - Vertical Bottom ( 16:9 )" at bounding box center [302, 302] width 477 height 14
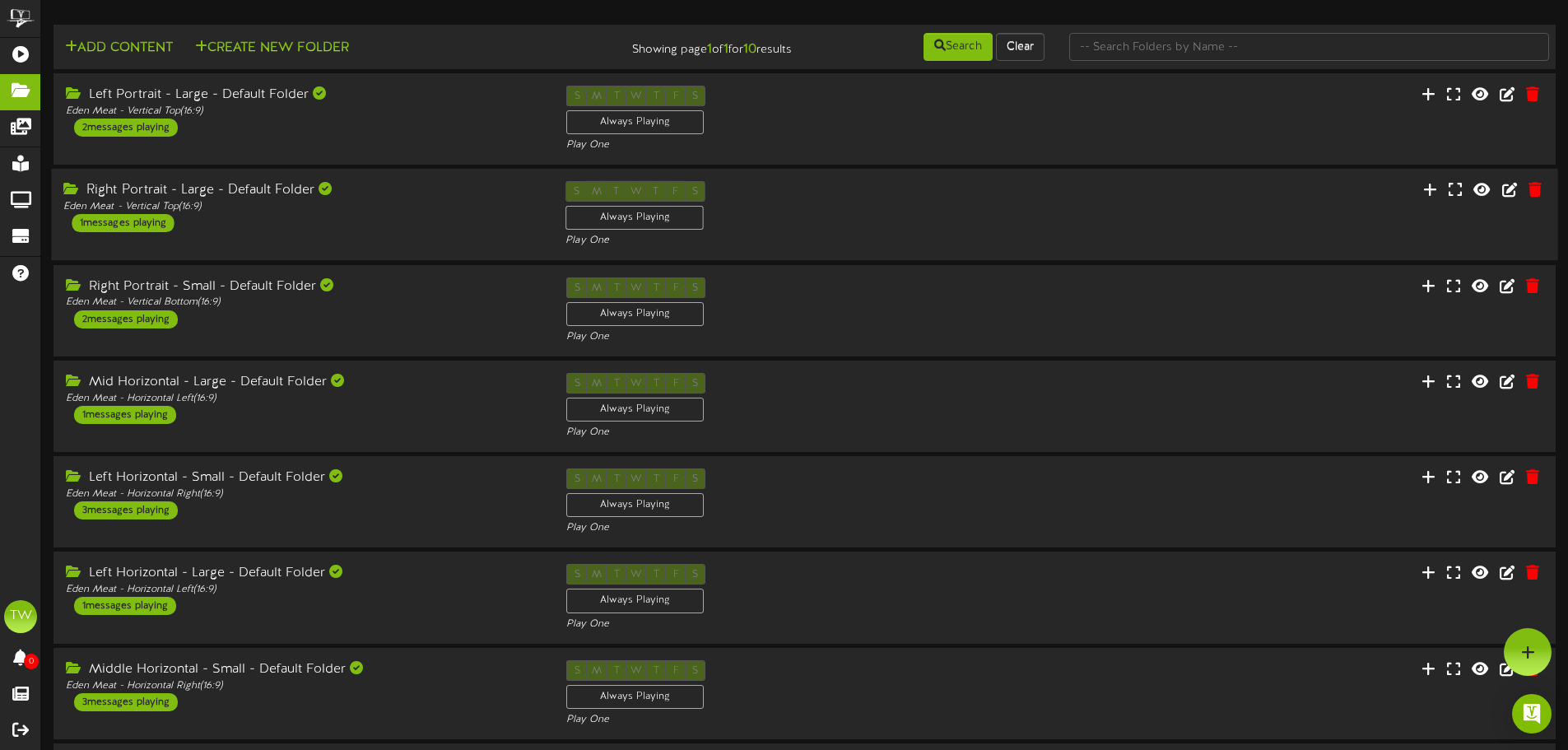
click at [442, 237] on div "Right Portrait - Large - Default Folder Eden Meat - Vertical Top ( 16:9 ) 1 mes…" at bounding box center [803, 215] width 1506 height 68
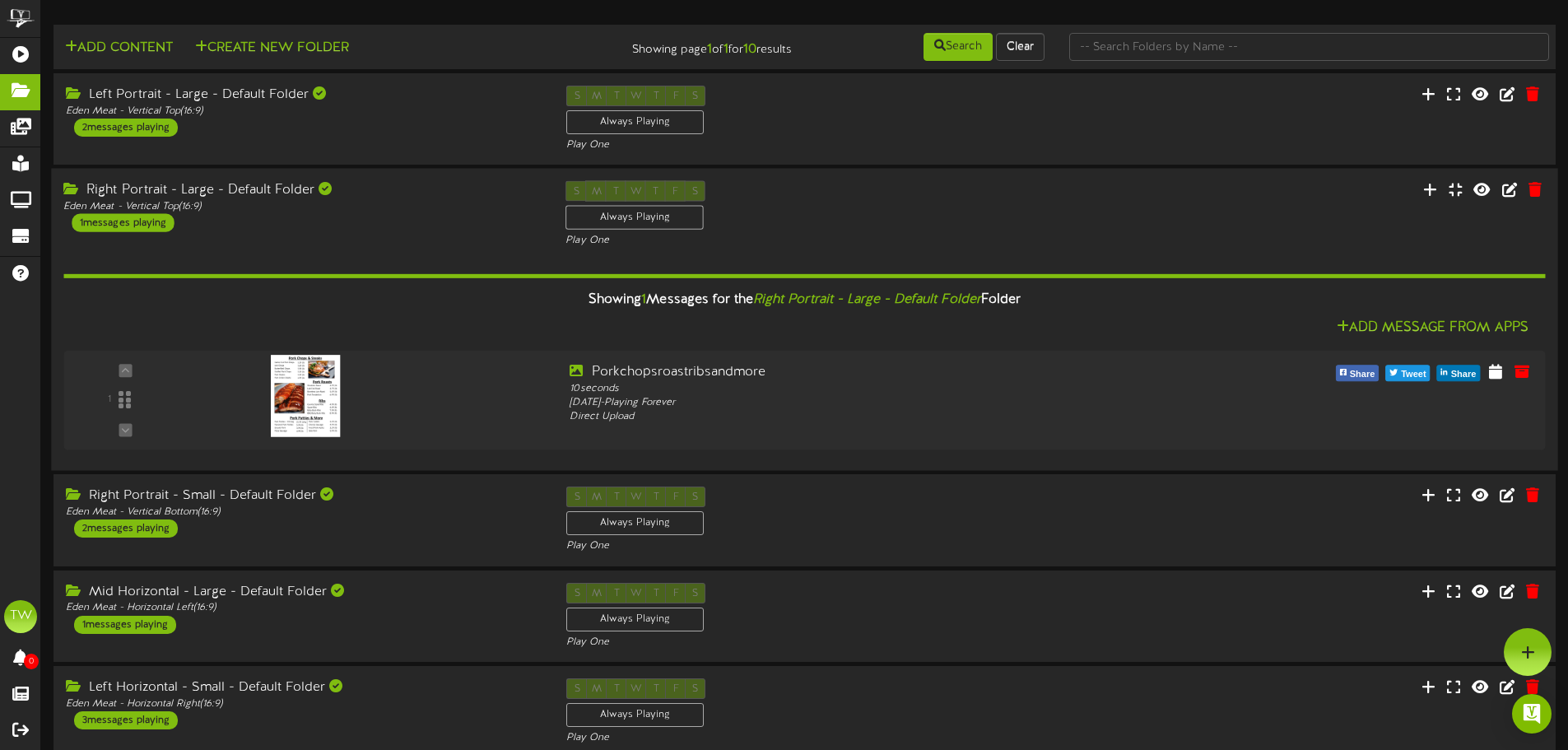
click at [440, 237] on div "Right Portrait - Large - Default Folder Eden Meat - Vertical Top ( 16:9 ) 1 mes…" at bounding box center [803, 215] width 1506 height 68
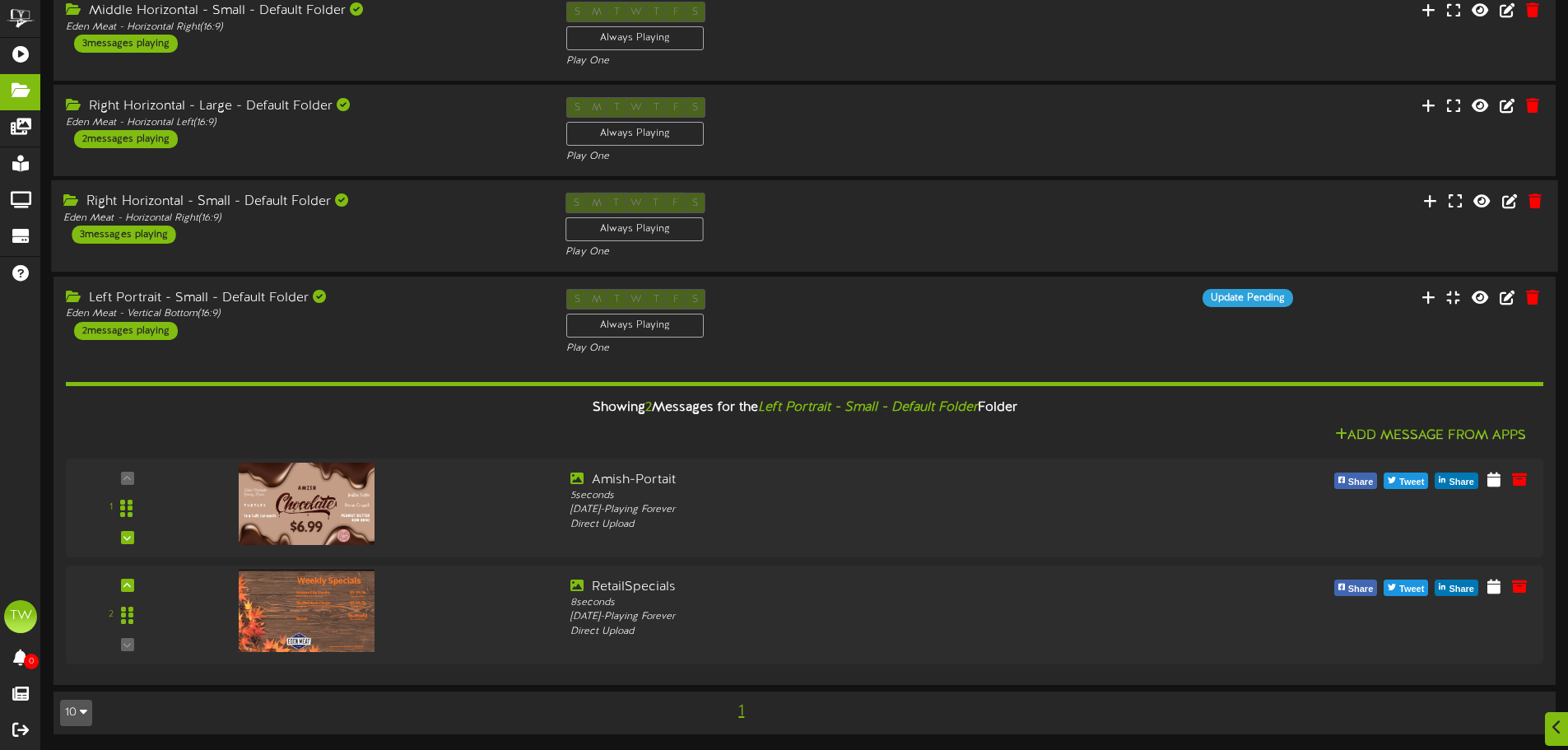
scroll to position [659, 0]
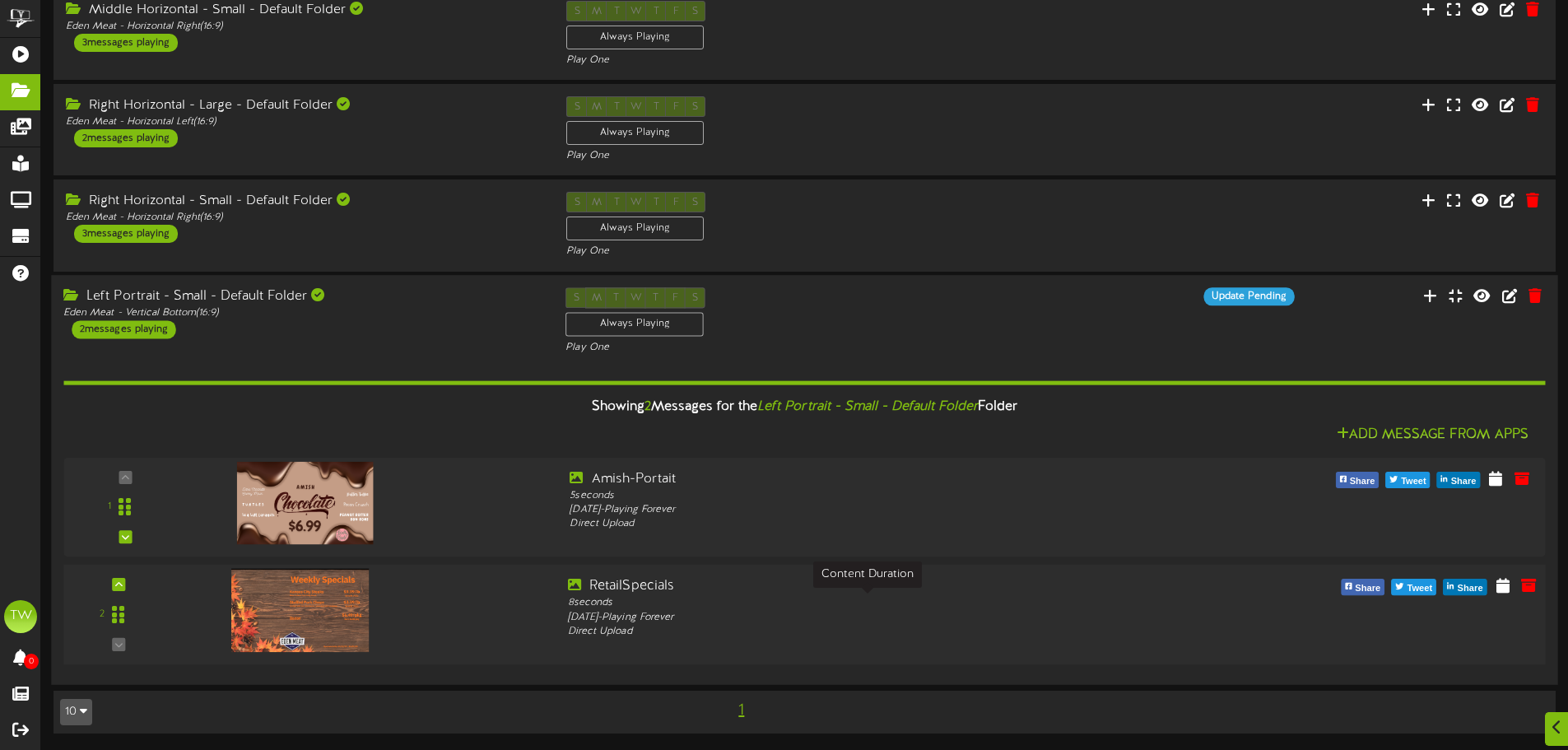
click at [923, 601] on div "8 seconds" at bounding box center [867, 603] width 598 height 14
